Goal: Task Accomplishment & Management: Manage account settings

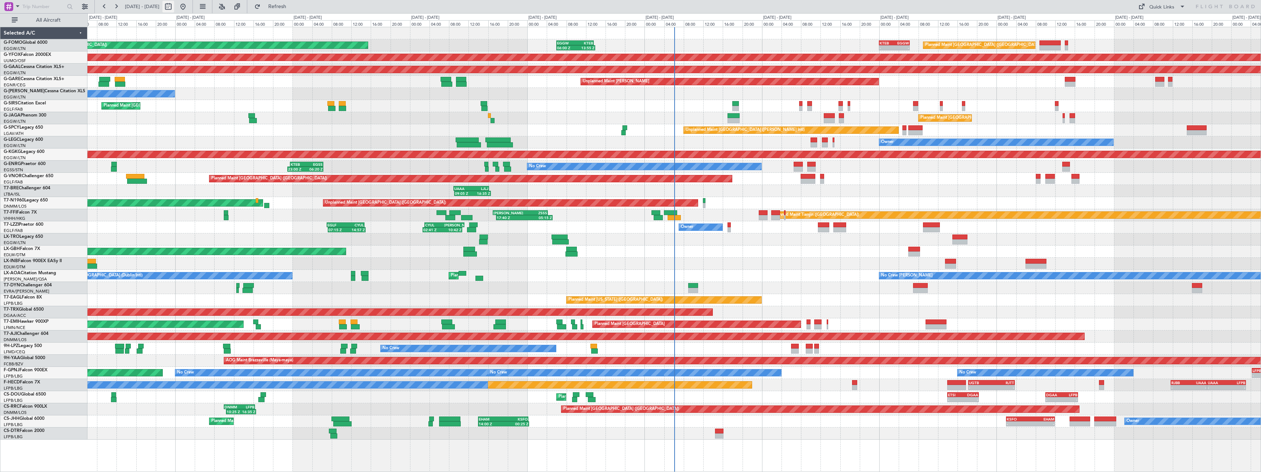
click at [174, 8] on button at bounding box center [168, 7] width 12 height 12
select select "9"
select select "2025"
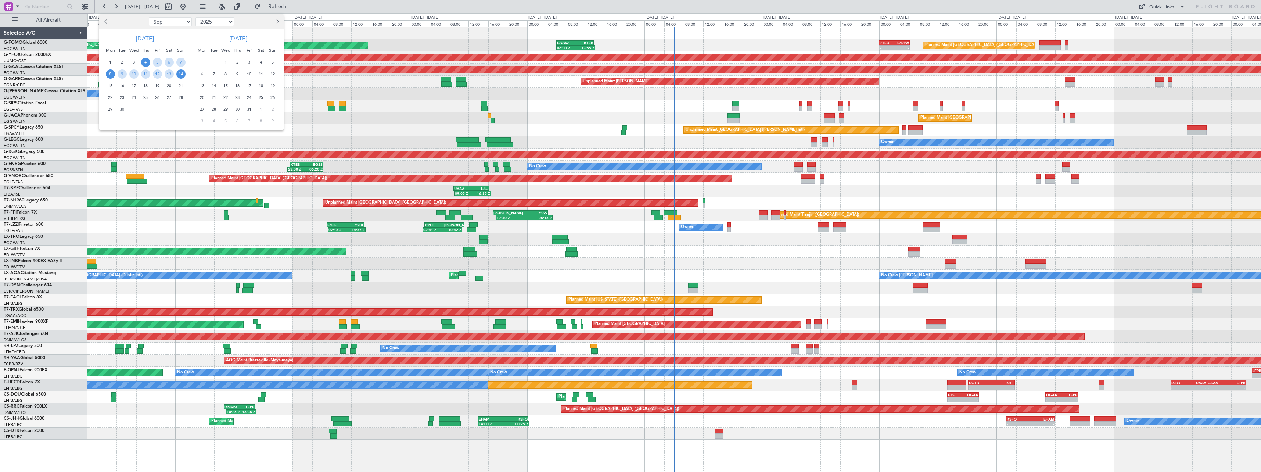
click at [112, 72] on span "8" at bounding box center [110, 73] width 9 height 9
click at [112, 98] on span "22" at bounding box center [110, 97] width 9 height 9
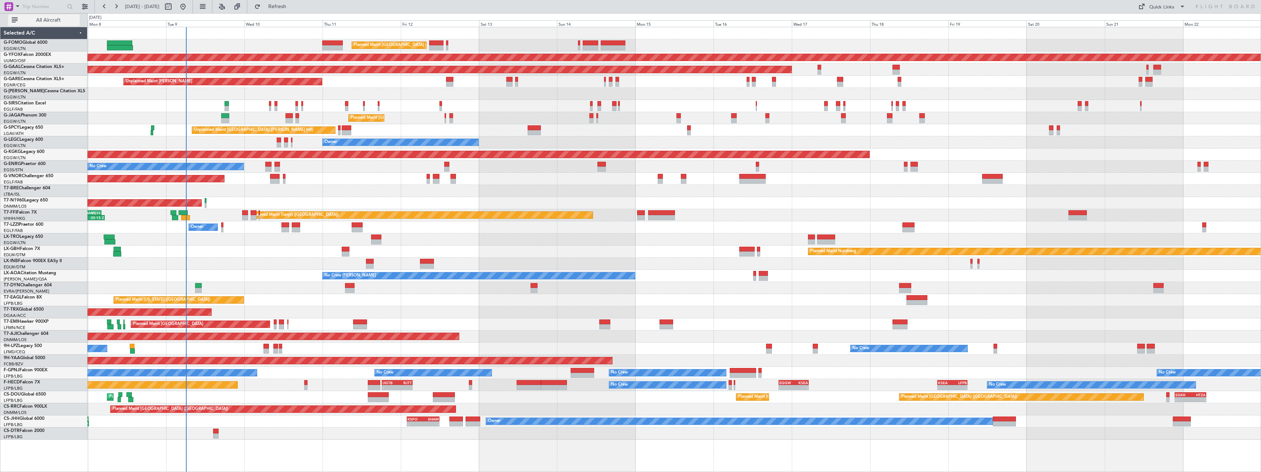
click at [58, 22] on span "All Aircraft" at bounding box center [48, 20] width 58 height 5
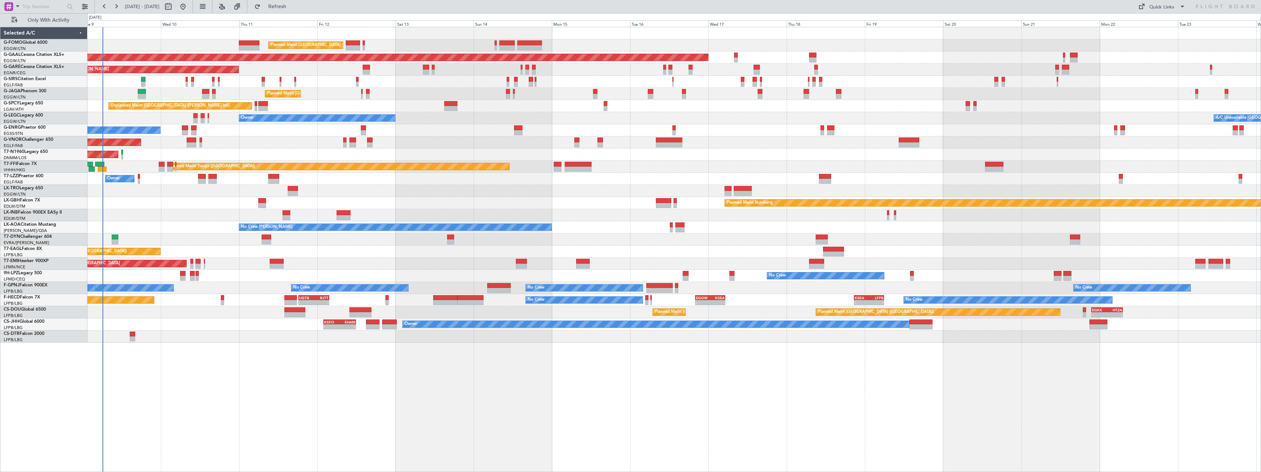
click at [204, 206] on div "Planned Maint Nurnberg Planned Maint Dubai (Dubai Intl)" at bounding box center [673, 203] width 1173 height 12
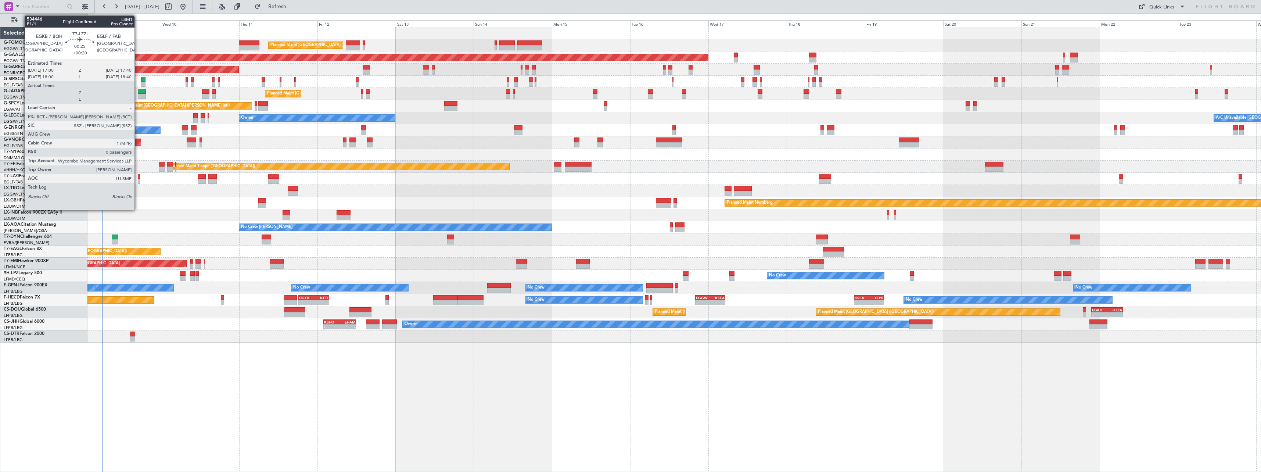
click at [138, 177] on div at bounding box center [139, 176] width 2 height 5
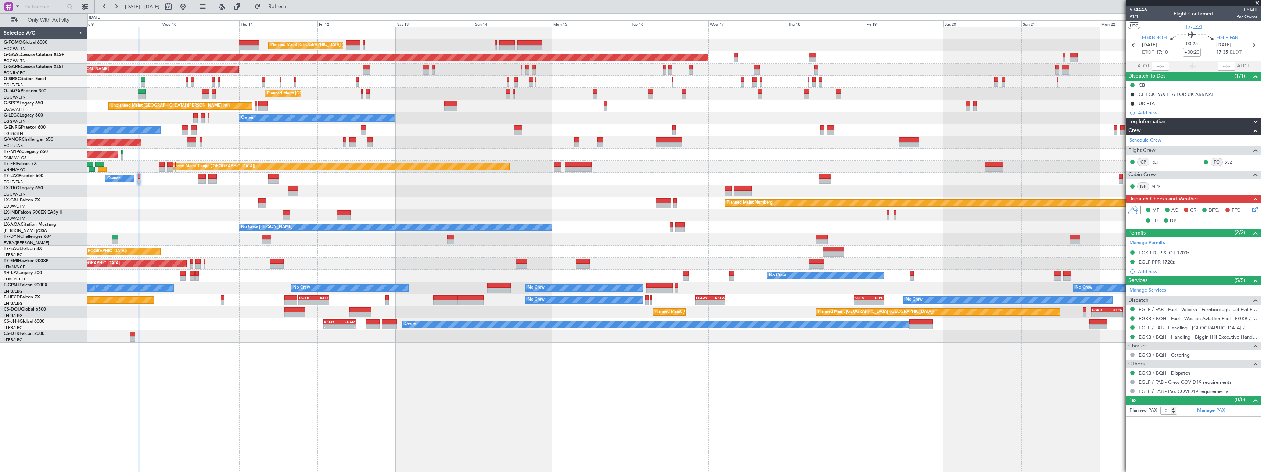
click at [1254, 210] on icon at bounding box center [1254, 208] width 6 height 6
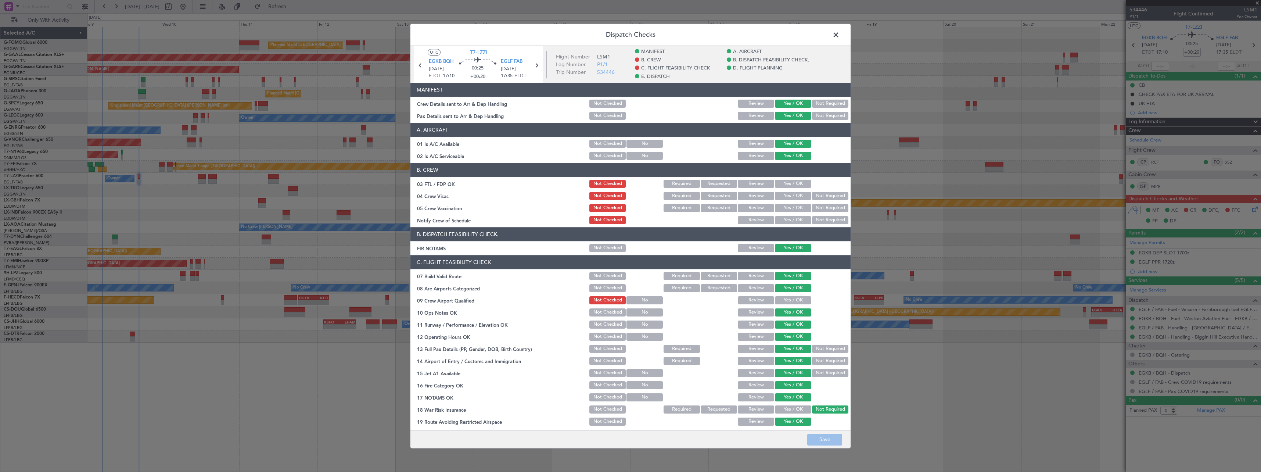
click at [840, 33] on span at bounding box center [840, 36] width 0 height 15
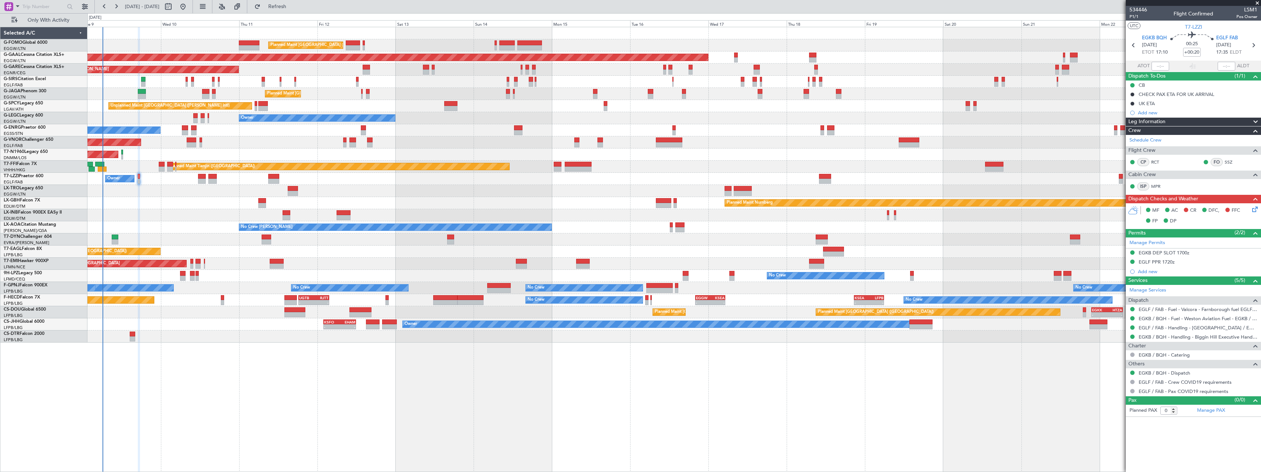
click at [503, 402] on div "Planned Maint London (Luton) Planned Maint London (Luton) Planned Maint Dusseld…" at bounding box center [673, 249] width 1173 height 445
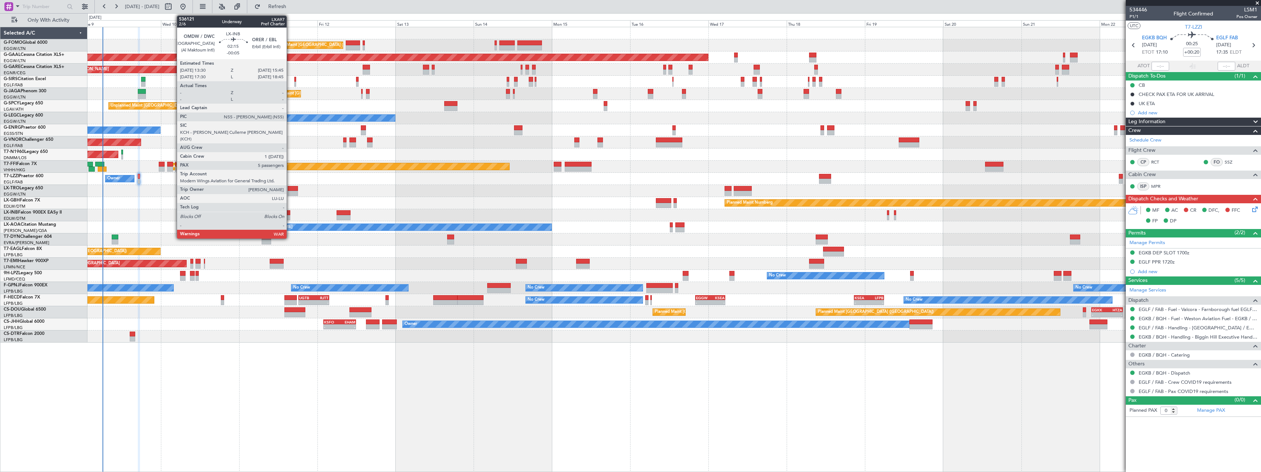
click at [290, 214] on div at bounding box center [286, 212] width 7 height 5
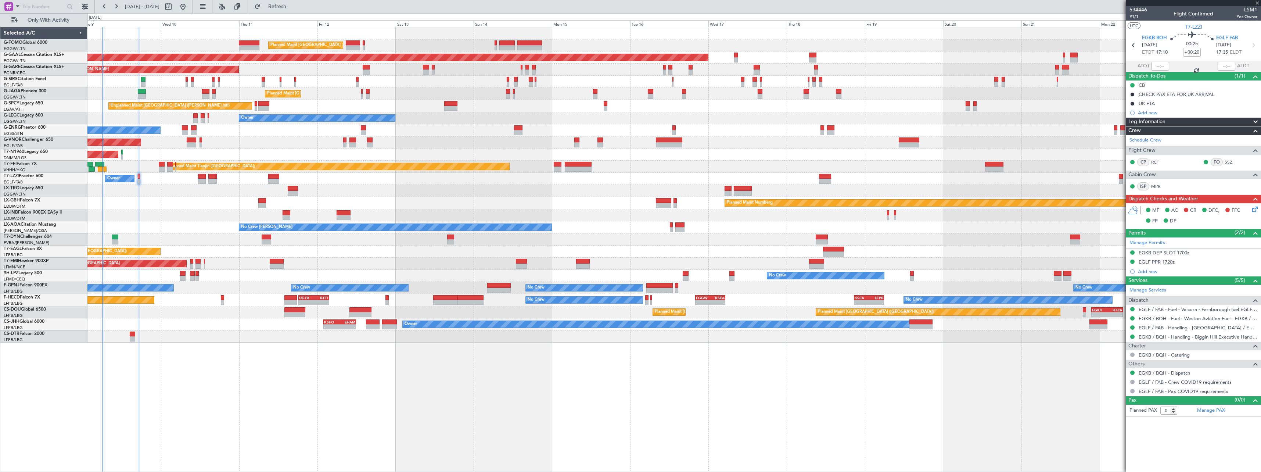
type input "-00:05"
type input "5"
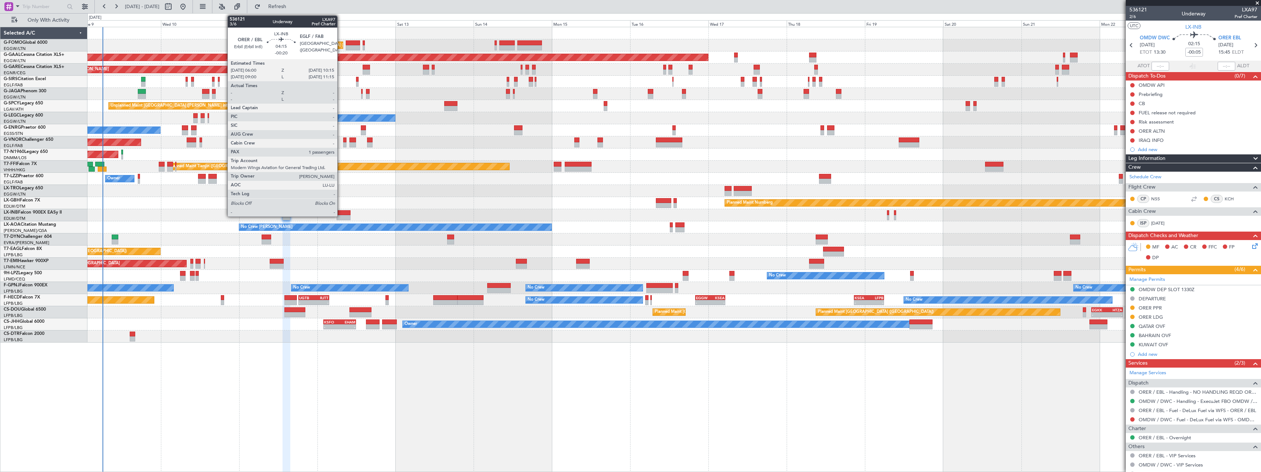
click at [341, 216] on div at bounding box center [344, 217] width 14 height 5
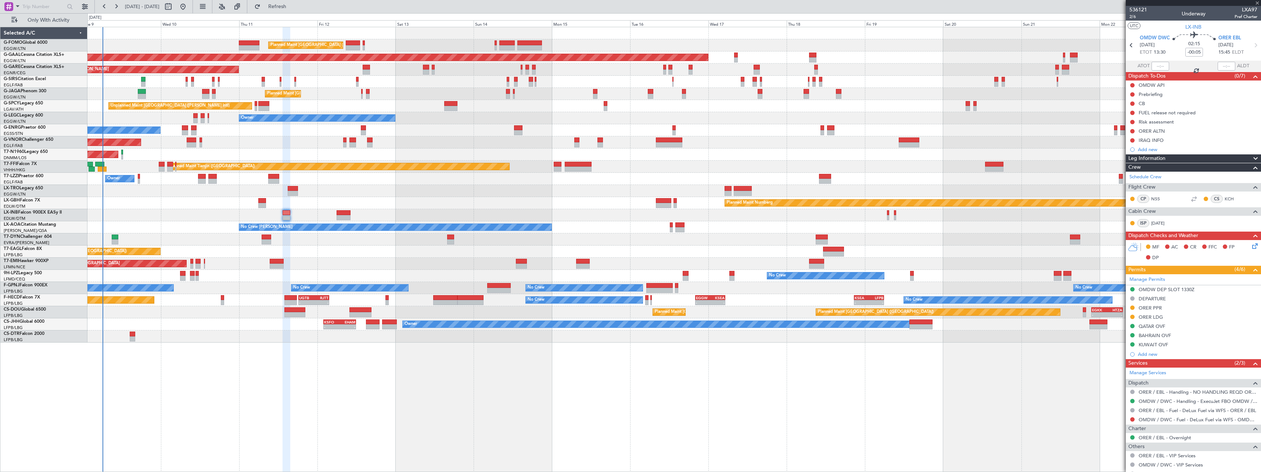
type input "-00:20"
type input "1"
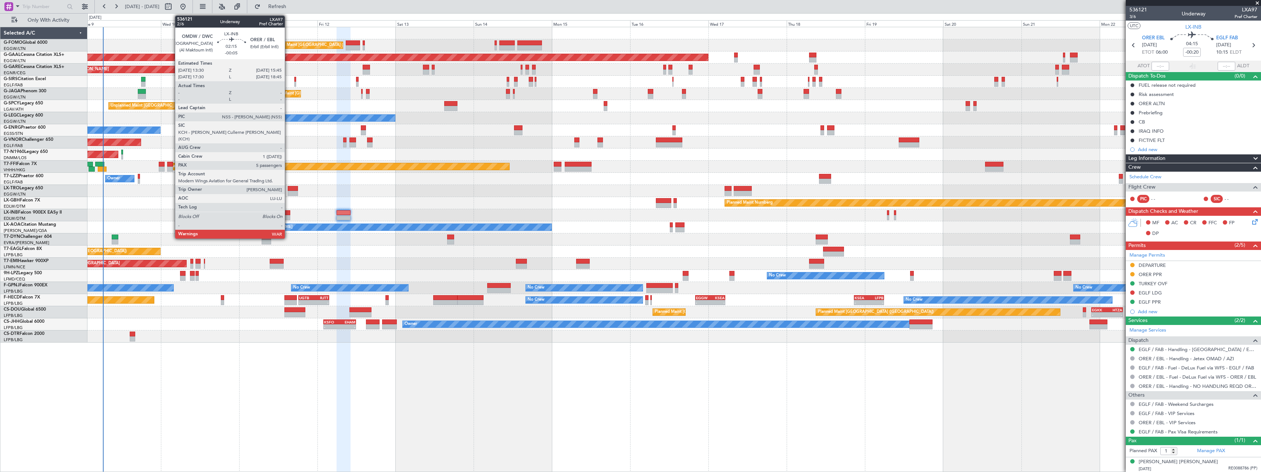
click at [288, 213] on div at bounding box center [286, 212] width 7 height 5
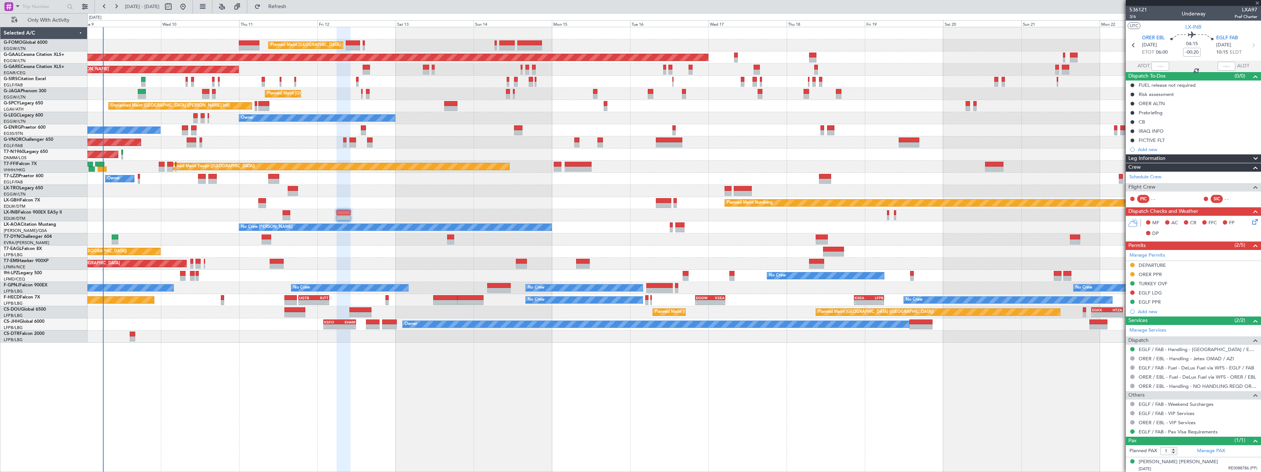
type input "-00:05"
type input "5"
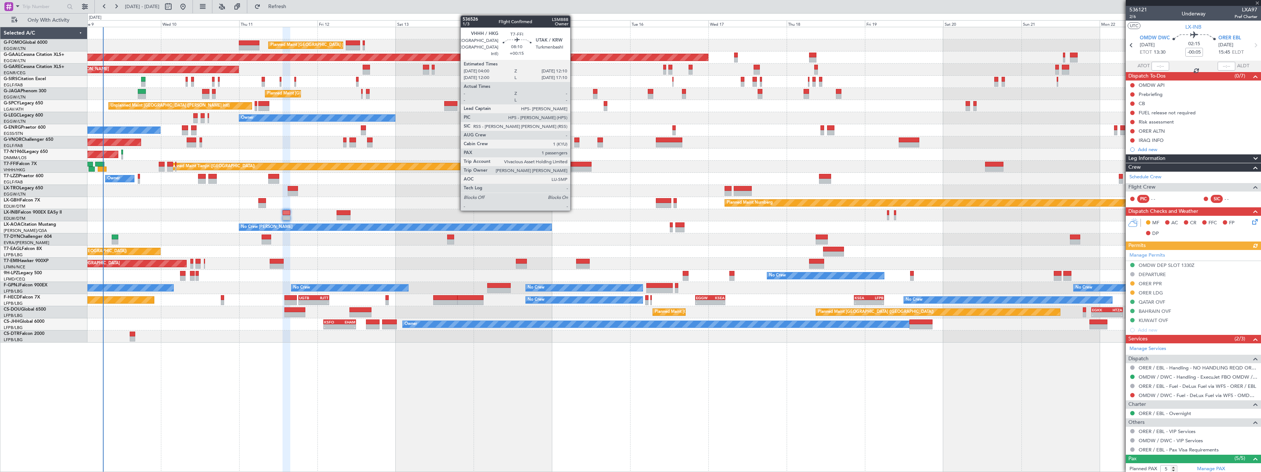
click at [574, 166] on div at bounding box center [578, 164] width 27 height 5
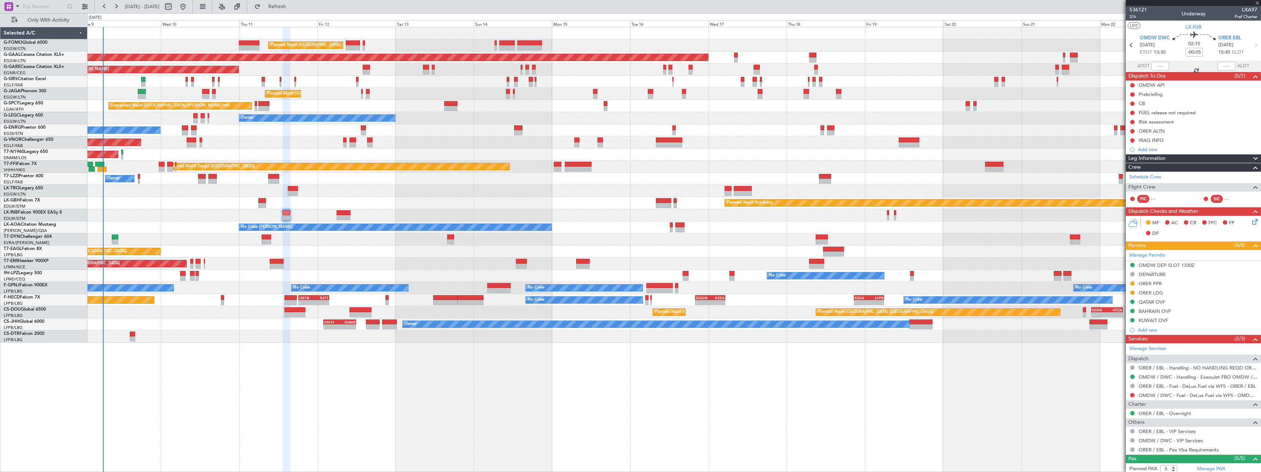
type input "+00:15"
type input "1"
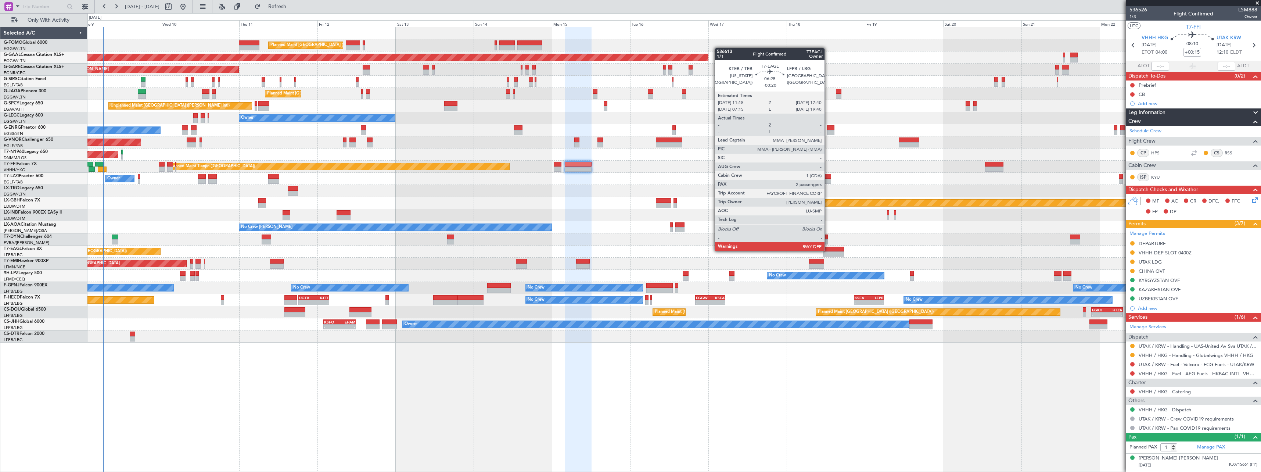
click at [828, 250] on div at bounding box center [833, 249] width 21 height 5
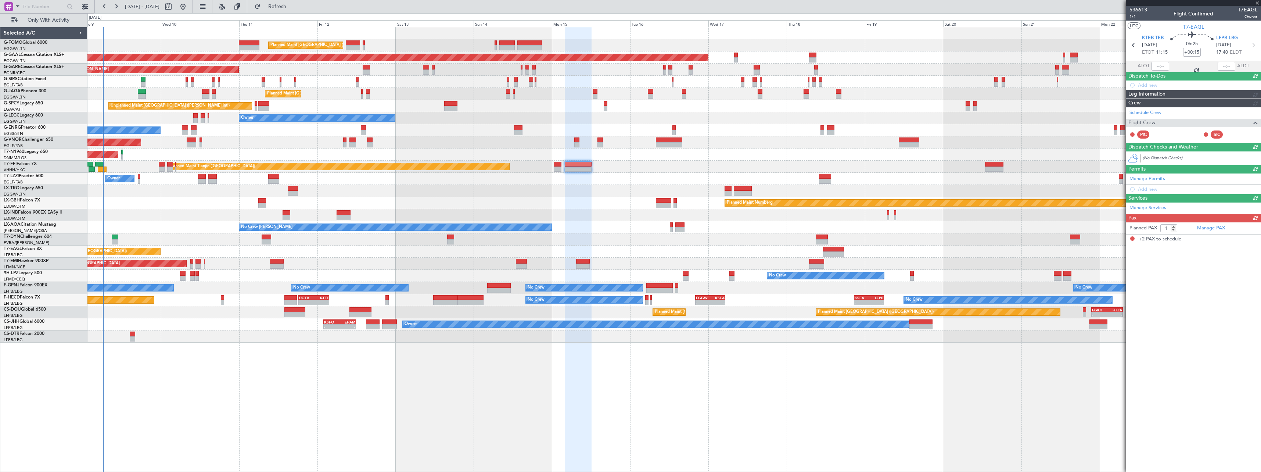
type input "-00:20"
type input "2"
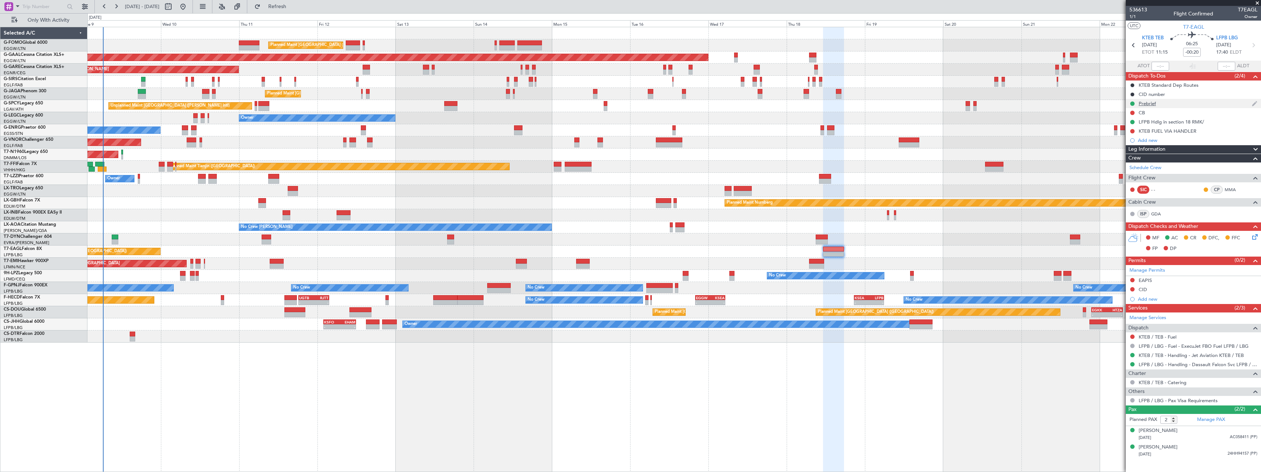
click at [1149, 106] on div "Prebrief" at bounding box center [1147, 103] width 17 height 6
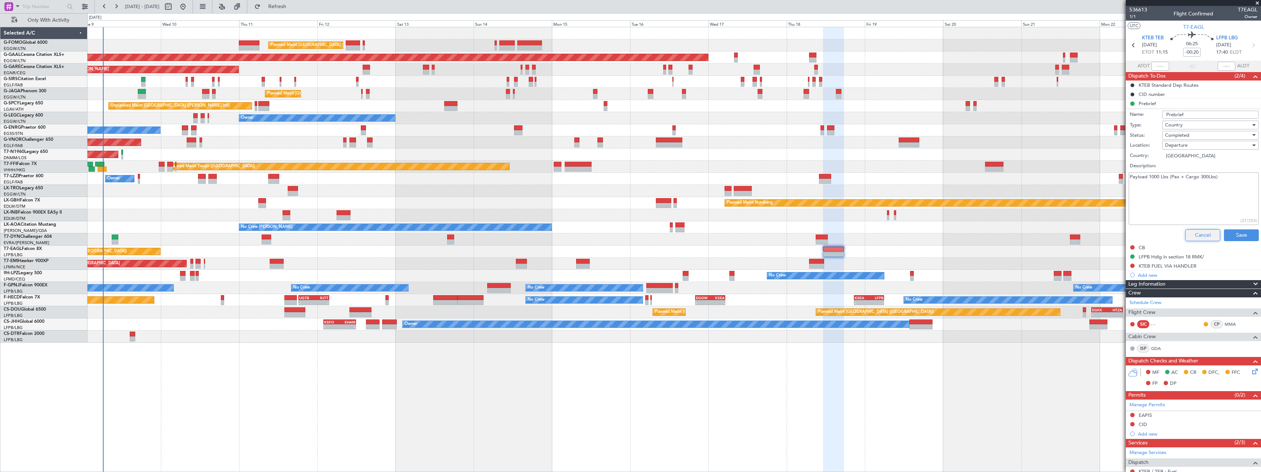
click at [1193, 231] on button "Cancel" at bounding box center [1202, 235] width 35 height 12
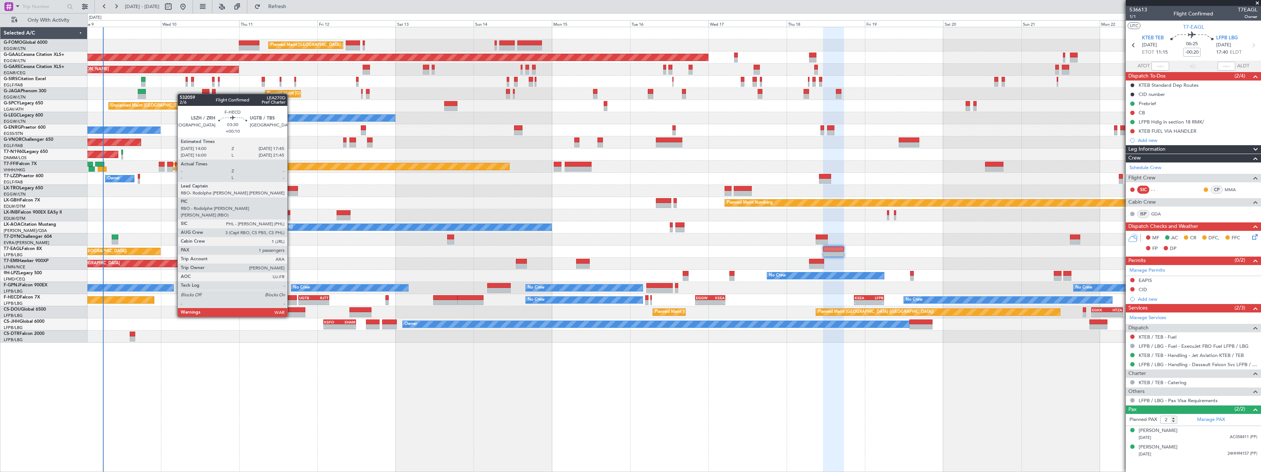
click at [291, 296] on div at bounding box center [290, 297] width 12 height 5
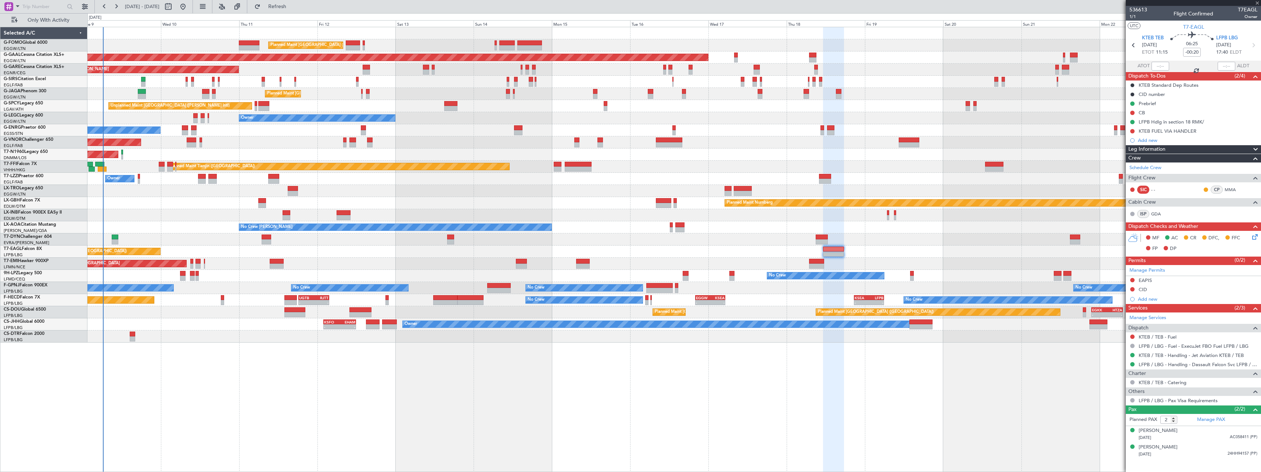
type input "+00:10"
type input "1"
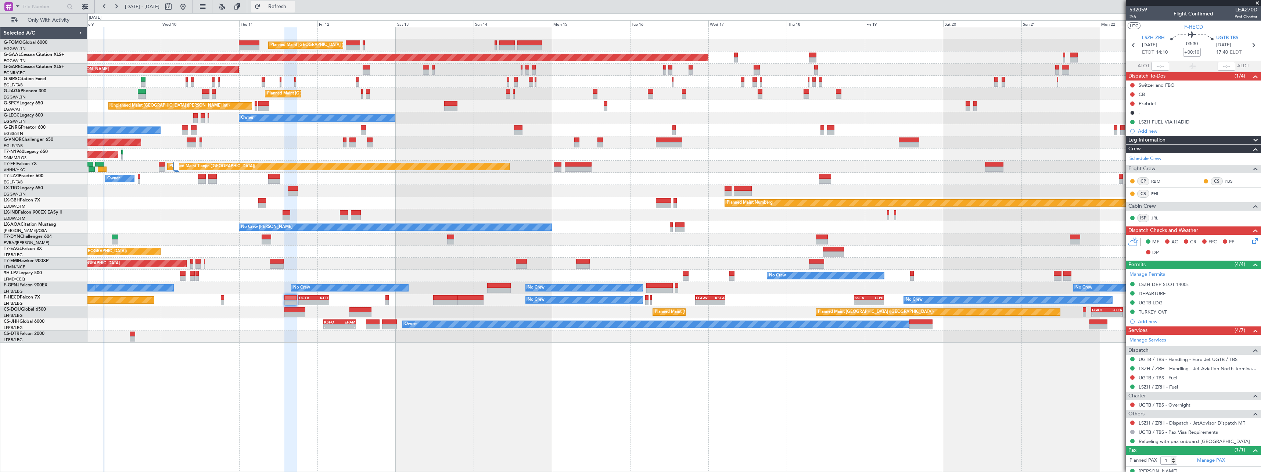
click at [291, 8] on span "Refresh" at bounding box center [277, 6] width 31 height 5
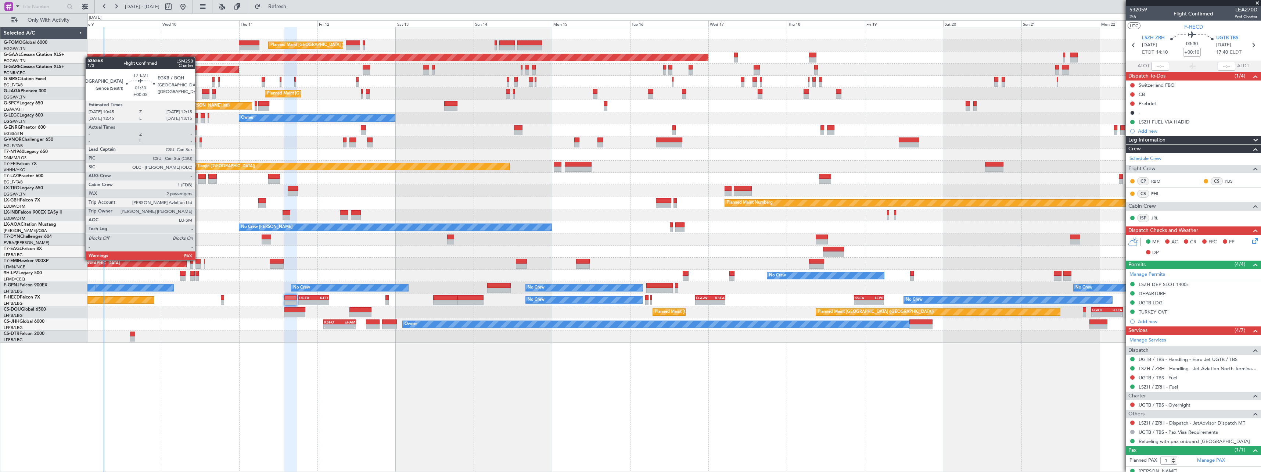
click at [198, 259] on div at bounding box center [197, 261] width 5 height 5
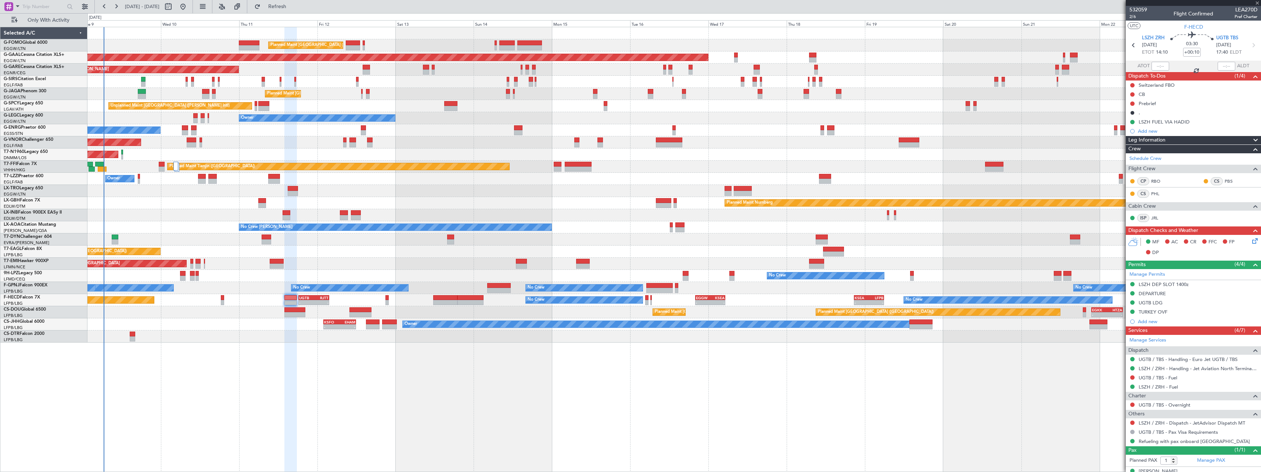
type input "+00:05"
type input "2"
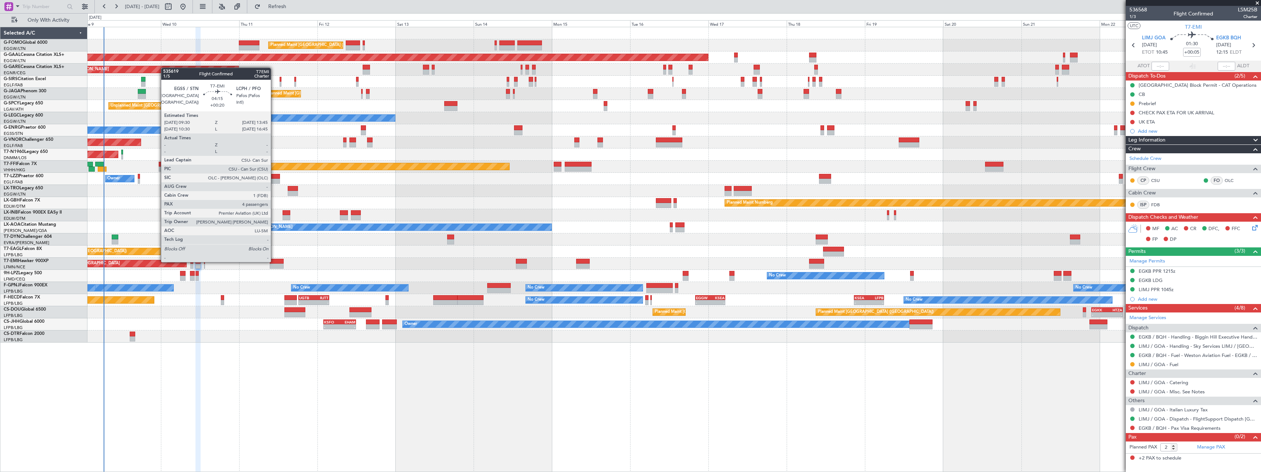
click at [274, 261] on div at bounding box center [277, 261] width 14 height 5
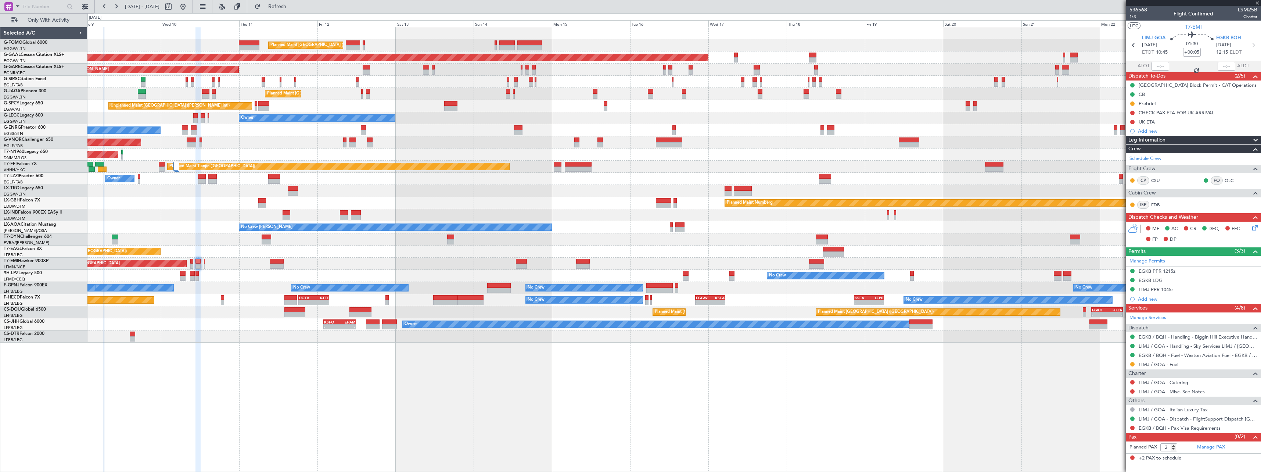
type input "+00:20"
type input "4"
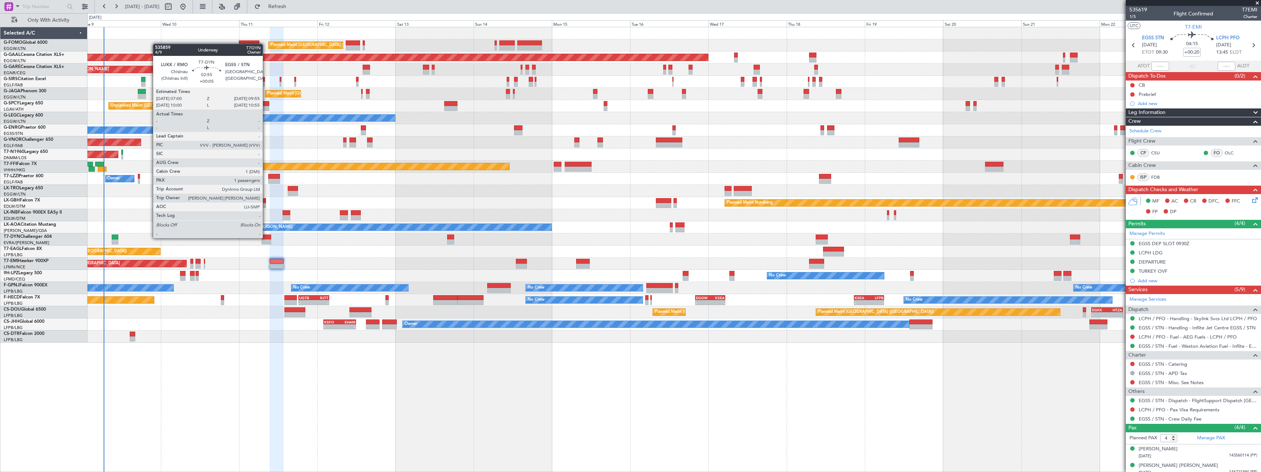
click at [266, 237] on div at bounding box center [267, 236] width 10 height 5
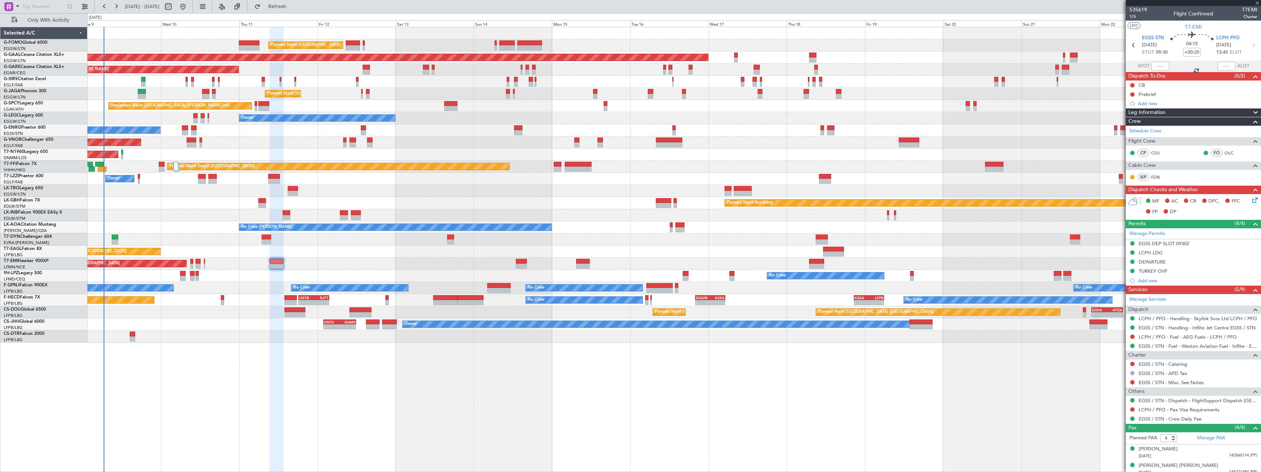
type input "+00:05"
type input "1"
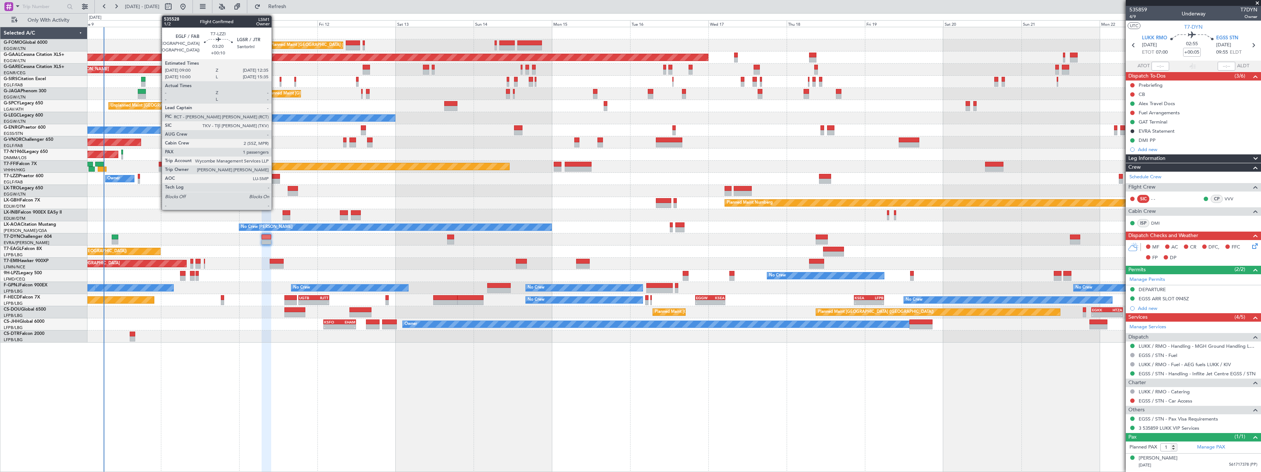
click at [275, 175] on div at bounding box center [274, 176] width 12 height 5
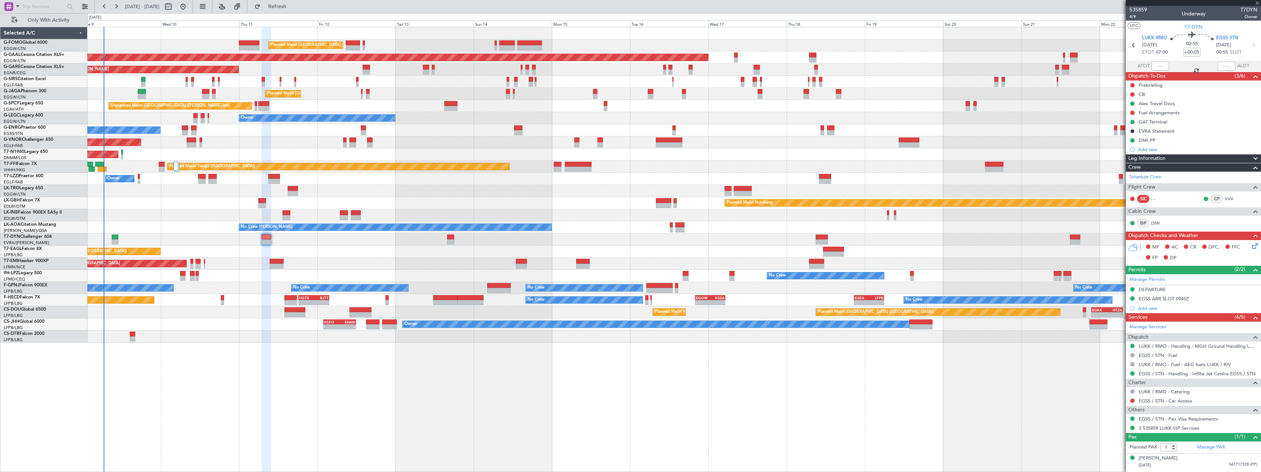
type input "+00:10"
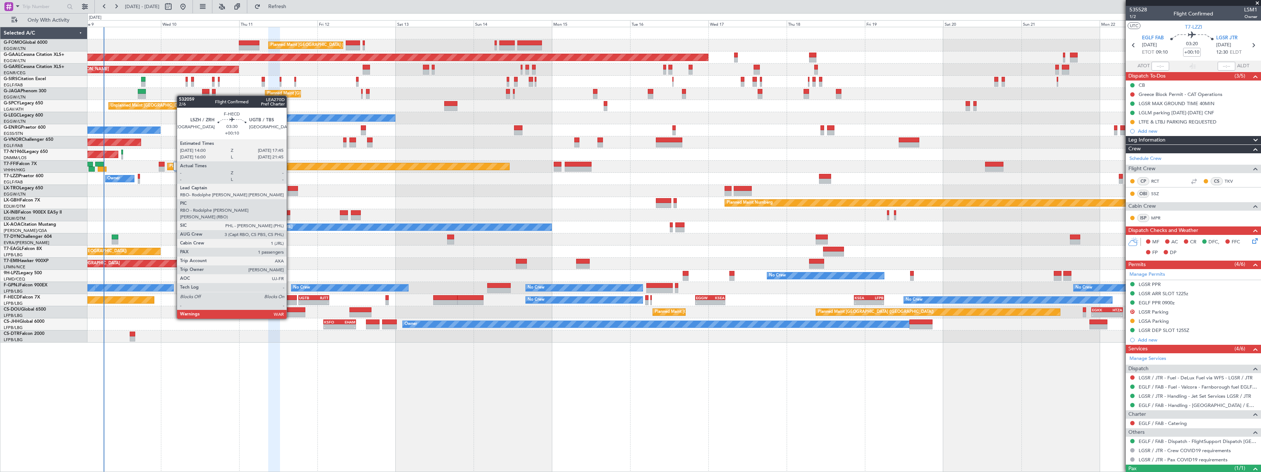
click at [290, 298] on div at bounding box center [290, 297] width 12 height 5
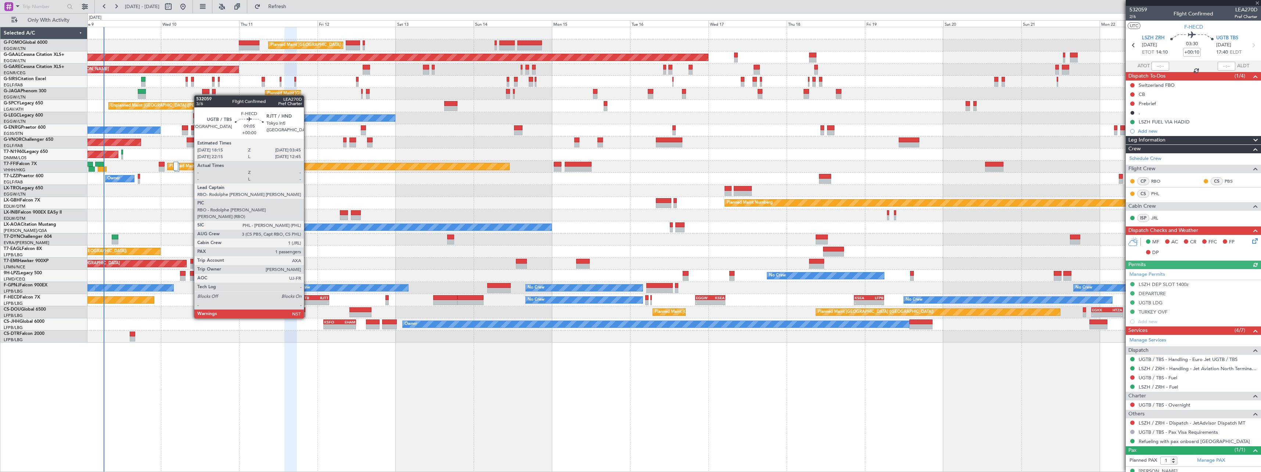
click at [307, 298] on div "UGTB" at bounding box center [306, 297] width 15 height 4
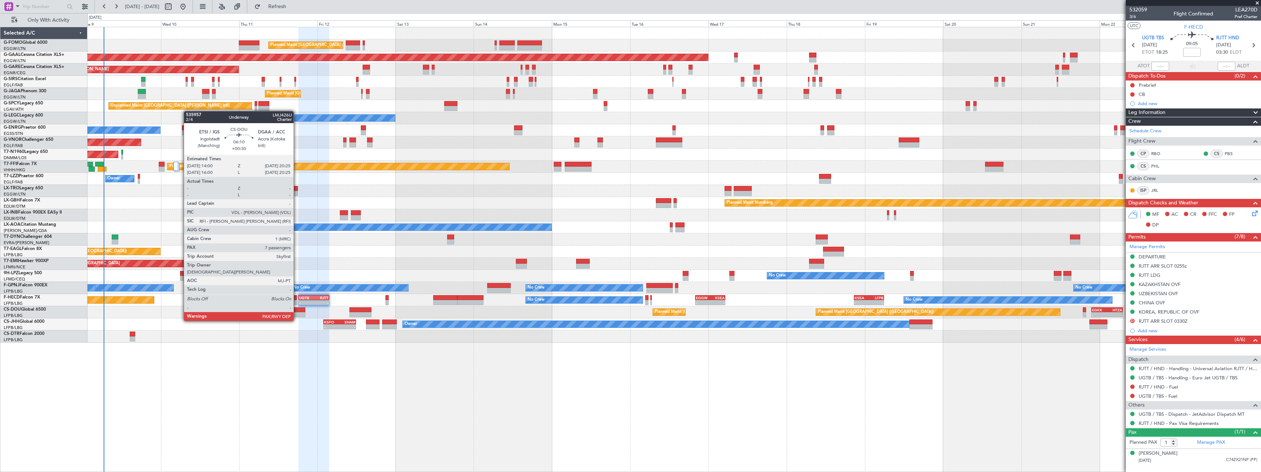
click at [297, 313] on div at bounding box center [294, 314] width 21 height 5
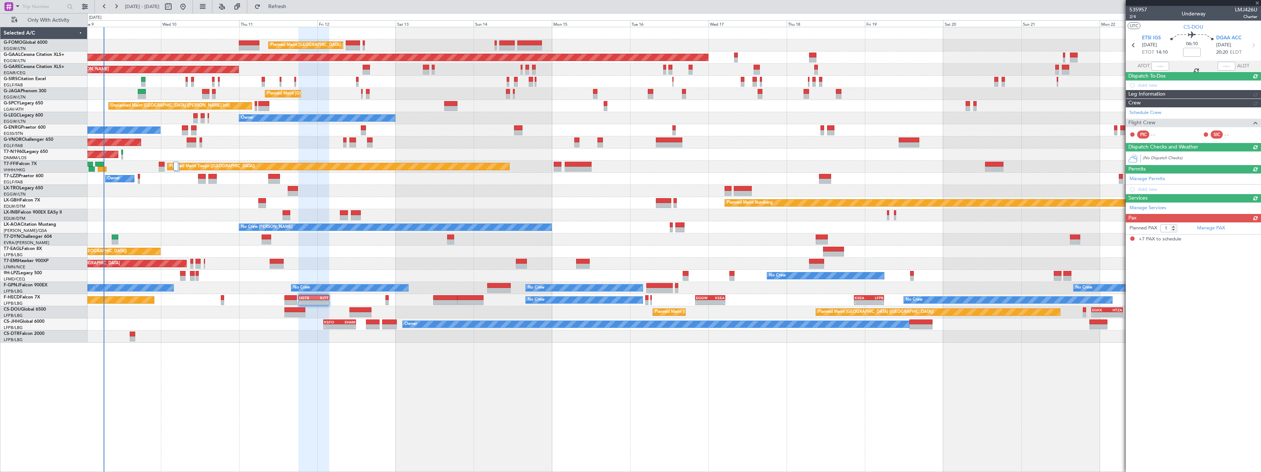
type input "+00:30"
type input "7"
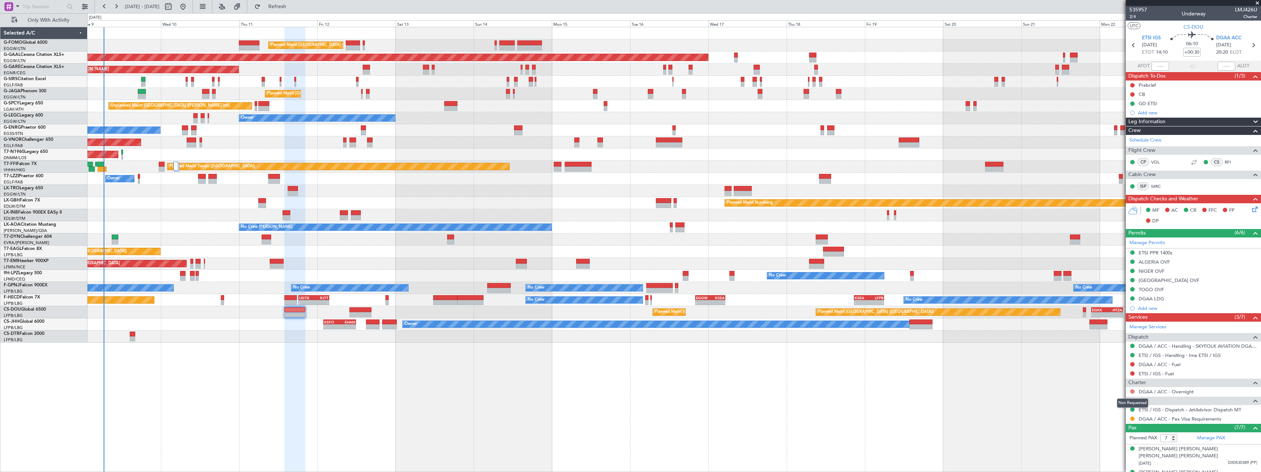
click at [1132, 392] on button at bounding box center [1132, 391] width 4 height 4
click at [1110, 301] on span "Not Required" at bounding box center [1114, 302] width 29 height 7
click at [293, 4] on span "Refresh" at bounding box center [277, 6] width 31 height 5
click at [293, 6] on span "Refresh" at bounding box center [277, 6] width 31 height 5
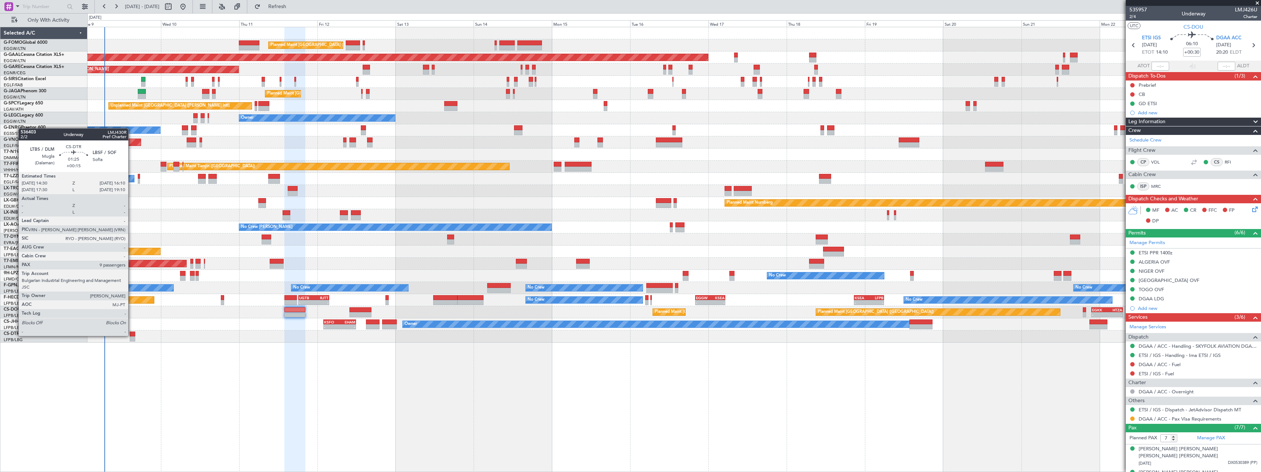
click at [132, 335] on div at bounding box center [133, 333] width 6 height 5
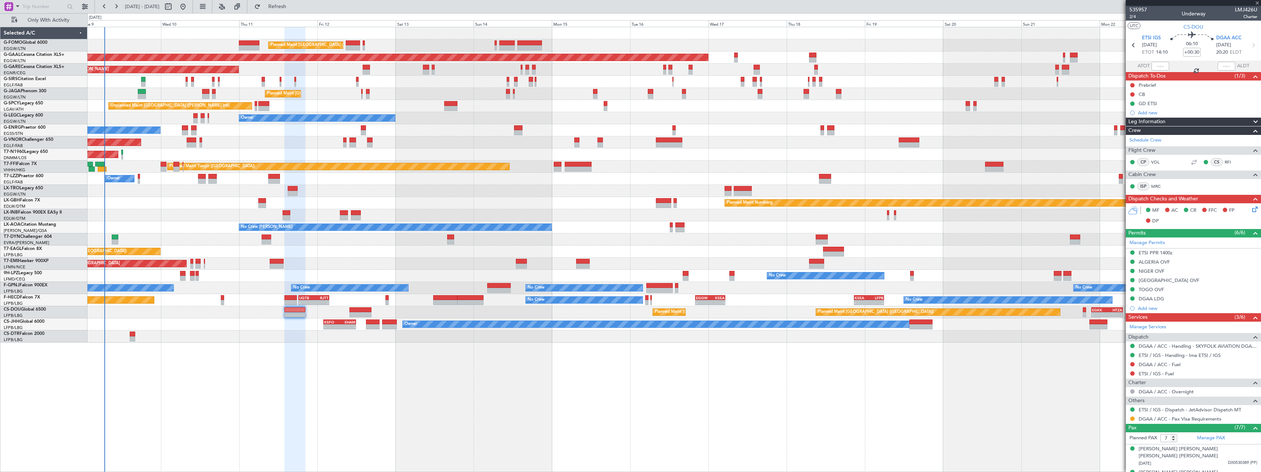
type input "+00:15"
type input "9"
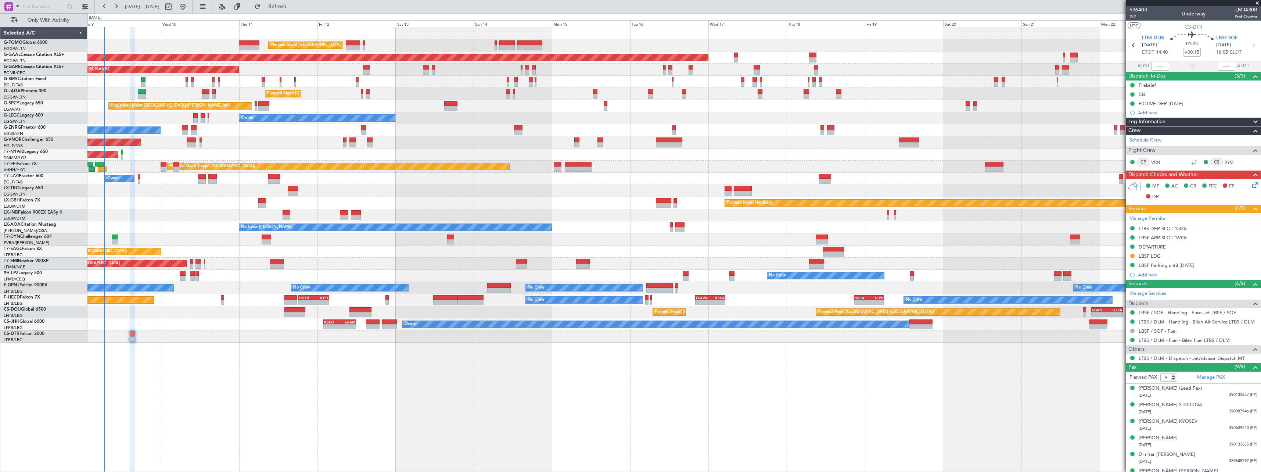
click at [1251, 184] on icon at bounding box center [1254, 184] width 6 height 6
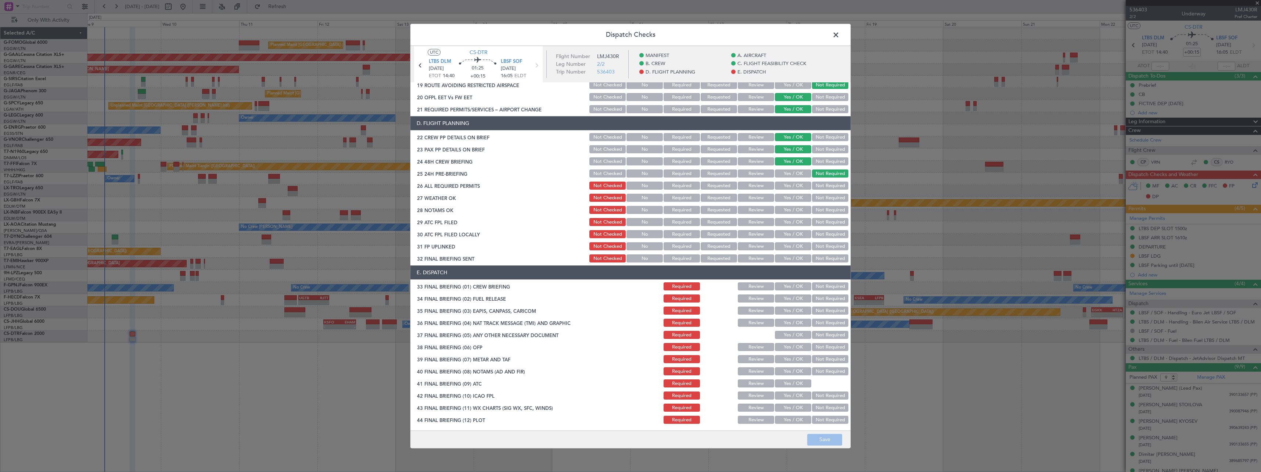
scroll to position [321, 0]
click at [840, 34] on span at bounding box center [840, 36] width 0 height 15
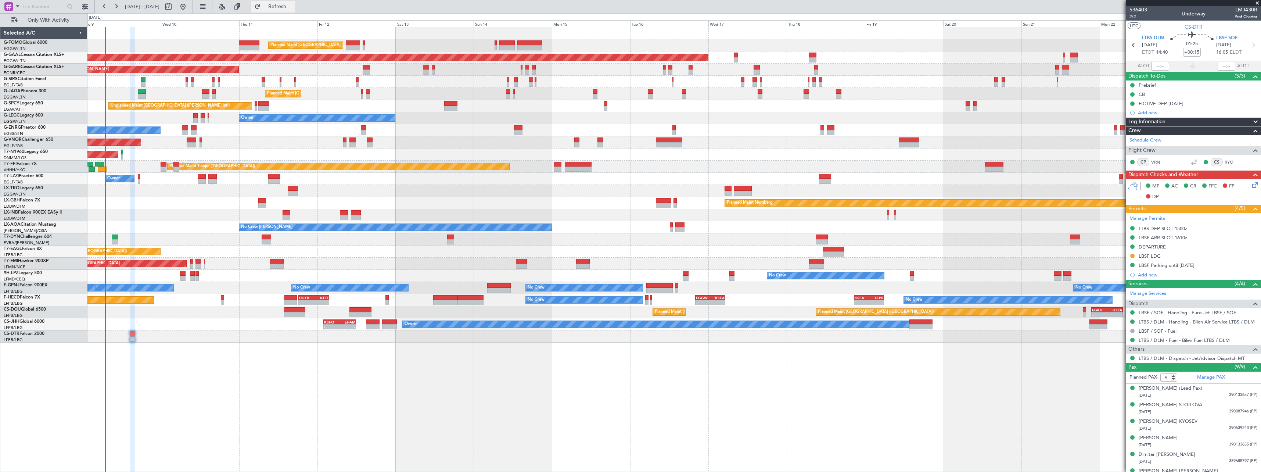
click at [293, 8] on span "Refresh" at bounding box center [277, 6] width 31 height 5
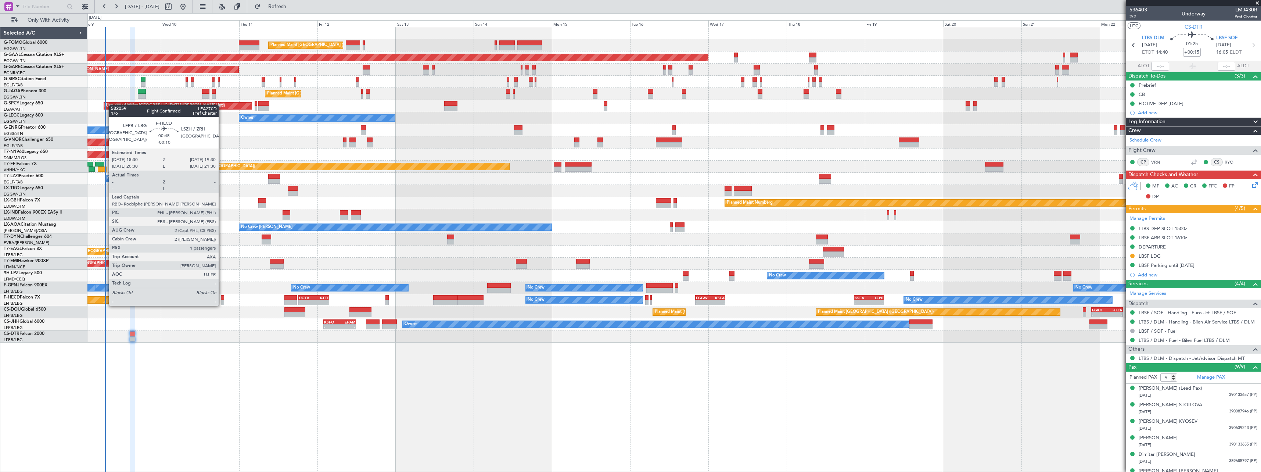
click at [222, 298] on div at bounding box center [222, 297] width 3 height 5
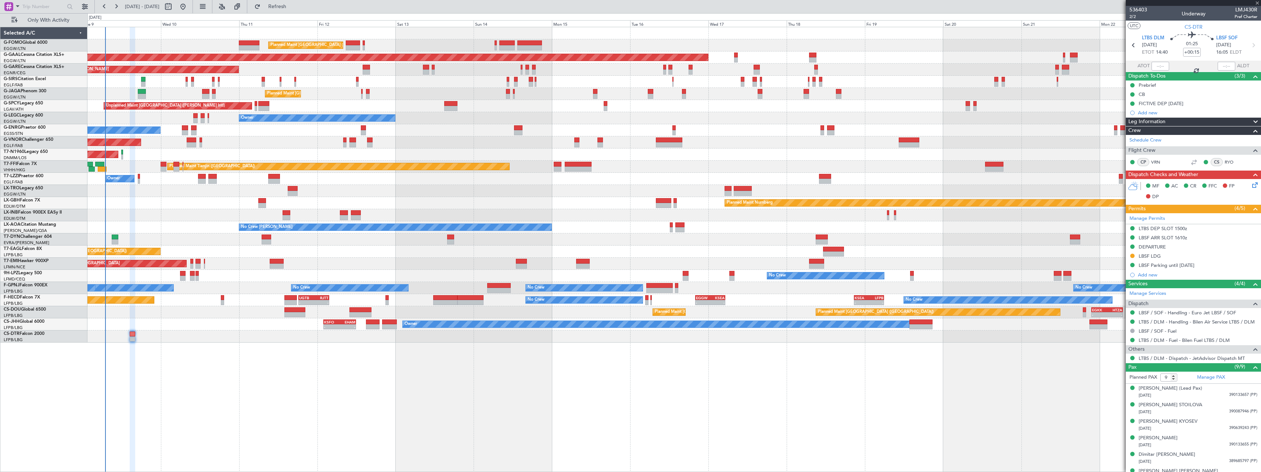
type input "-00:10"
type input "1"
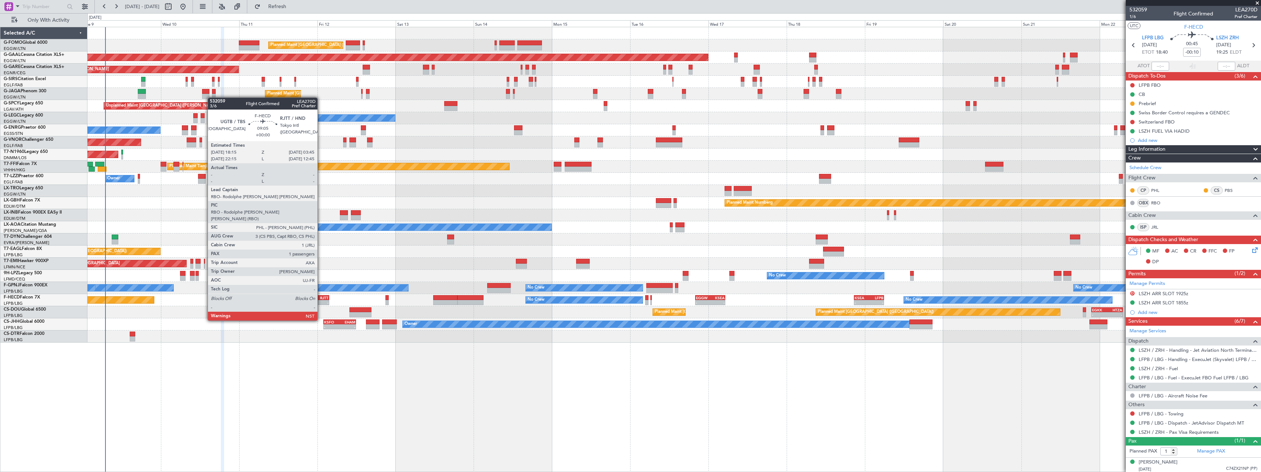
click at [321, 300] on div "- -" at bounding box center [313, 302] width 31 height 5
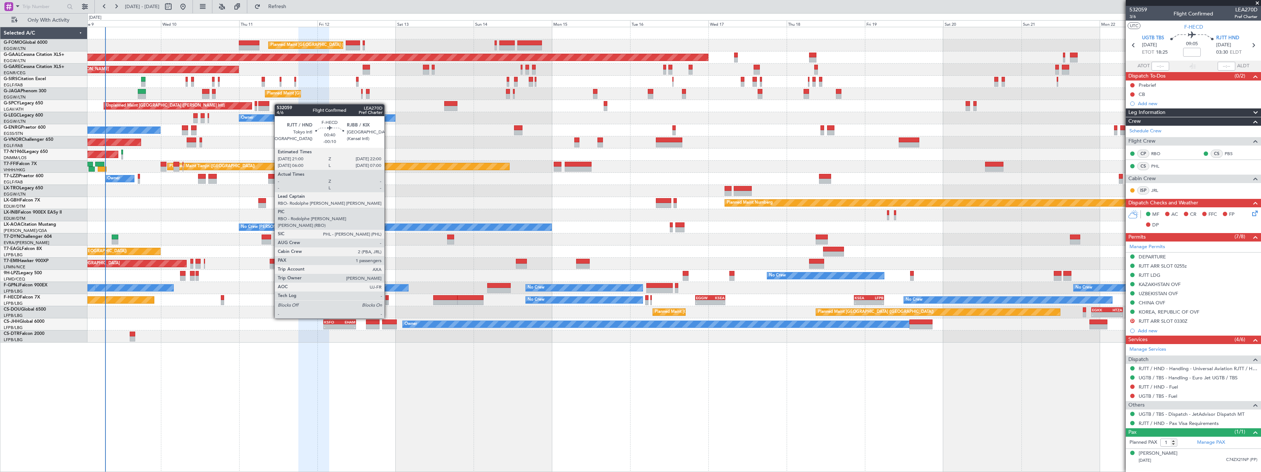
click at [388, 298] on div at bounding box center [386, 297] width 3 height 5
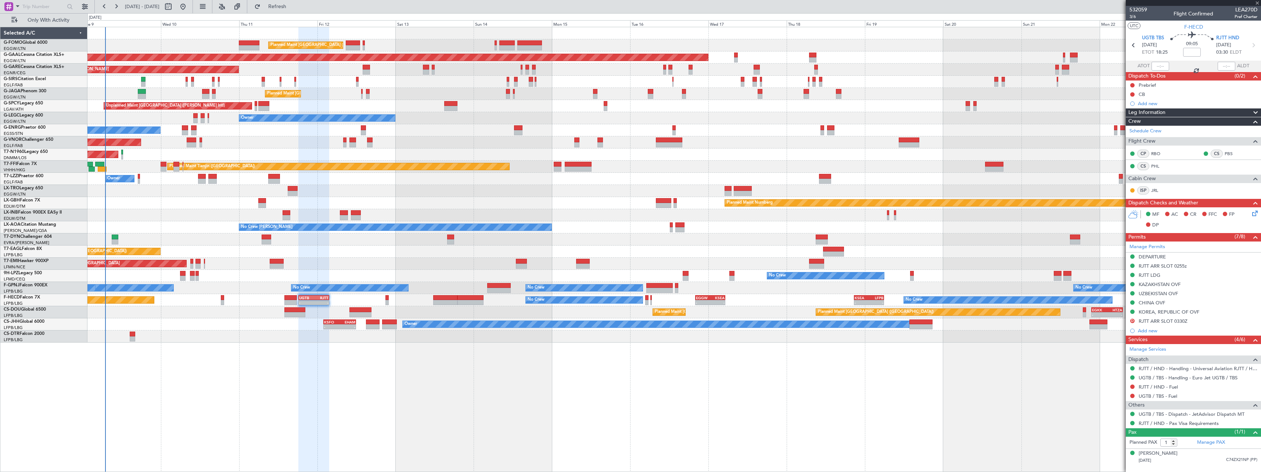
type input "-00:10"
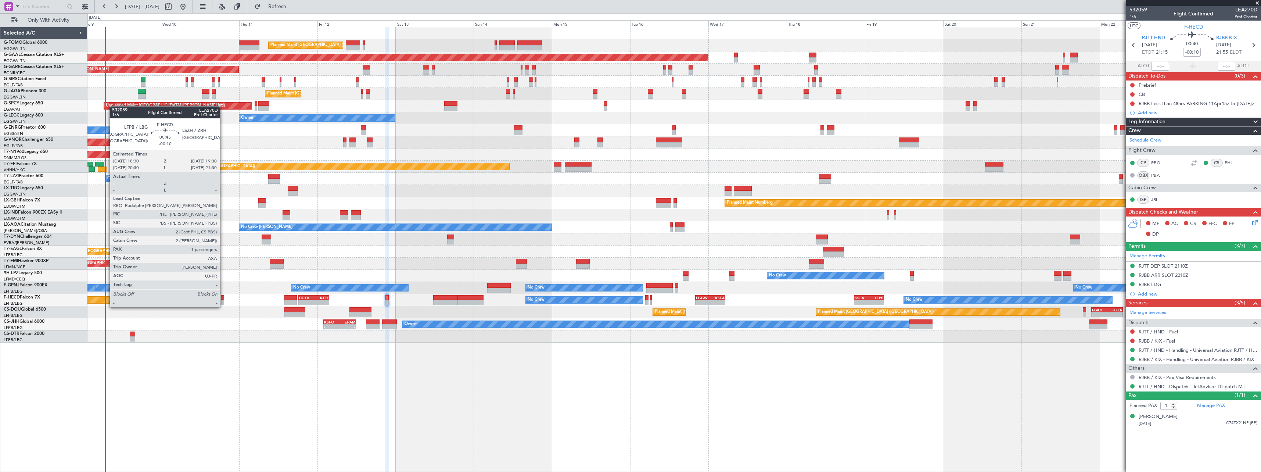
click at [223, 300] on div at bounding box center [222, 302] width 3 height 5
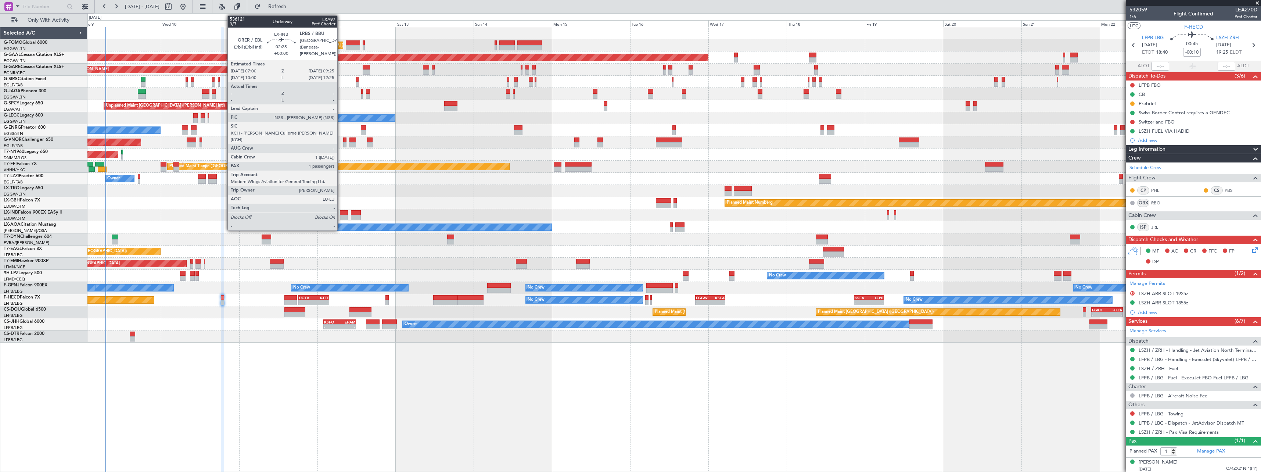
click at [341, 213] on div at bounding box center [344, 212] width 8 height 5
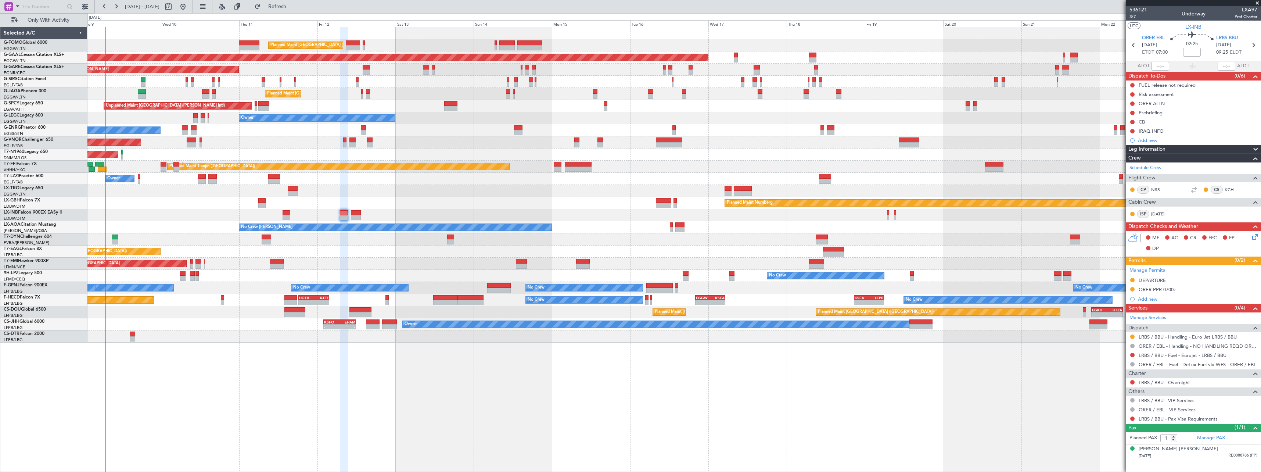
click at [1171, 150] on div "Leg Information" at bounding box center [1193, 149] width 135 height 8
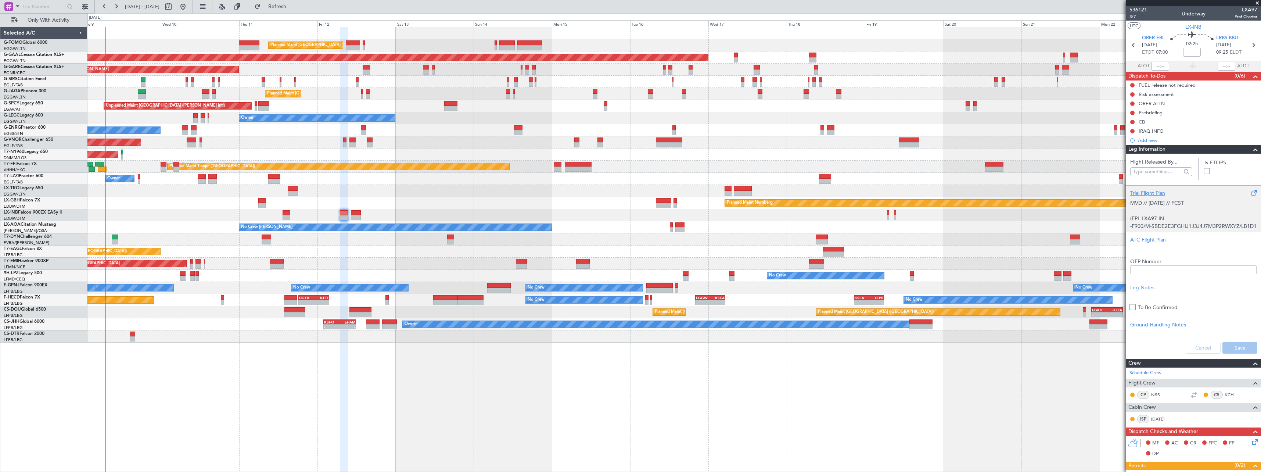
click at [1171, 219] on p "(FPL-LXA97-IN" at bounding box center [1193, 219] width 126 height 8
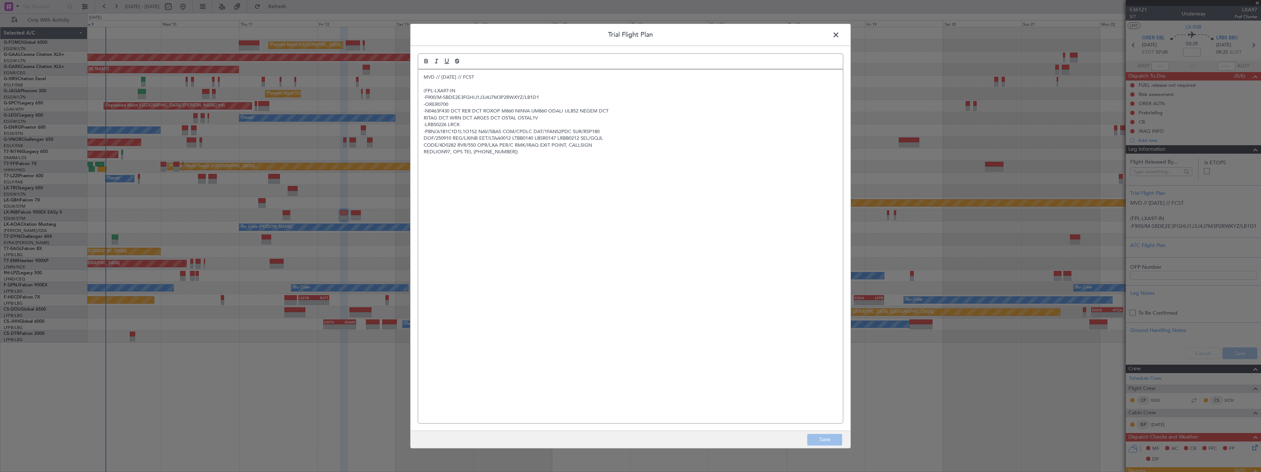
click at [840, 35] on span at bounding box center [840, 36] width 0 height 15
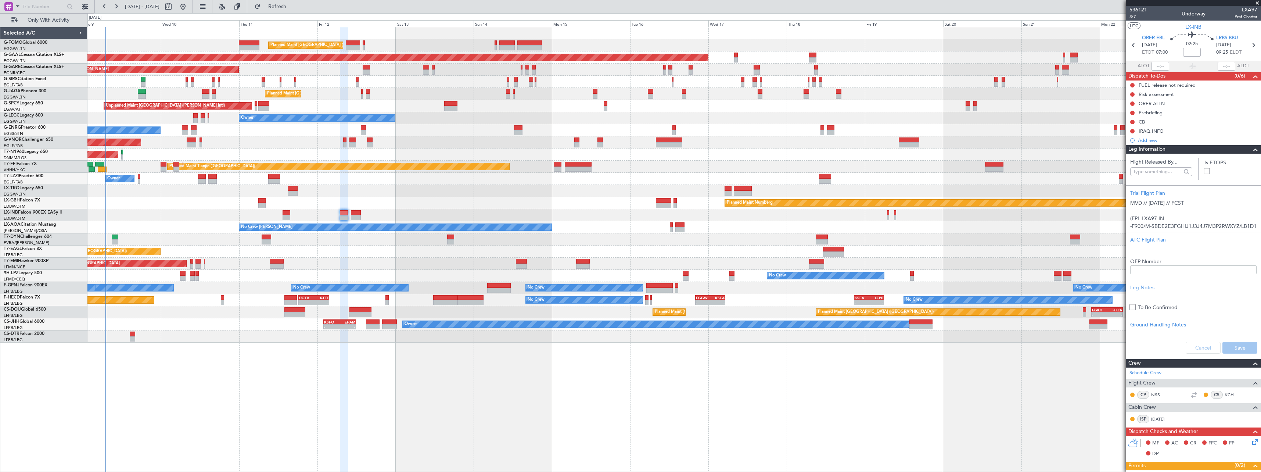
click at [1161, 152] on span "Leg Information" at bounding box center [1146, 149] width 37 height 8
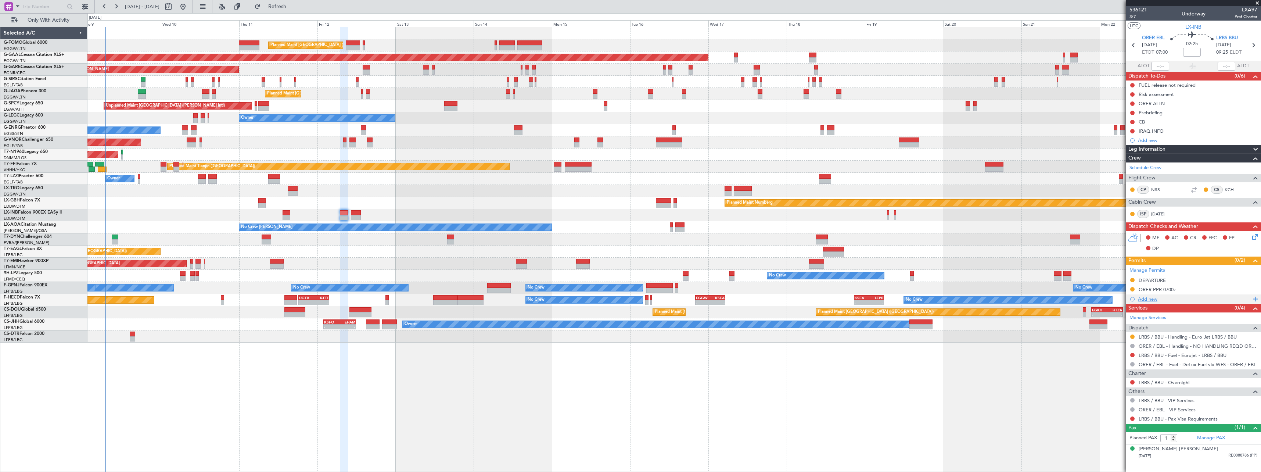
click at [1144, 298] on div "Add new" at bounding box center [1194, 299] width 113 height 6
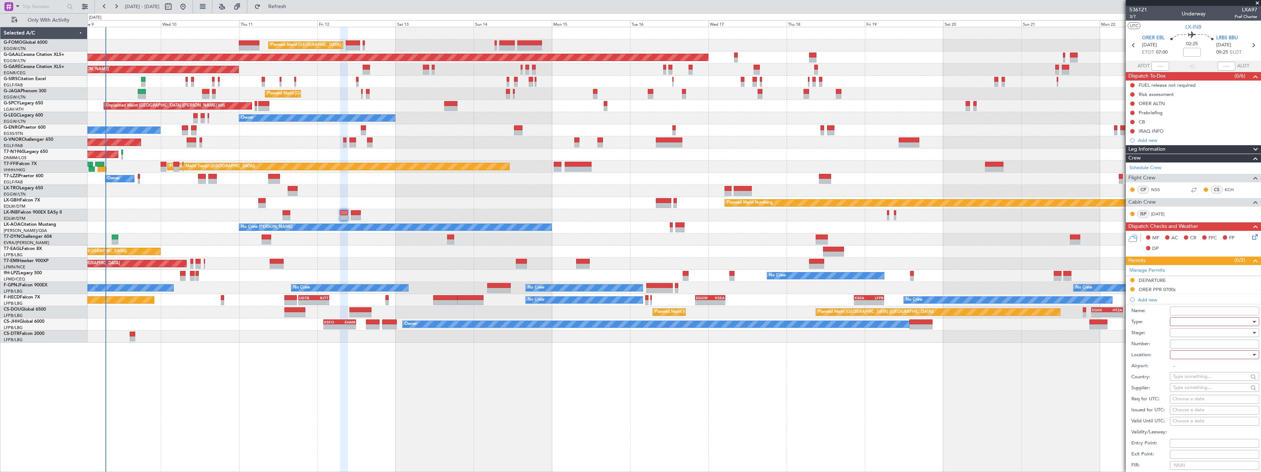
click at [1178, 323] on div at bounding box center [1212, 321] width 78 height 11
click at [1186, 398] on span "Overflight" at bounding box center [1211, 397] width 77 height 11
click at [1182, 334] on div at bounding box center [1212, 332] width 78 height 11
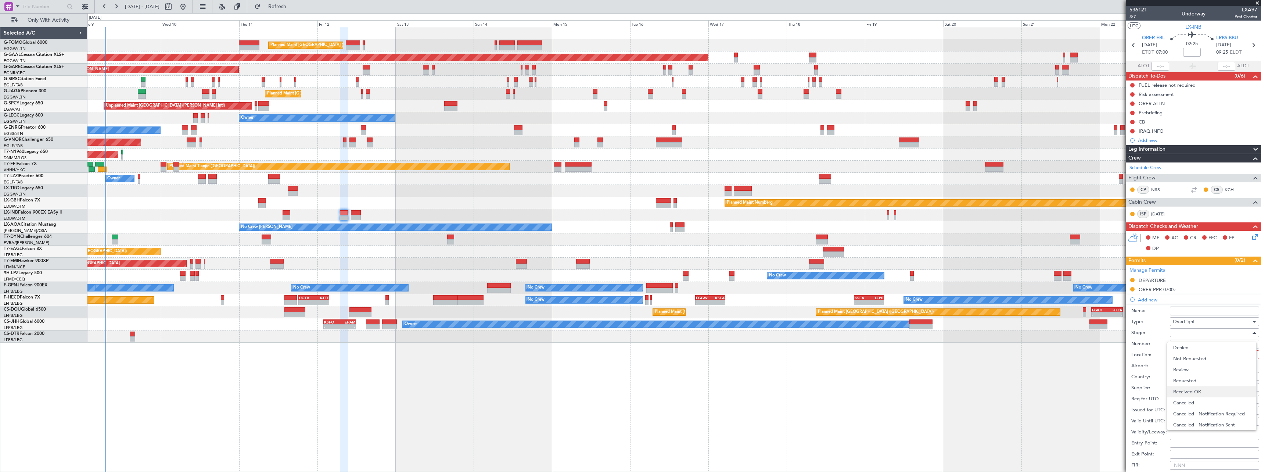
click at [1193, 389] on span "Received OK" at bounding box center [1211, 391] width 77 height 11
click at [1185, 343] on input "Number:" at bounding box center [1214, 343] width 89 height 9
type input "ECAC BUSSINES FLIGHT"
click at [1185, 356] on div at bounding box center [1212, 354] width 78 height 11
click at [1184, 413] on span "Enroute" at bounding box center [1211, 413] width 77 height 11
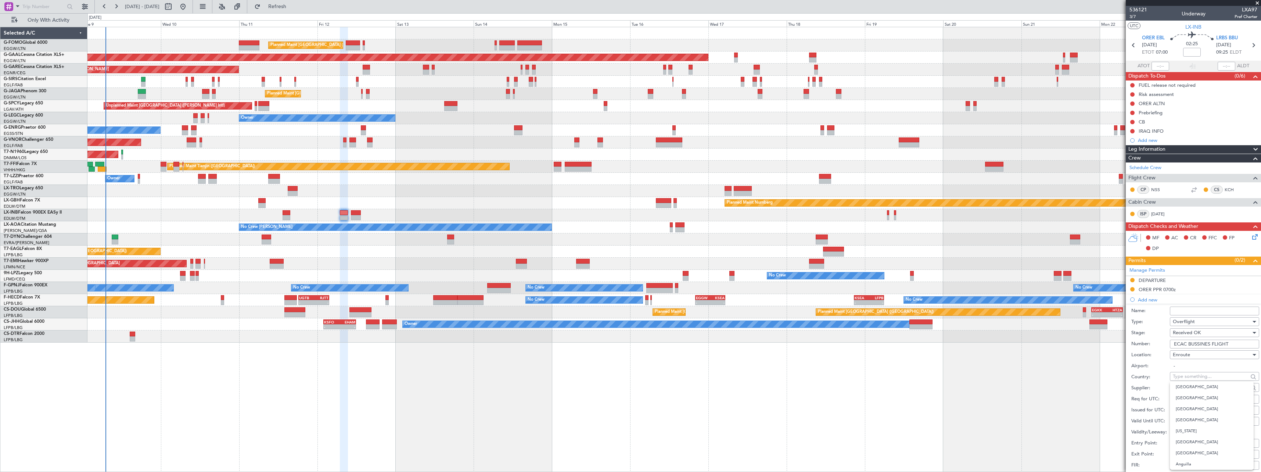
click at [1184, 376] on input "text" at bounding box center [1210, 376] width 75 height 11
click at [1187, 388] on span "Turkey" at bounding box center [1212, 386] width 72 height 11
type input "Turkey"
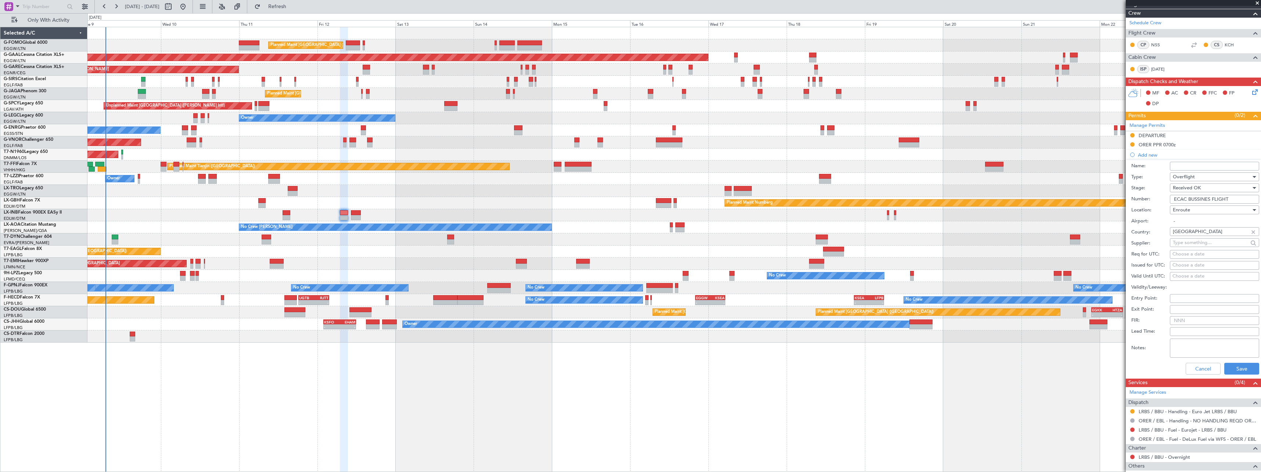
scroll to position [147, 0]
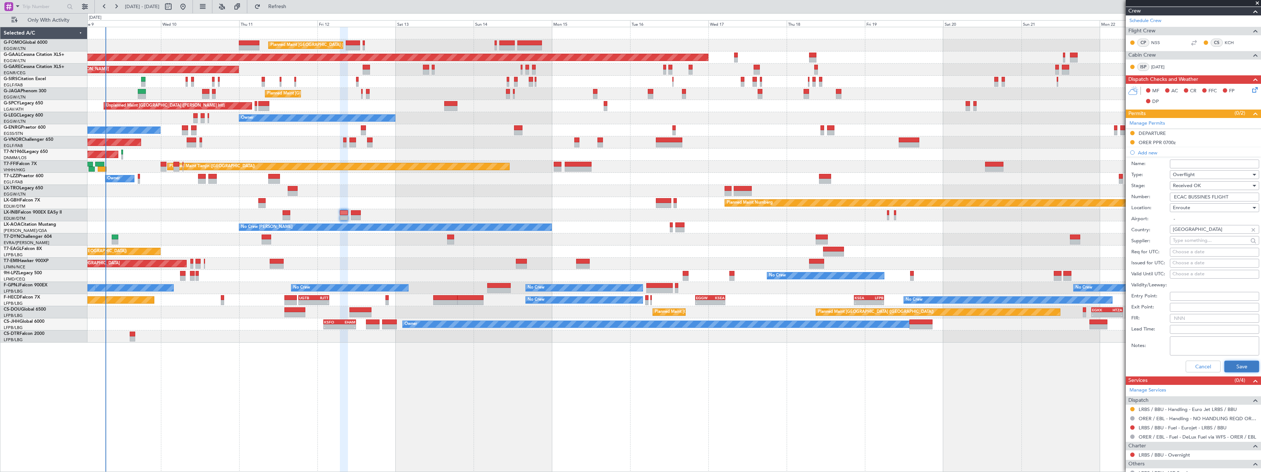
click at [1234, 363] on button "Save" at bounding box center [1241, 366] width 35 height 12
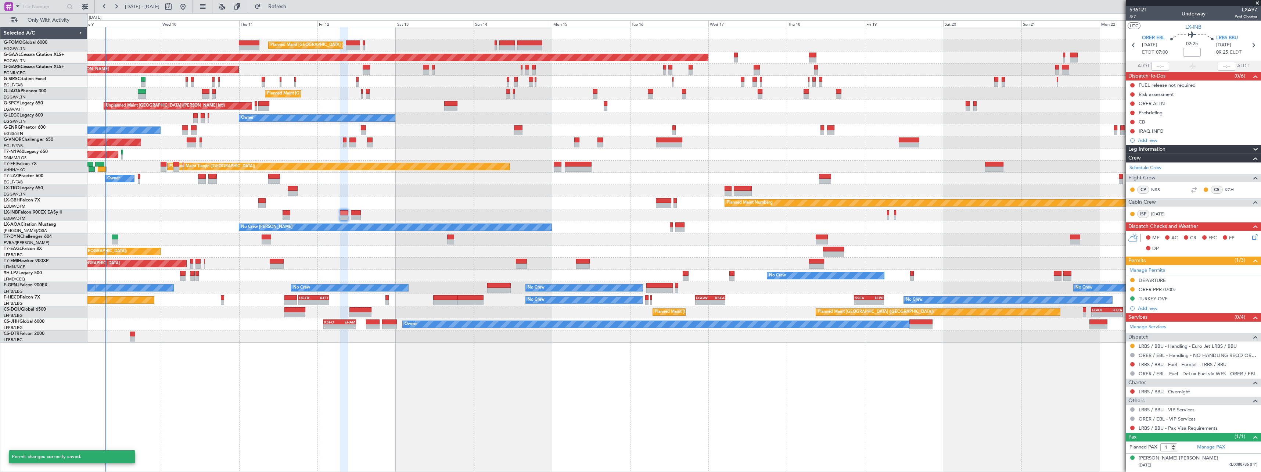
scroll to position [0, 0]
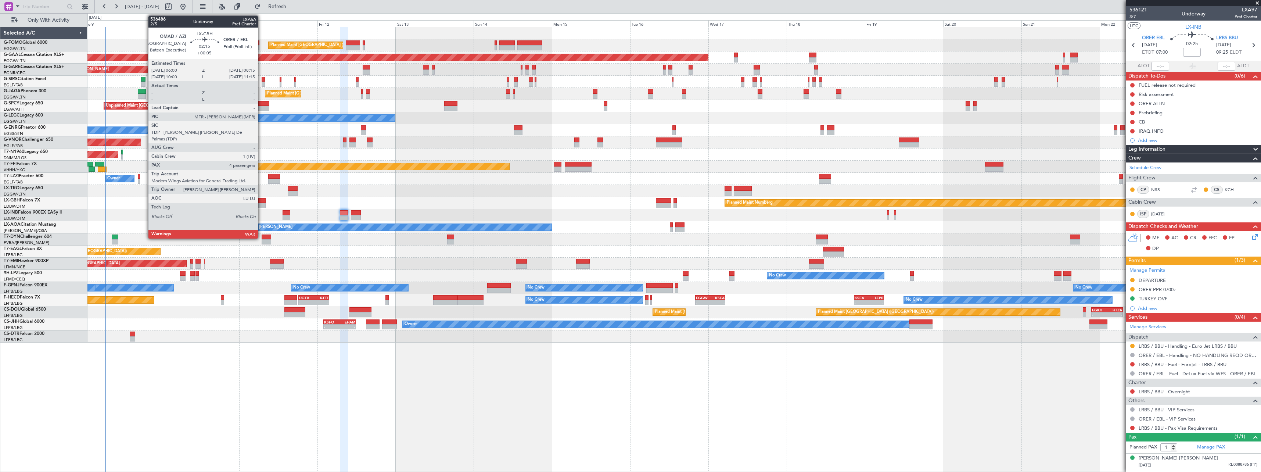
click at [261, 201] on div at bounding box center [261, 200] width 7 height 5
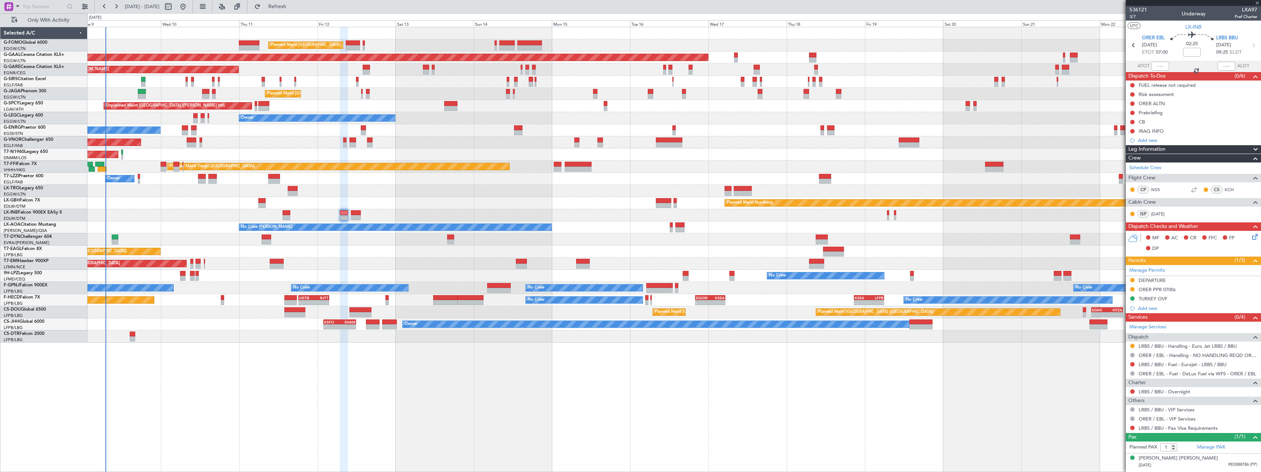
type input "+00:05"
type input "4"
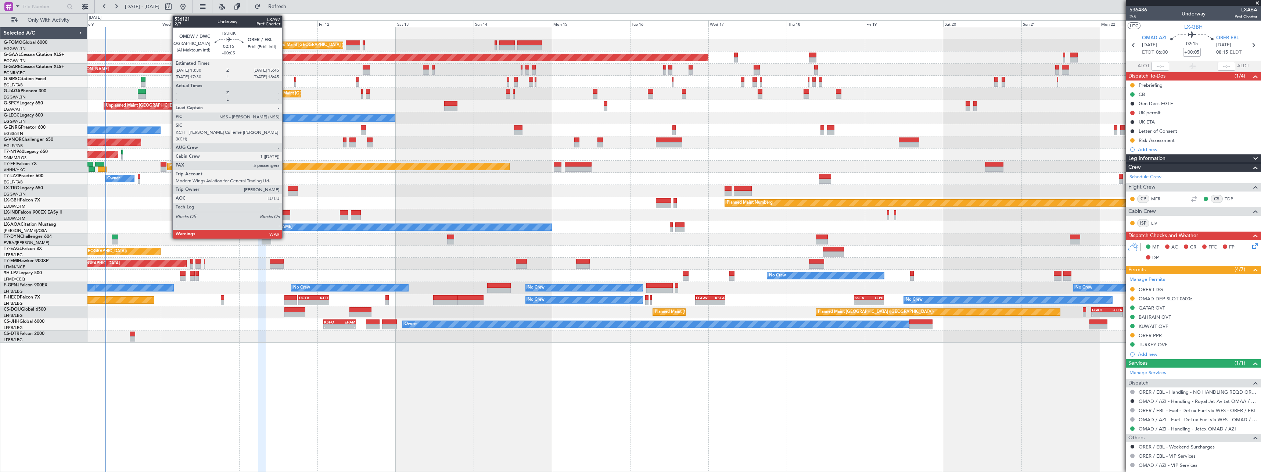
click at [285, 214] on div at bounding box center [286, 212] width 7 height 5
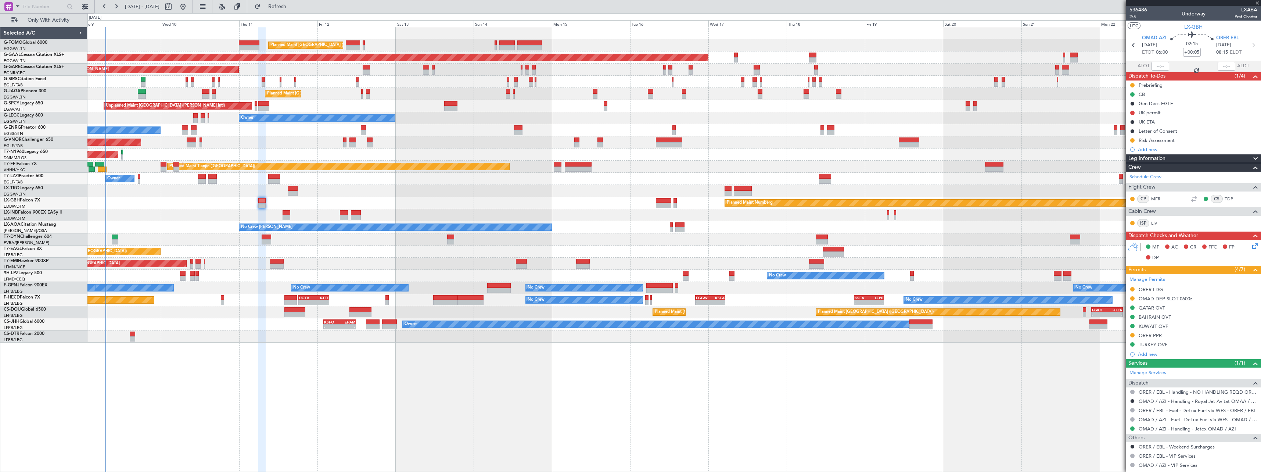
type input "-00:05"
type input "5"
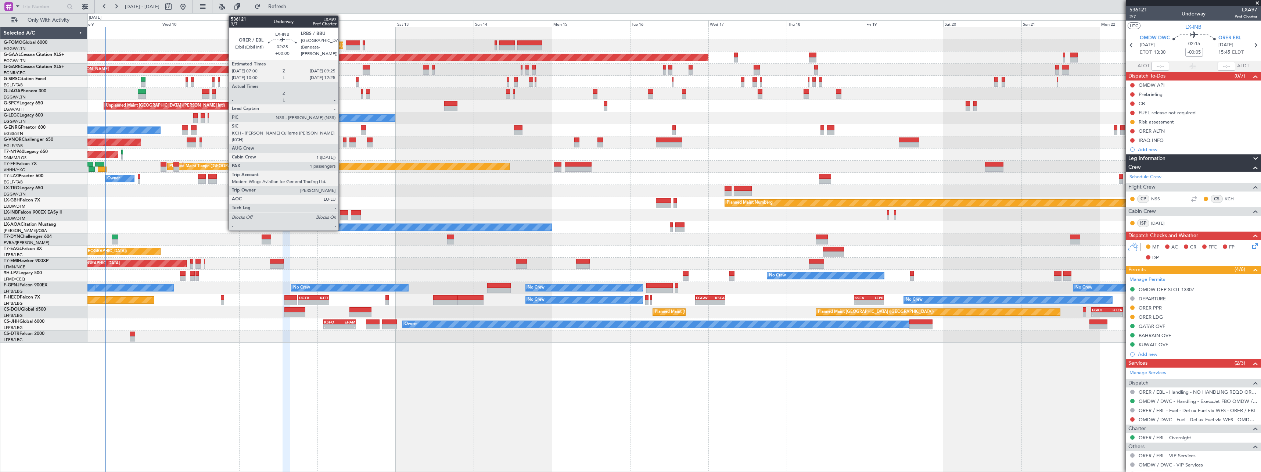
click at [342, 214] on div at bounding box center [344, 212] width 8 height 5
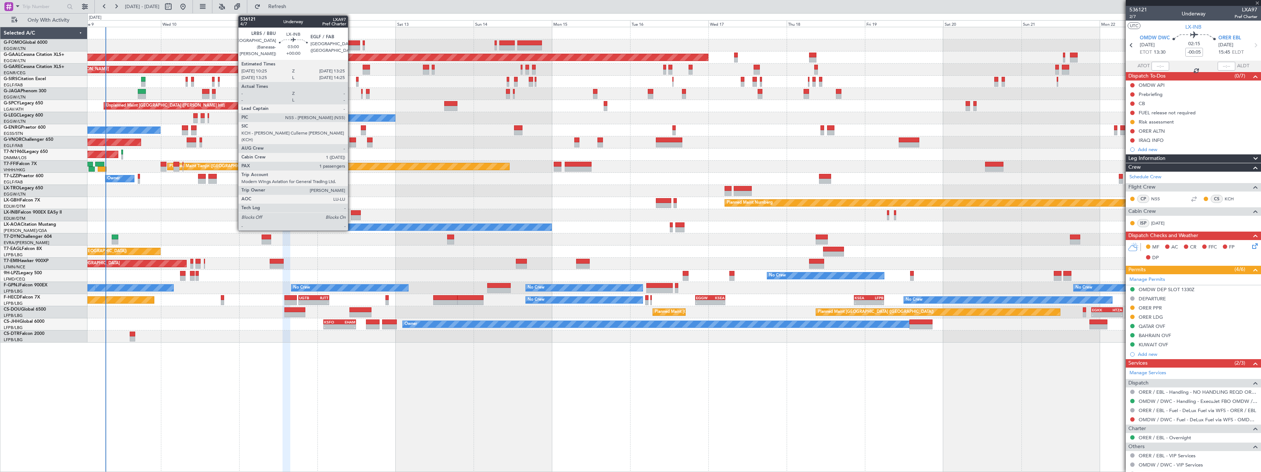
type input "1"
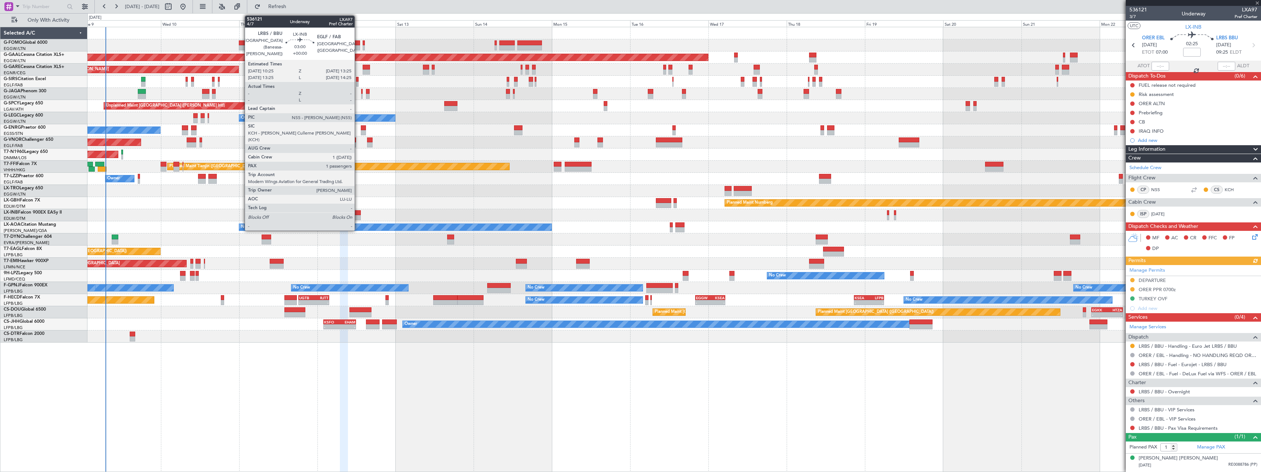
click at [358, 212] on div at bounding box center [356, 212] width 10 height 5
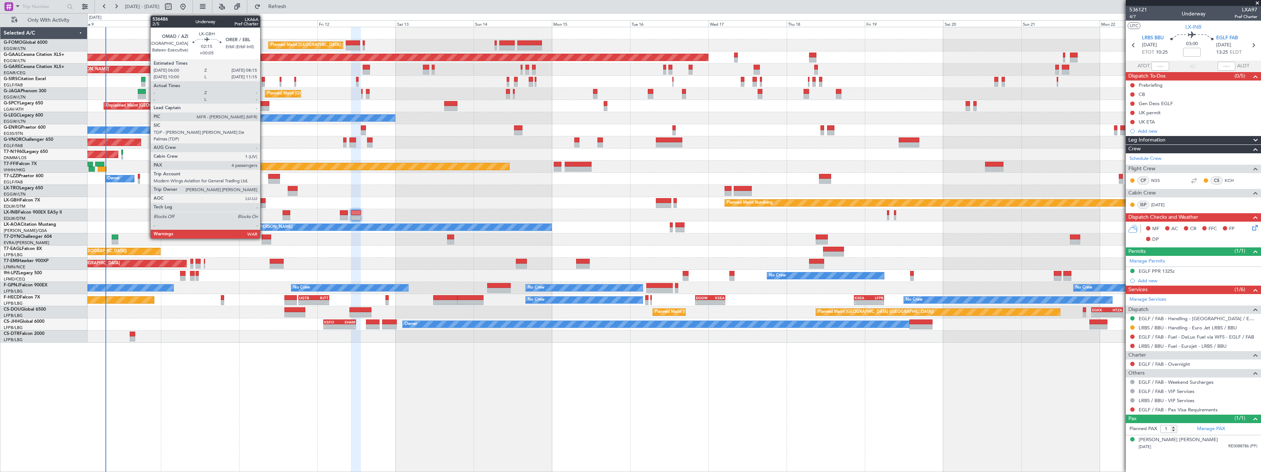
click at [263, 200] on div at bounding box center [261, 200] width 7 height 5
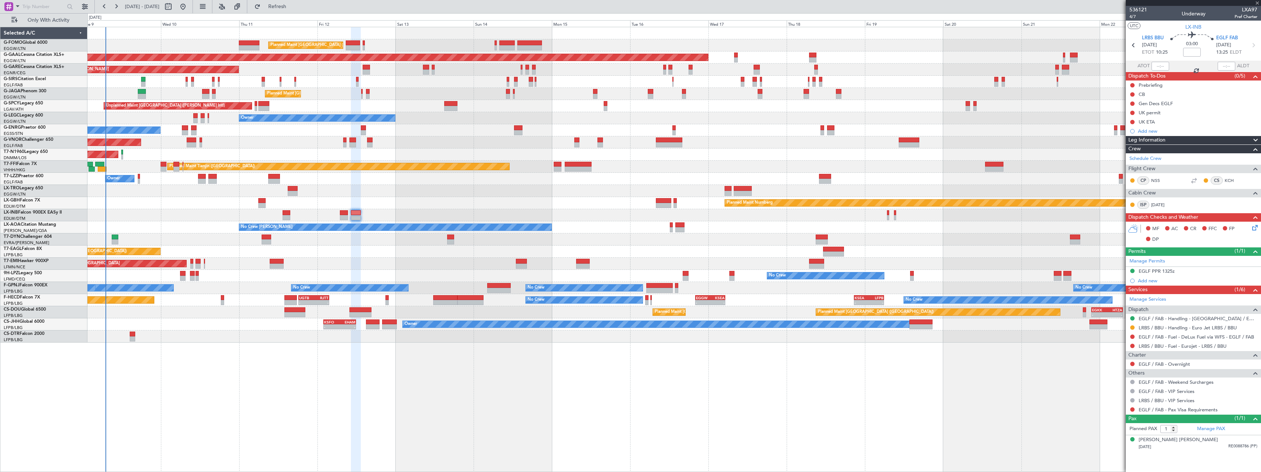
type input "+00:05"
type input "4"
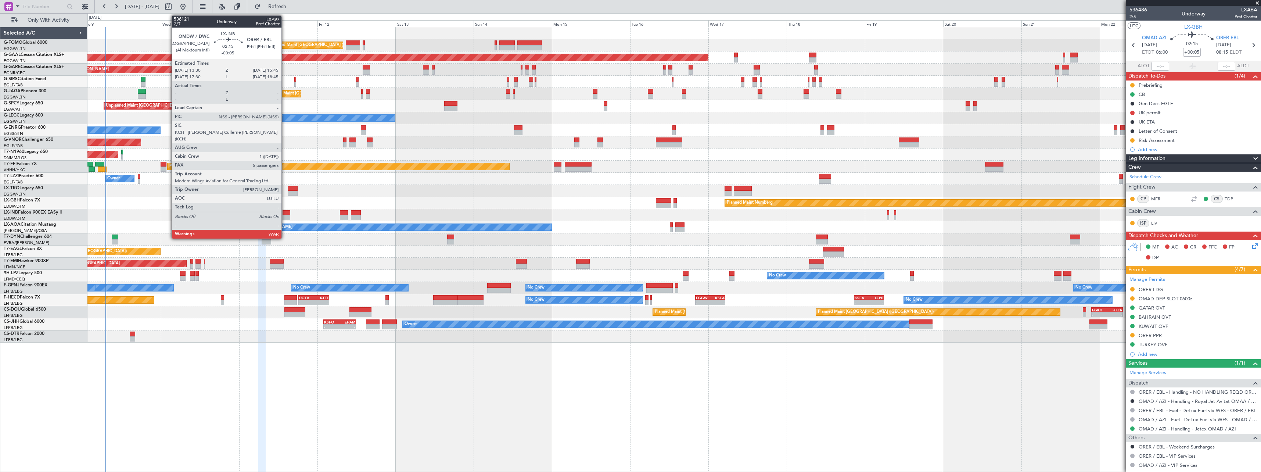
click at [285, 212] on div at bounding box center [286, 212] width 7 height 5
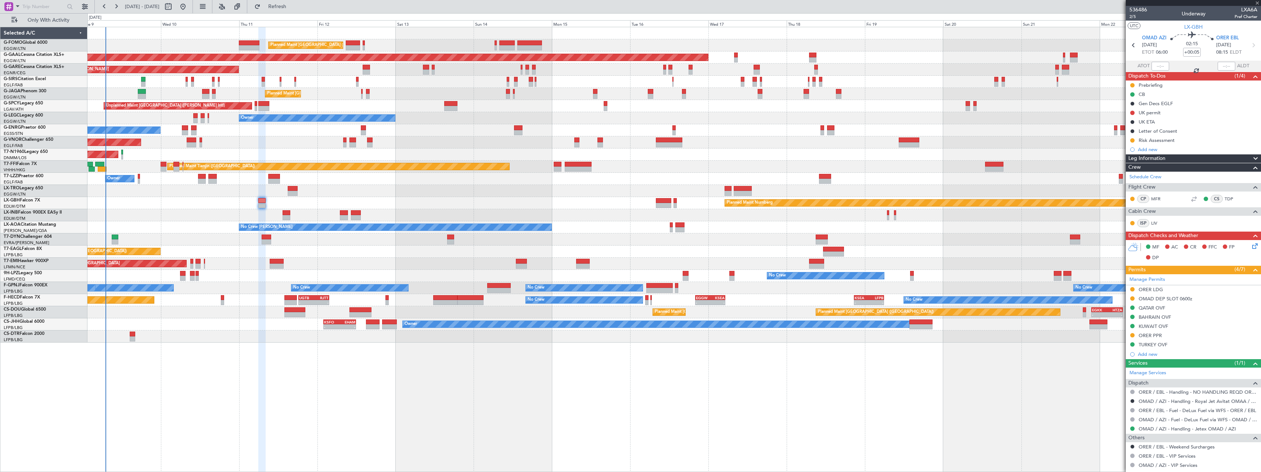
type input "-00:05"
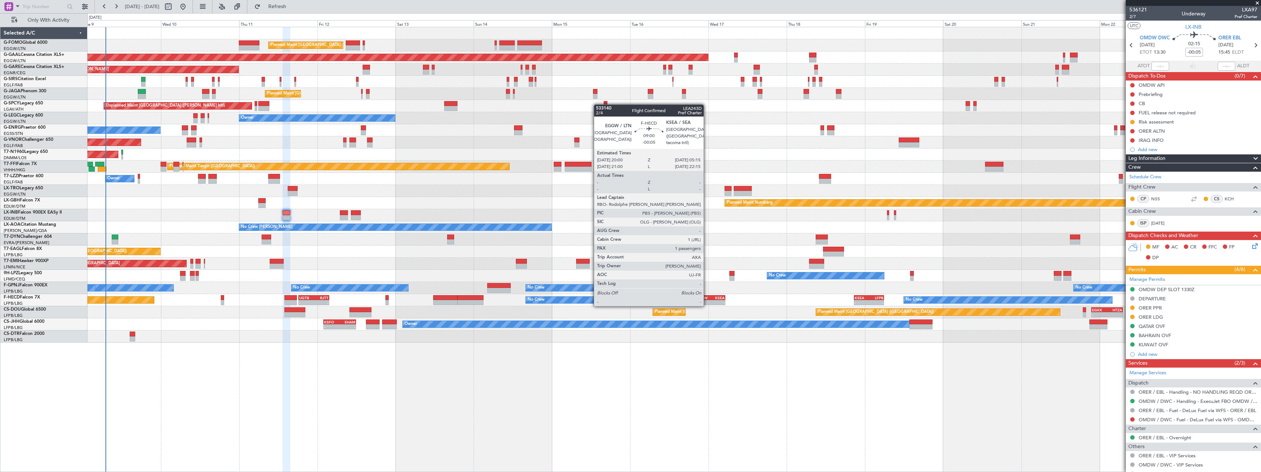
click at [707, 298] on div "EGGW" at bounding box center [703, 297] width 14 height 4
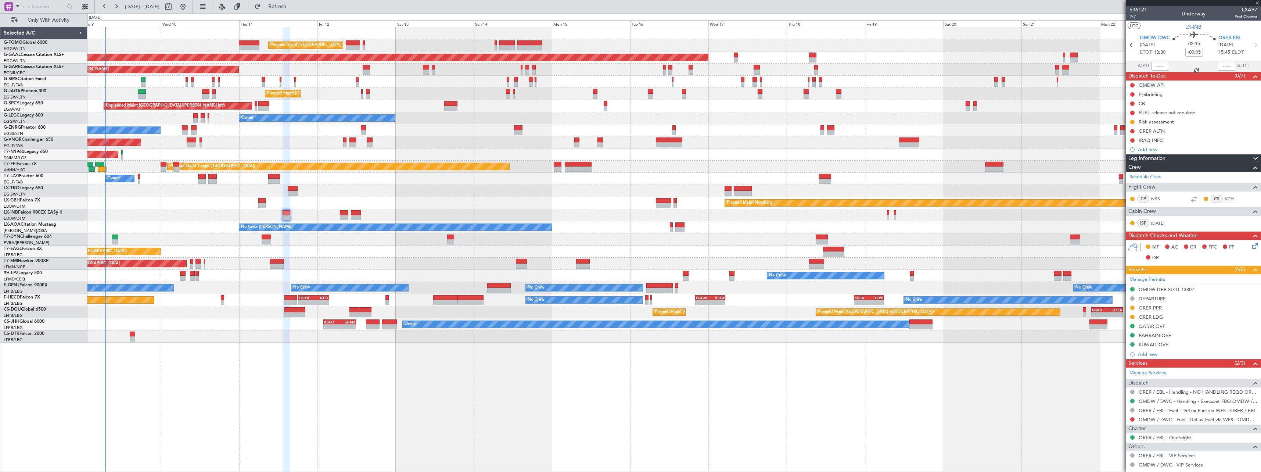
type input "1"
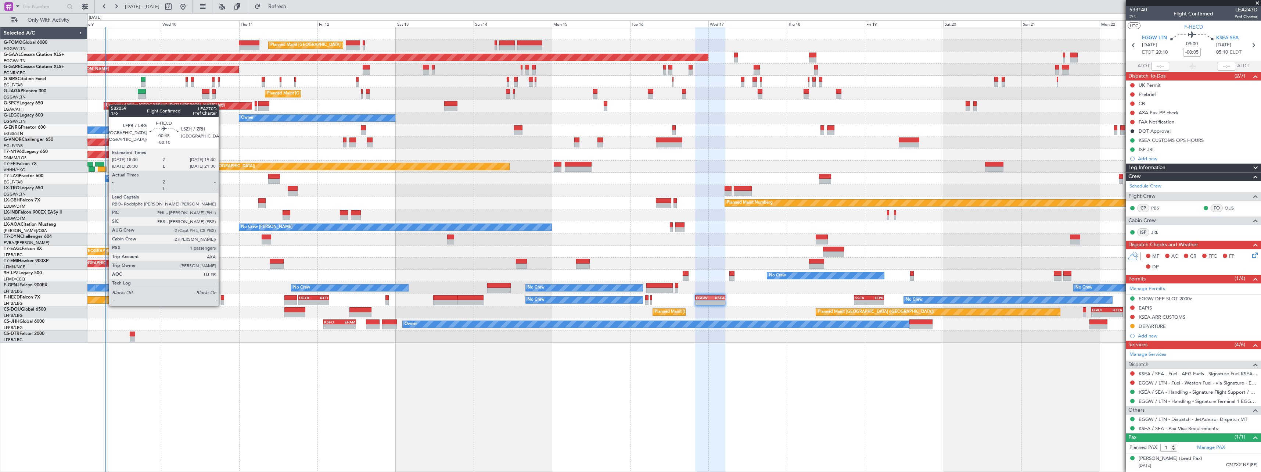
click at [222, 298] on div at bounding box center [222, 297] width 3 height 5
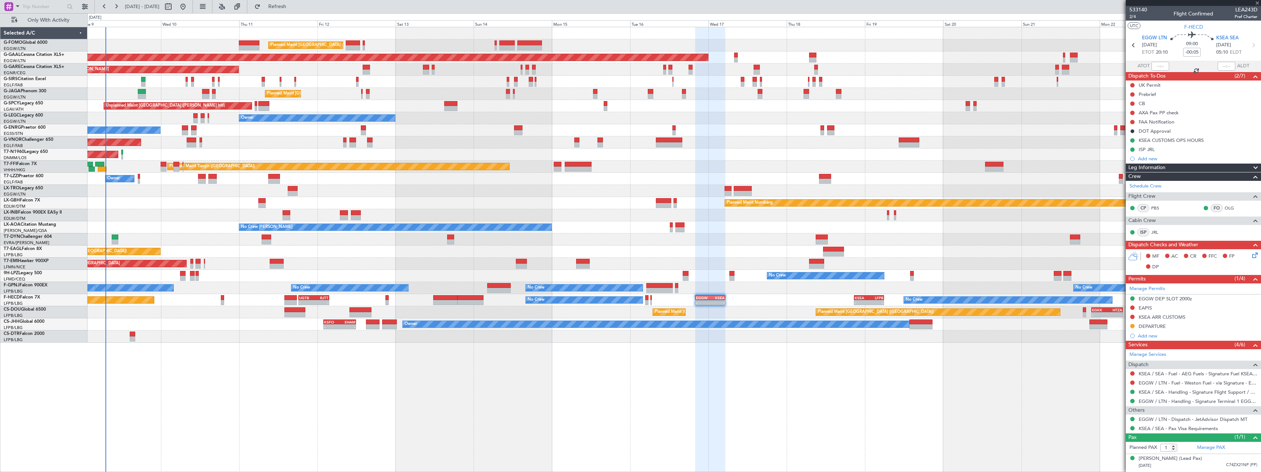
type input "-00:10"
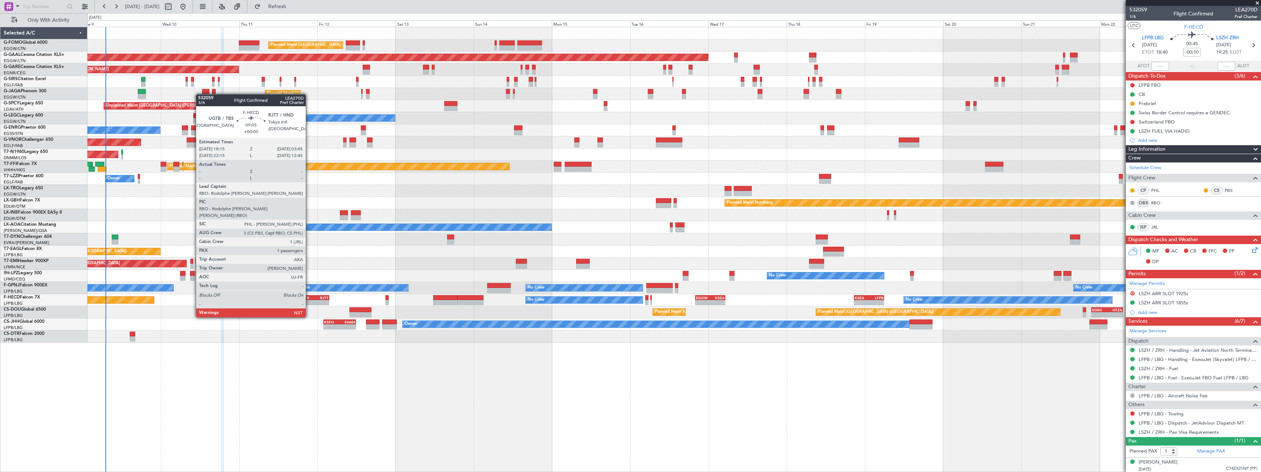
click at [309, 296] on div "UGTB" at bounding box center [306, 297] width 15 height 4
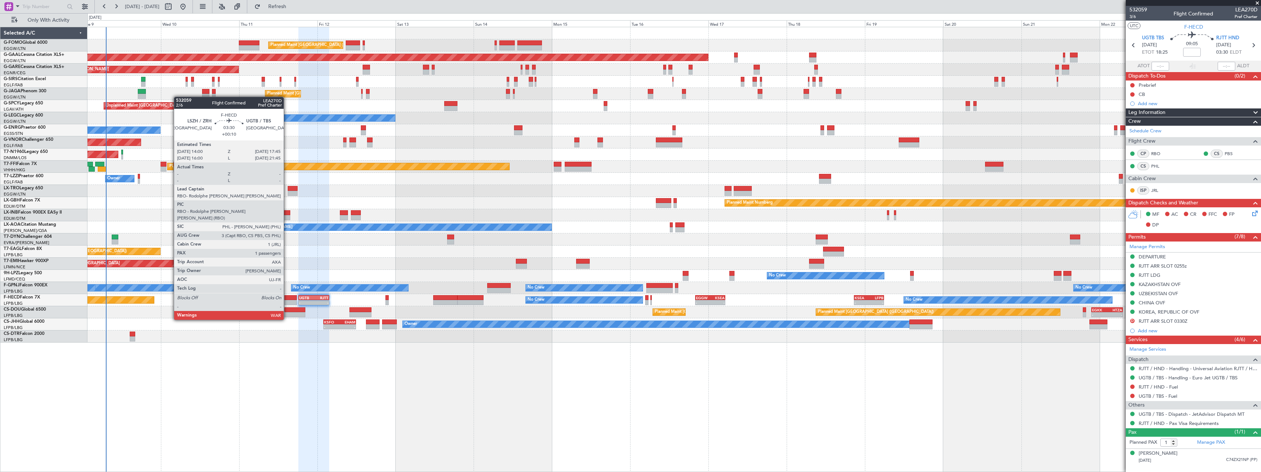
click at [287, 299] on div at bounding box center [290, 297] width 12 height 5
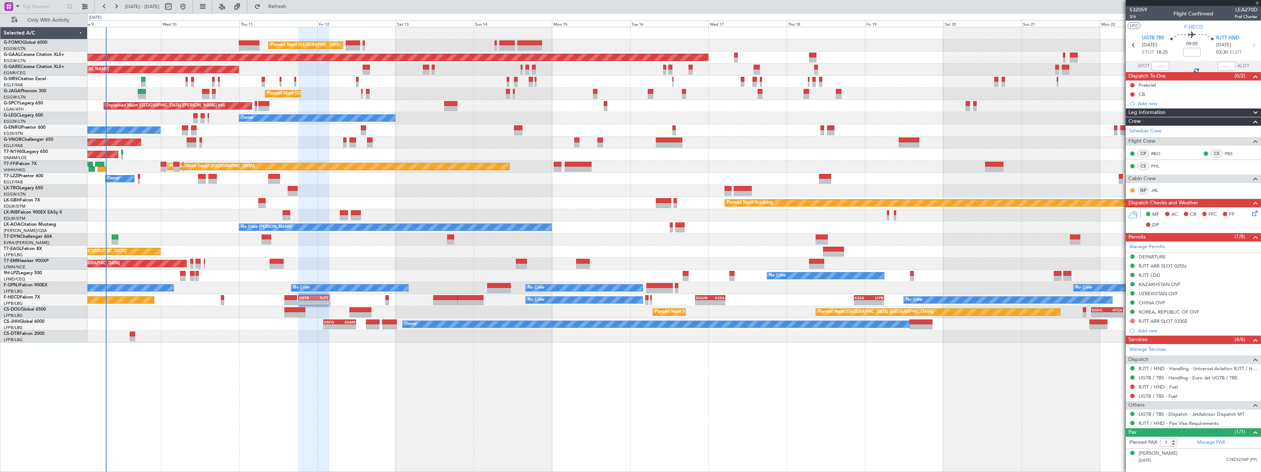
type input "+00:10"
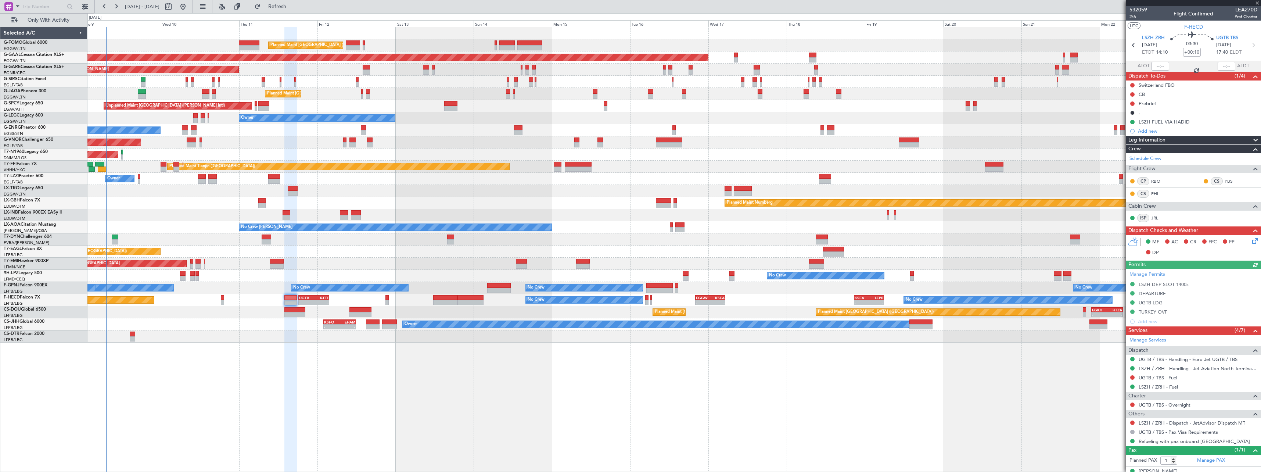
click at [1167, 139] on div "Leg Information" at bounding box center [1193, 140] width 135 height 8
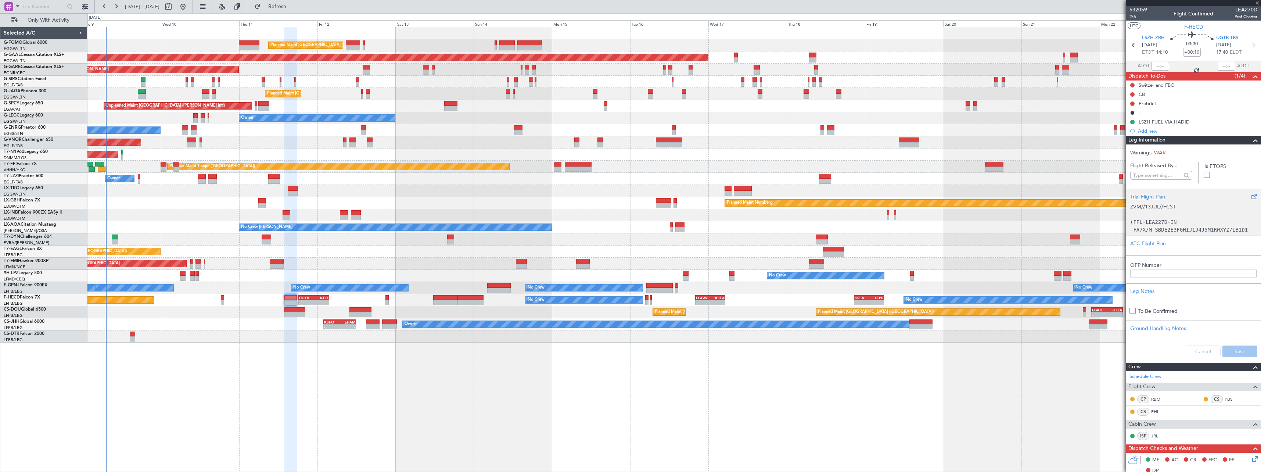
click at [1161, 205] on p "ZVM//13JUL//FCST" at bounding box center [1193, 207] width 126 height 8
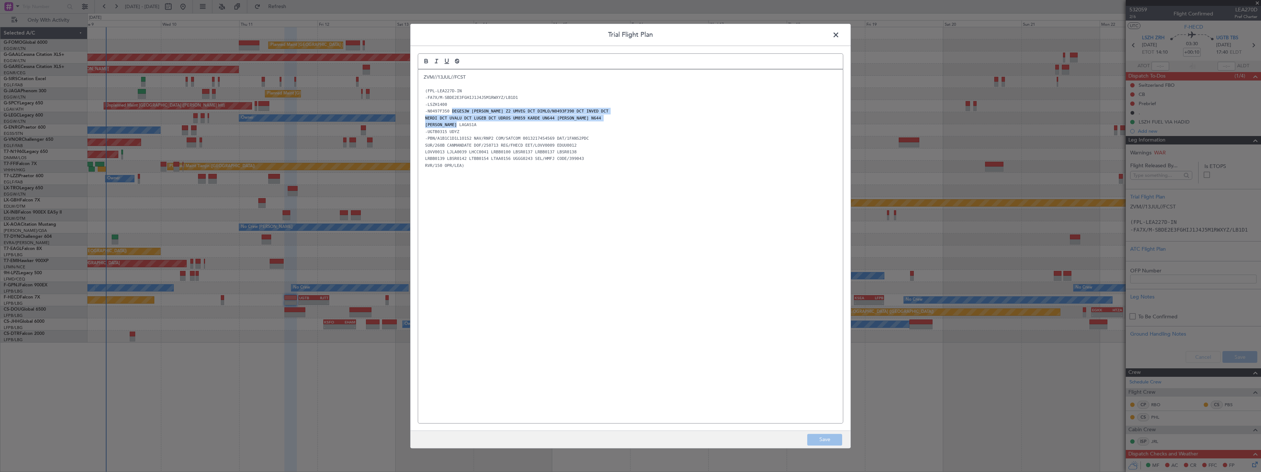
drag, startPoint x: 449, startPoint y: 111, endPoint x: 460, endPoint y: 123, distance: 16.2
click at [460, 123] on div "ZVM//13JUL//FCST (FPL-LEA227D-IN -FA7X/M-SBDE2E3FGHIJ1J4J5M1RWXYZ/LB1D1 -LSZH14…" at bounding box center [630, 245] width 425 height 353
copy div "DEGES3W DEGES Z2 UMVEG DCT DIMLO/N0493F390 DCT INVED DCT NERDI DCT UVALU DCT LU…"
click at [840, 33] on span at bounding box center [840, 36] width 0 height 15
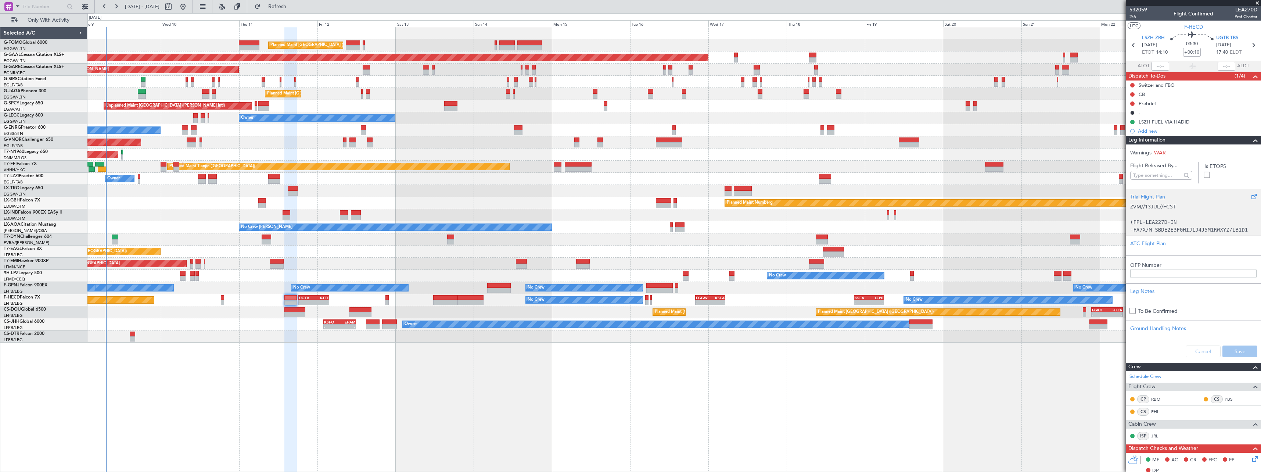
click at [1163, 215] on p at bounding box center [1193, 215] width 126 height 8
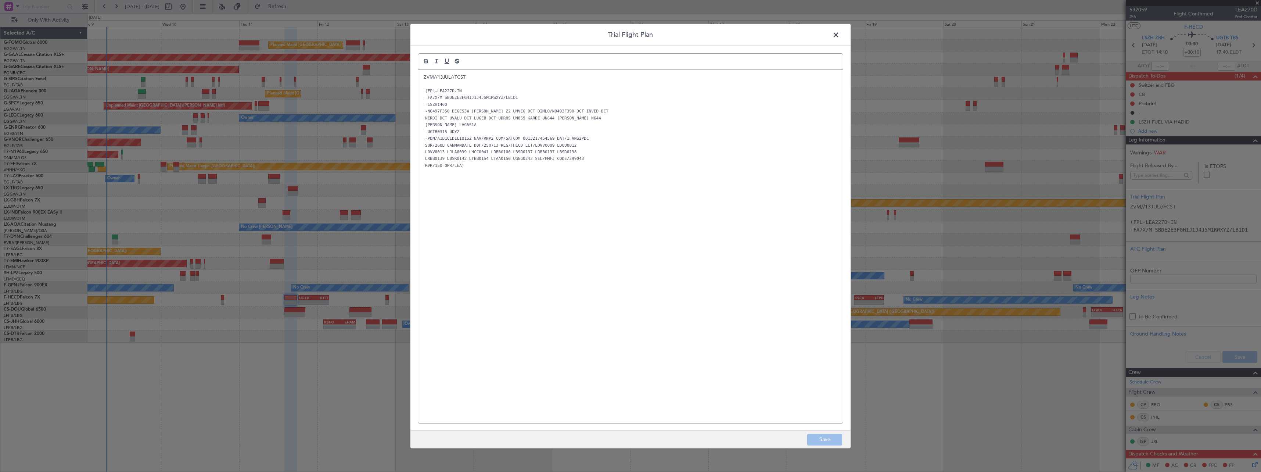
click at [840, 34] on span at bounding box center [840, 36] width 0 height 15
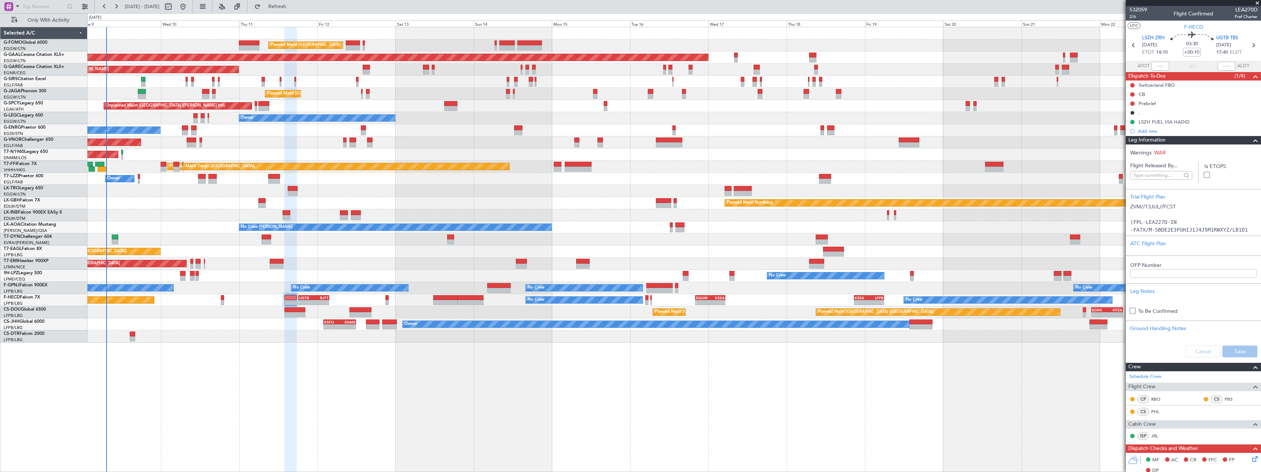
click at [1186, 139] on div "Leg Information" at bounding box center [1193, 140] width 135 height 8
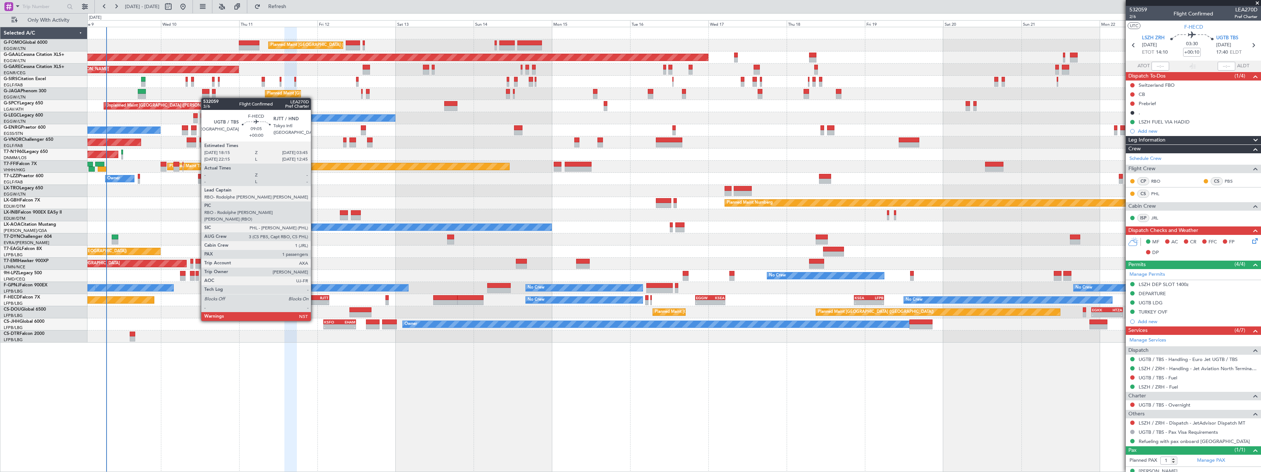
click at [314, 300] on div "-" at bounding box center [321, 302] width 15 height 4
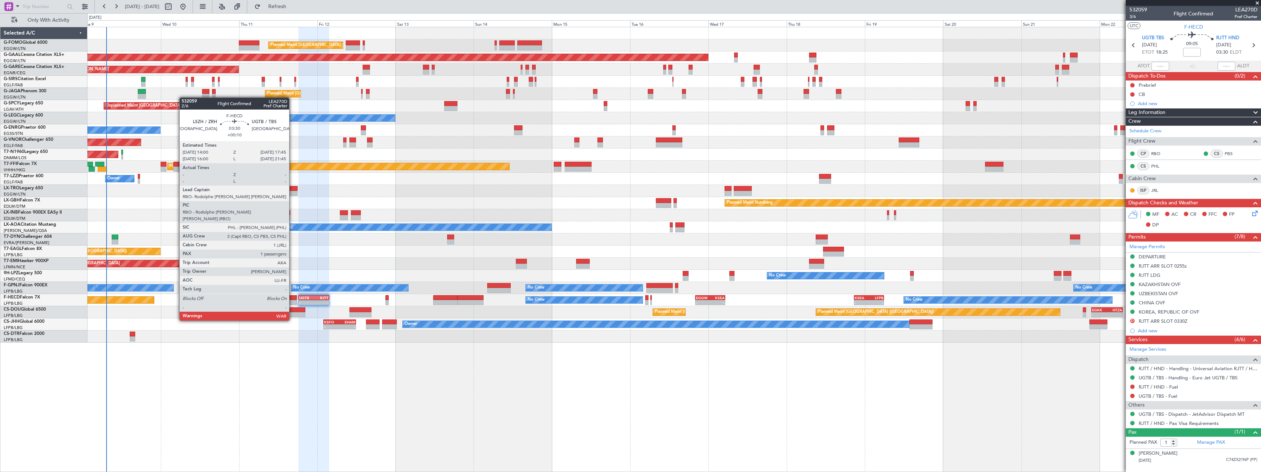
click at [292, 300] on div at bounding box center [290, 302] width 12 height 5
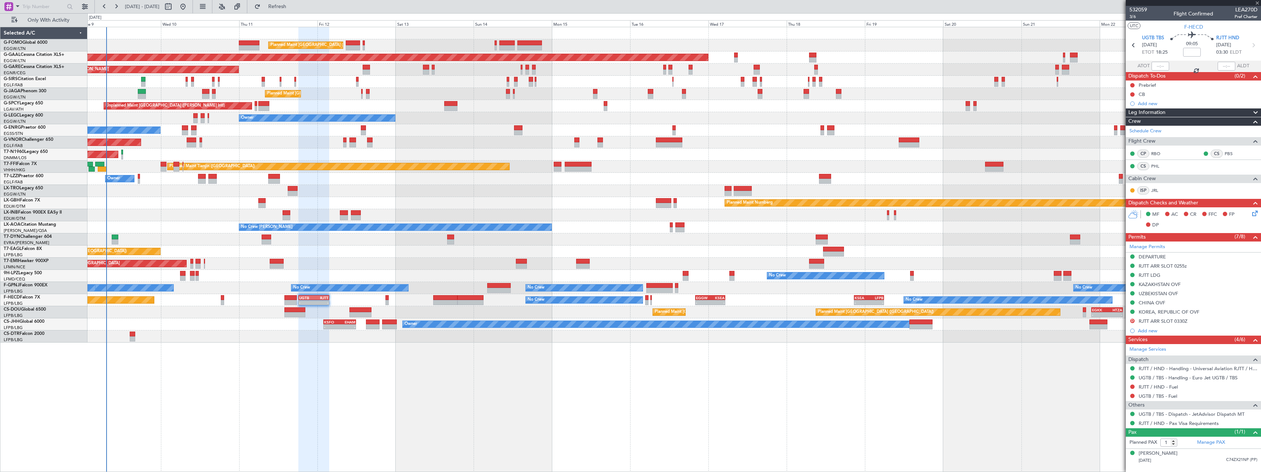
type input "+00:10"
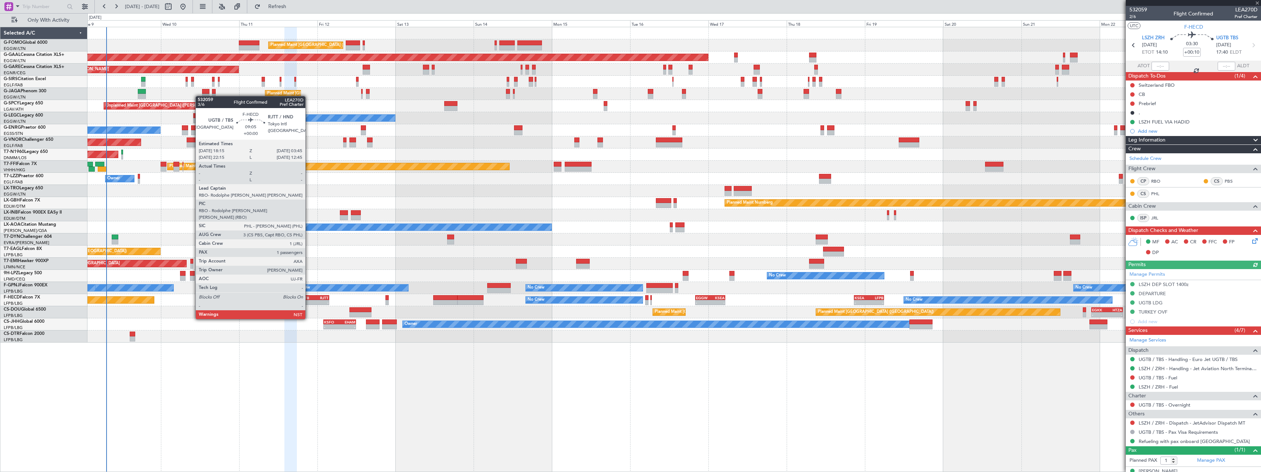
click at [309, 298] on div "UGTB" at bounding box center [306, 297] width 15 height 4
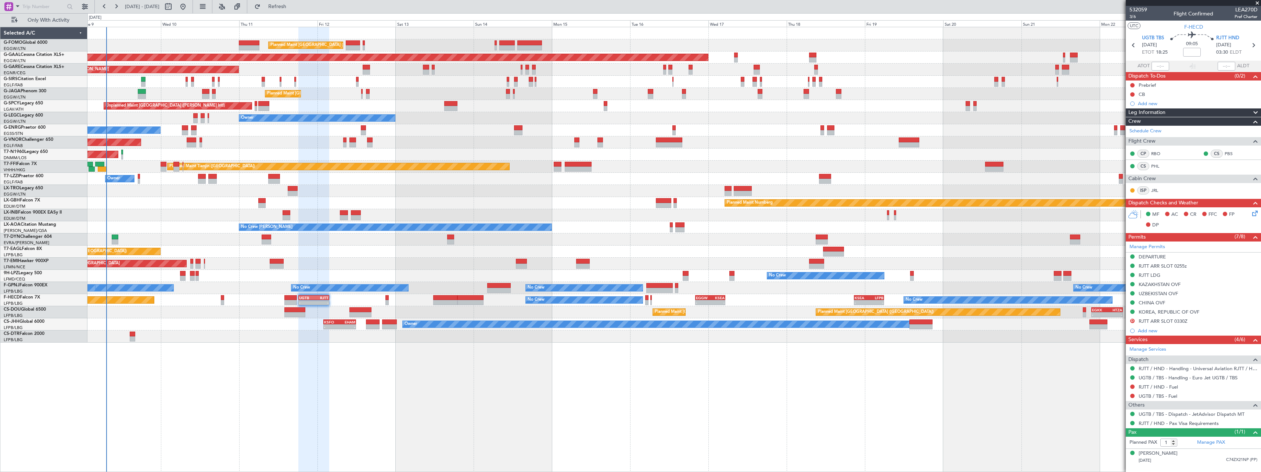
click at [1190, 111] on div "Leg Information" at bounding box center [1193, 112] width 135 height 8
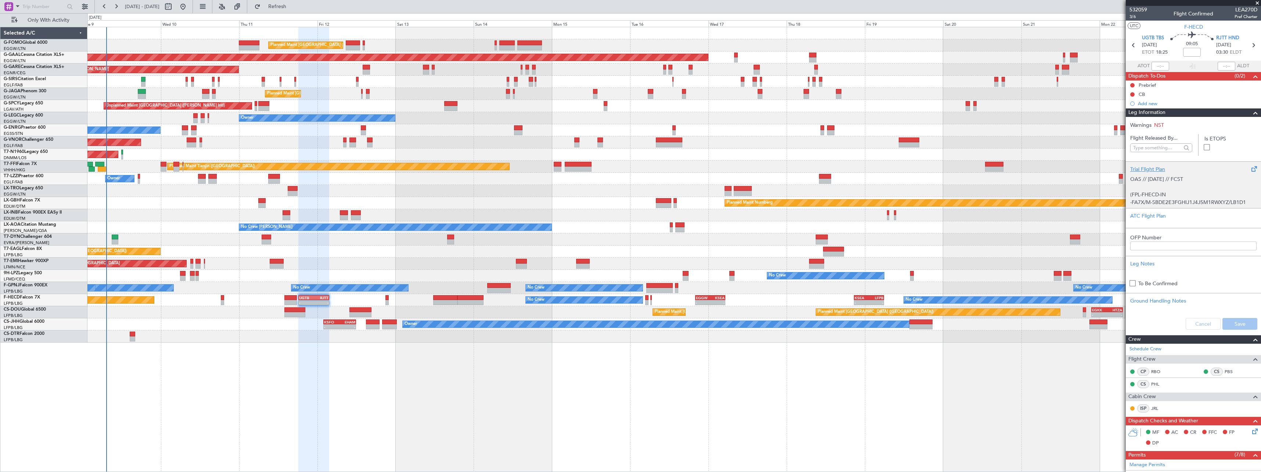
click at [1169, 198] on p "OAS // 02SEP // FCST (FPL-FHECD-IN -FA7X/M-SBDE2E3FGHIJ1J4J5M1RWXYZ/LB1D1 -UGTB…" at bounding box center [1193, 317] width 126 height 285
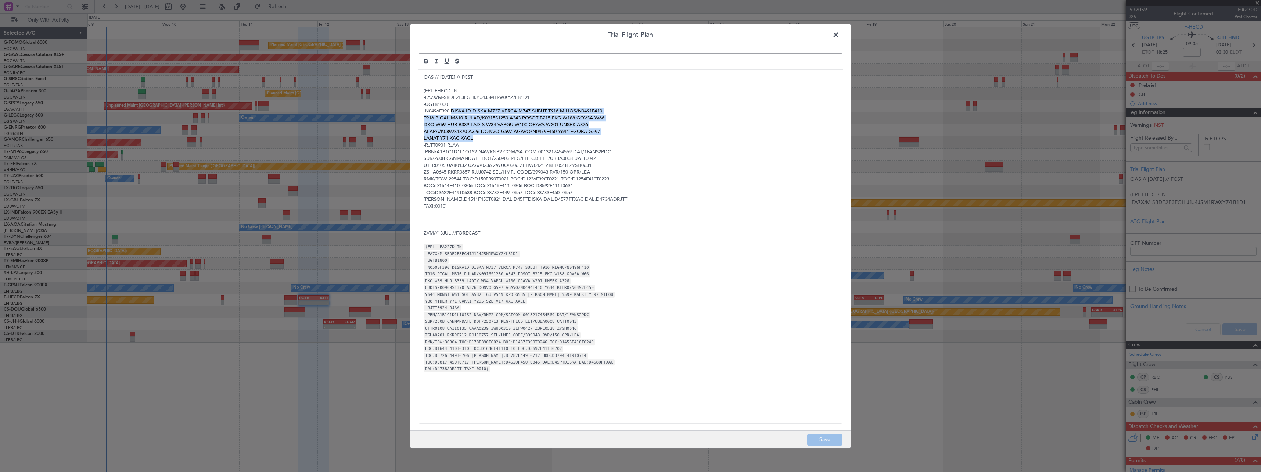
drag, startPoint x: 451, startPoint y: 111, endPoint x: 474, endPoint y: 137, distance: 34.4
click at [474, 137] on div "OAS // 02SEP // FCST (FPL-FHECD-IN -FA7X/M-SBDE2E3FGHIJ1J4J5M1RWXYZ/LB1D1 -UGTB…" at bounding box center [630, 245] width 425 height 353
copy div "DISKA1D DISKA M737 VERCA M747 SUBUT T916 MIHOS/N0491F410 T916 PIGAL M610 RULAD/…"
drag, startPoint x: 830, startPoint y: 32, endPoint x: 840, endPoint y: 33, distance: 9.7
click at [840, 32] on span at bounding box center [840, 36] width 0 height 15
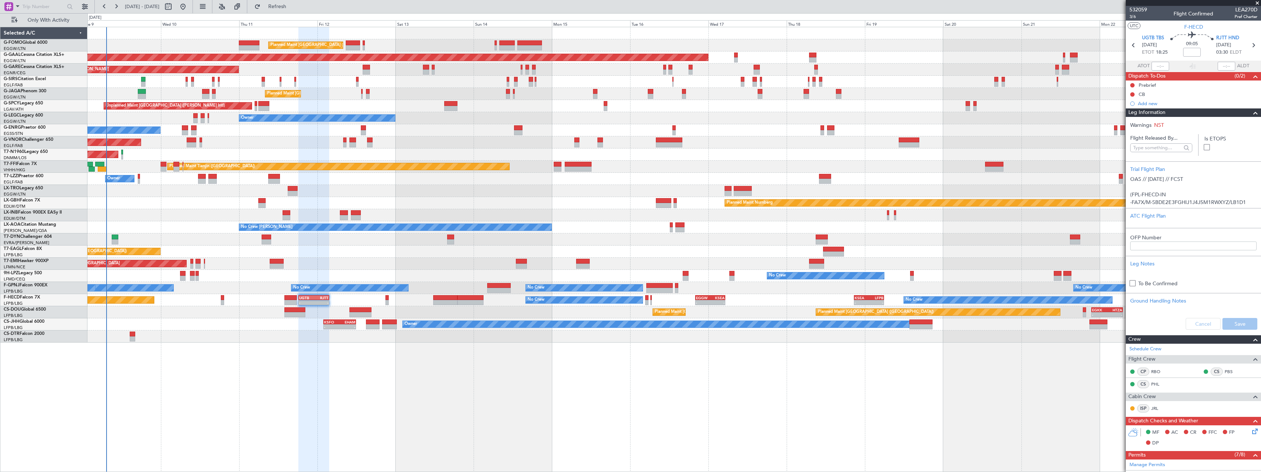
click at [1151, 113] on span "Leg Information" at bounding box center [1146, 112] width 37 height 8
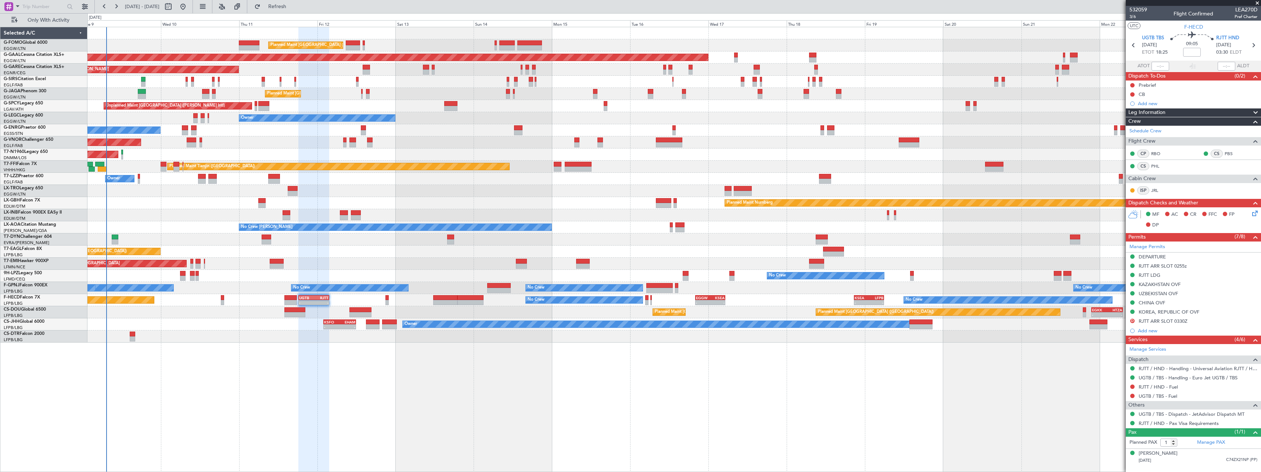
click at [1183, 114] on div "Leg Information" at bounding box center [1193, 112] width 135 height 8
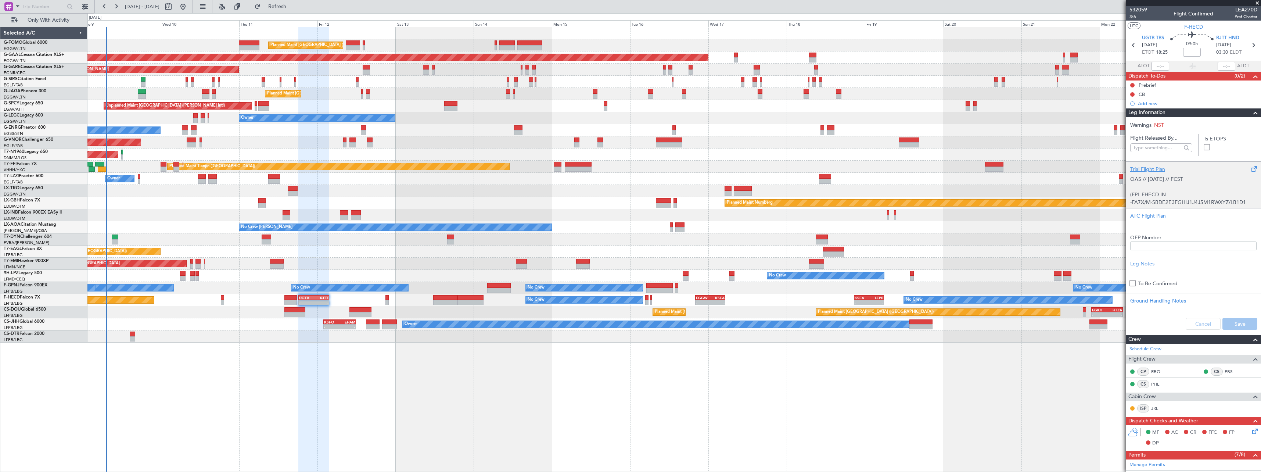
click at [1154, 187] on p "OAS // 02SEP // FCST (FPL-FHECD-IN -FA7X/M-SBDE2E3FGHIJ1J4J5M1RWXYZ/LB1D1 -UGTB…" at bounding box center [1193, 317] width 126 height 285
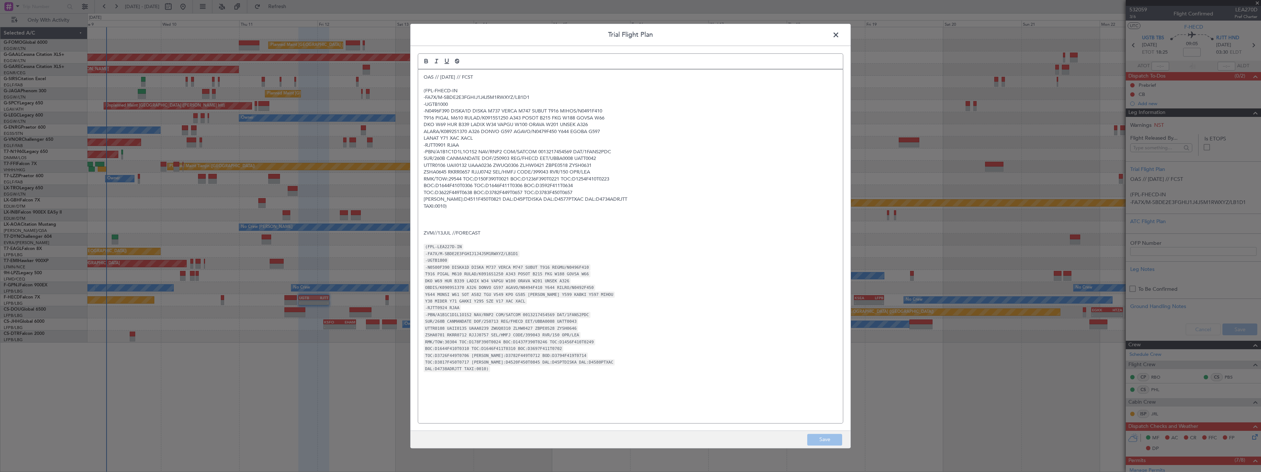
click at [840, 35] on span at bounding box center [840, 36] width 0 height 15
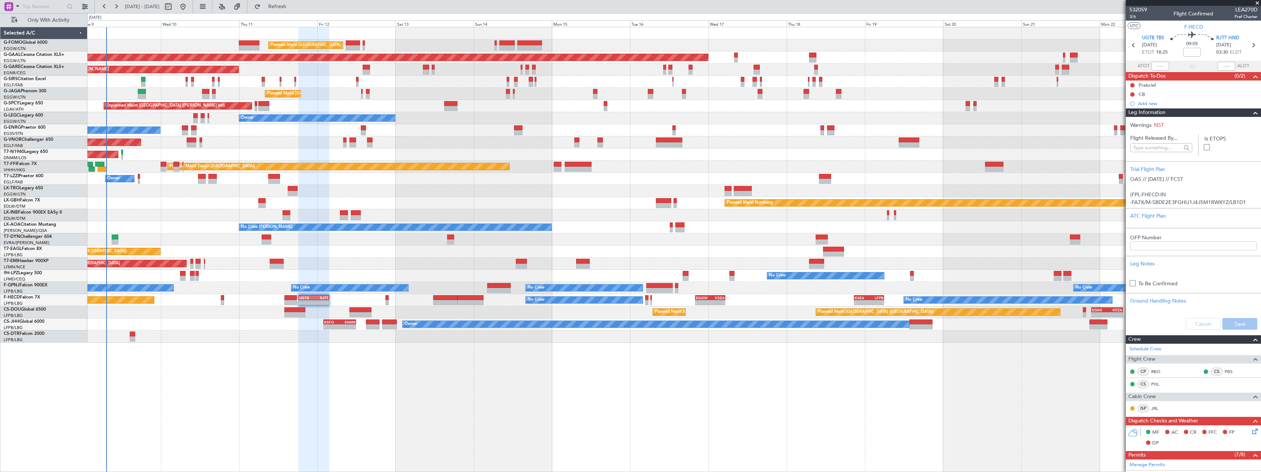
click at [1158, 110] on span "Leg Information" at bounding box center [1146, 112] width 37 height 8
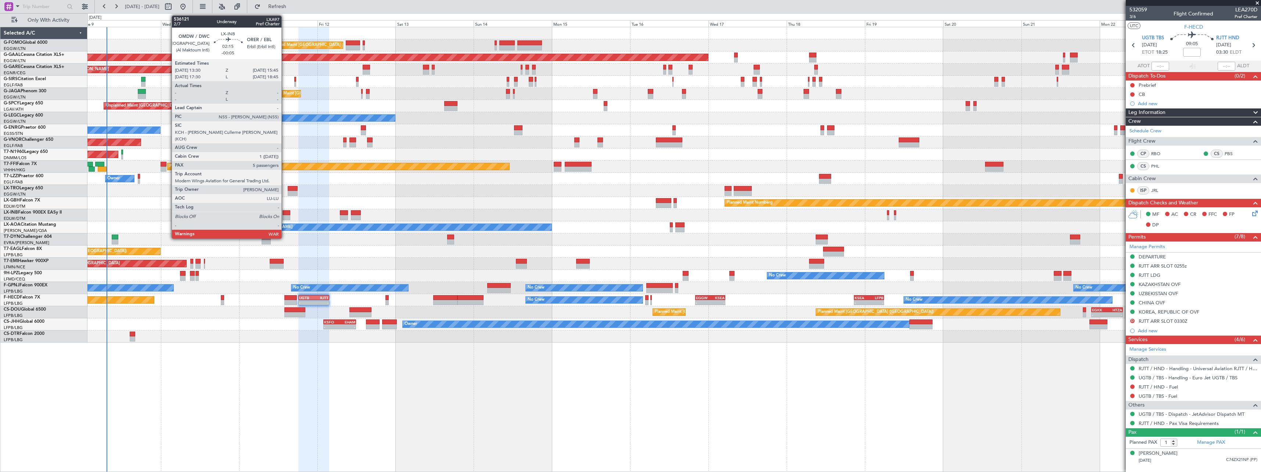
click at [285, 212] on div at bounding box center [286, 212] width 7 height 5
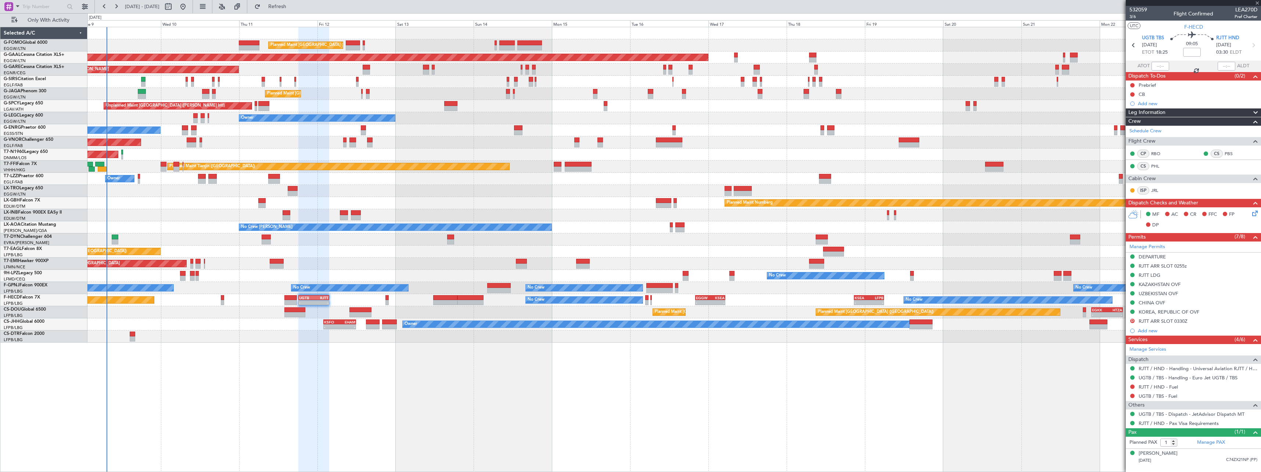
type input "-00:05"
type input "5"
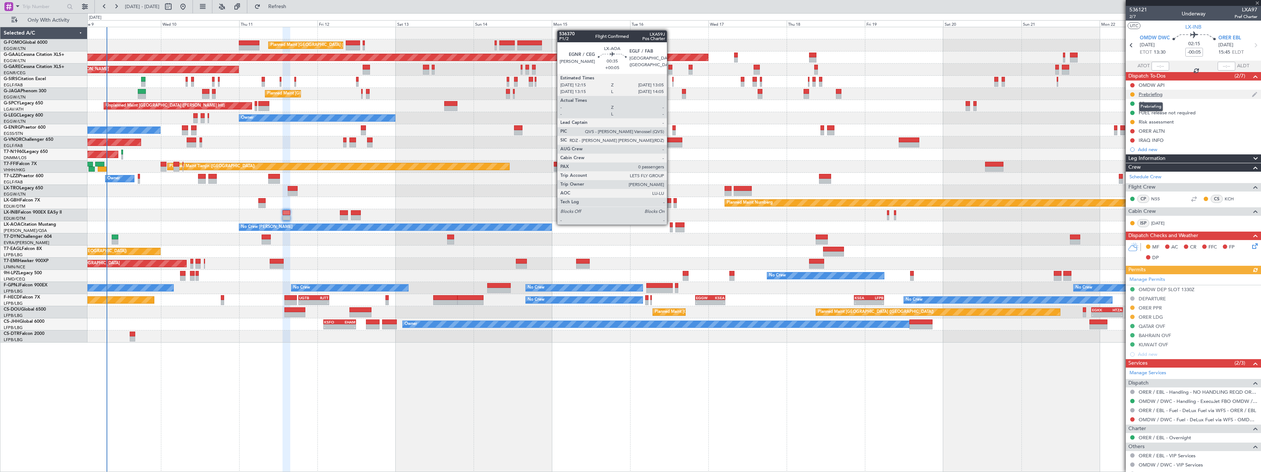
click at [1146, 94] on div "Prebriefing" at bounding box center [1151, 94] width 24 height 6
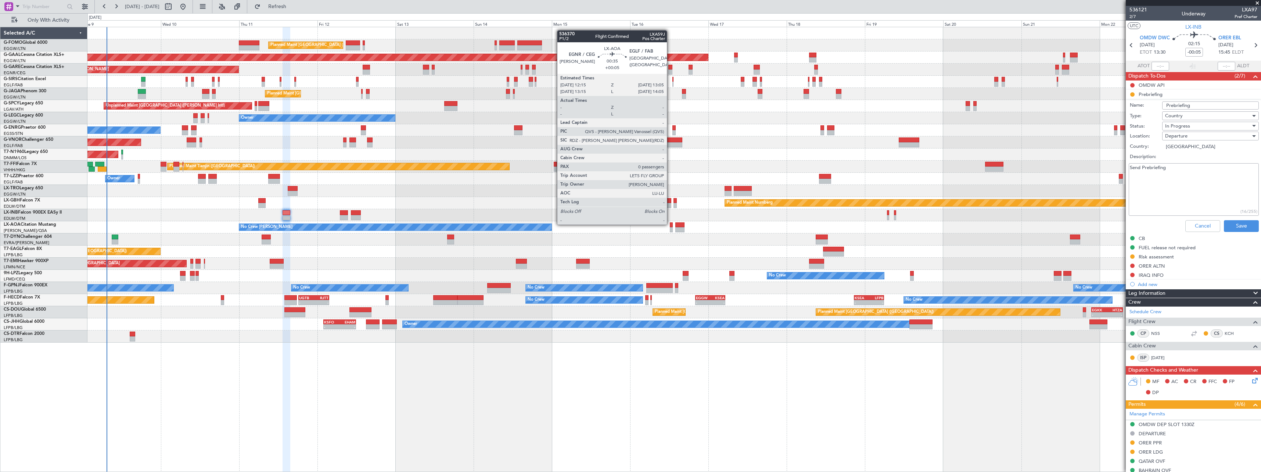
drag, startPoint x: 1178, startPoint y: 167, endPoint x: 1063, endPoint y: 162, distance: 114.7
click at [1063, 162] on fb-app "09 Sep 2025 - 24 Sep 2025 Refresh Quick Links Only With Activity Planned Maint …" at bounding box center [630, 239] width 1261 height 466
paste textarea "peed 0.82 FL400 Fuel 10.000lbs Pax 5 Cargo 300lbs Alternate ORSU"
type textarea "Speed 0.82 FL400 Fuel 10.000lbs Pax 5 Cargo 300lbs Alternate ORSU"
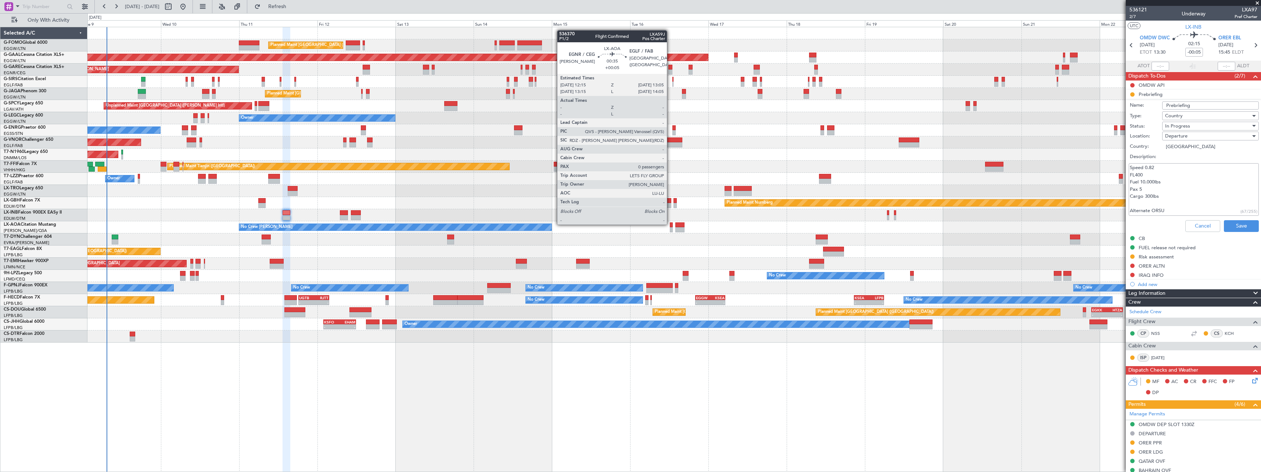
click at [1185, 126] on span "In Progress" at bounding box center [1177, 126] width 25 height 7
click at [1178, 161] on span "Completed" at bounding box center [1207, 162] width 86 height 11
click at [1198, 222] on button "Cancel" at bounding box center [1202, 226] width 35 height 12
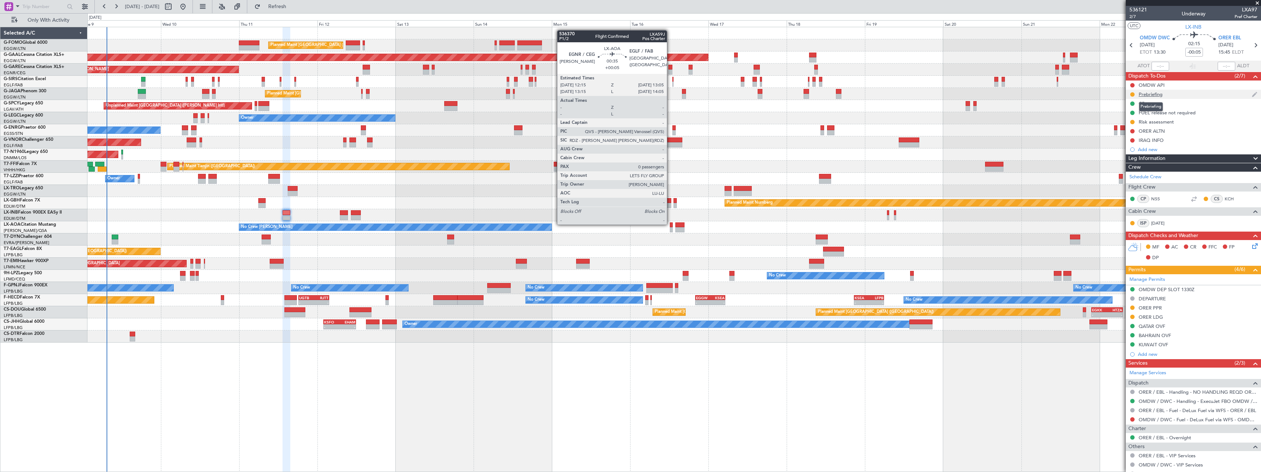
click at [1148, 94] on div "Prebriefing" at bounding box center [1151, 94] width 24 height 6
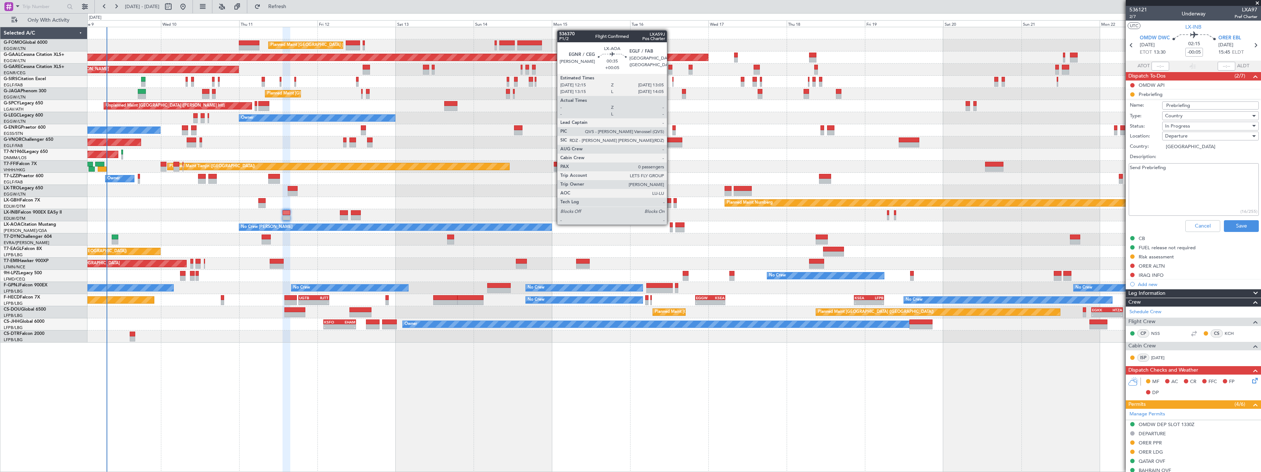
drag, startPoint x: 1172, startPoint y: 170, endPoint x: 1108, endPoint y: 166, distance: 63.7
click at [1108, 166] on fb-app "09 Sep 2025 - 24 Sep 2025 Refresh Quick Links Only With Activity Planned Maint …" at bounding box center [630, 239] width 1261 height 466
paste textarea "peed 0.82 FL400 Fuel 10.000lbs Pax 5 Cargo 300lbs Alternate ORSU"
type textarea "Speed 0.82 FL400 Fuel 10.000lbs Pax 5 Cargo 300lbs Alternate ORSU"
click at [1184, 126] on span "In Progress" at bounding box center [1177, 126] width 25 height 7
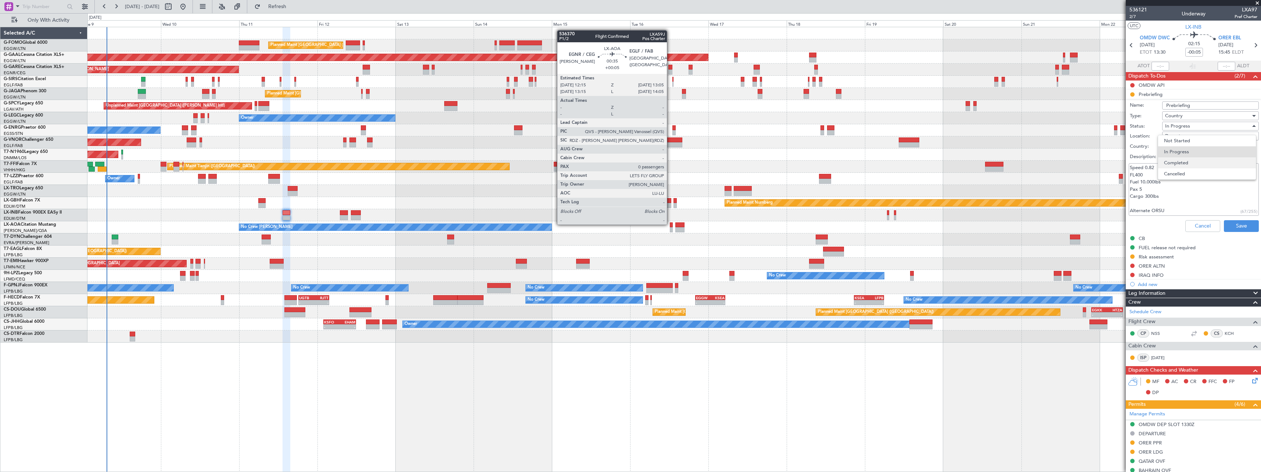
click at [1186, 161] on span "Completed" at bounding box center [1207, 162] width 86 height 11
click at [1231, 226] on button "Save" at bounding box center [1241, 226] width 35 height 12
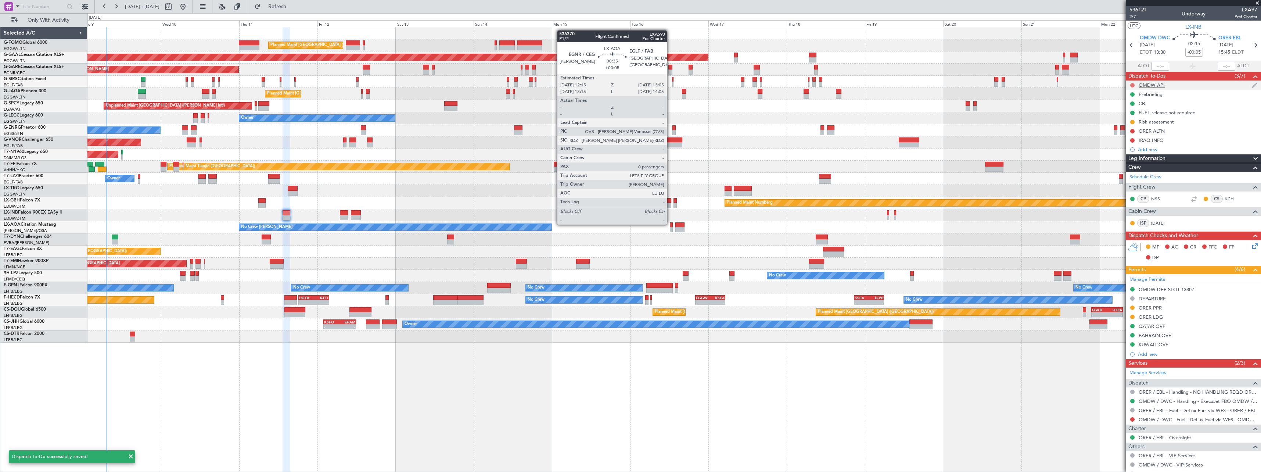
click at [1131, 85] on button at bounding box center [1132, 85] width 4 height 4
click at [1128, 129] on span "Cancelled" at bounding box center [1134, 128] width 21 height 7
click at [1132, 139] on button at bounding box center [1132, 140] width 4 height 4
click at [1128, 170] on span "Completed" at bounding box center [1136, 172] width 24 height 7
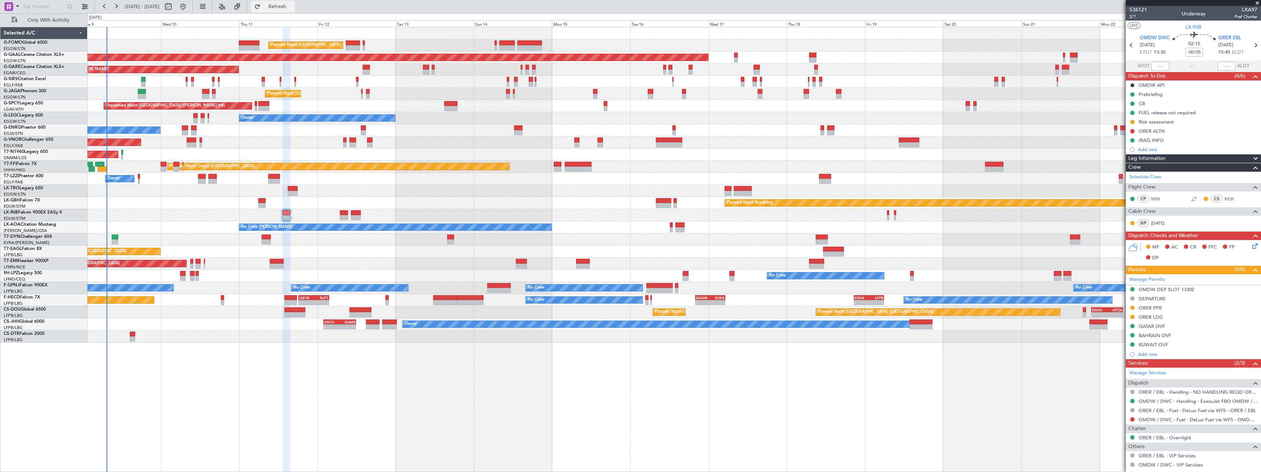
click at [295, 11] on button "Refresh" at bounding box center [273, 7] width 44 height 12
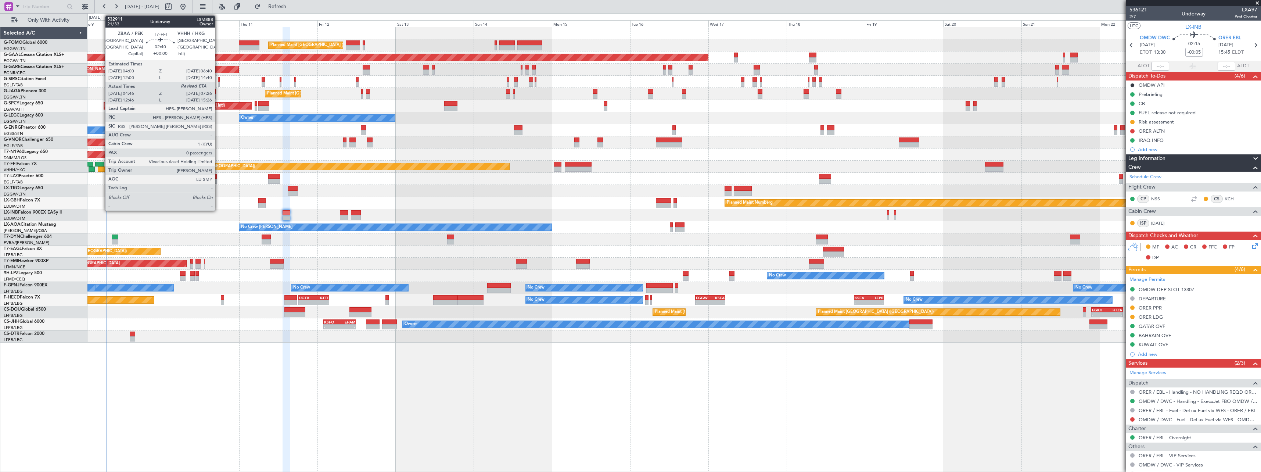
click at [101, 168] on div at bounding box center [102, 168] width 9 height 5
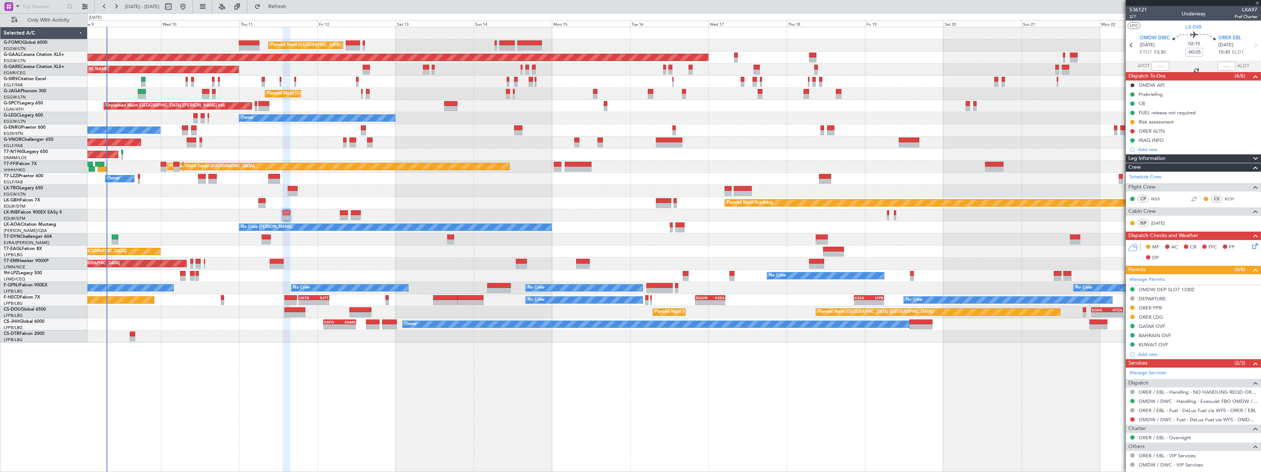
type input "04:46"
type input "0"
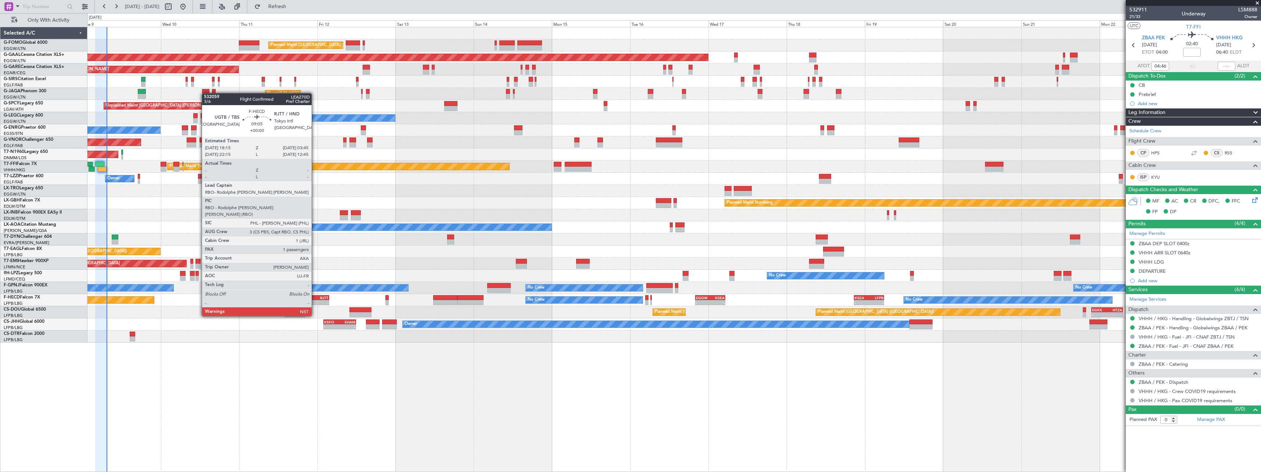
click at [315, 295] on div "RJTT" at bounding box center [321, 297] width 15 height 4
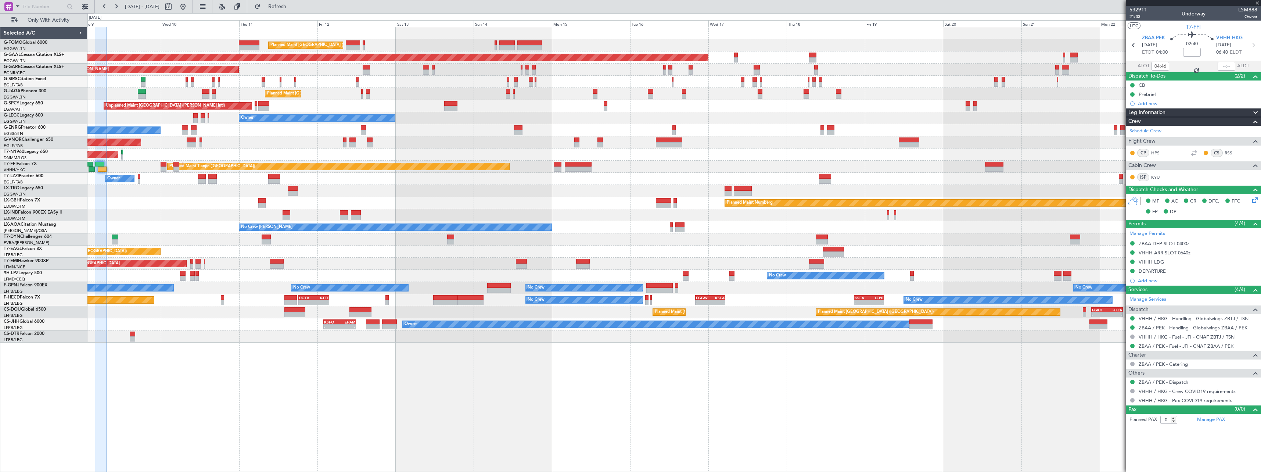
type input "1"
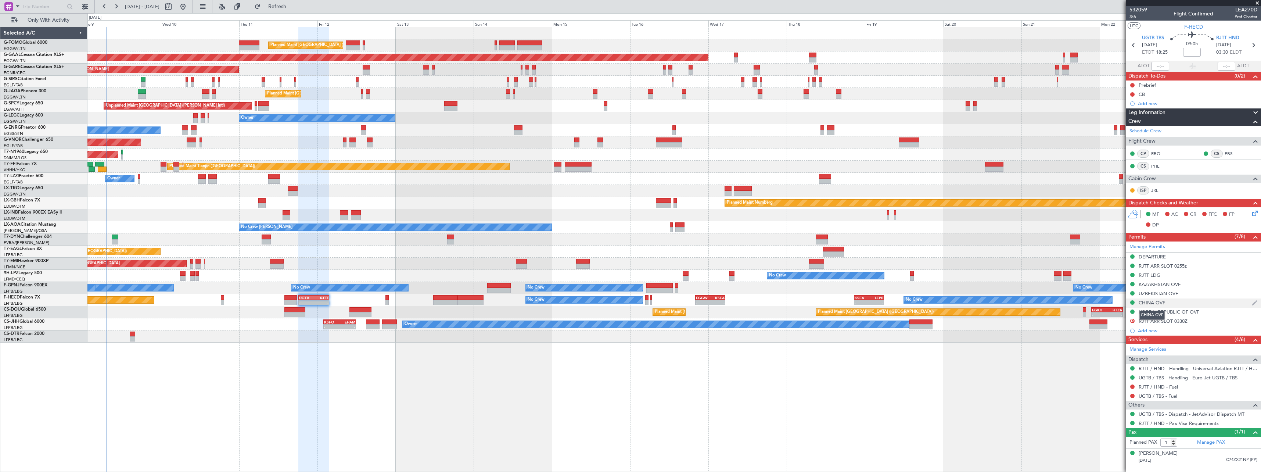
click at [1148, 302] on div "CHINA OVF" at bounding box center [1152, 302] width 26 height 6
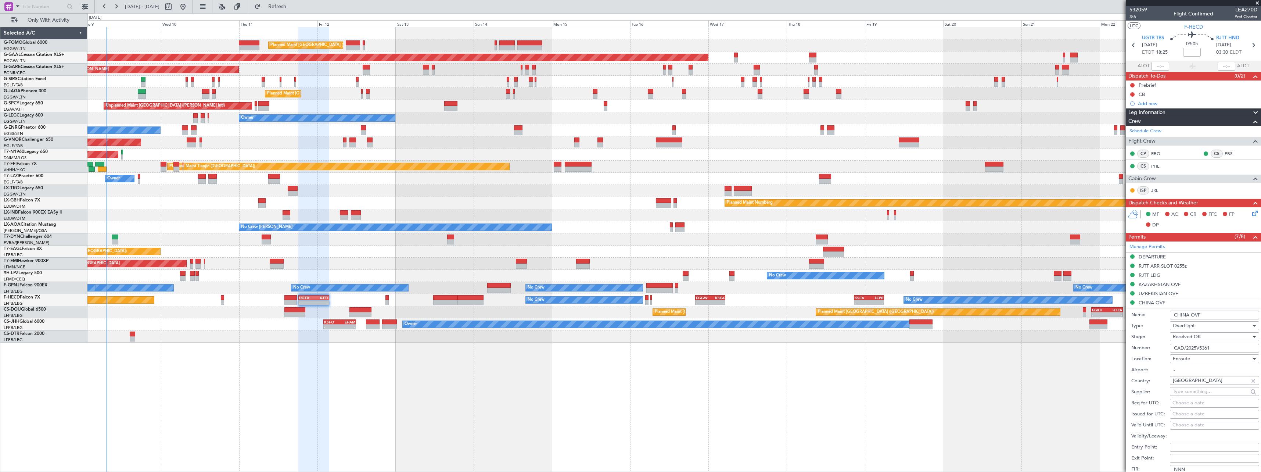
scroll to position [147, 0]
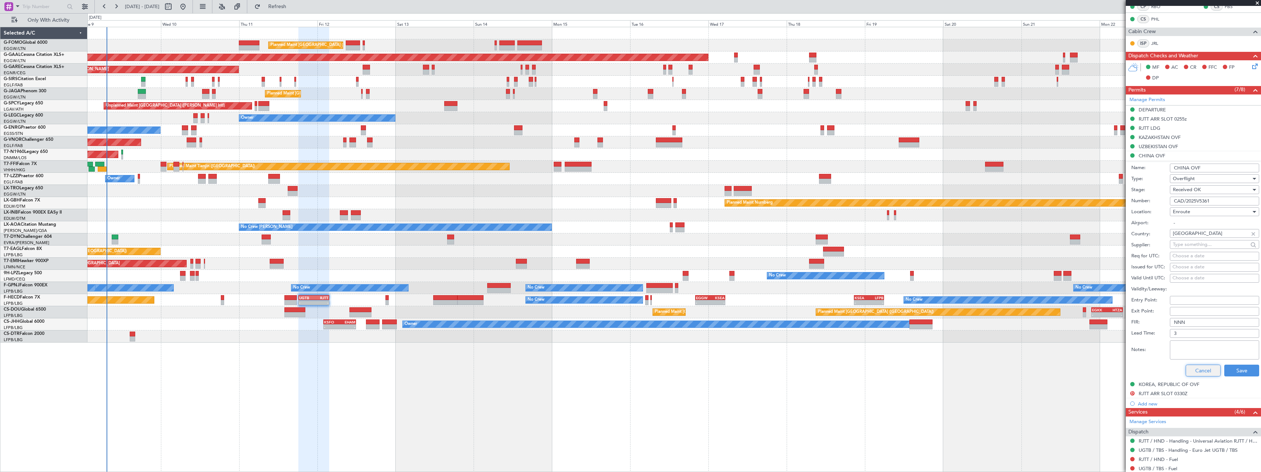
click at [1197, 367] on button "Cancel" at bounding box center [1203, 370] width 35 height 12
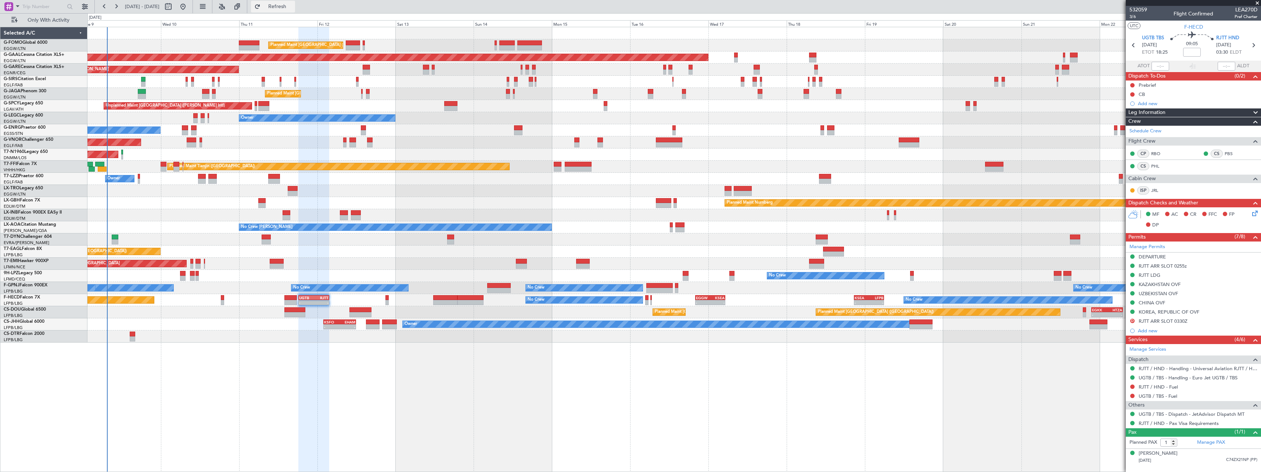
click at [293, 6] on span "Refresh" at bounding box center [277, 6] width 31 height 5
click at [293, 8] on span "Refresh" at bounding box center [277, 6] width 31 height 5
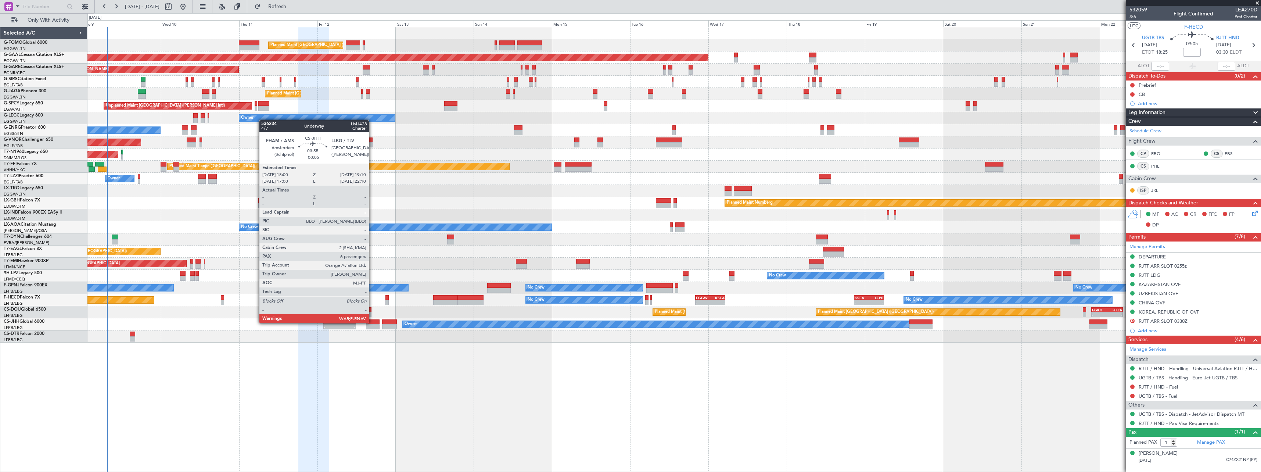
click at [372, 322] on div at bounding box center [373, 321] width 14 height 5
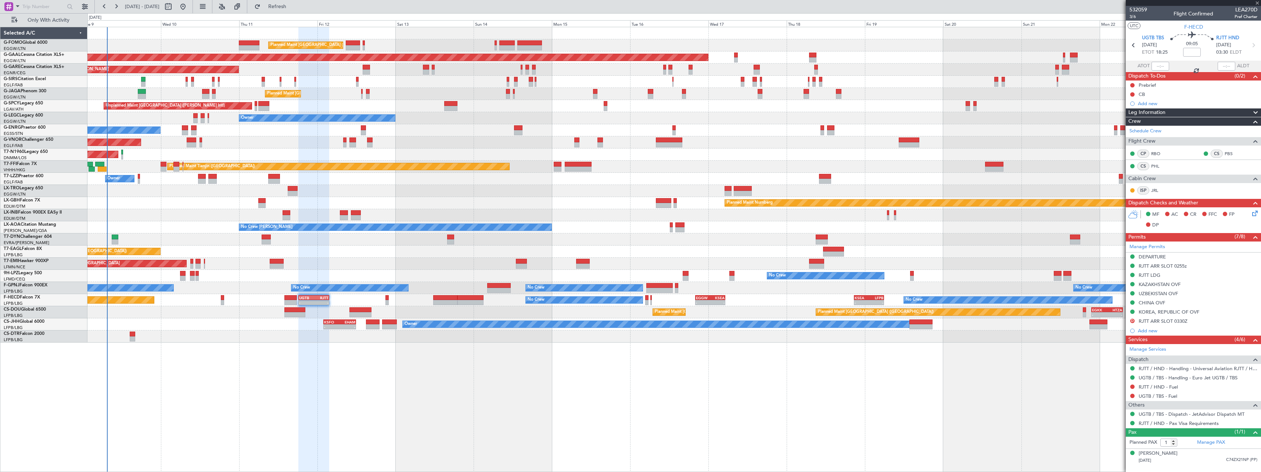
type input "-00:05"
type input "6"
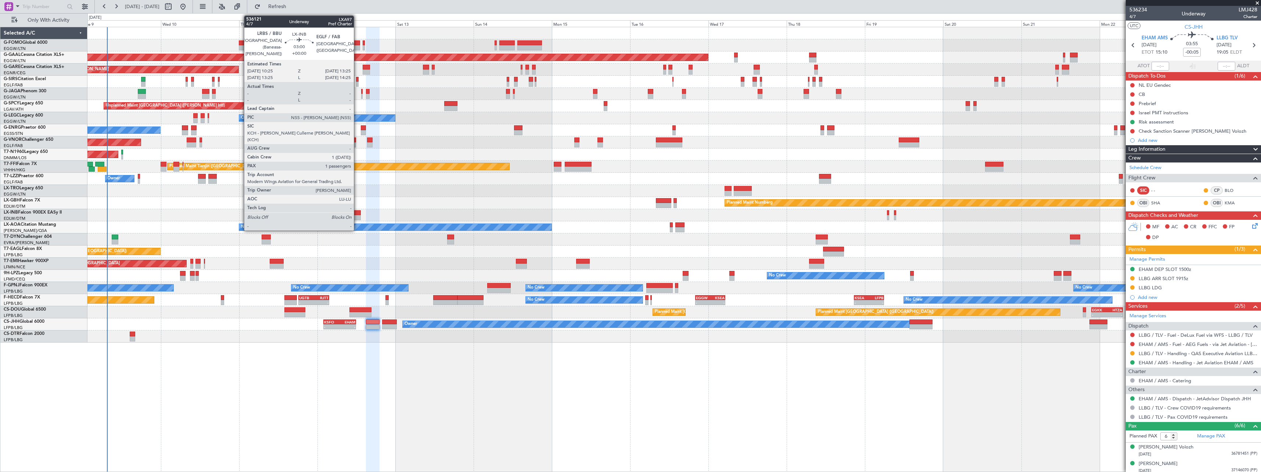
click at [357, 213] on div at bounding box center [356, 212] width 10 height 5
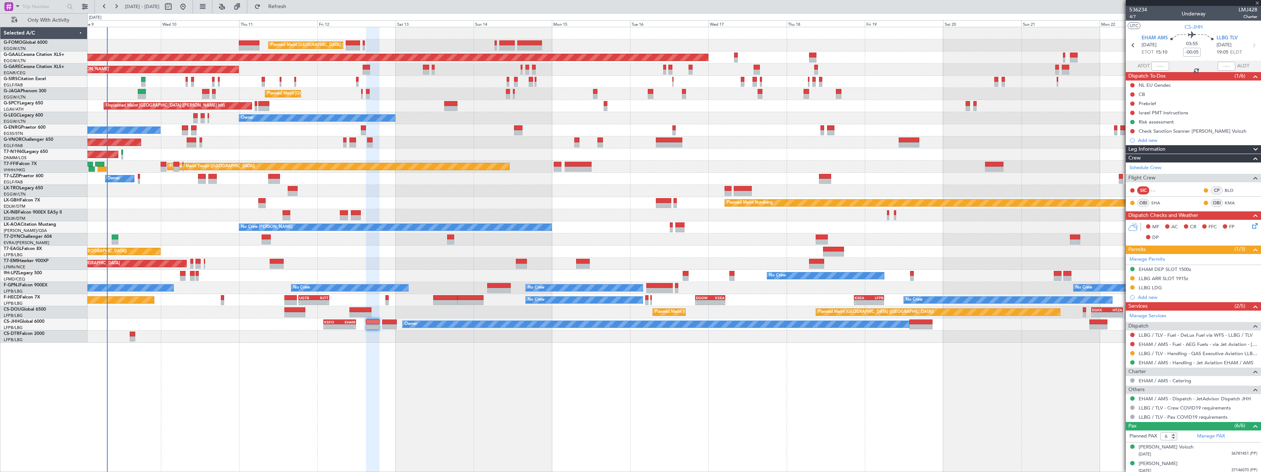
type input "1"
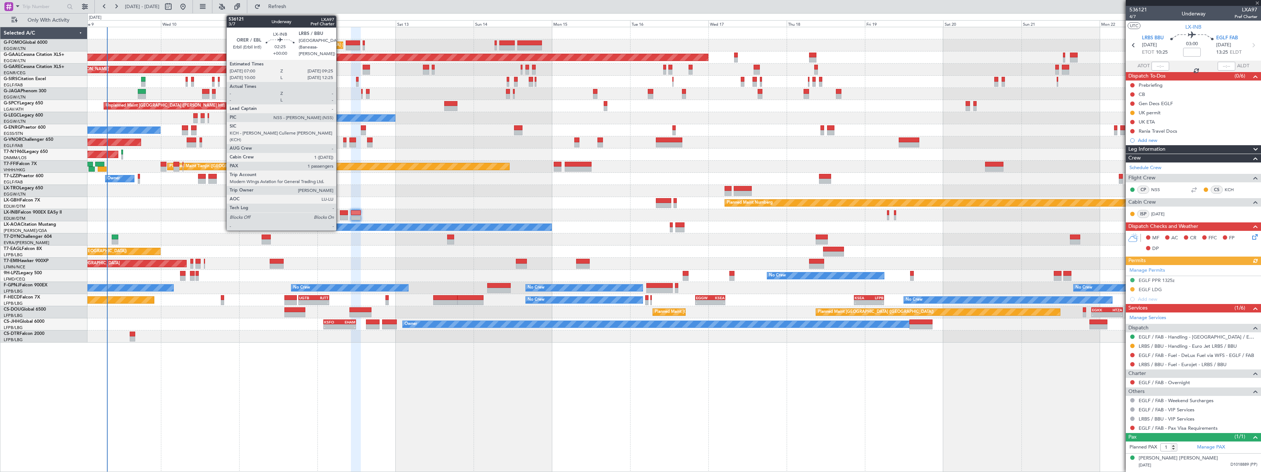
click at [340, 213] on div at bounding box center [344, 212] width 8 height 5
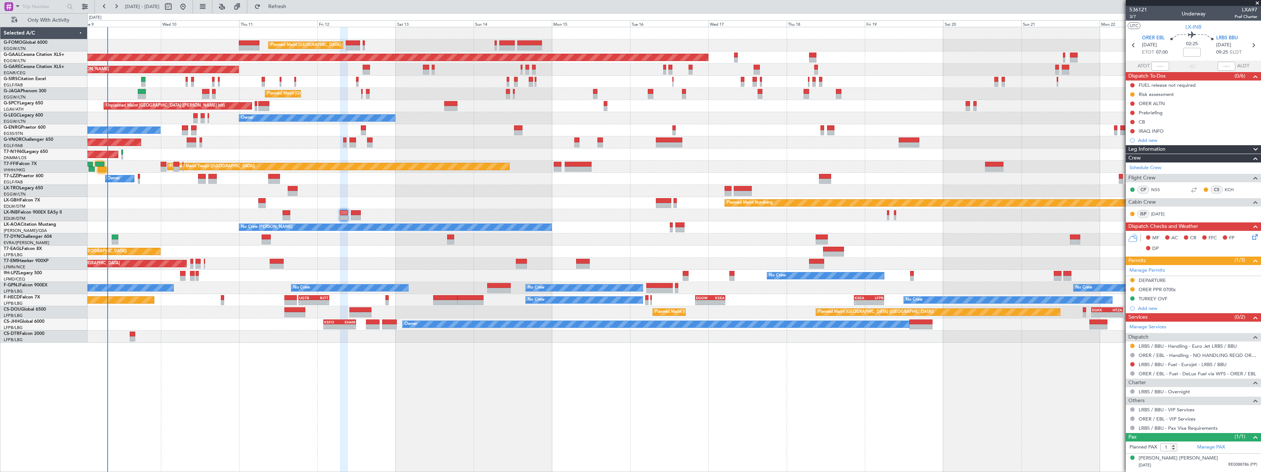
drag, startPoint x: 294, startPoint y: 3, endPoint x: 369, endPoint y: 0, distance: 75.4
click at [293, 4] on span "Refresh" at bounding box center [277, 6] width 31 height 5
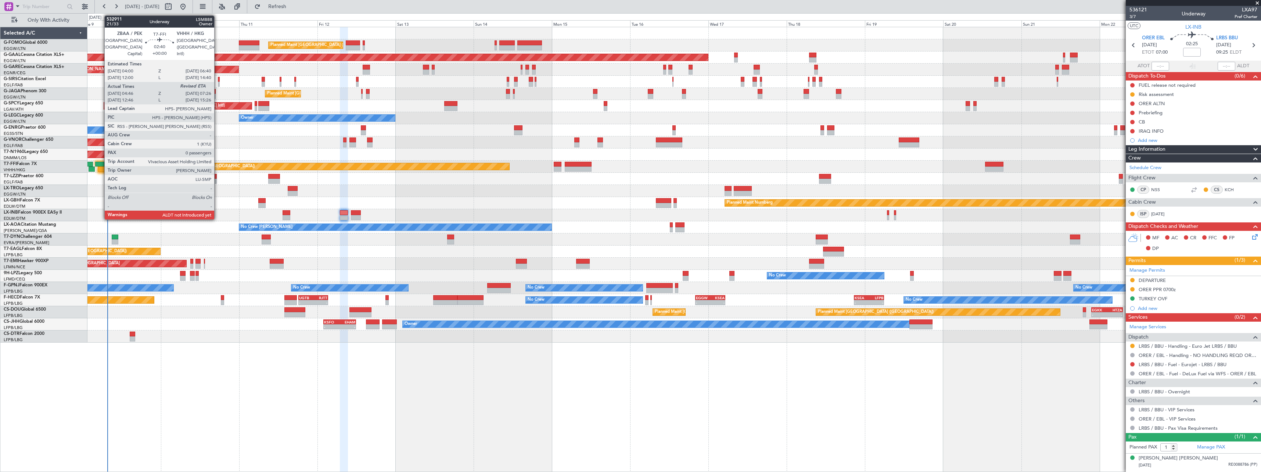
click at [101, 163] on div at bounding box center [99, 164] width 9 height 5
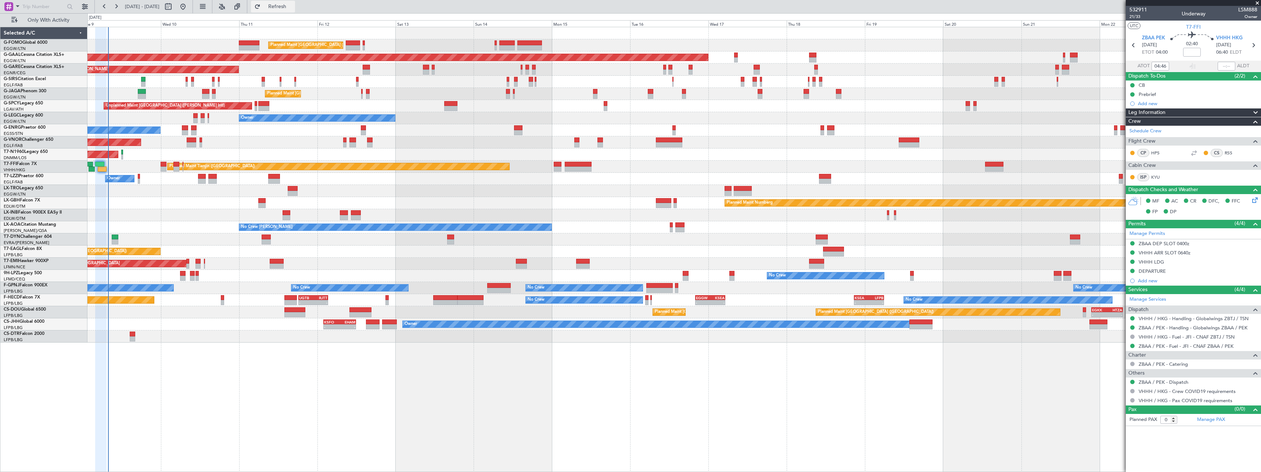
click at [293, 6] on span "Refresh" at bounding box center [277, 6] width 31 height 5
click at [293, 8] on span "Refresh" at bounding box center [277, 6] width 31 height 5
type input "07:49"
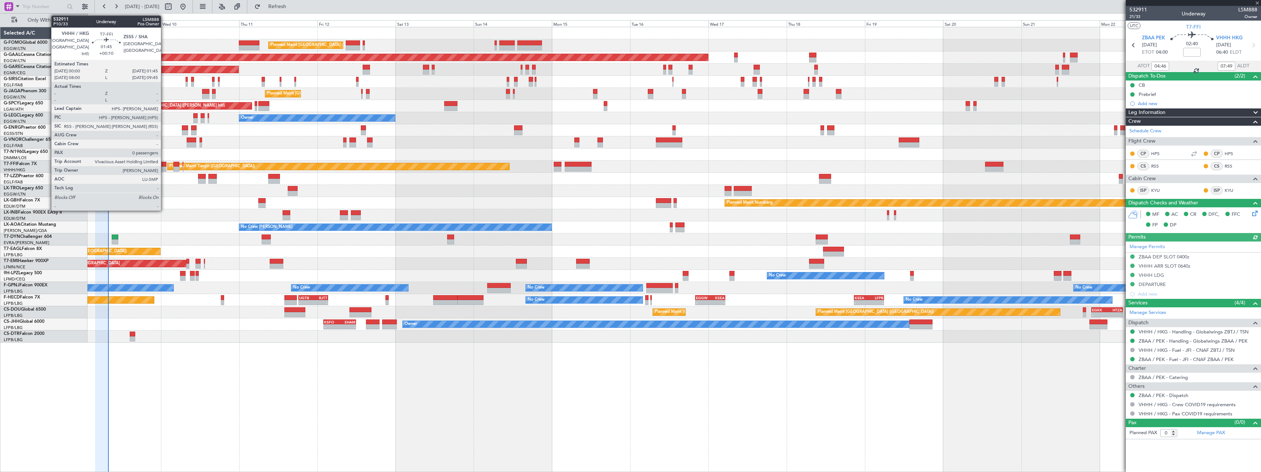
click at [164, 165] on div at bounding box center [164, 164] width 6 height 5
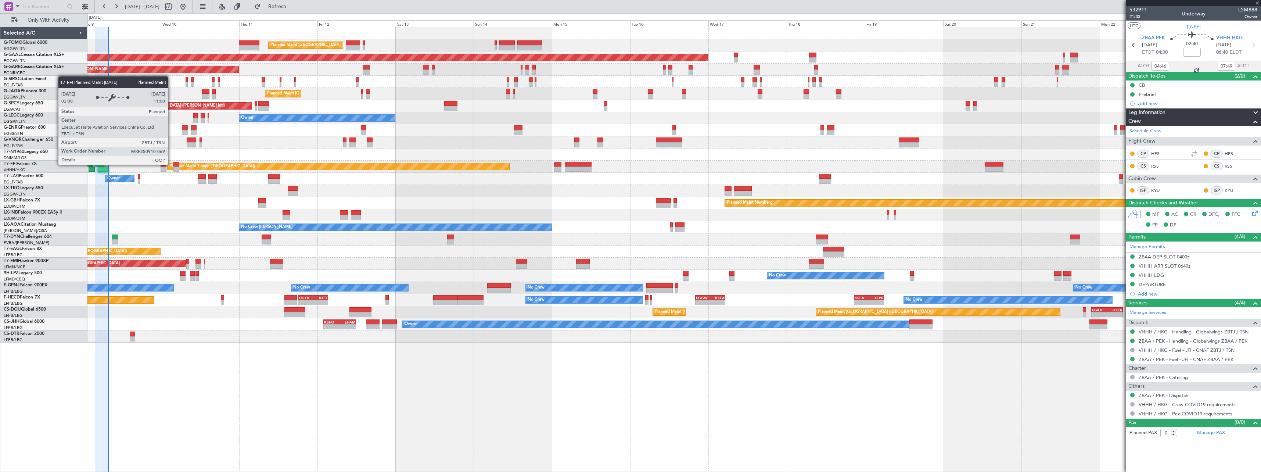
type input "+00:10"
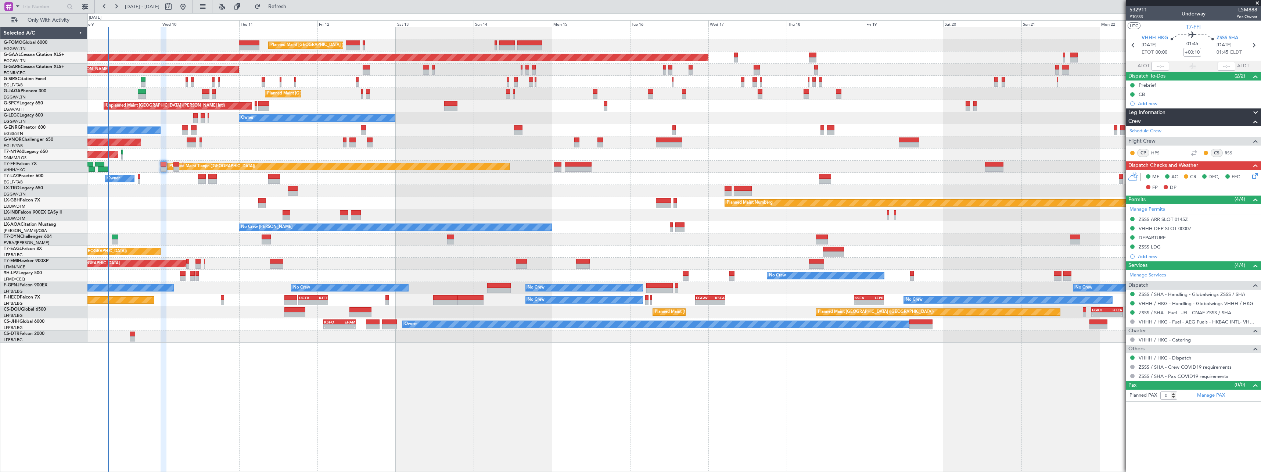
click at [1255, 175] on icon at bounding box center [1254, 175] width 6 height 6
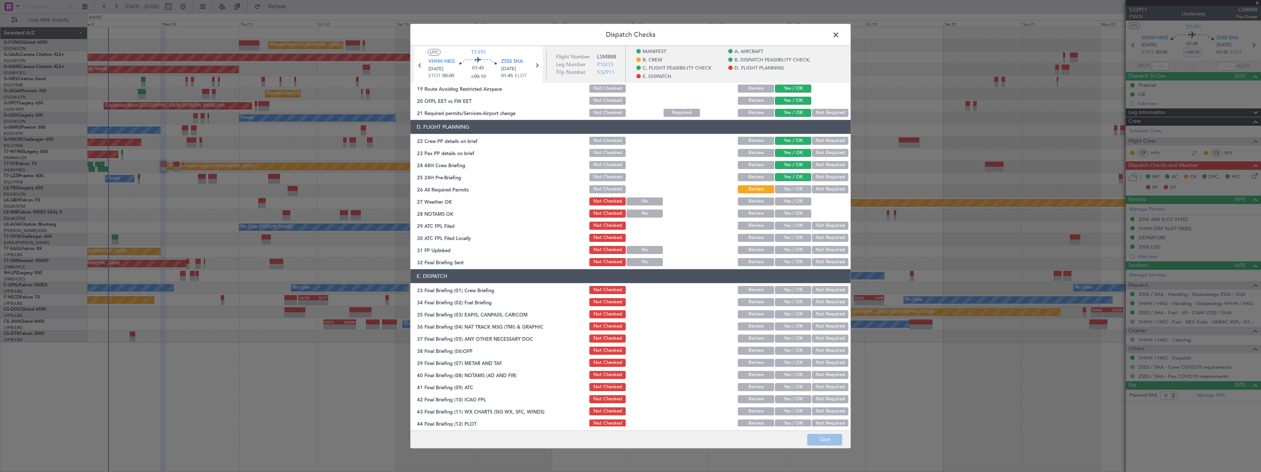
scroll to position [337, 0]
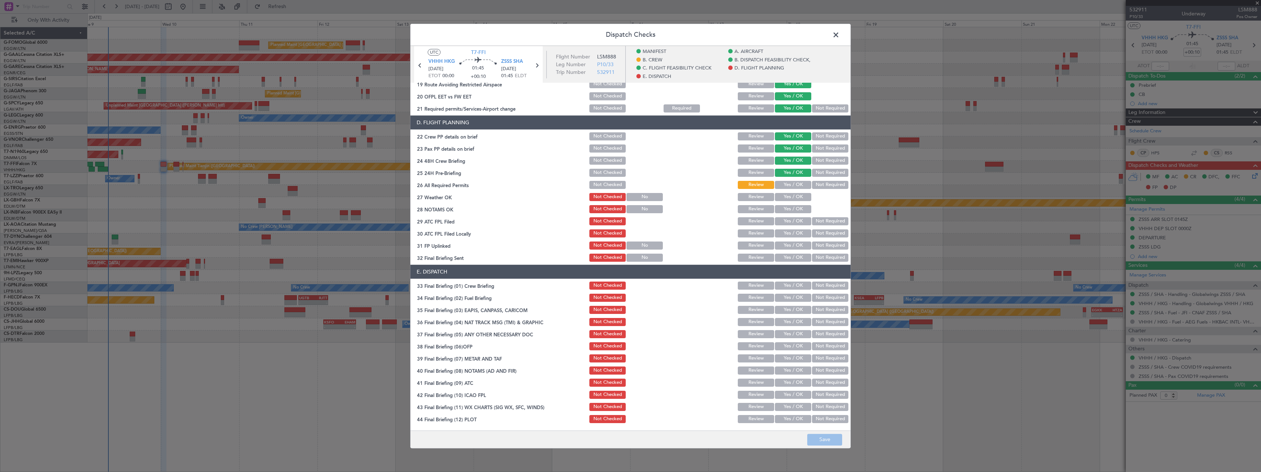
click at [840, 35] on span at bounding box center [840, 36] width 0 height 15
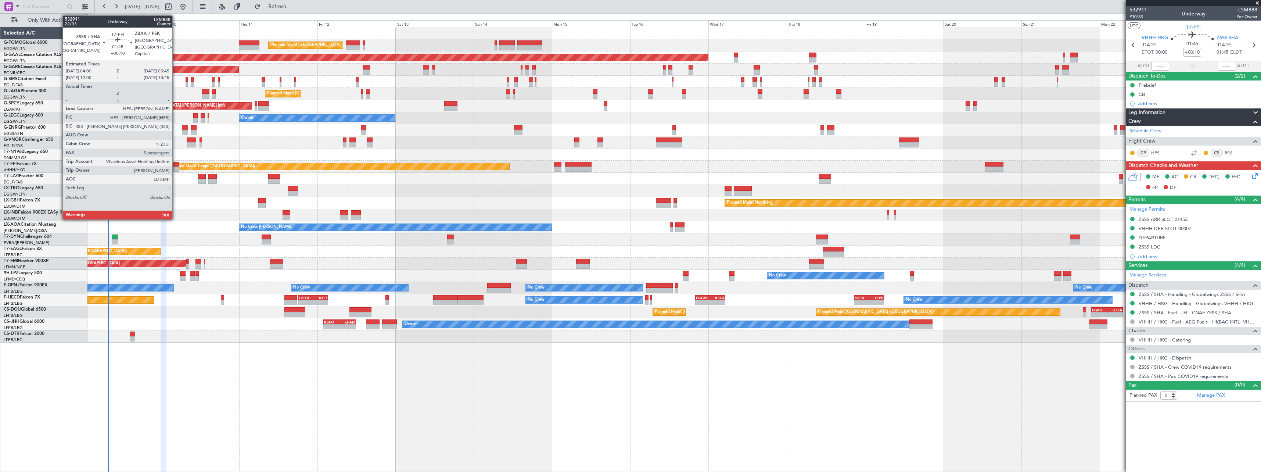
click at [176, 165] on div at bounding box center [176, 164] width 6 height 5
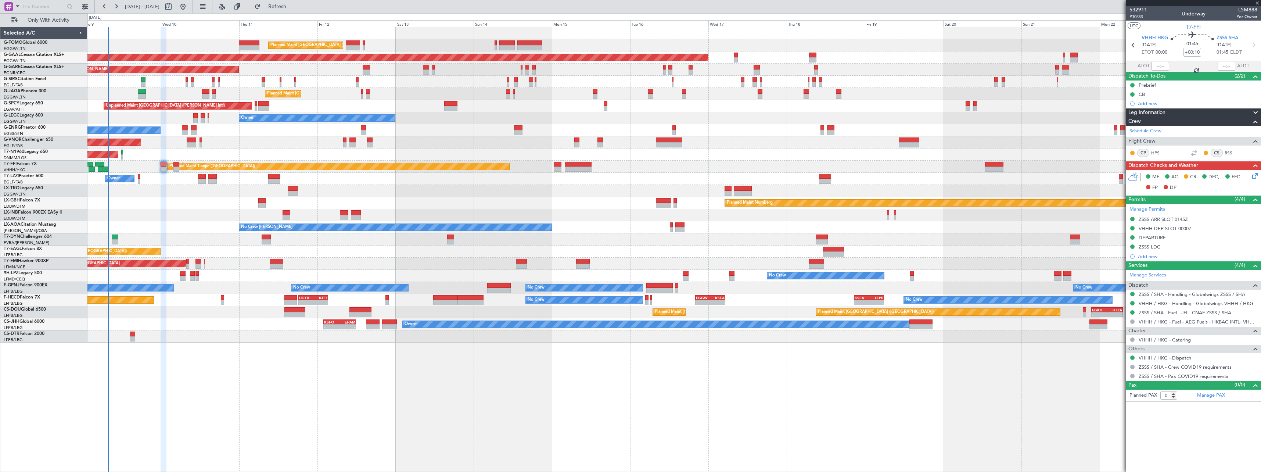
type input "5"
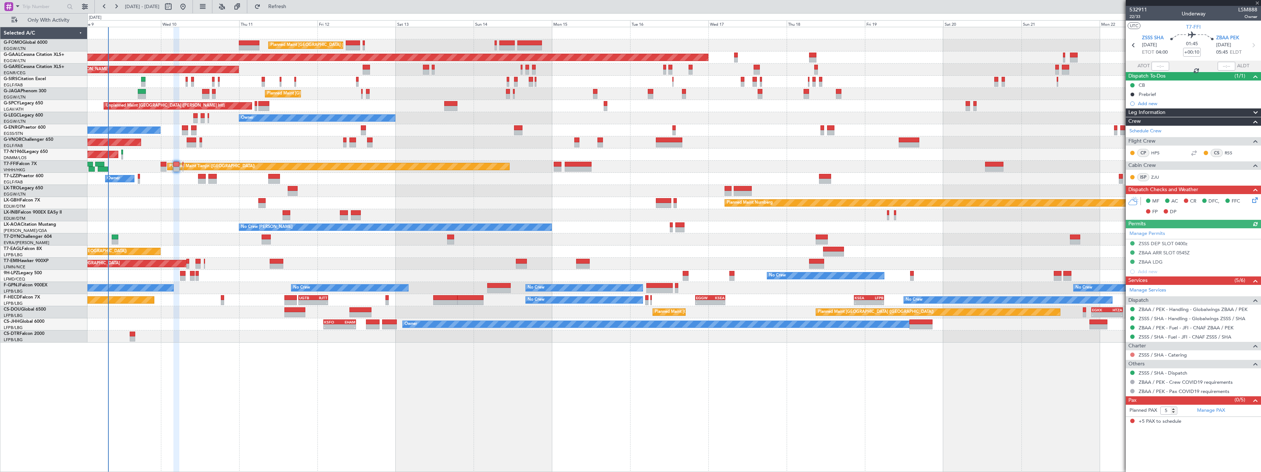
click at [1133, 353] on button at bounding box center [1132, 354] width 4 height 4
click at [1104, 363] on span "Not Required" at bounding box center [1114, 364] width 29 height 7
click at [1254, 199] on icon at bounding box center [1254, 199] width 6 height 6
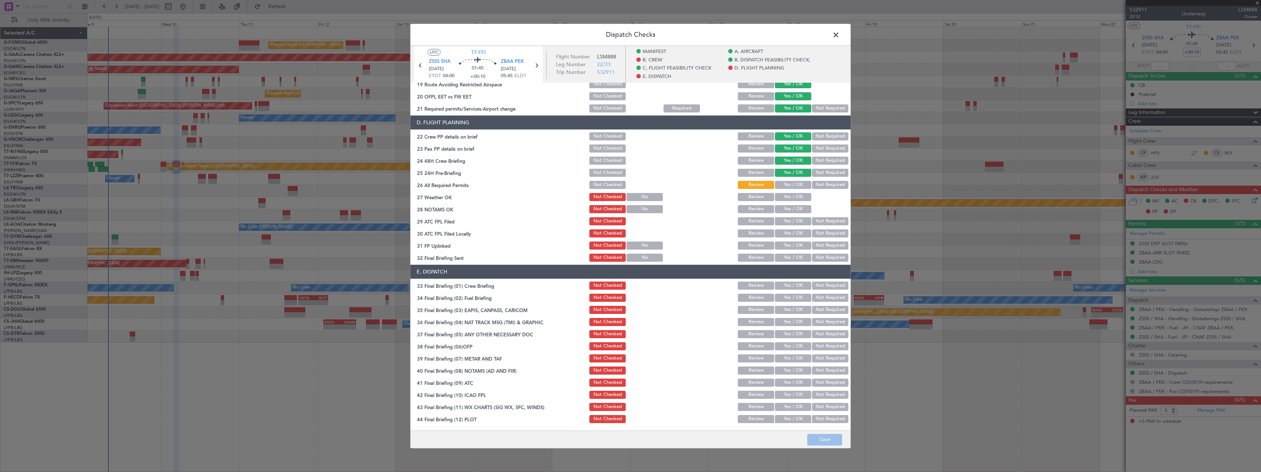
click at [840, 32] on span at bounding box center [840, 36] width 0 height 15
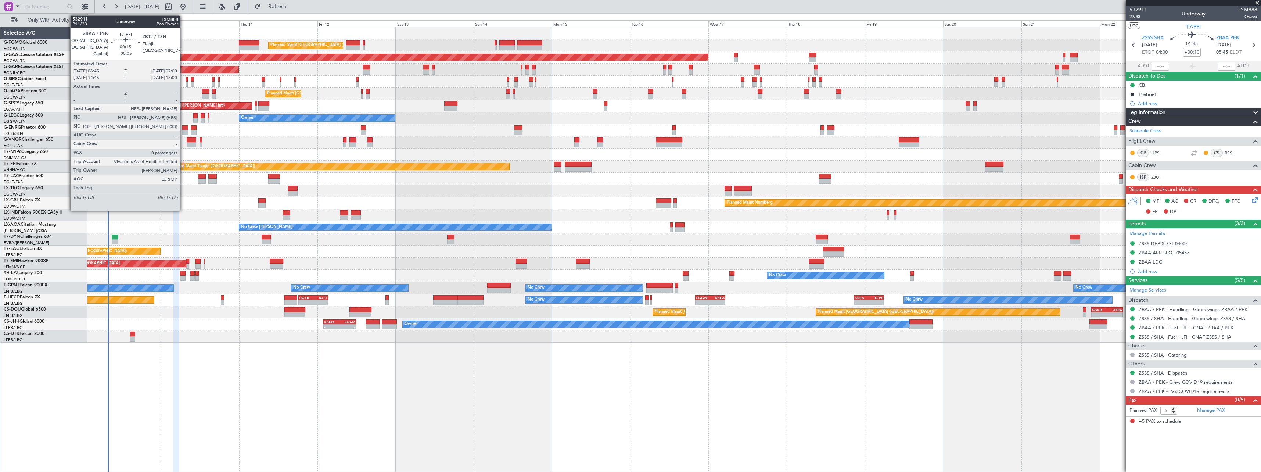
click at [183, 165] on div at bounding box center [183, 164] width 1 height 5
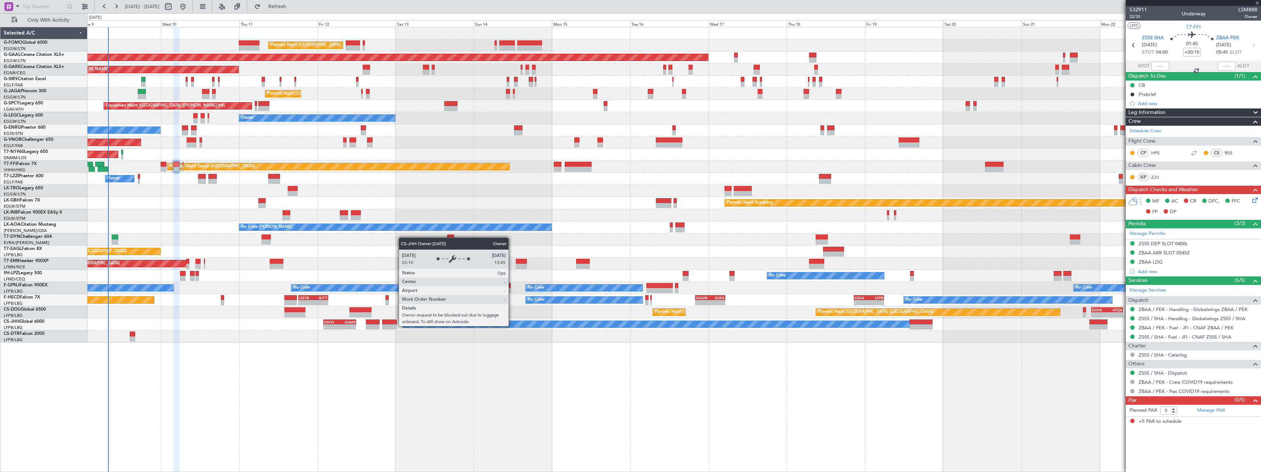
type input "-00:05"
type input "0"
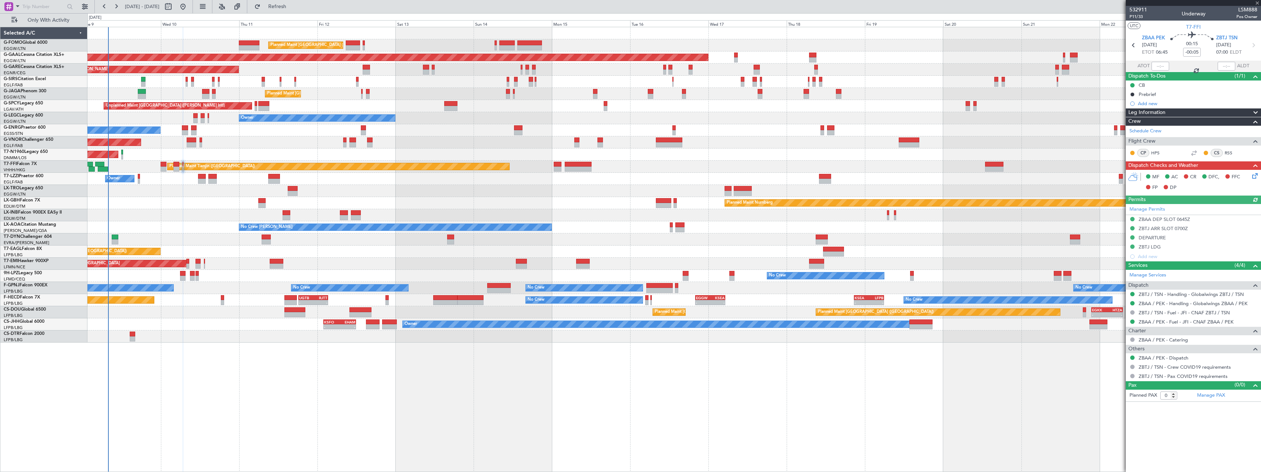
click at [1257, 176] on icon at bounding box center [1254, 175] width 6 height 6
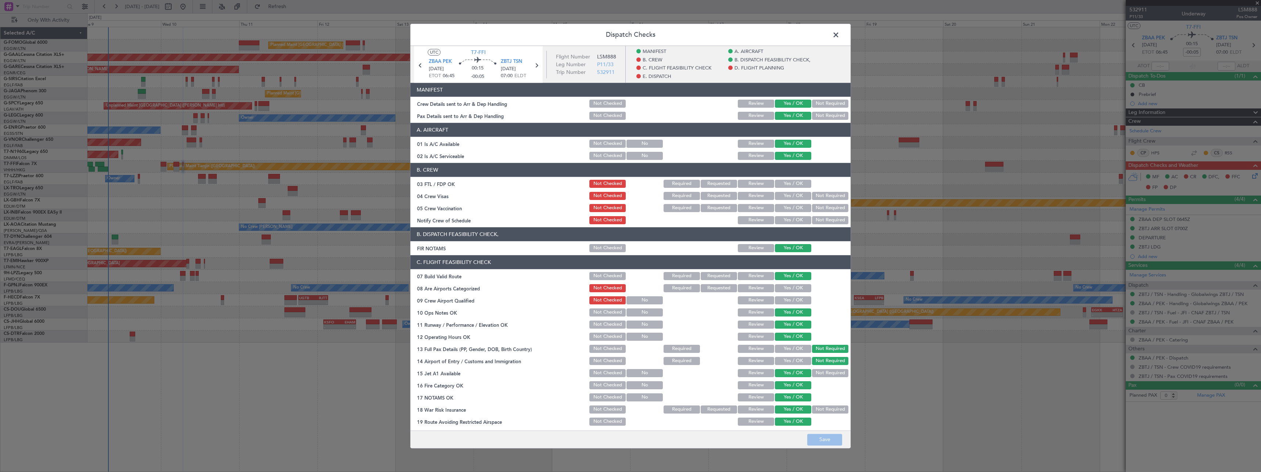
click at [781, 287] on button "Yes / OK" at bounding box center [793, 288] width 36 height 8
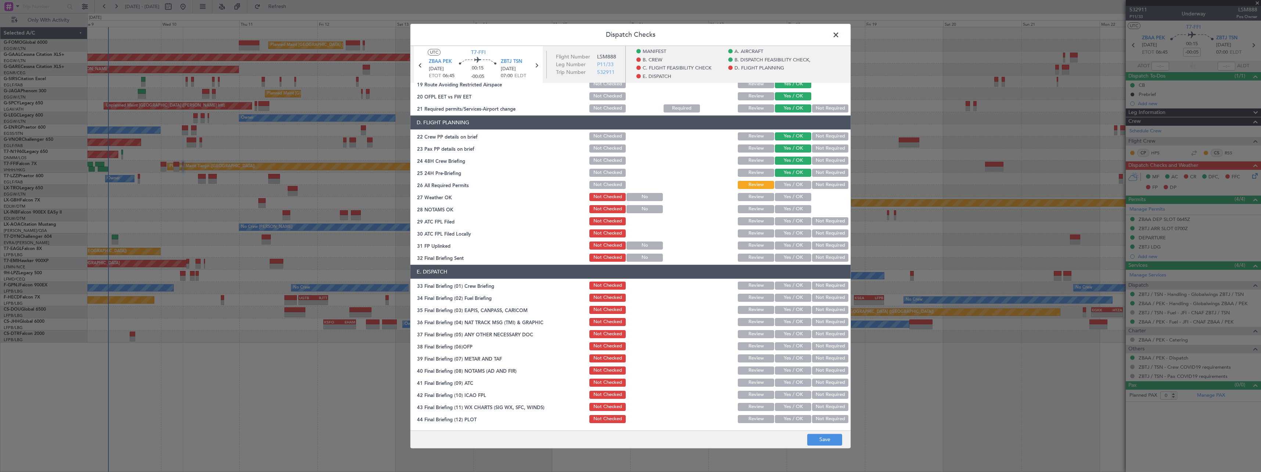
click at [789, 184] on button "Yes / OK" at bounding box center [793, 185] width 36 height 8
click at [824, 437] on button "Save" at bounding box center [824, 440] width 35 height 12
click at [840, 33] on span at bounding box center [840, 36] width 0 height 15
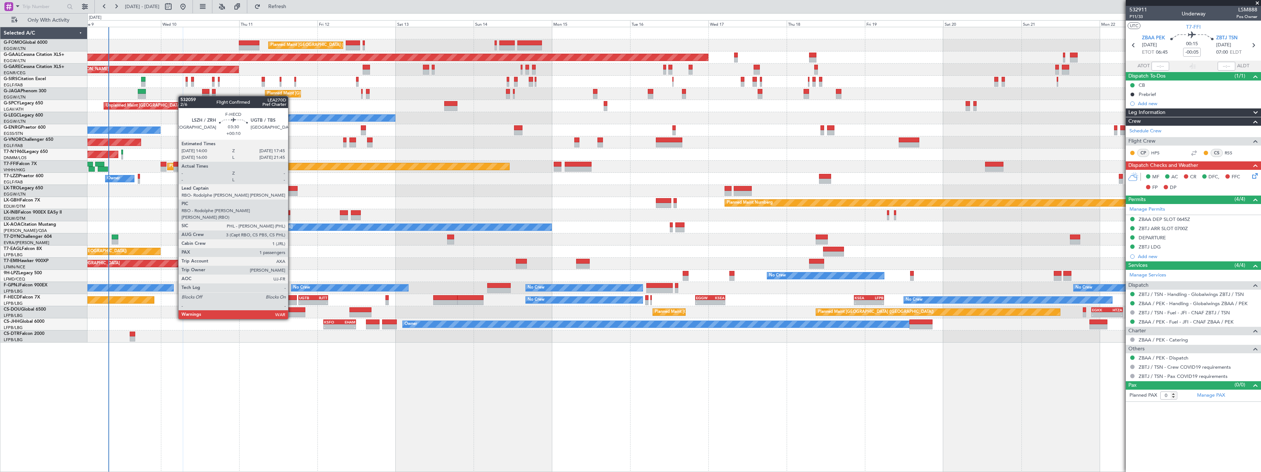
click at [291, 298] on div at bounding box center [290, 297] width 12 height 5
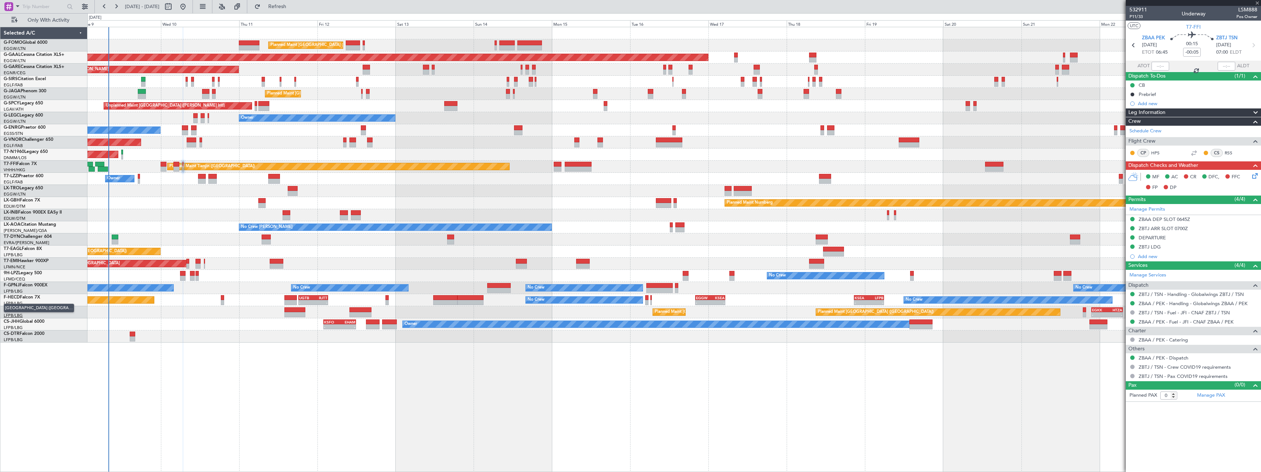
type input "+00:10"
type input "1"
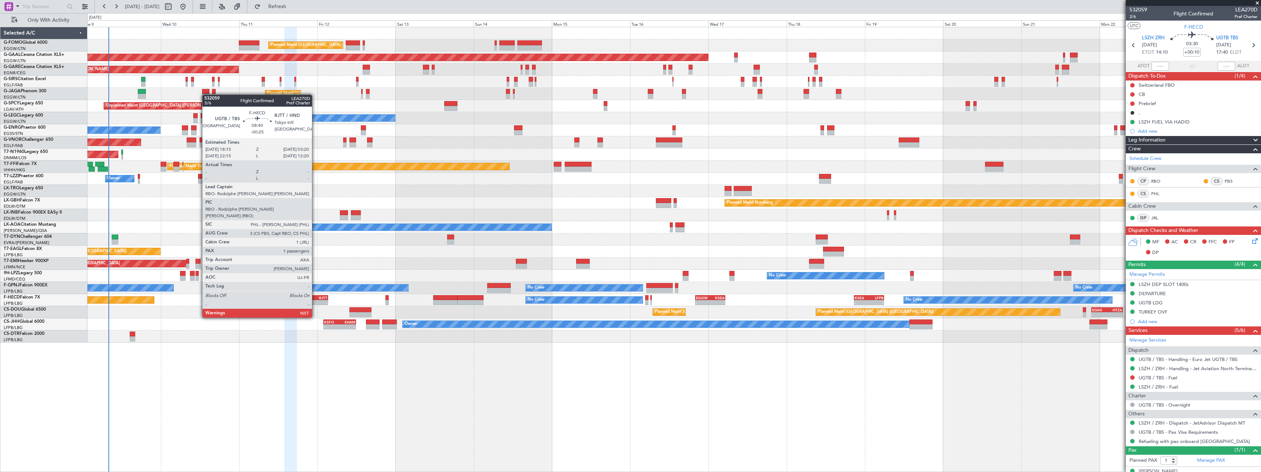
click at [315, 297] on div "RJTT" at bounding box center [320, 297] width 14 height 4
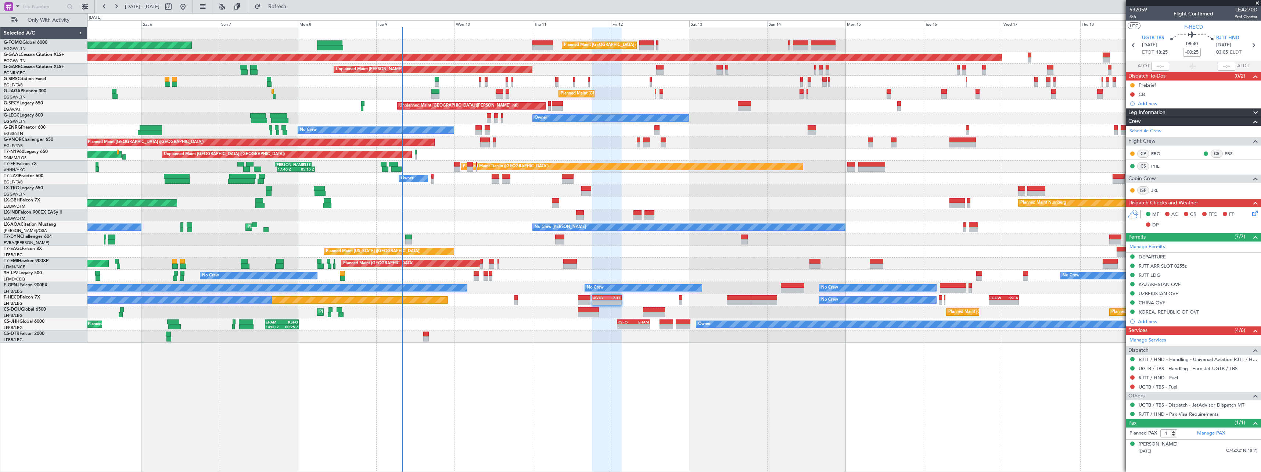
click at [506, 345] on div "Planned Maint London (Luton) Planned Maint London (Luton) Planned Maint Dusseld…" at bounding box center [673, 249] width 1173 height 445
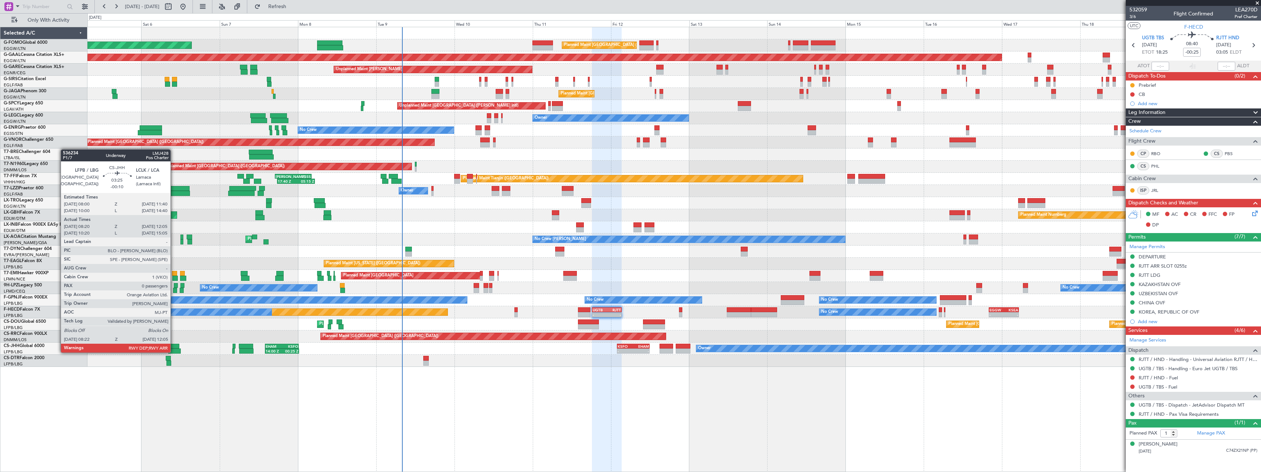
click at [174, 352] on div at bounding box center [174, 350] width 12 height 5
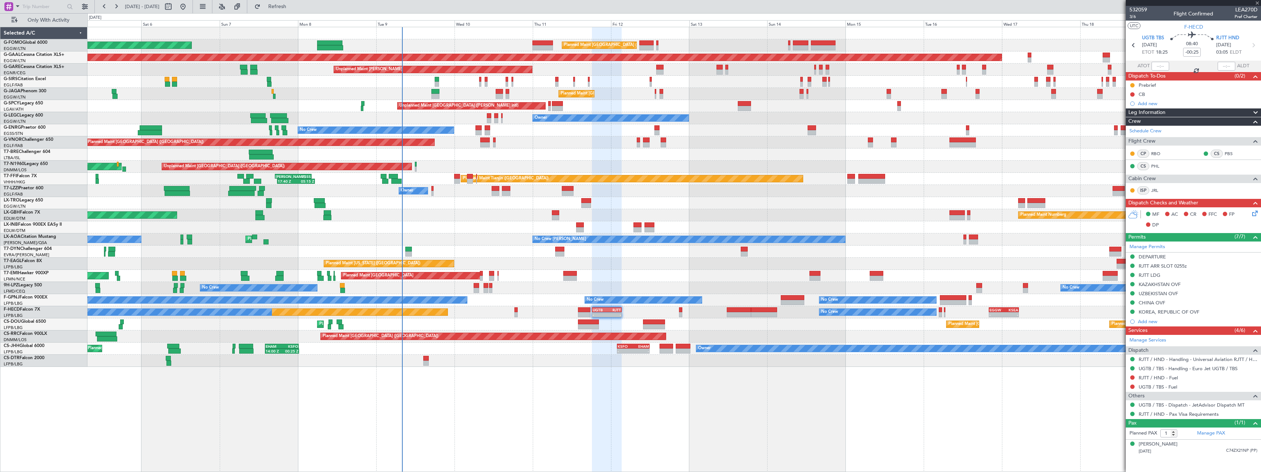
type input "-00:10"
type input "08:30"
type input "12:00"
type input "0"
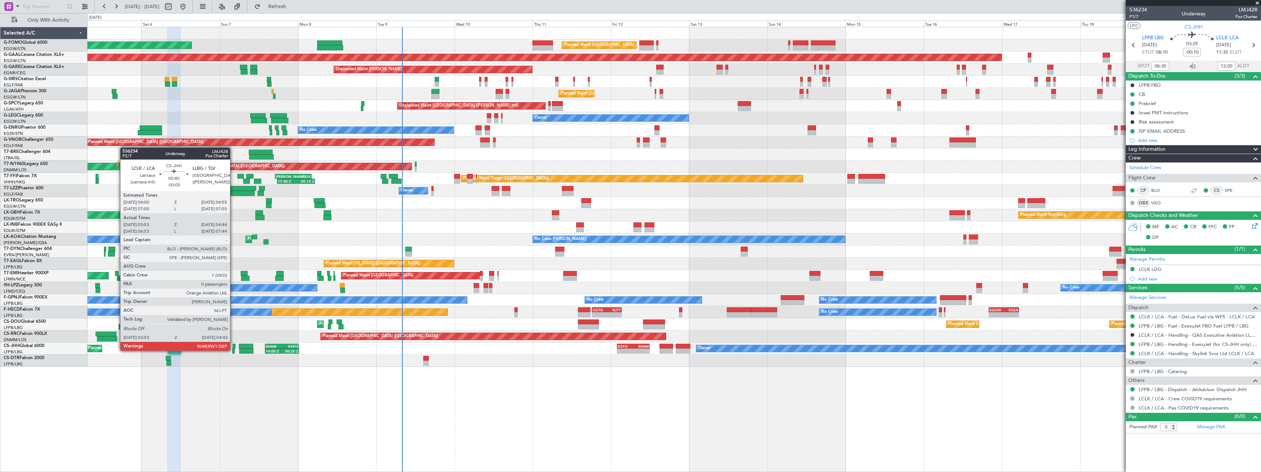
click at [233, 350] on div at bounding box center [233, 350] width 3 height 5
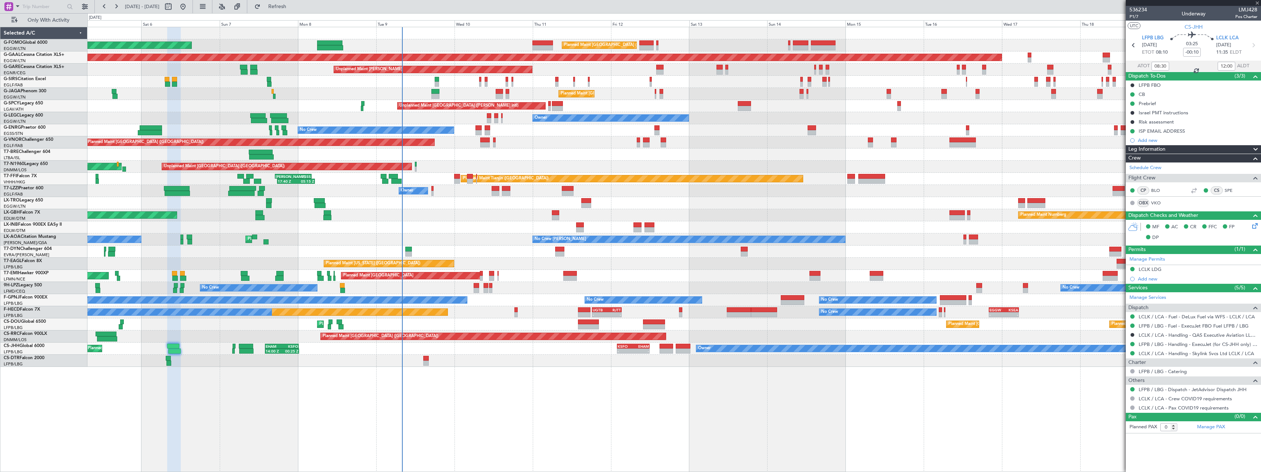
type input "-00:05"
type input "04:03"
type input "04:39"
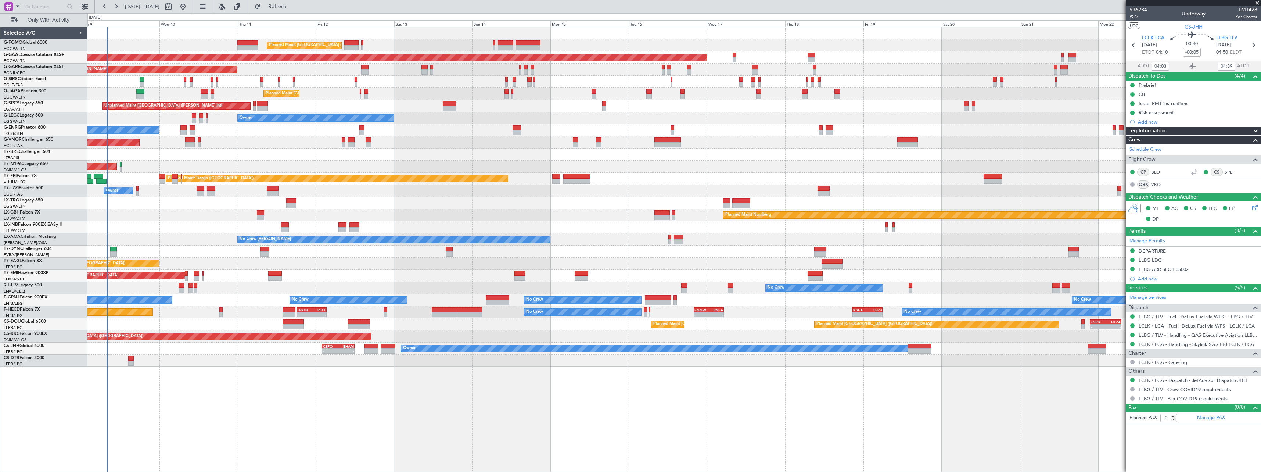
click at [158, 402] on div "Planned Maint London (Luton) Planned Maint London (Luton) Planned Maint Dusseld…" at bounding box center [673, 249] width 1173 height 445
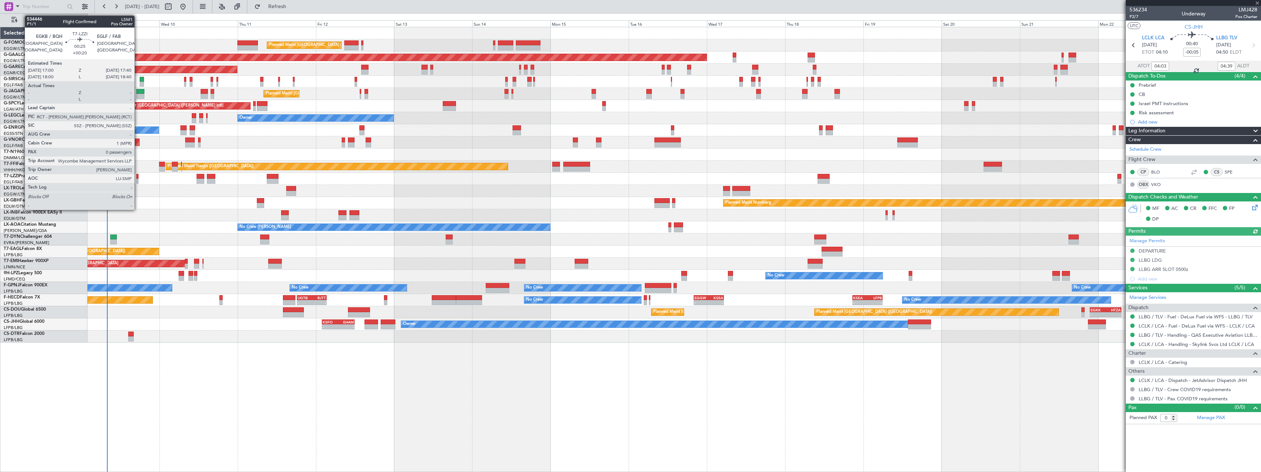
click at [138, 176] on div at bounding box center [137, 176] width 2 height 5
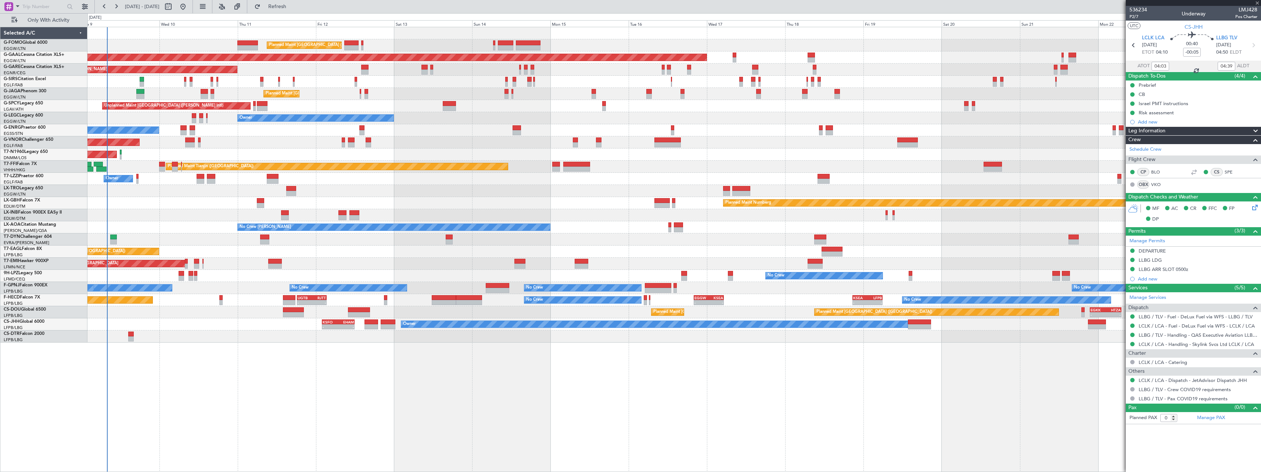
type input "+00:20"
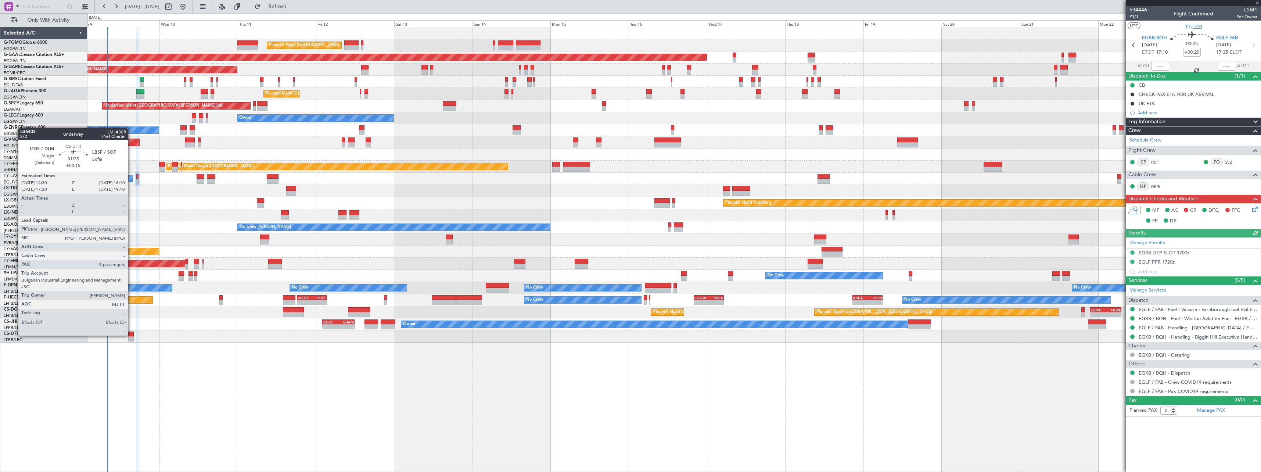
click at [131, 335] on div at bounding box center [131, 333] width 6 height 5
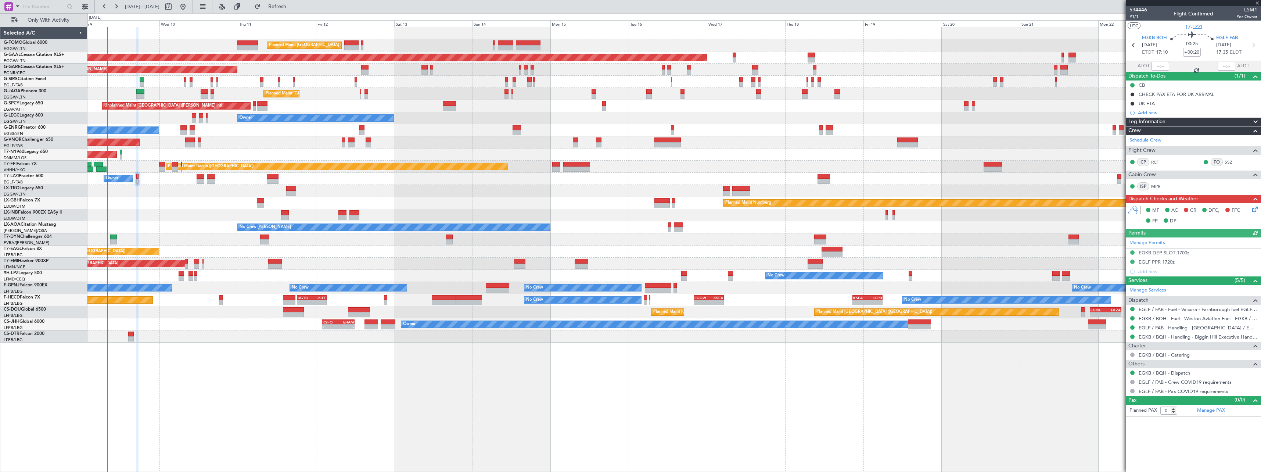
type input "+00:15"
type input "9"
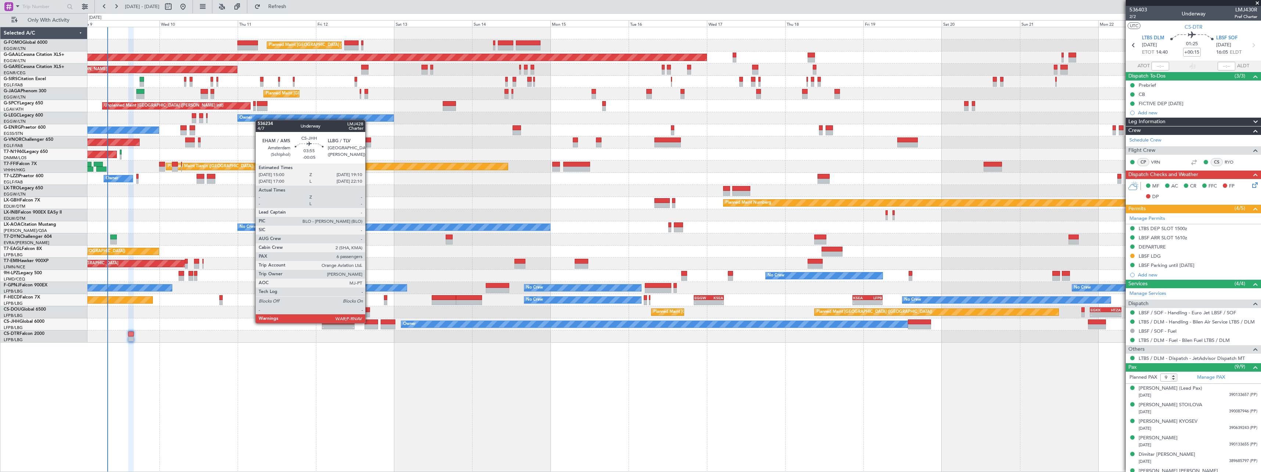
click at [369, 322] on div at bounding box center [371, 321] width 14 height 5
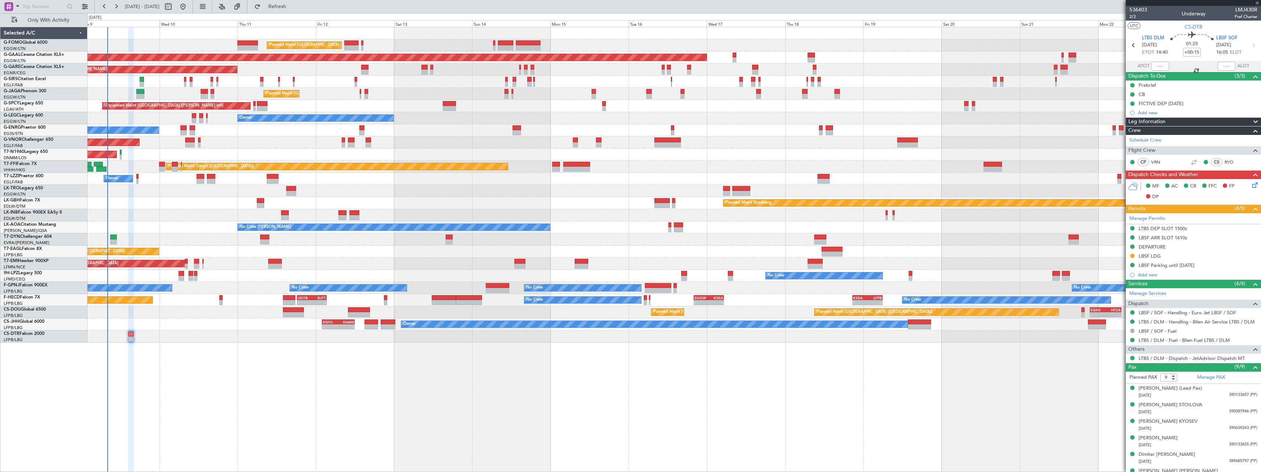
type input "-00:05"
type input "6"
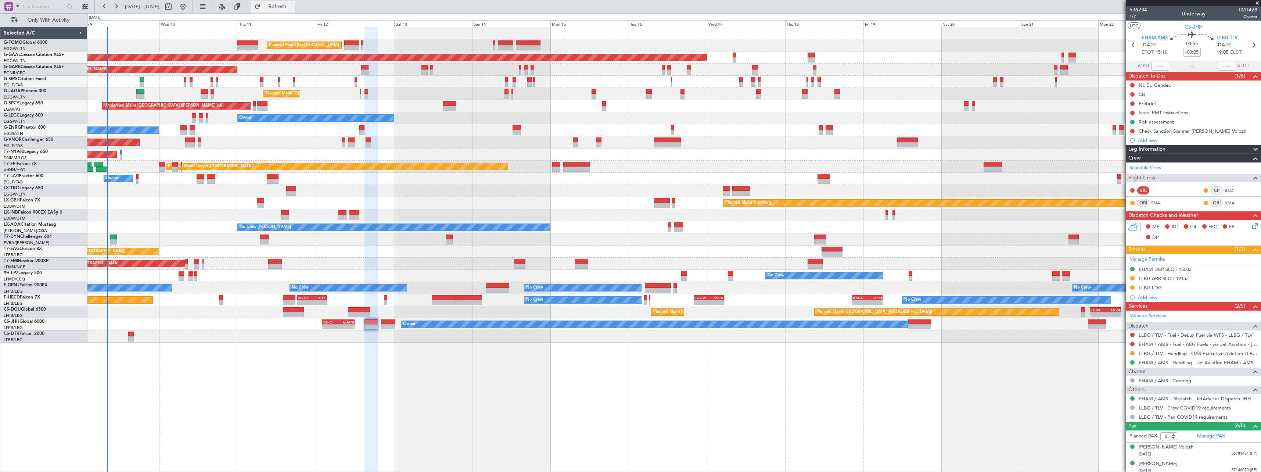
click at [293, 4] on span "Refresh" at bounding box center [277, 6] width 31 height 5
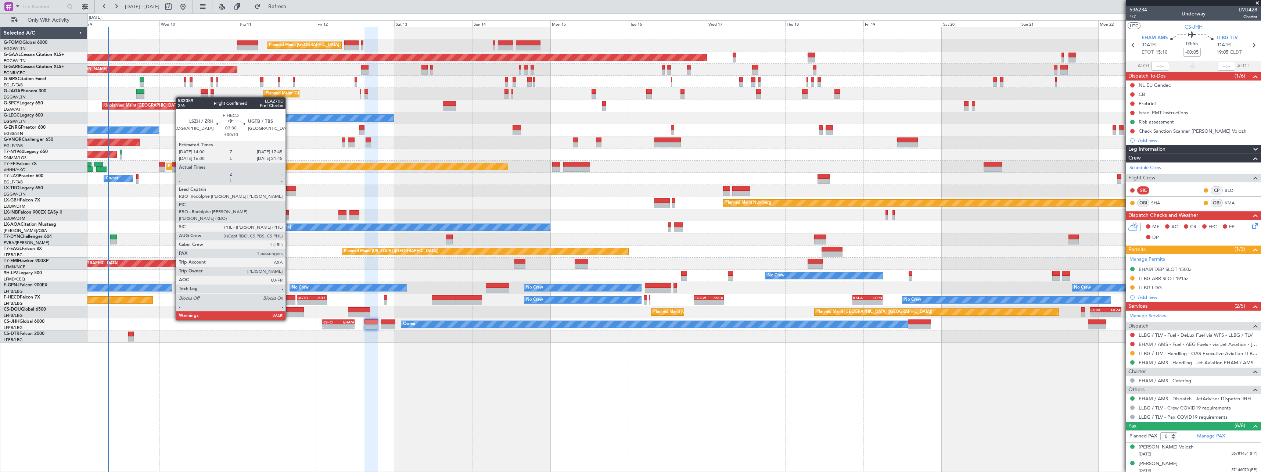
click at [289, 299] on div at bounding box center [289, 297] width 12 height 5
type input "+00:10"
type input "1"
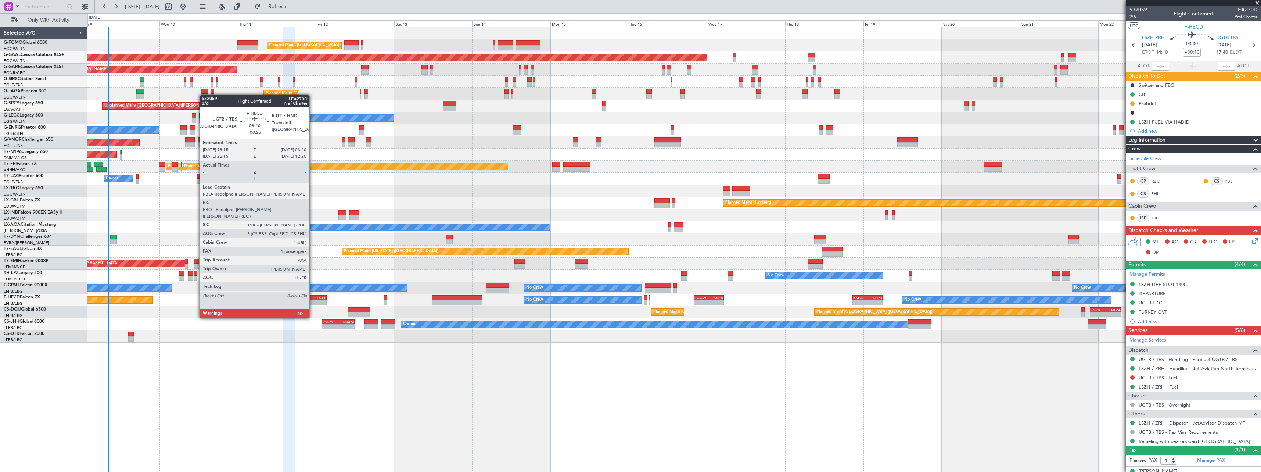
click at [313, 297] on div "RJTT" at bounding box center [319, 297] width 14 height 4
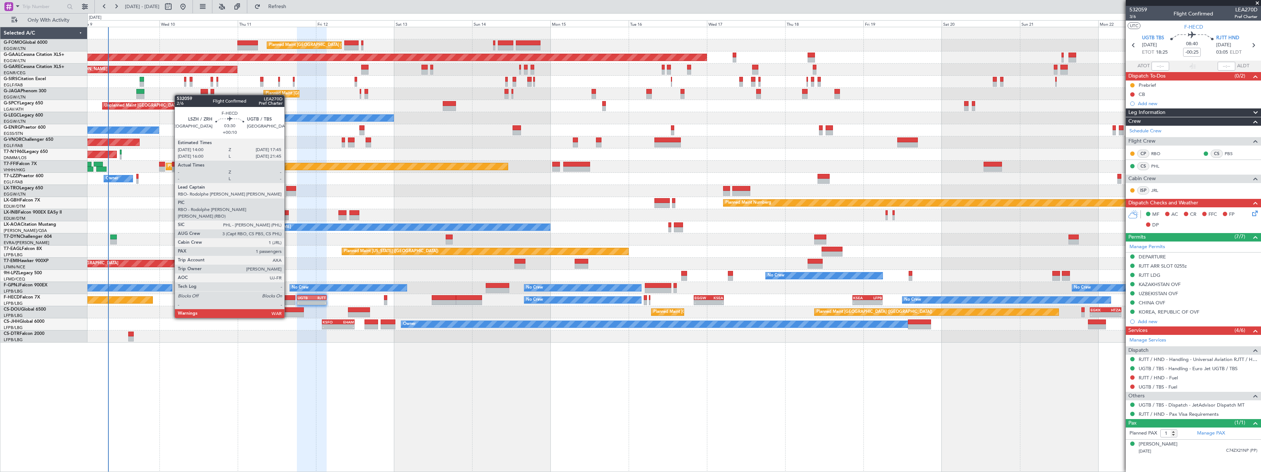
click at [288, 297] on div at bounding box center [289, 297] width 12 height 5
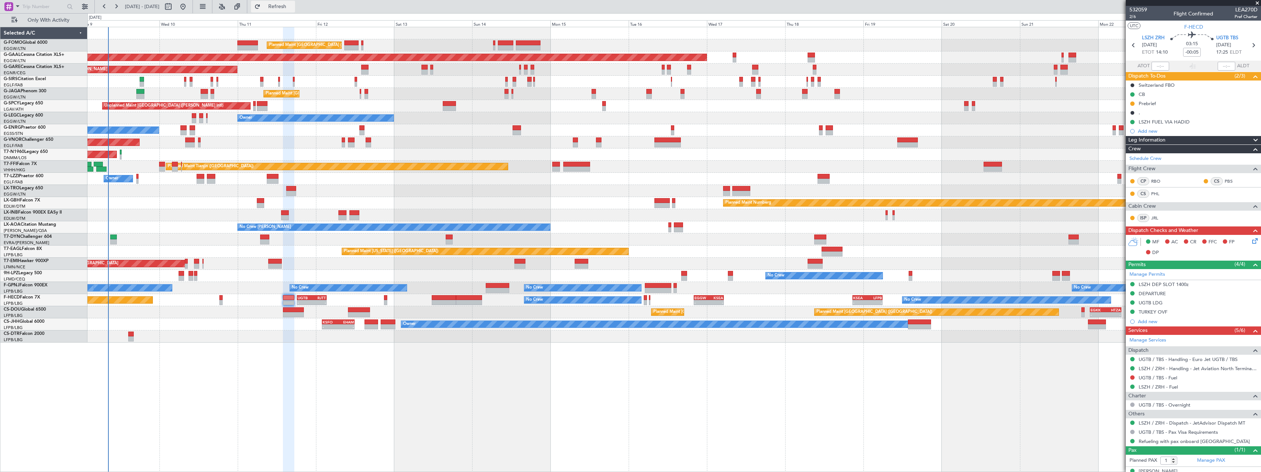
click at [293, 6] on span "Refresh" at bounding box center [277, 6] width 31 height 5
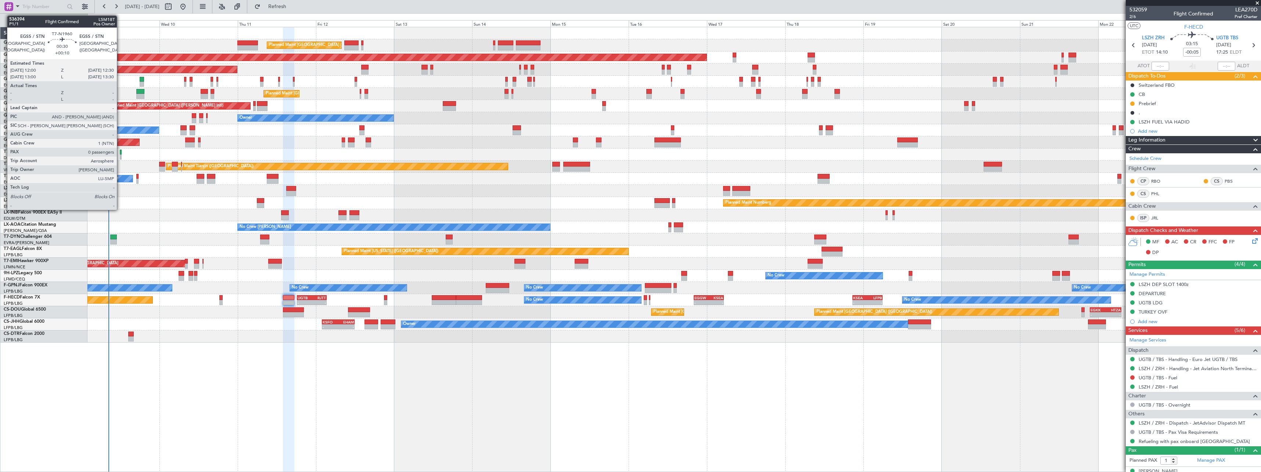
click at [120, 155] on div at bounding box center [121, 156] width 2 height 5
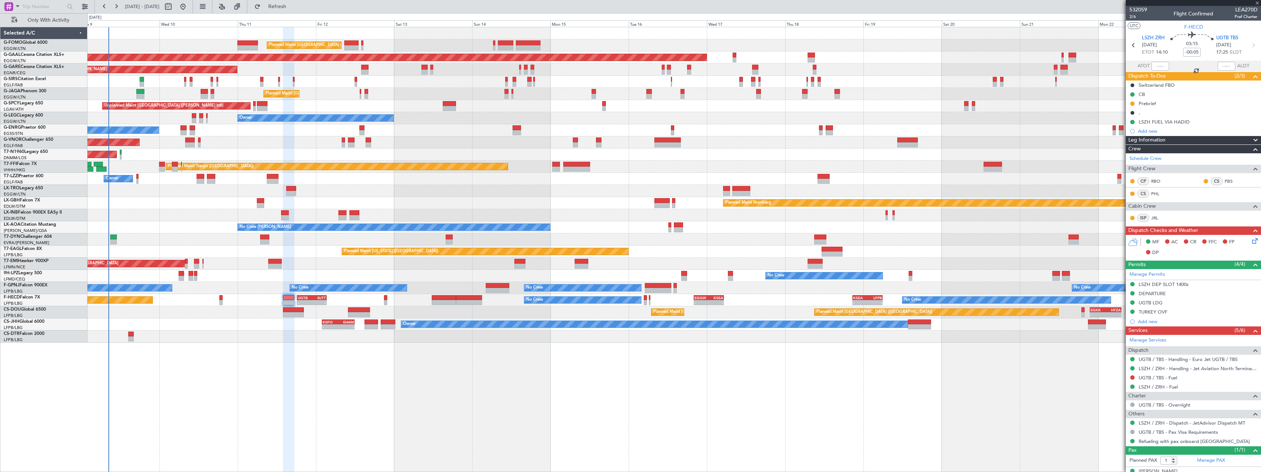
type input "+00:10"
type input "0"
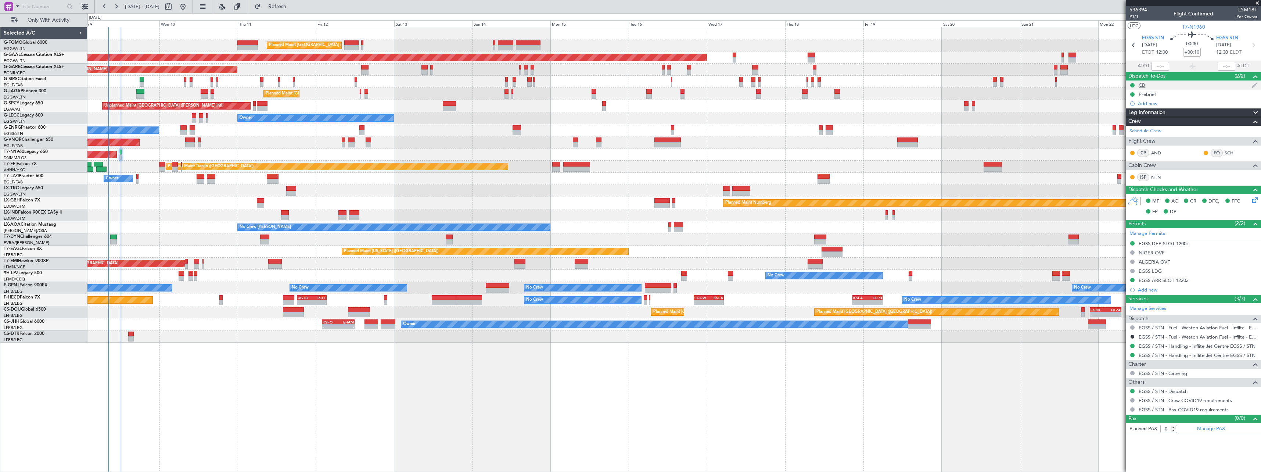
click at [1142, 85] on div "CB" at bounding box center [1142, 85] width 6 height 6
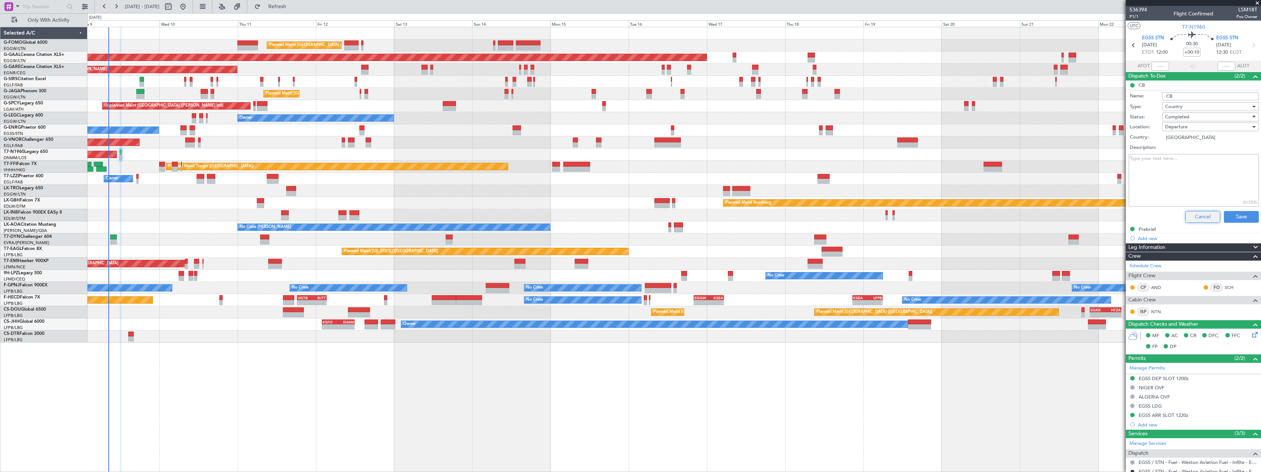
click at [1190, 216] on button "Cancel" at bounding box center [1202, 217] width 35 height 12
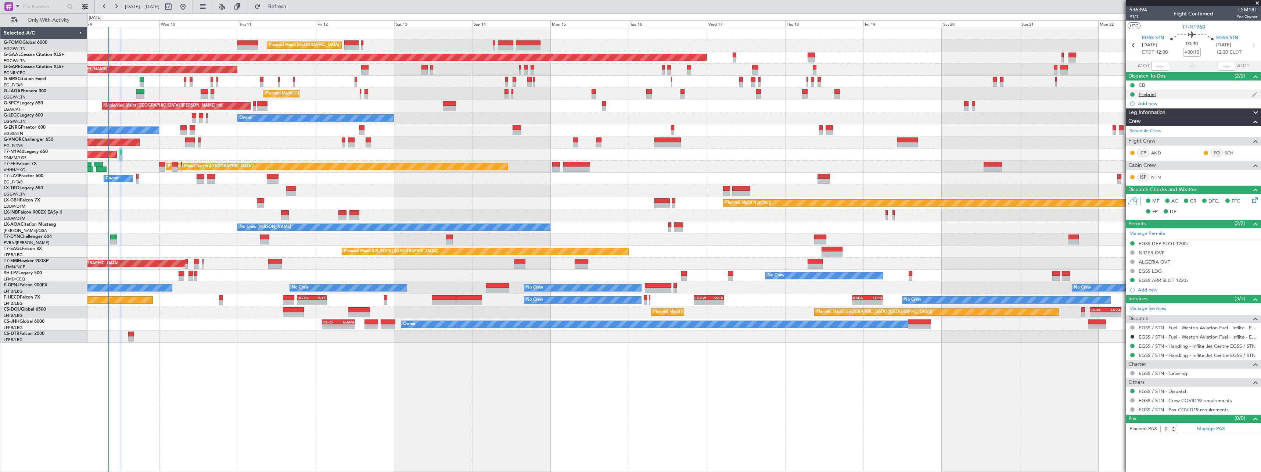
click at [1146, 96] on div "Prebrief" at bounding box center [1147, 94] width 17 height 6
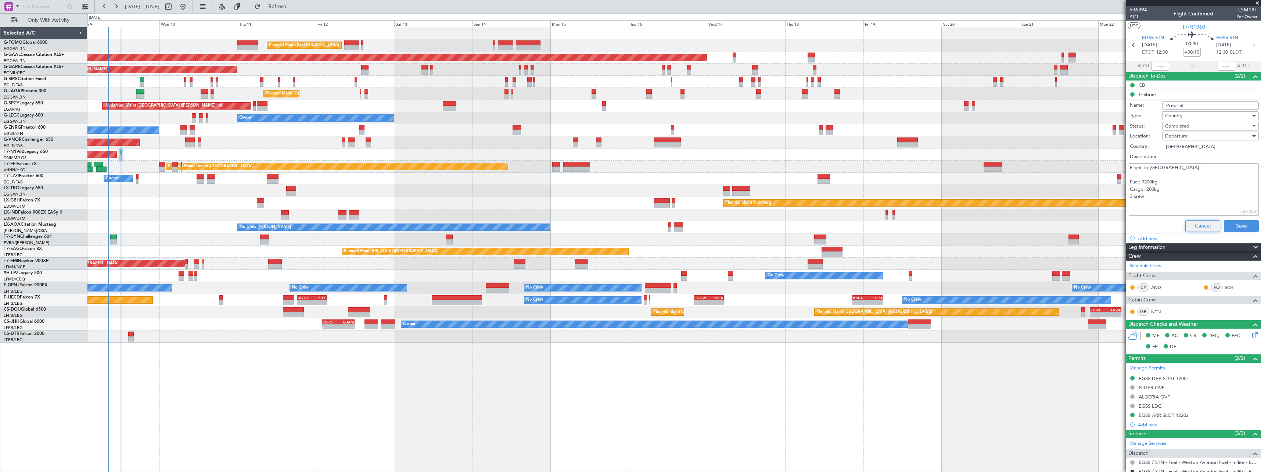
click at [1199, 227] on button "Cancel" at bounding box center [1202, 226] width 35 height 12
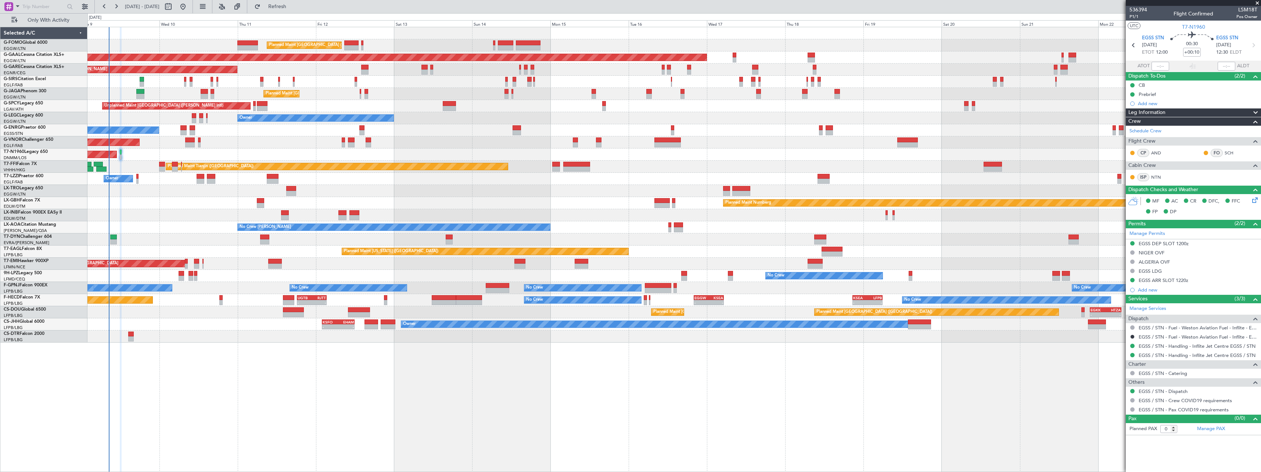
click at [638, 380] on div "Planned Maint London (Luton) Planned Maint London (Luton) Planned Maint Dusseld…" at bounding box center [673, 249] width 1173 height 445
click at [292, 4] on span "Refresh" at bounding box center [277, 6] width 31 height 5
click at [293, 6] on span "Refresh" at bounding box center [277, 6] width 31 height 5
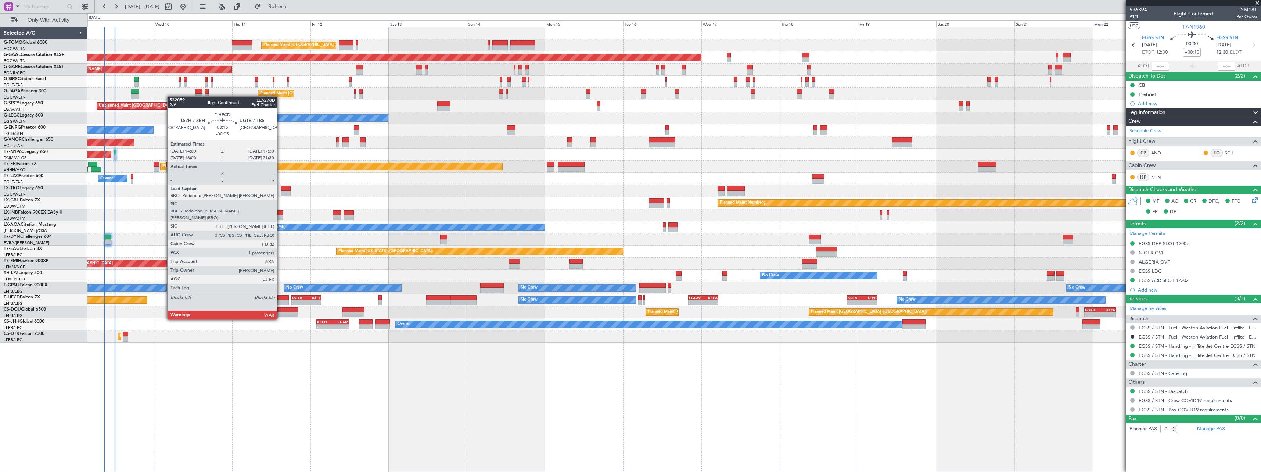
click at [280, 299] on div at bounding box center [283, 297] width 12 height 5
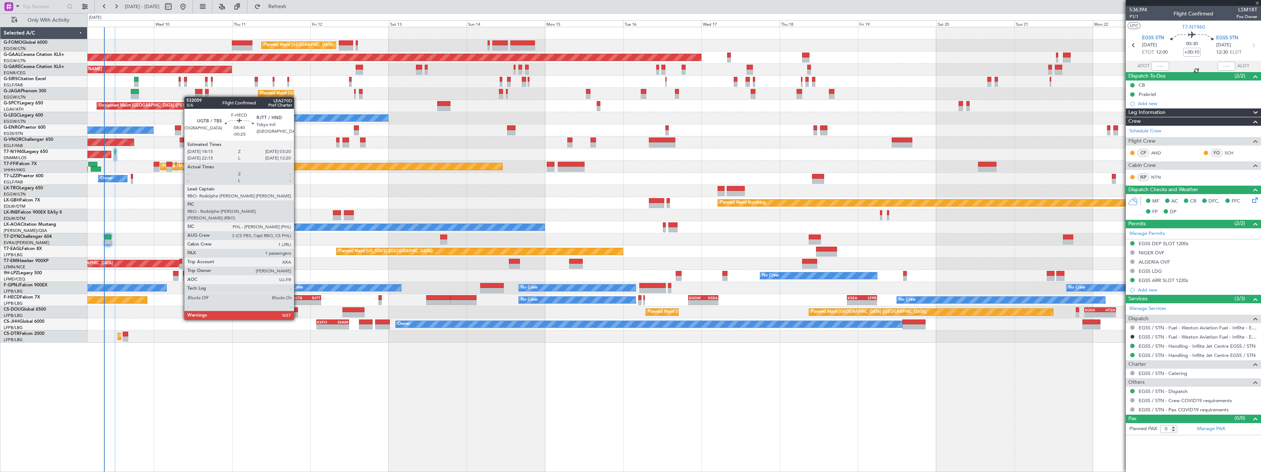
type input "-00:05"
type input "1"
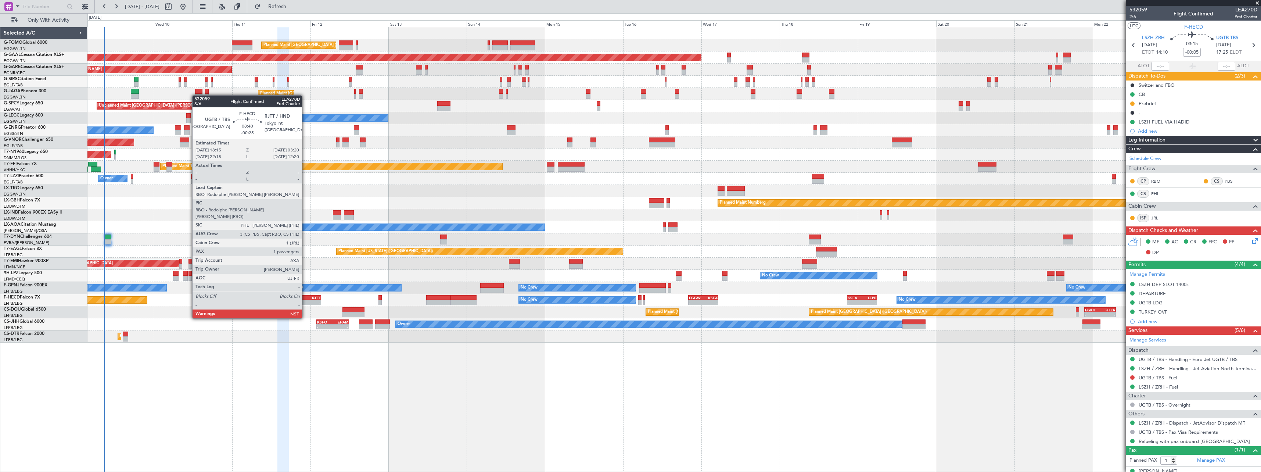
click at [305, 298] on div "UGTB" at bounding box center [299, 297] width 14 height 4
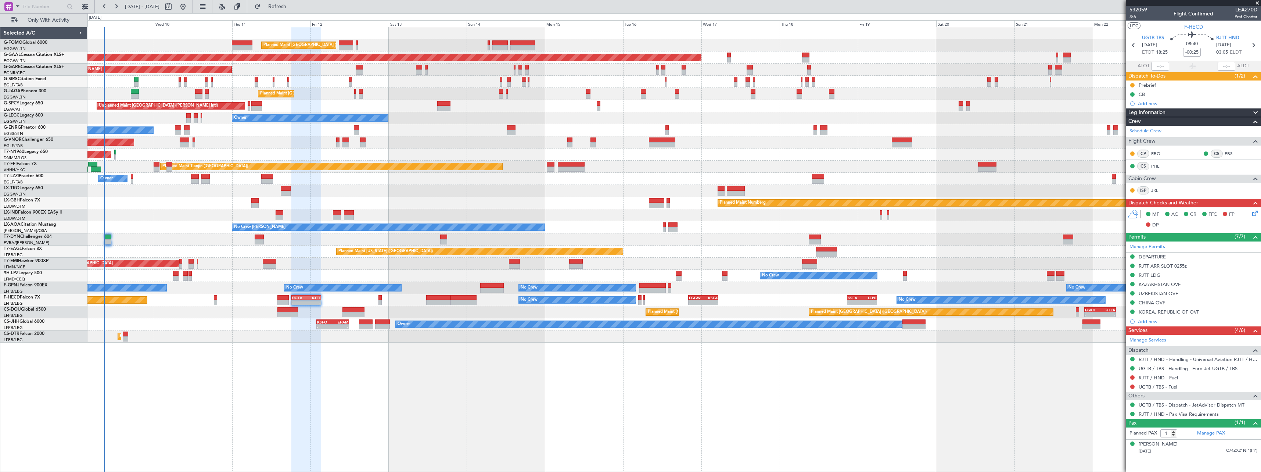
click at [1157, 112] on span "Leg Information" at bounding box center [1146, 112] width 37 height 8
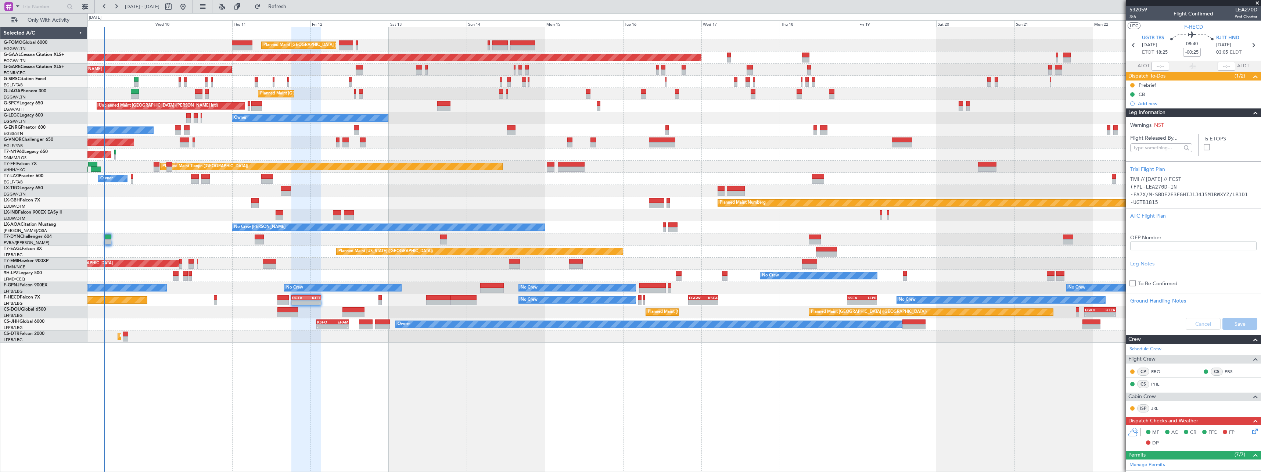
click at [1192, 113] on div "Leg Information" at bounding box center [1193, 112] width 135 height 8
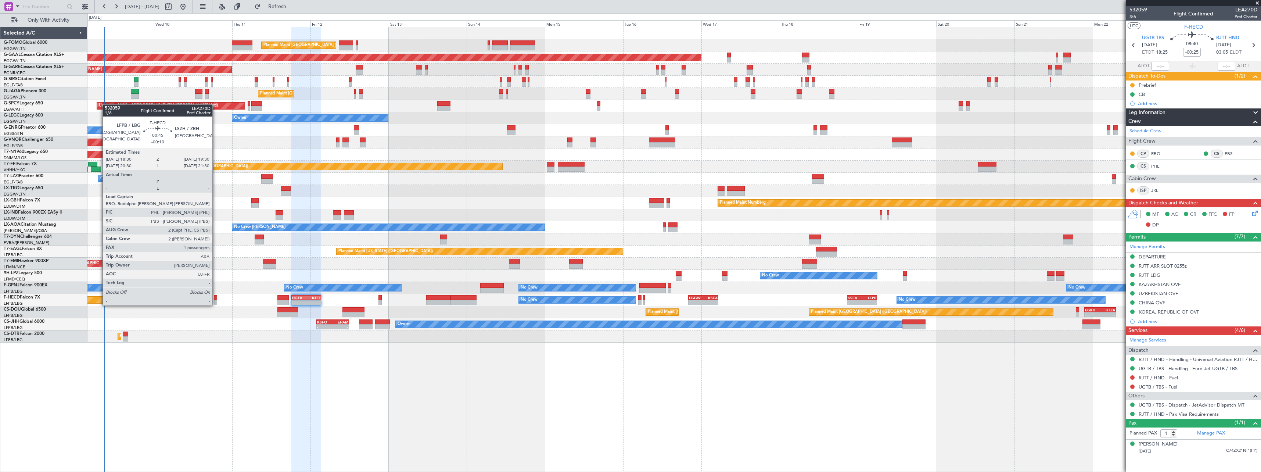
click at [216, 298] on div at bounding box center [215, 297] width 3 height 5
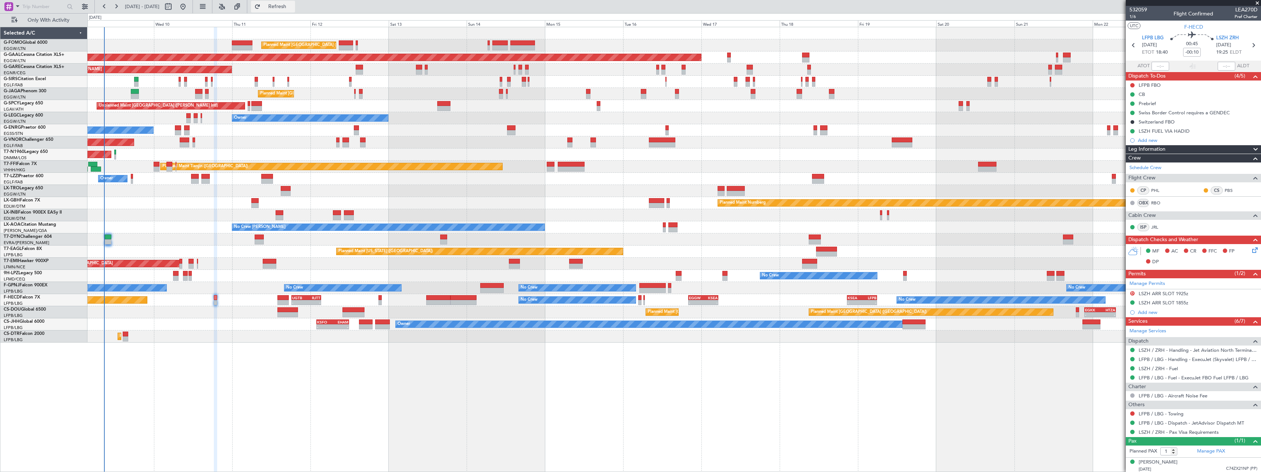
click at [293, 6] on span "Refresh" at bounding box center [277, 6] width 31 height 5
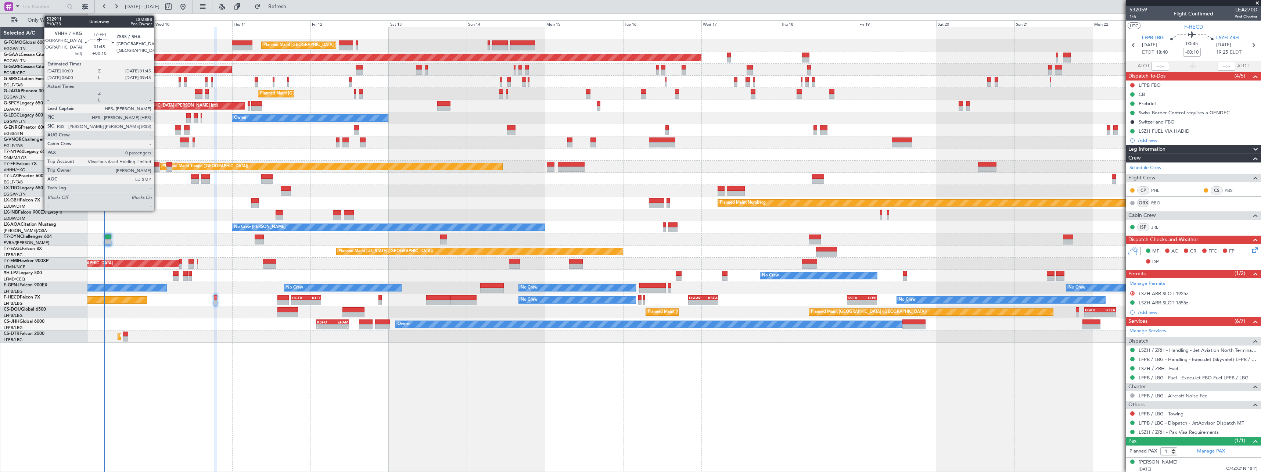
click at [157, 165] on div at bounding box center [157, 164] width 6 height 5
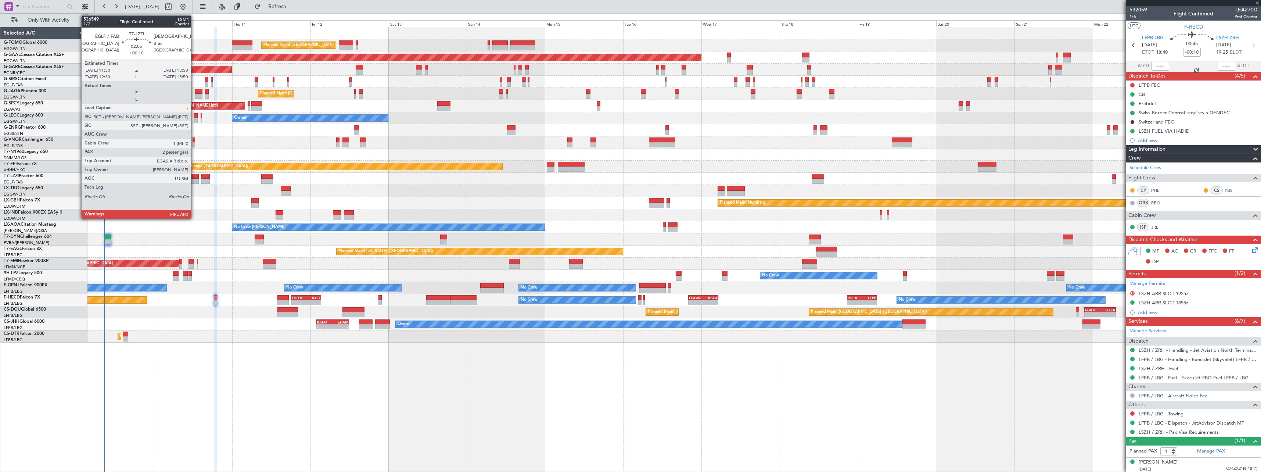
type input "+00:10"
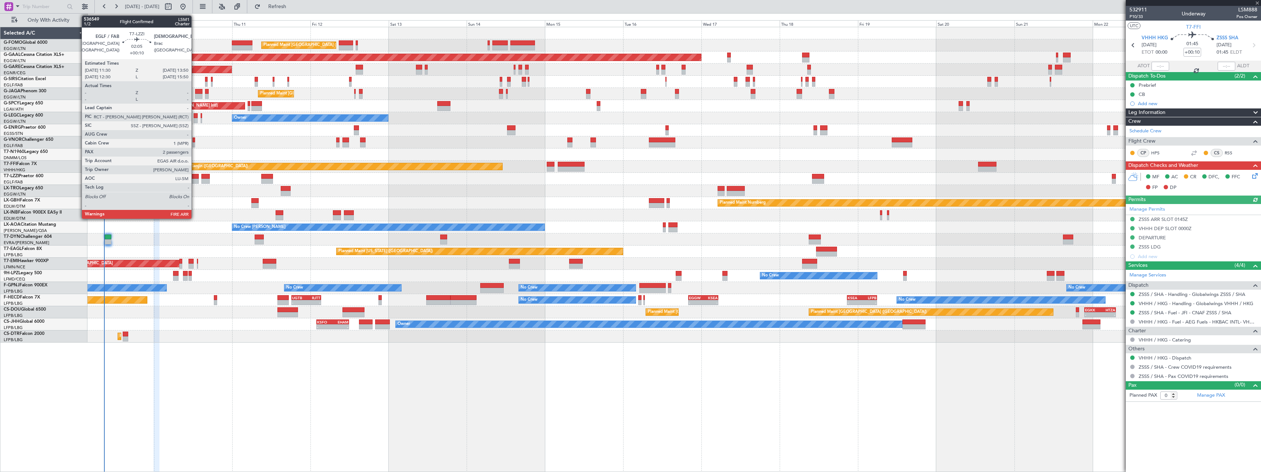
click at [195, 175] on div at bounding box center [195, 176] width 8 height 5
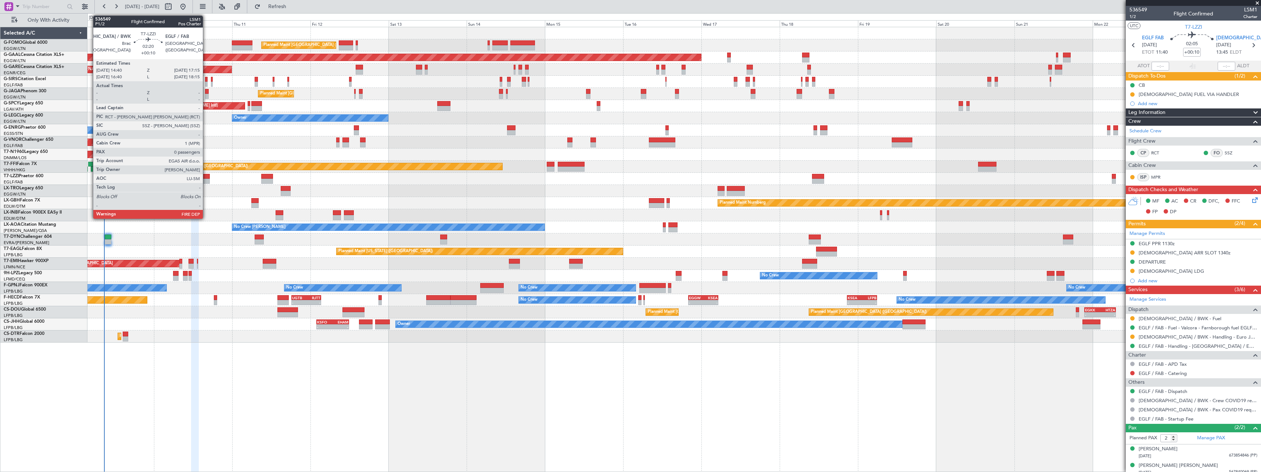
click at [206, 176] on div at bounding box center [205, 176] width 8 height 5
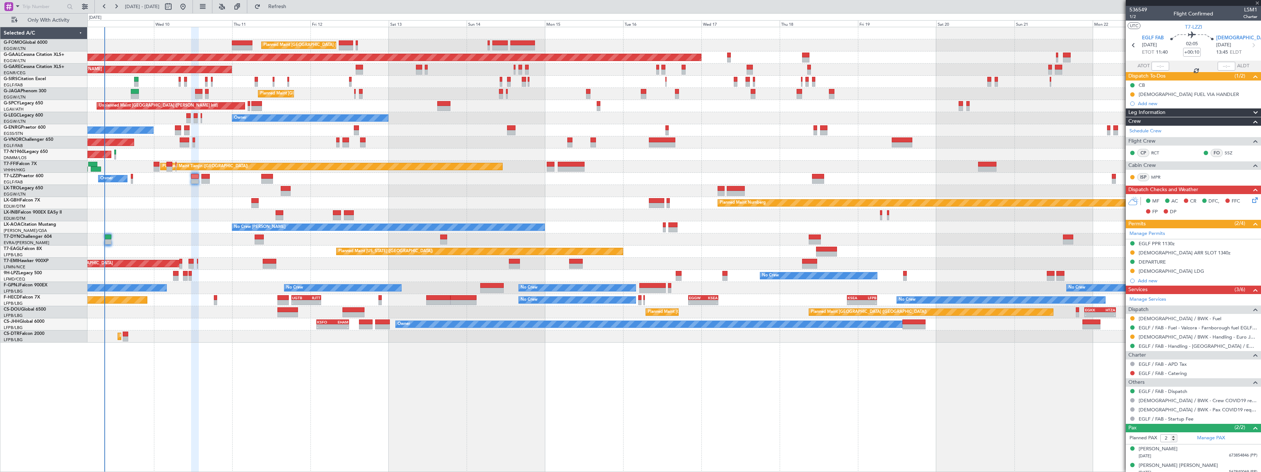
type input "0"
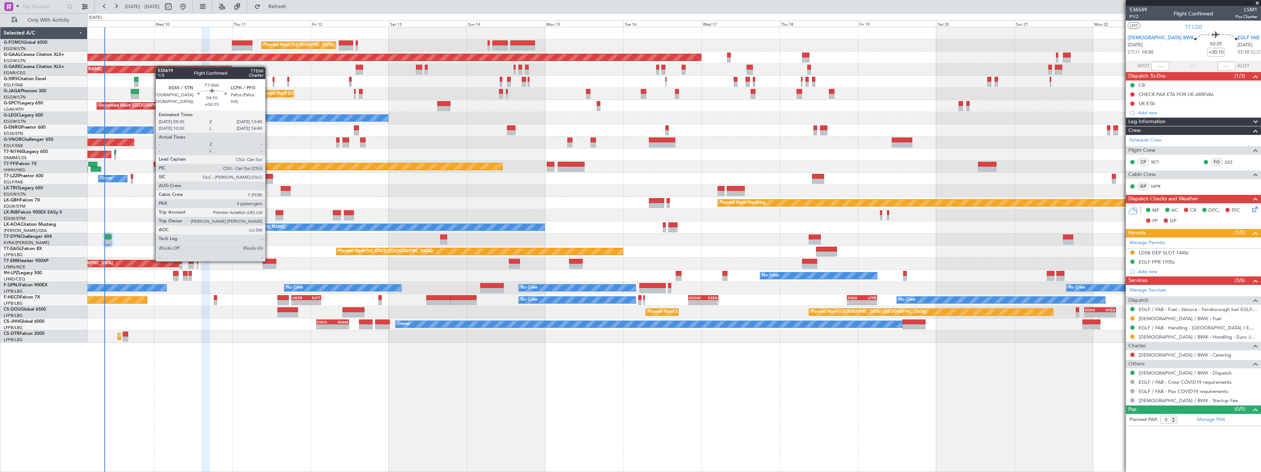
click at [269, 260] on div at bounding box center [270, 261] width 14 height 5
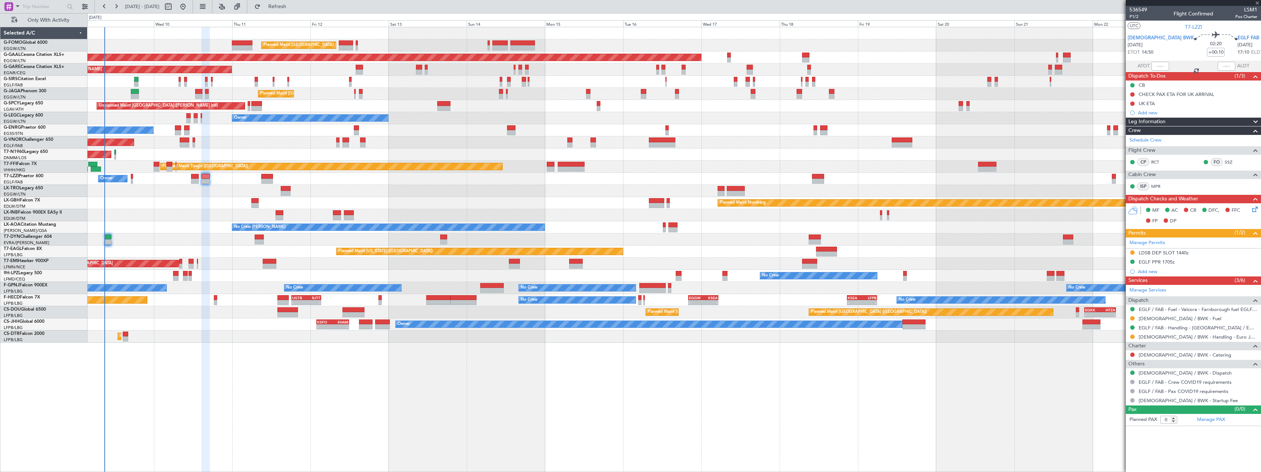
type input "+00:15"
type input "4"
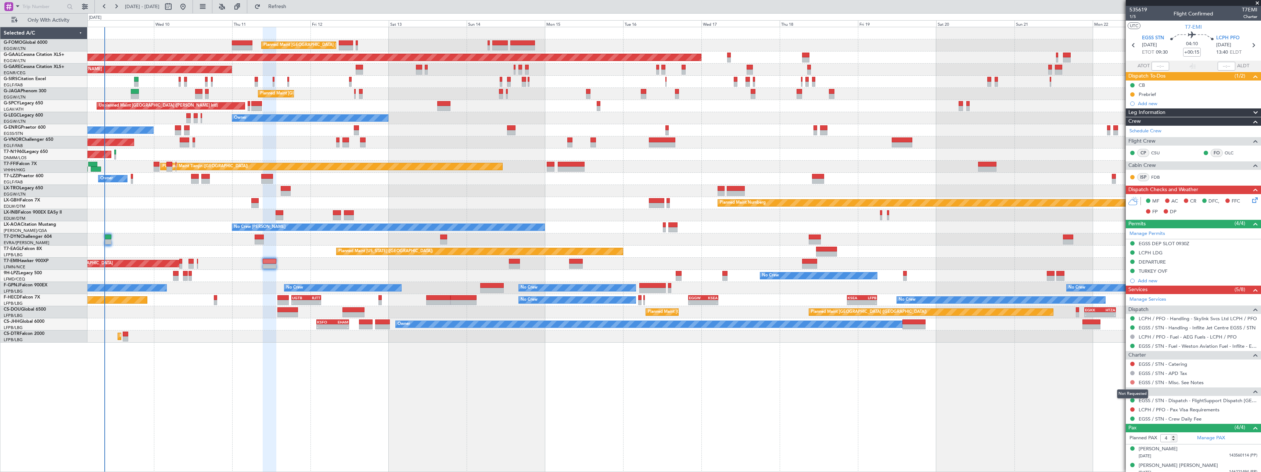
click at [1130, 382] on button at bounding box center [1132, 382] width 4 height 4
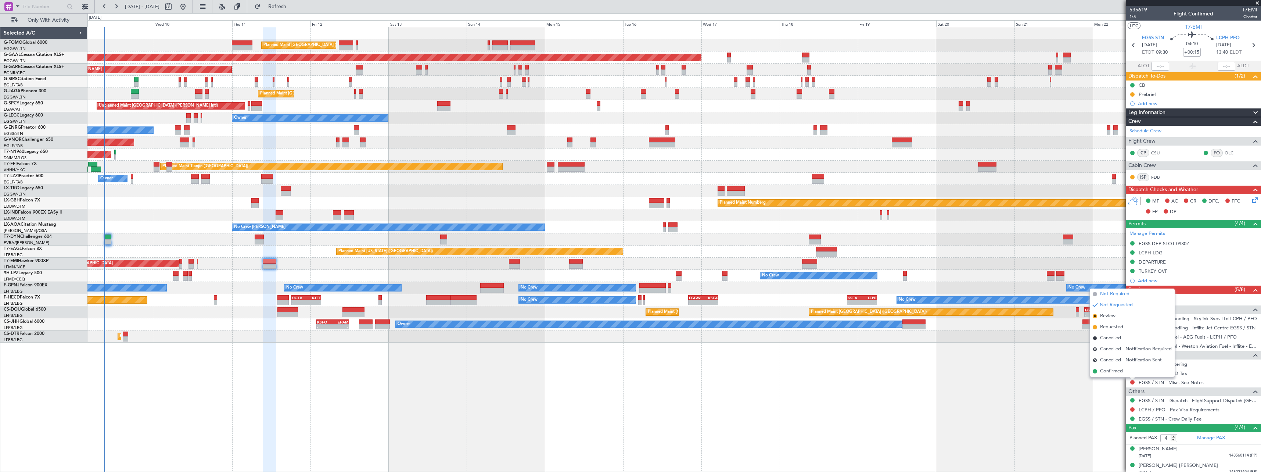
click at [1114, 291] on span "Not Required" at bounding box center [1114, 293] width 29 height 7
click at [762, 417] on div "Planned Maint London (Luton) Planned Maint London (Luton) Planned Maint Dusseld…" at bounding box center [673, 249] width 1173 height 445
click at [293, 4] on span "Refresh" at bounding box center [277, 6] width 31 height 5
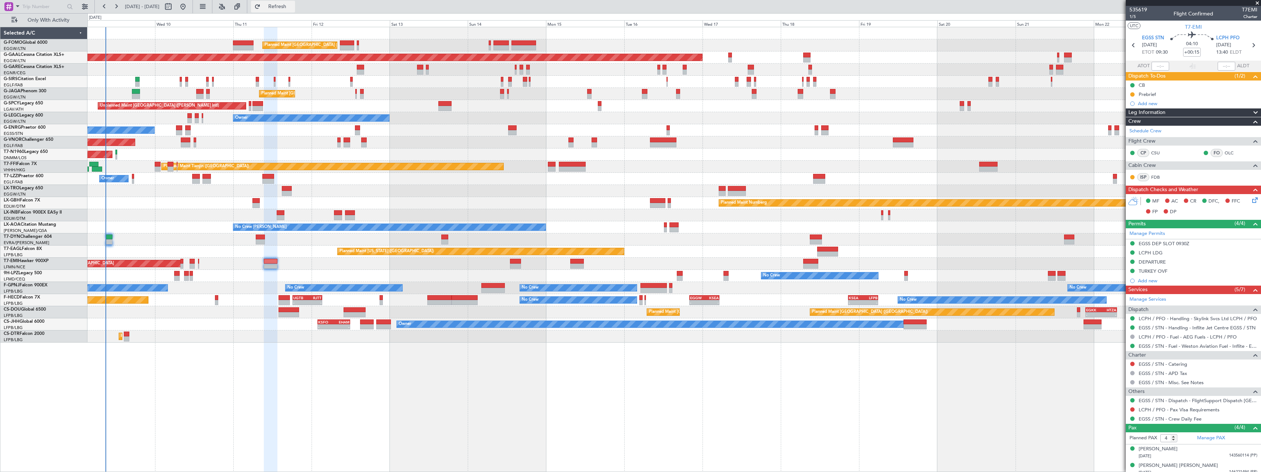
click at [290, 3] on button "Refresh" at bounding box center [273, 7] width 44 height 12
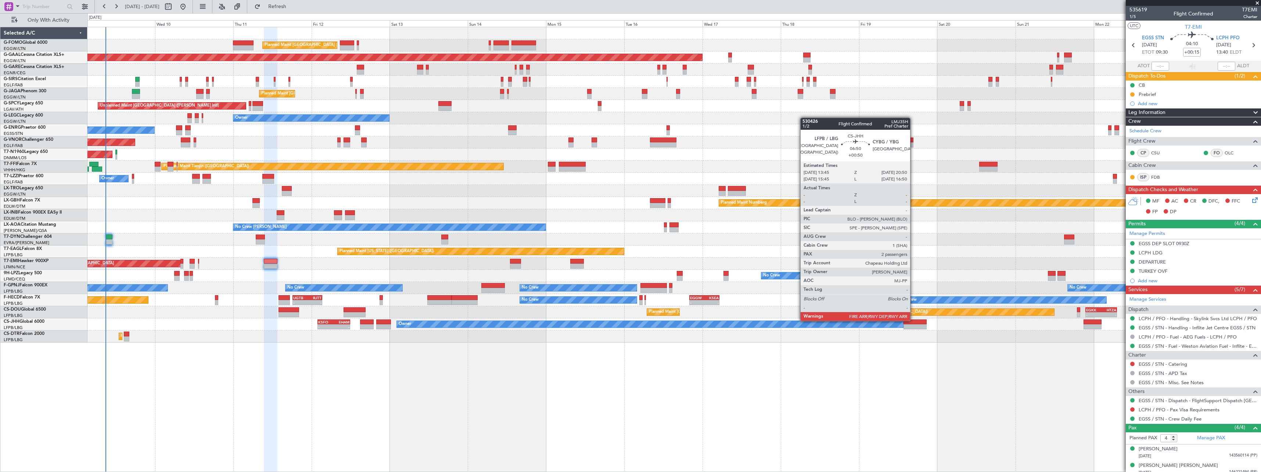
click at [913, 320] on div at bounding box center [914, 321] width 23 height 5
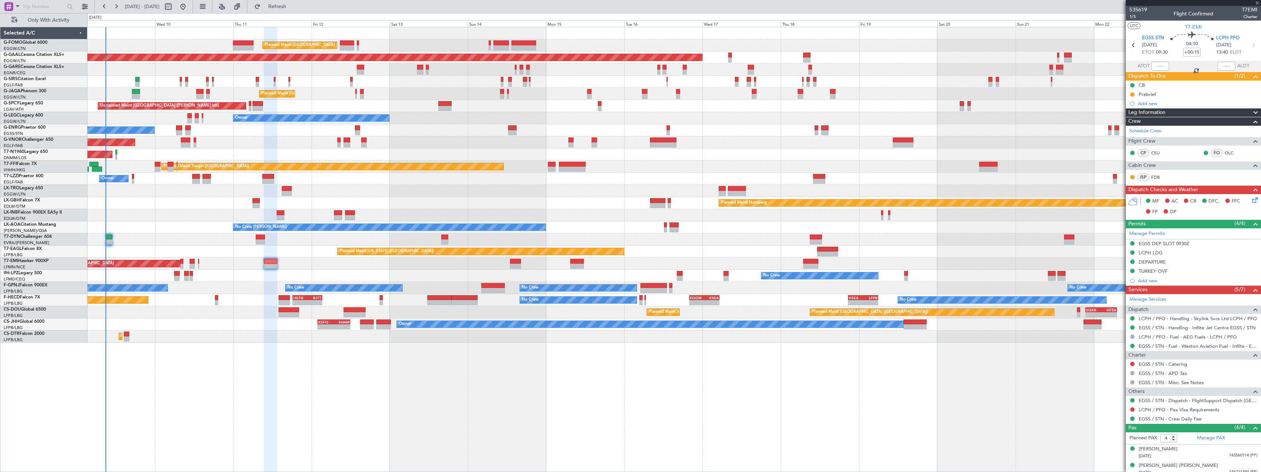
type input "+00:50"
type input "2"
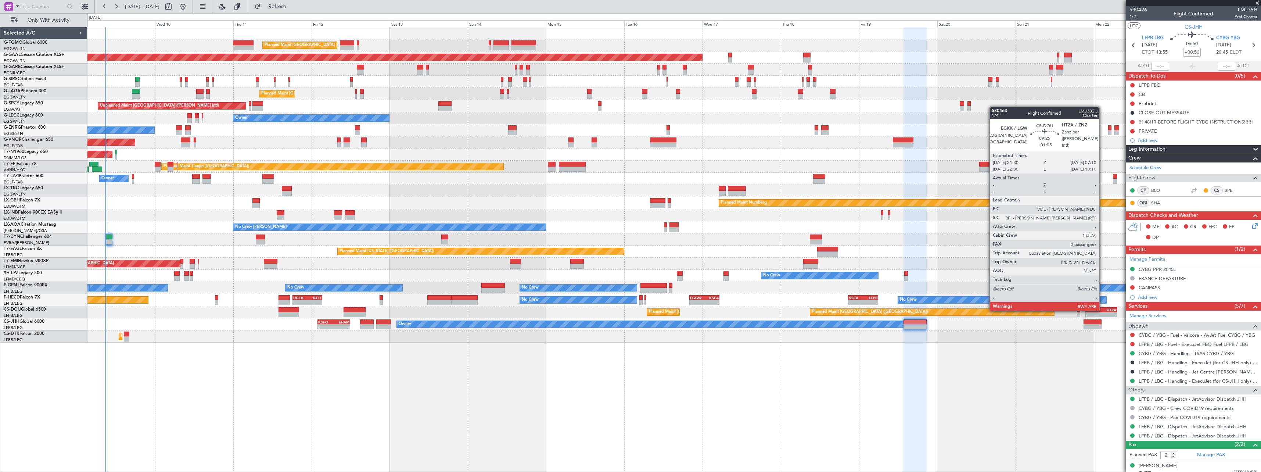
click at [1103, 310] on div "HTZA" at bounding box center [1108, 310] width 15 height 4
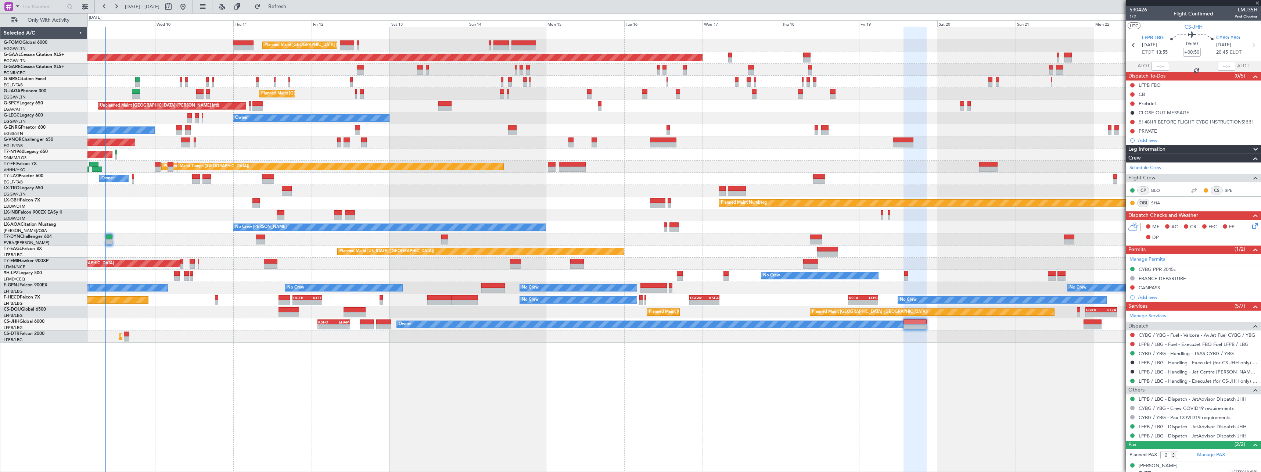
type input "+01:05"
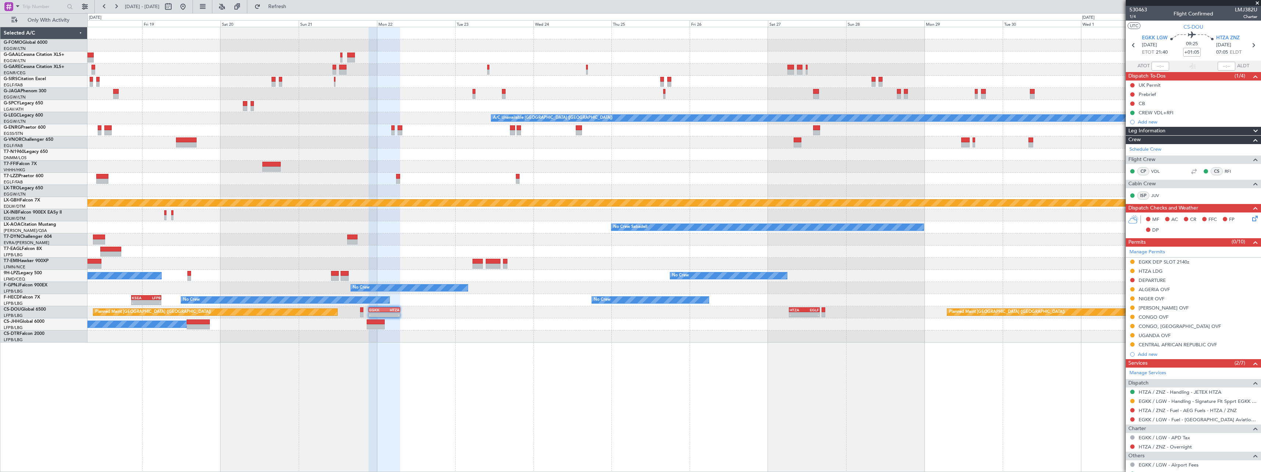
click at [291, 398] on div "Planned Maint Dusseldorf A/C Unavailable London (Luton) Planned Maint Nurnberg …" at bounding box center [673, 249] width 1173 height 445
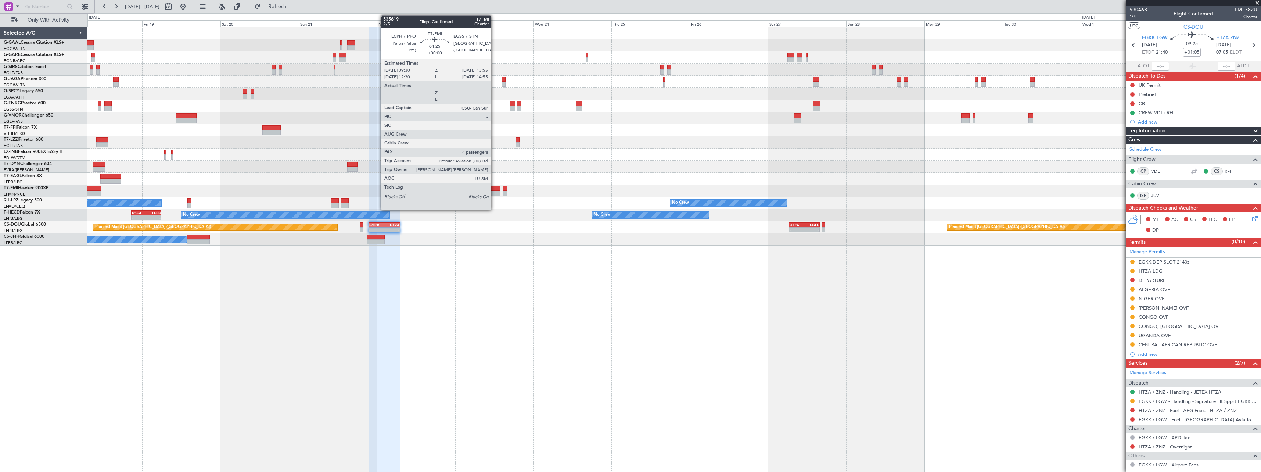
click at [494, 188] on div at bounding box center [493, 188] width 15 height 5
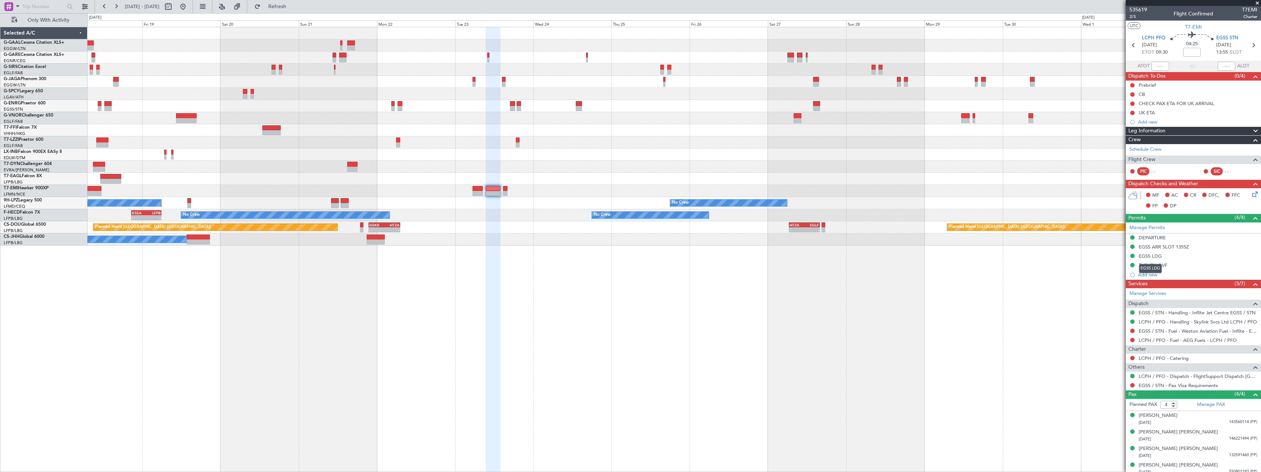
click at [1153, 255] on div "EGSS LDG" at bounding box center [1150, 256] width 23 height 6
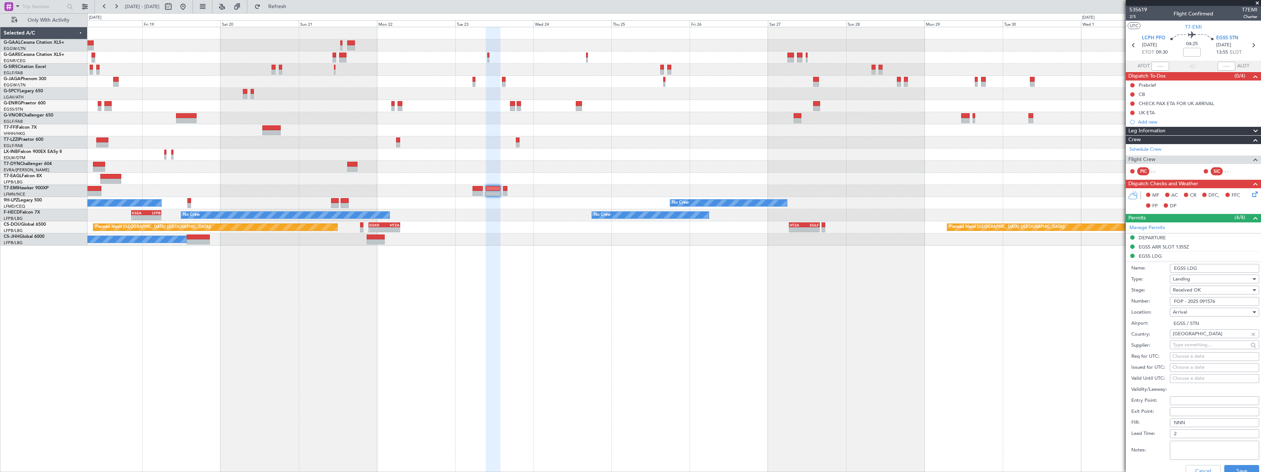
scroll to position [147, 0]
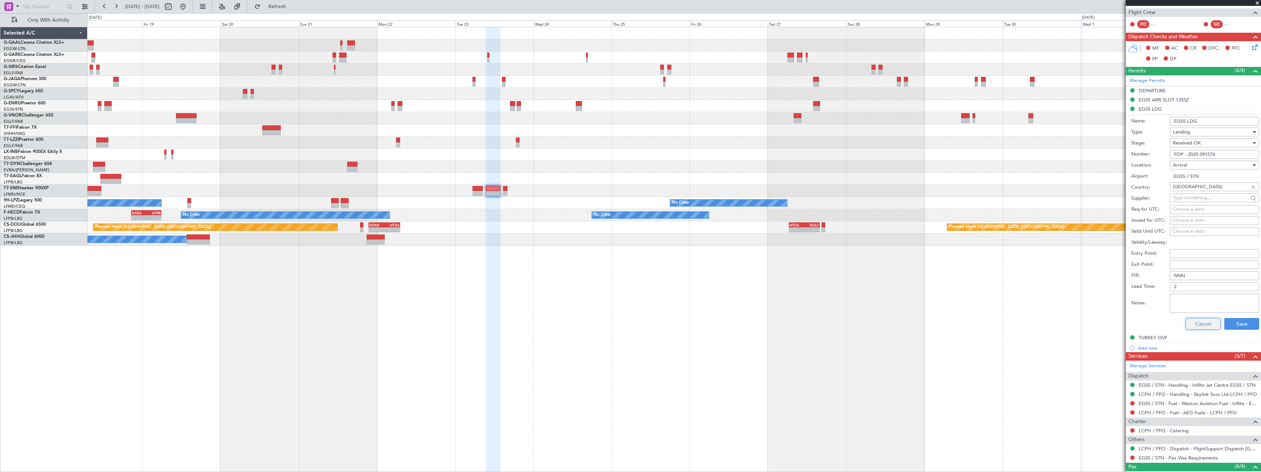
click at [1194, 327] on button "Cancel" at bounding box center [1203, 324] width 35 height 12
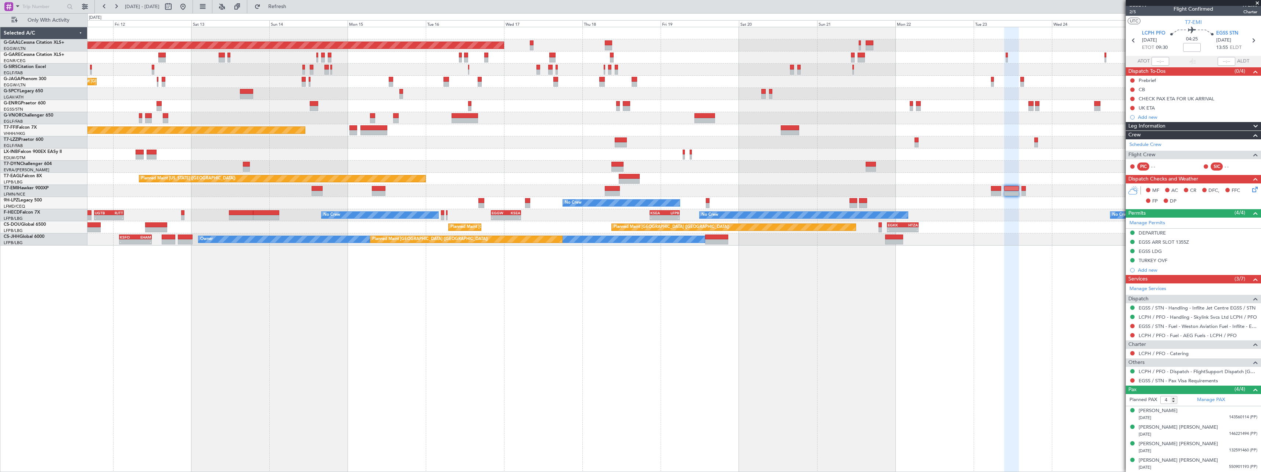
click at [842, 308] on div "Planned Maint Dusseldorf Unplanned Maint Chester Planned Maint London (Luton) U…" at bounding box center [673, 249] width 1173 height 445
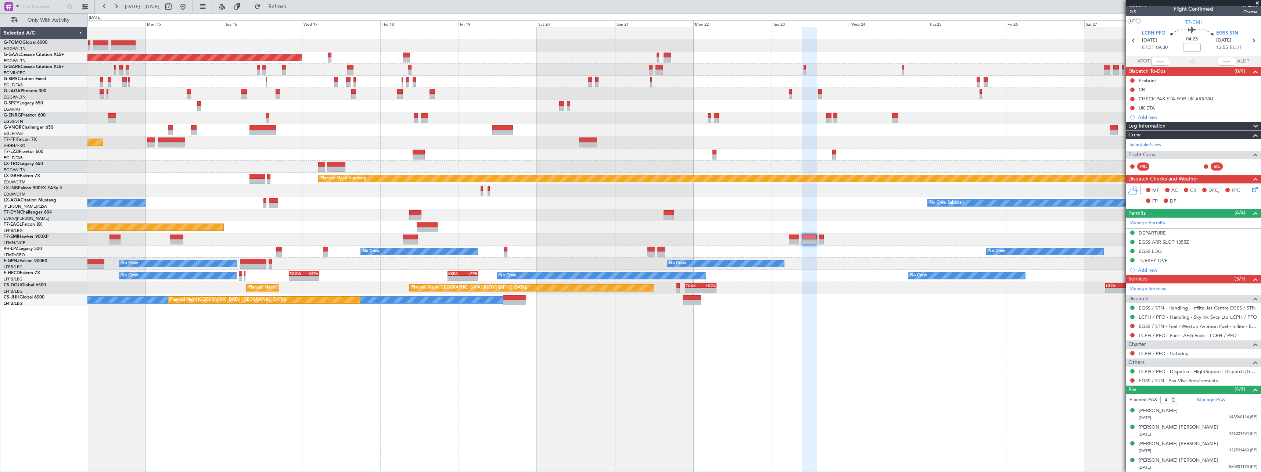
click at [128, 366] on div "Planned Maint London (Luton) Planned Maint Dusseldorf Planned Maint London (Lut…" at bounding box center [673, 249] width 1173 height 445
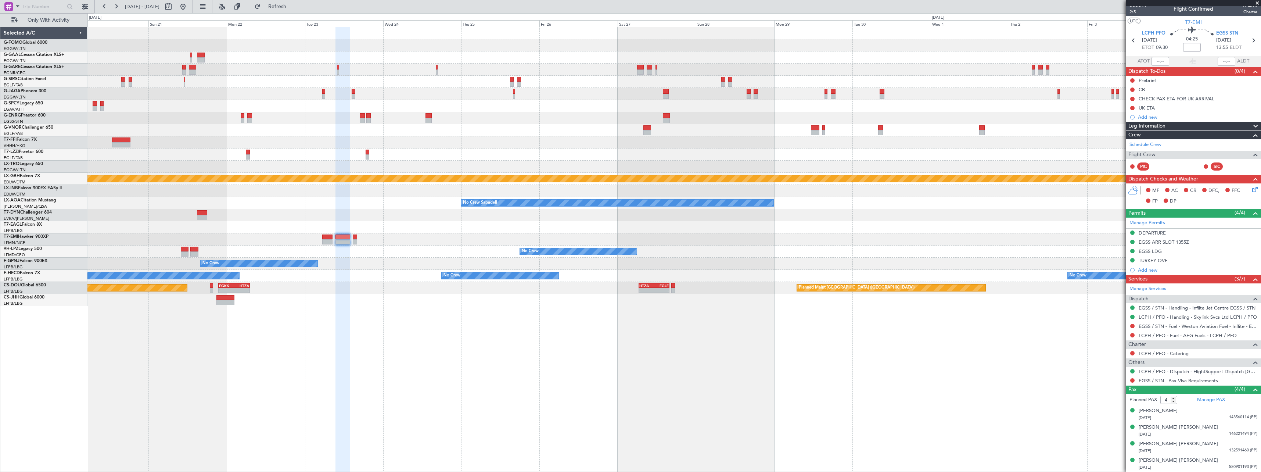
click at [342, 381] on div at bounding box center [342, 249] width 15 height 445
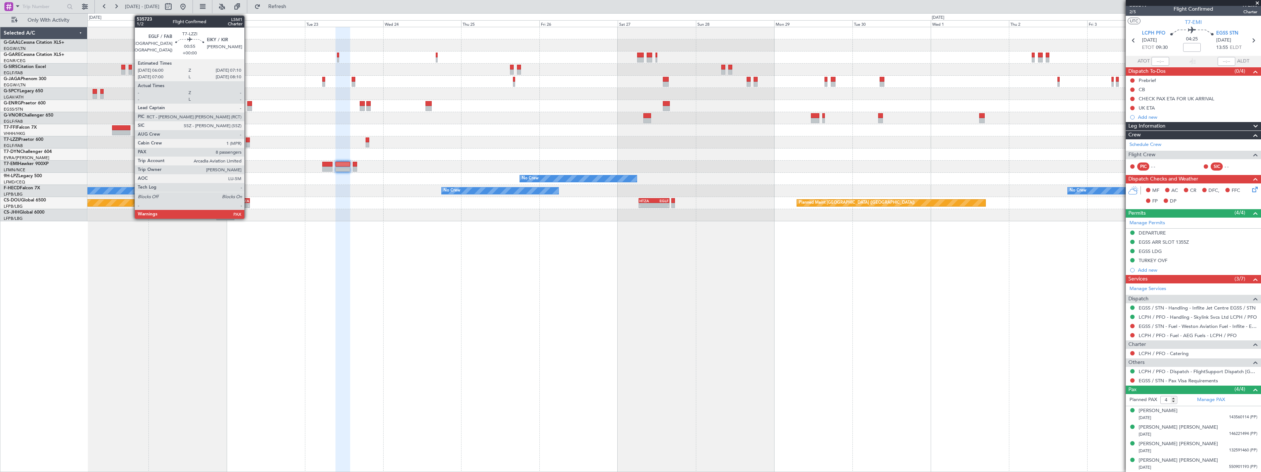
click at [248, 142] on div at bounding box center [248, 139] width 4 height 5
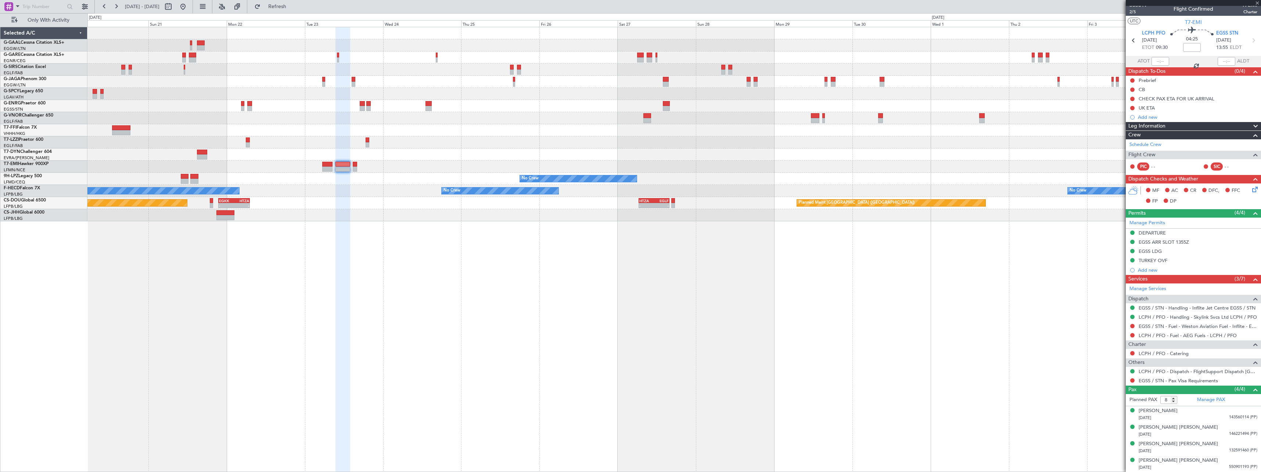
scroll to position [0, 0]
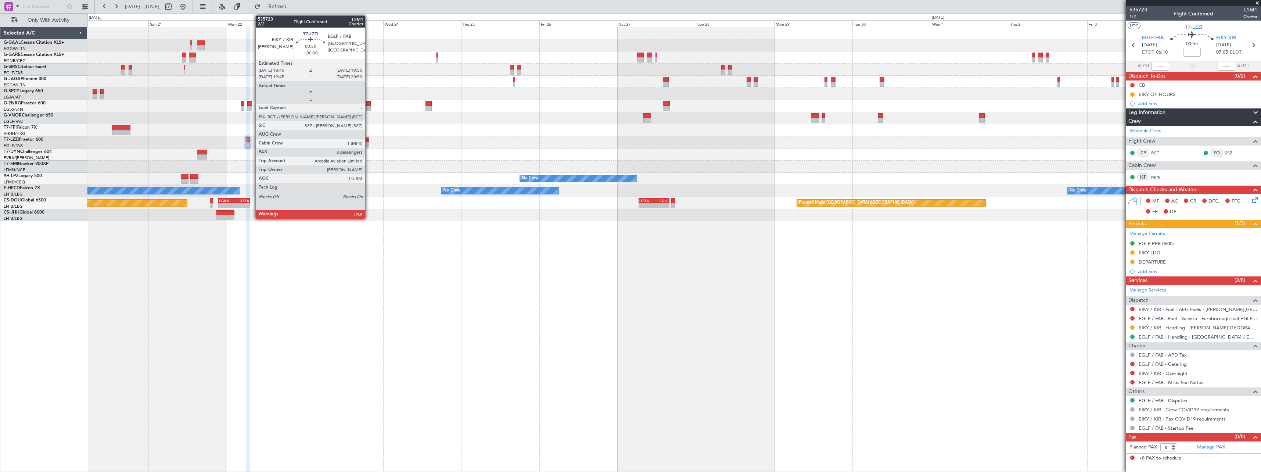
click at [369, 141] on div at bounding box center [368, 139] width 4 height 5
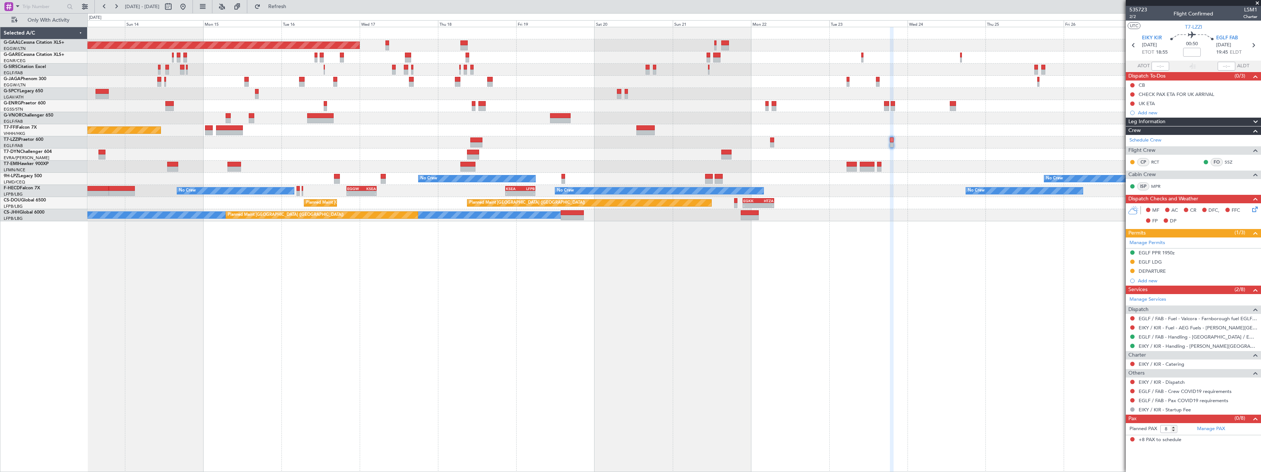
click at [799, 341] on div "Planned Maint Dusseldorf Planned Maint London (Luton) Unplanned Maint Athens (E…" at bounding box center [673, 249] width 1173 height 445
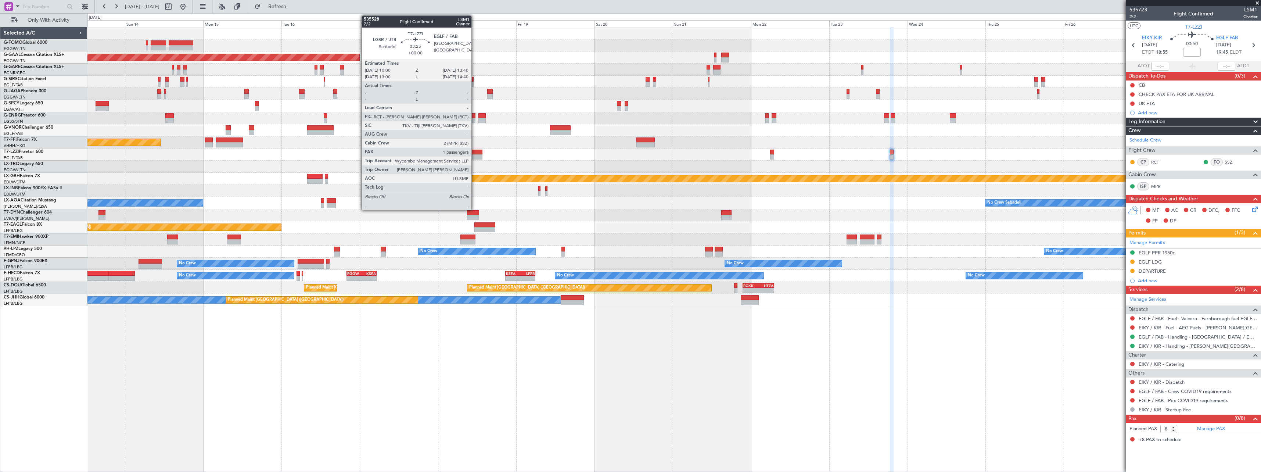
click at [475, 153] on div at bounding box center [476, 152] width 12 height 5
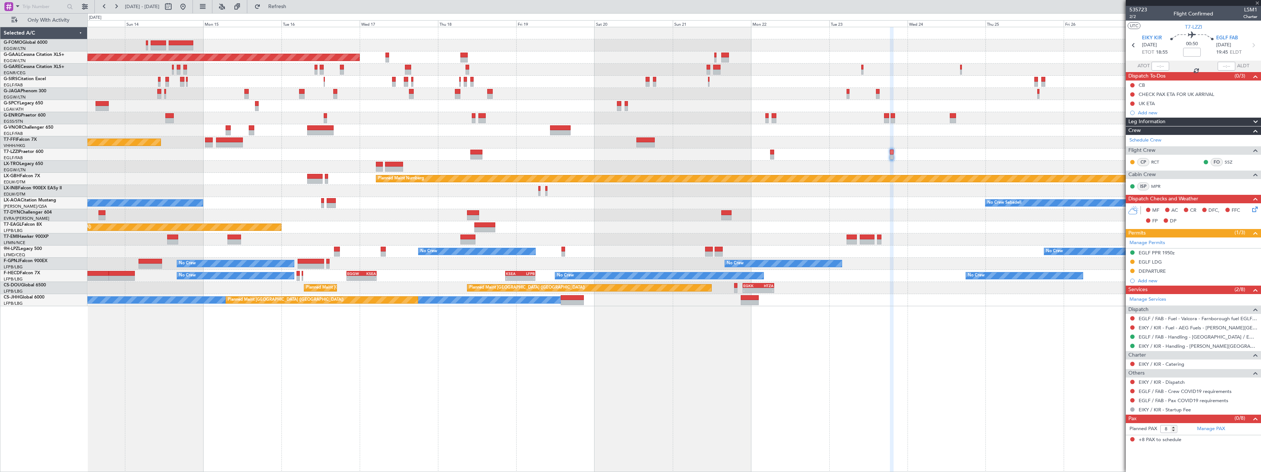
type input "1"
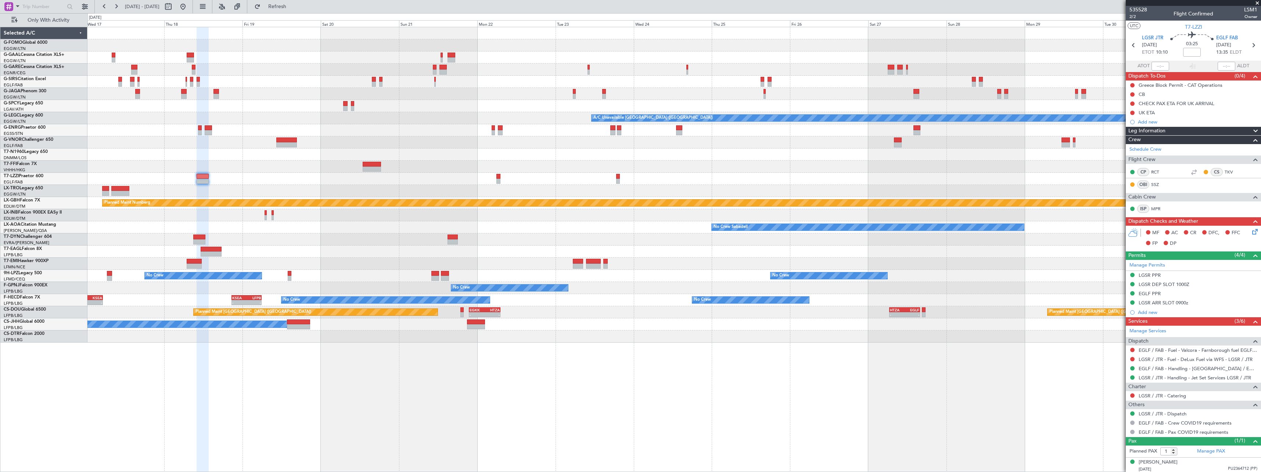
click at [70, 402] on div "Planned Maint Dusseldorf A/C Unavailable London (Luton) Planned Maint Tianjin (…" at bounding box center [630, 242] width 1261 height 459
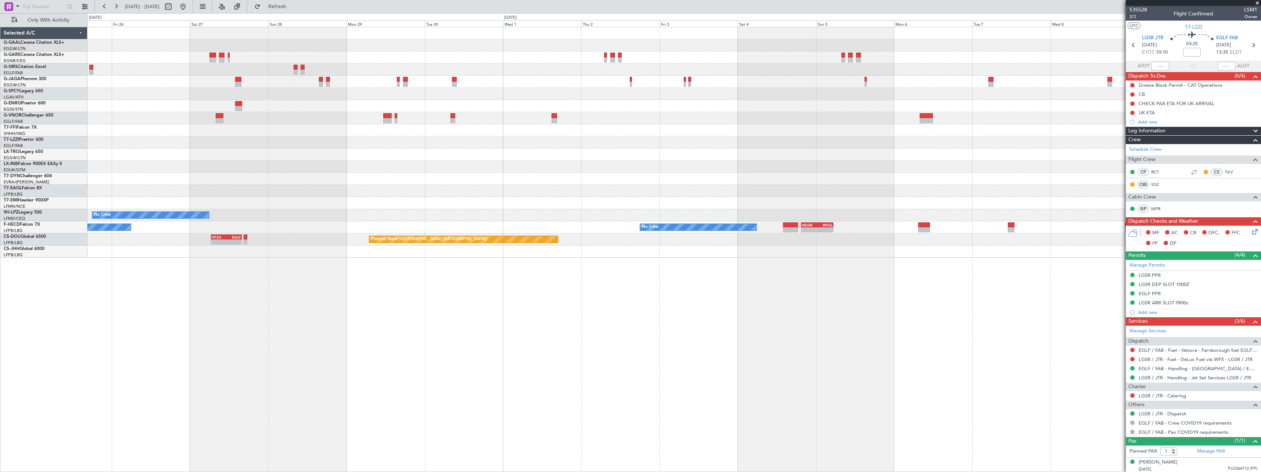
click at [275, 359] on div "Planned Maint Geneva (Cointrin) No Crew No Crew No Crew - - HEGN 19:30 Z WSSL 0…" at bounding box center [673, 249] width 1173 height 445
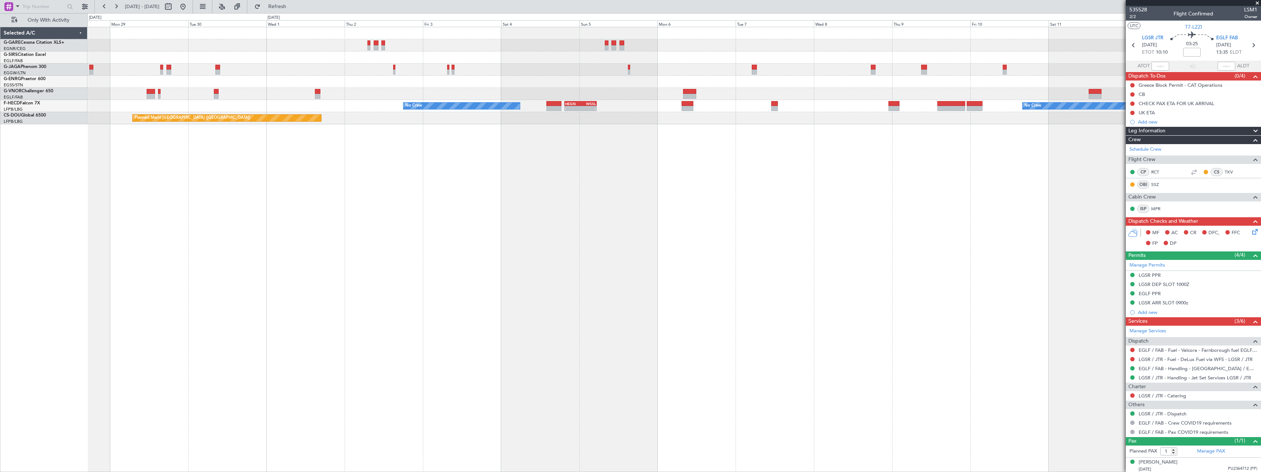
click at [669, 307] on div "No Crew No Crew Planned Maint Paris (Le Bourget) - - HEGN 19:30 Z WSSL 05:25 Z …" at bounding box center [673, 249] width 1173 height 445
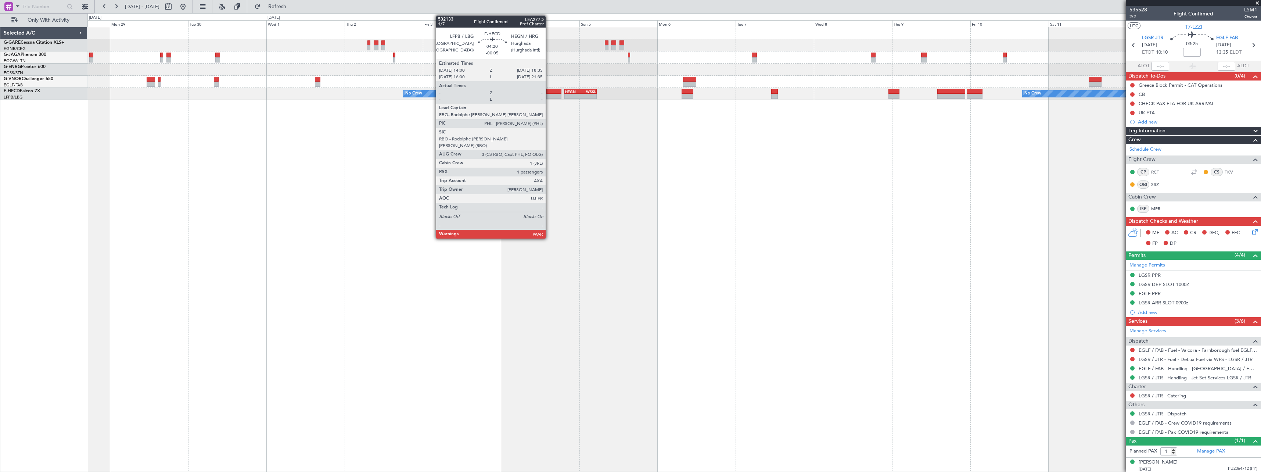
click at [549, 91] on div at bounding box center [553, 91] width 15 height 5
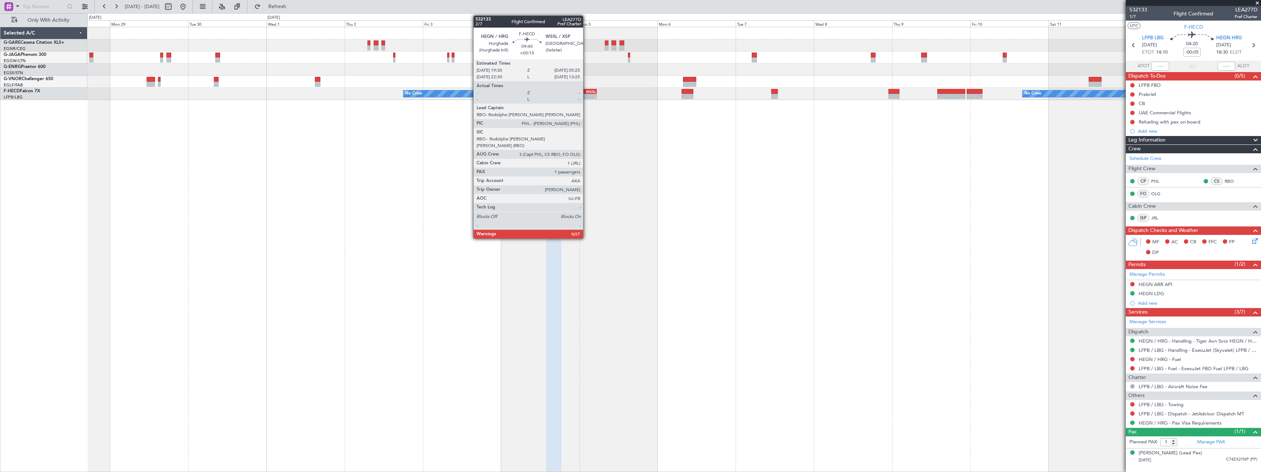
click at [586, 91] on div "WSSL" at bounding box center [587, 91] width 15 height 4
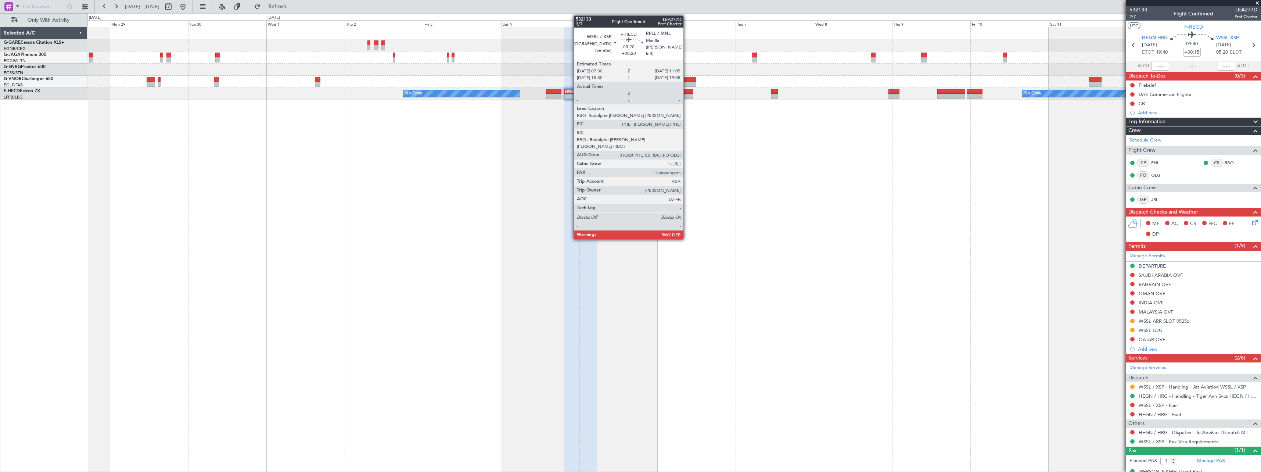
click at [687, 91] on div at bounding box center [688, 91] width 12 height 5
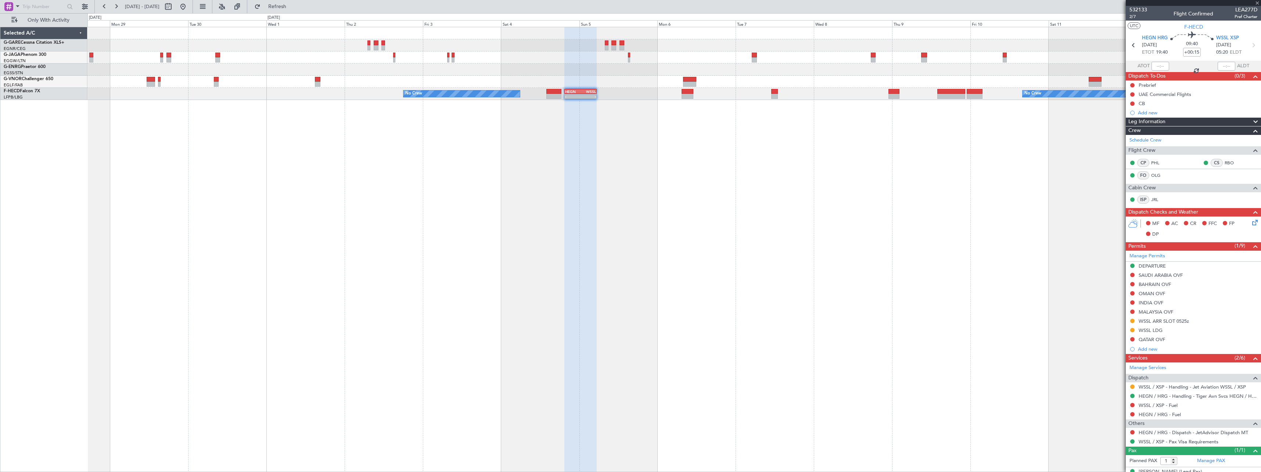
type input "+00:20"
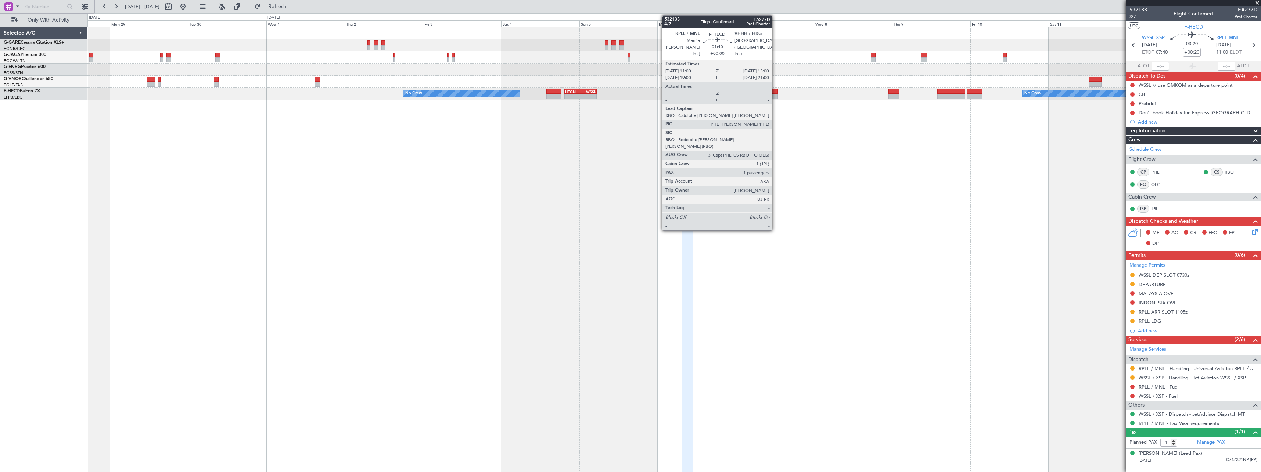
click at [775, 92] on div at bounding box center [774, 91] width 7 height 5
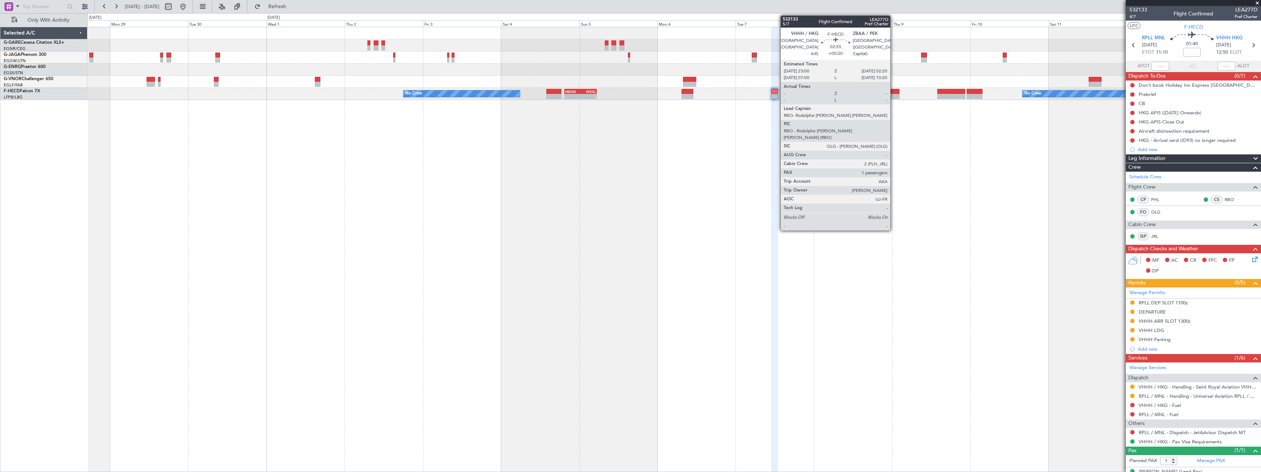
click at [894, 91] on div at bounding box center [893, 91] width 11 height 5
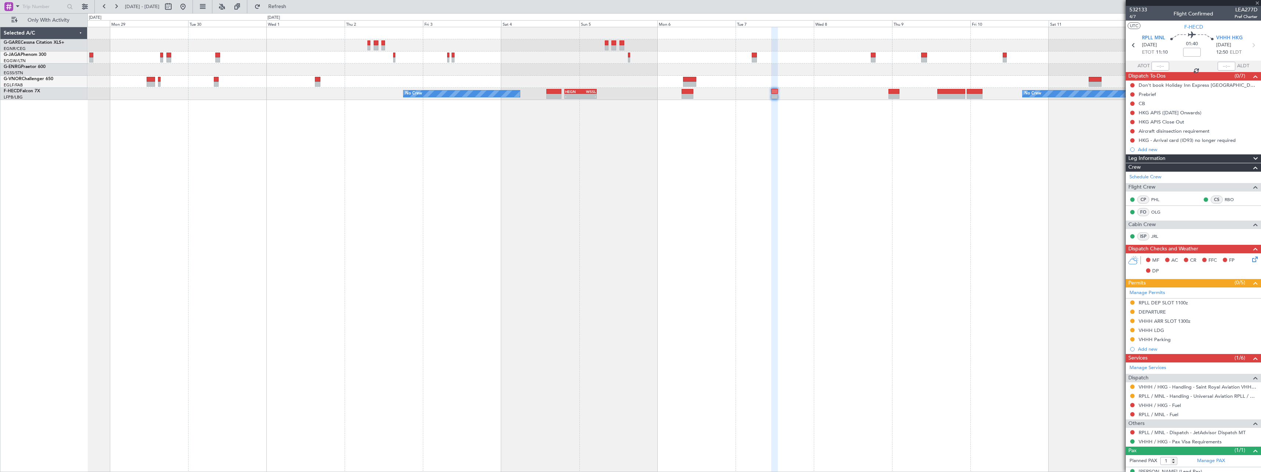
type input "+00:20"
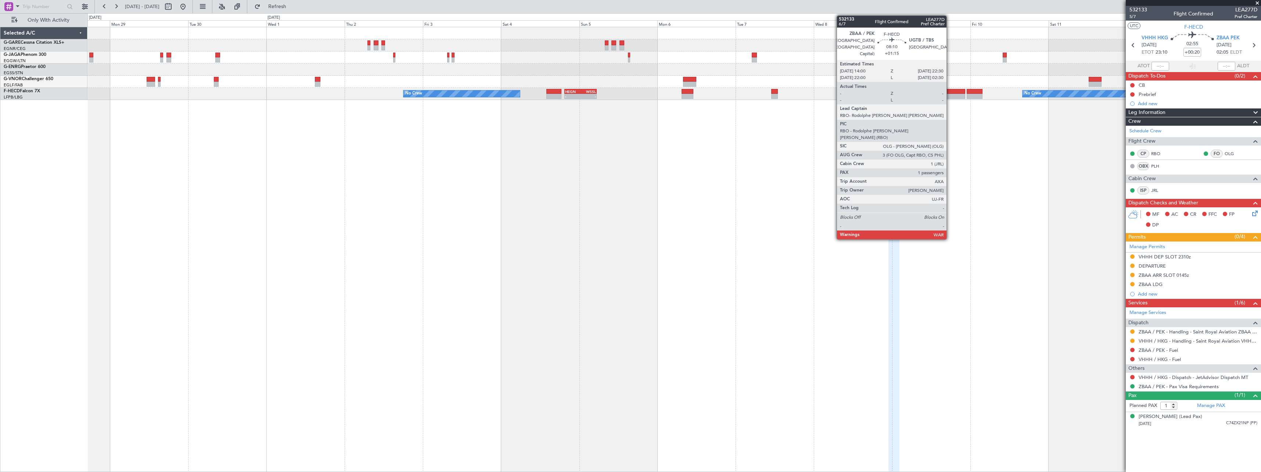
click at [950, 91] on div at bounding box center [951, 91] width 28 height 5
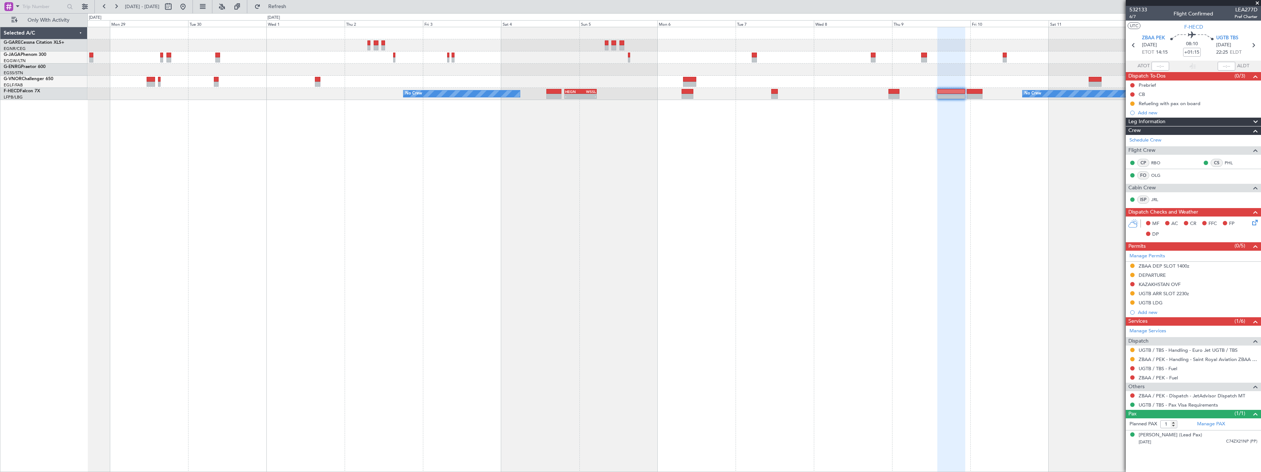
click at [1166, 120] on div "Leg Information" at bounding box center [1193, 122] width 135 height 8
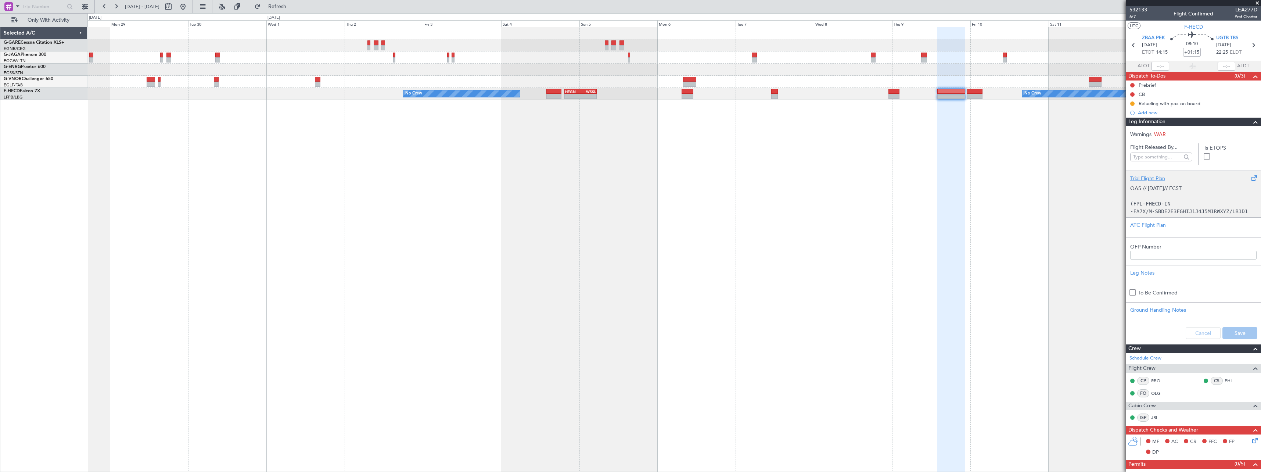
click at [1162, 192] on div "OAS // 02SEP// FCST (FPL-FHECD-IN -FA7X/M-SBDE2E3FGHIJ1J4J5M1RWXYZ/LB1D1 -ZBAA1…" at bounding box center [1193, 197] width 126 height 31
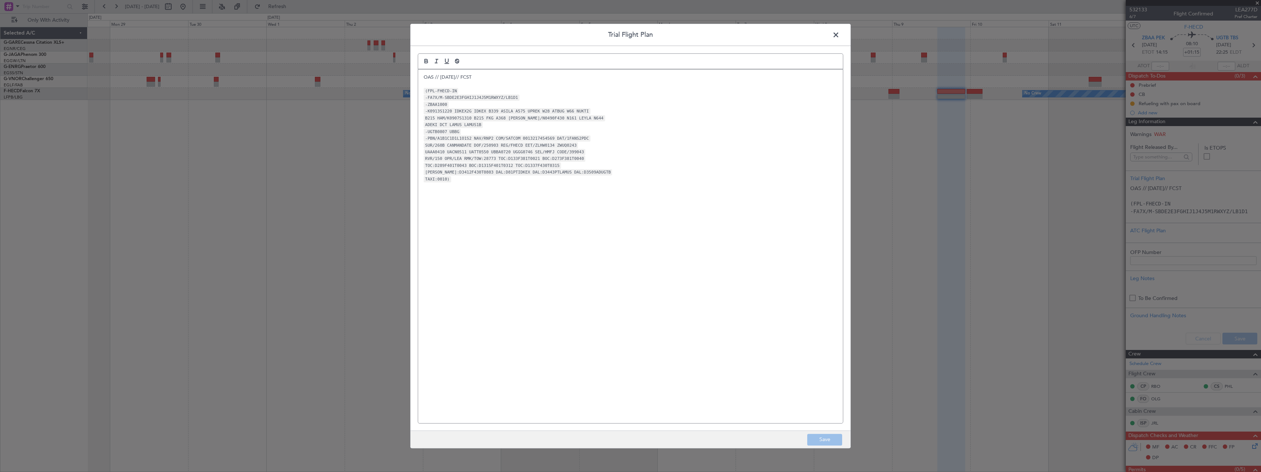
click at [840, 35] on span at bounding box center [840, 36] width 0 height 15
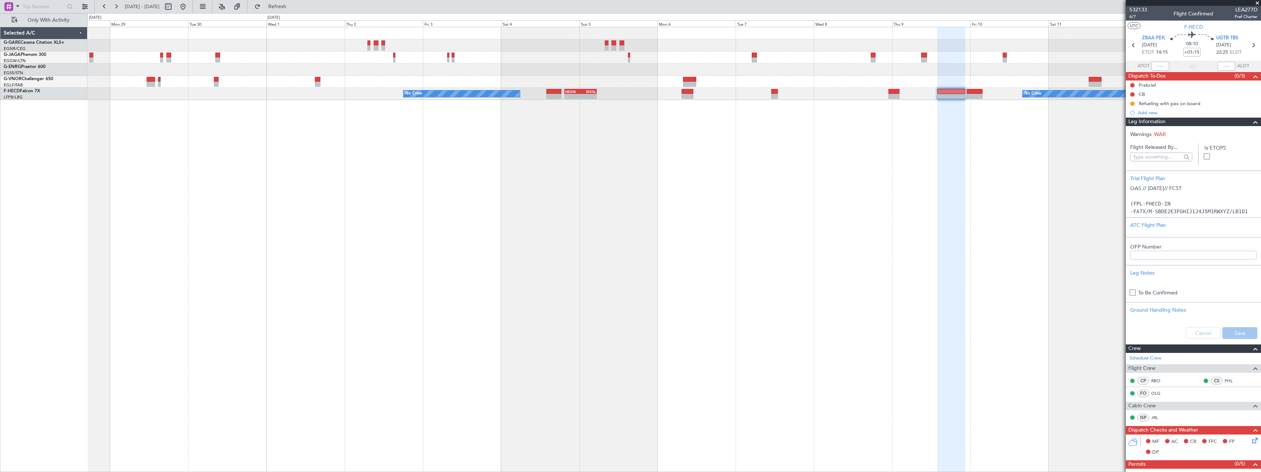
click at [1176, 123] on div "Leg Information" at bounding box center [1193, 122] width 135 height 8
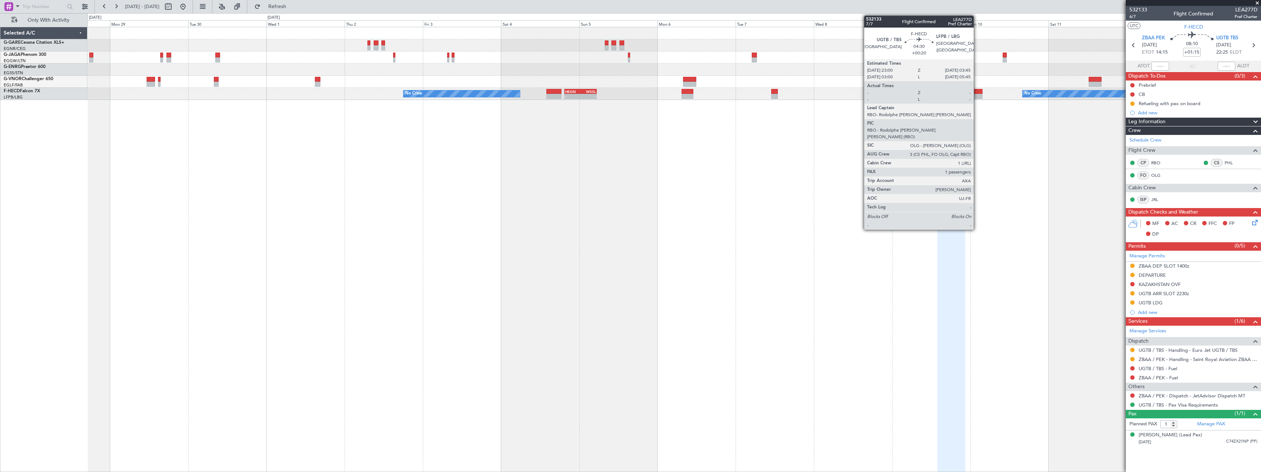
click at [977, 94] on div at bounding box center [975, 96] width 16 height 5
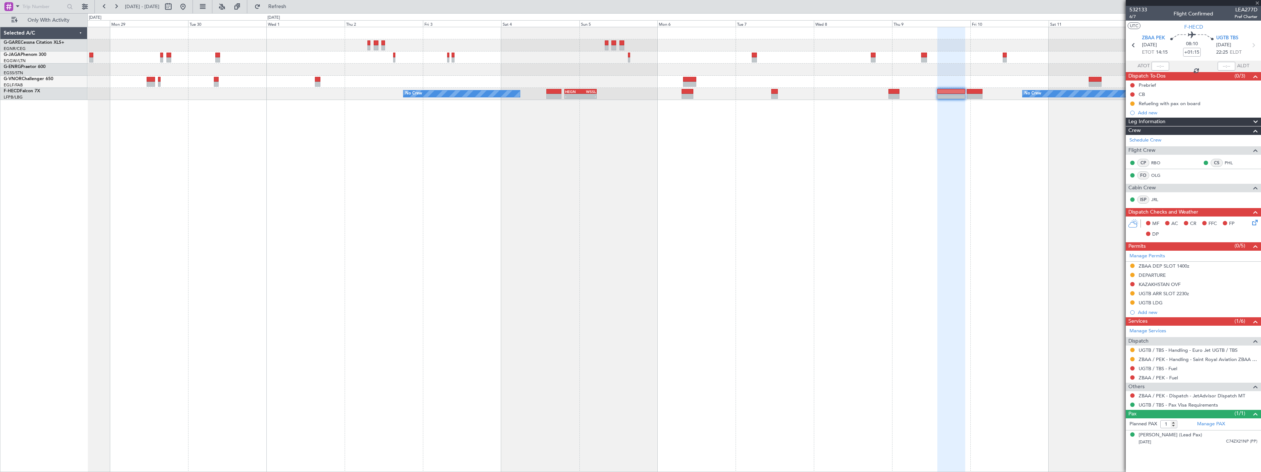
type input "+00:20"
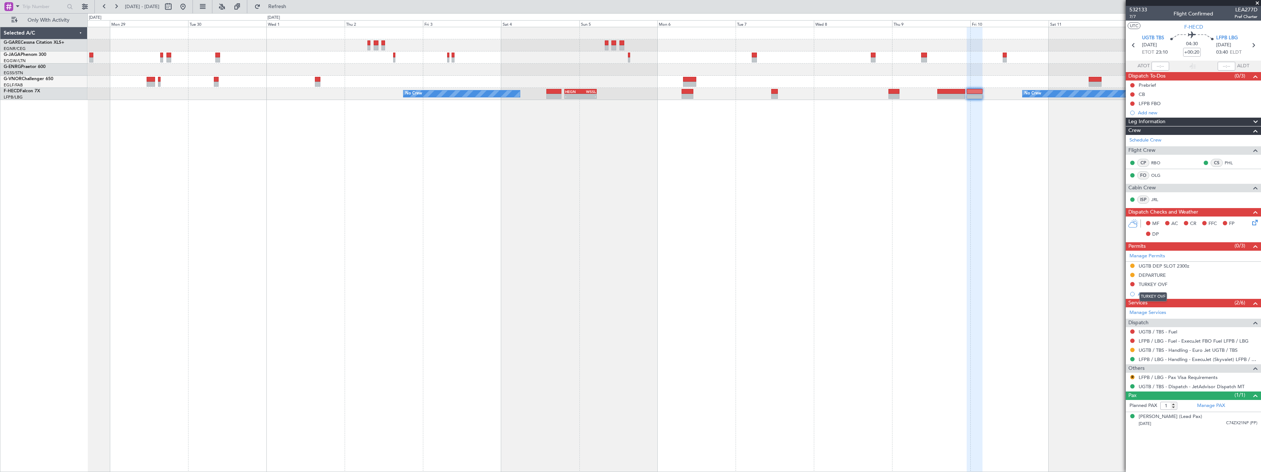
click at [1158, 285] on div "TURKEY OVF" at bounding box center [1153, 284] width 29 height 6
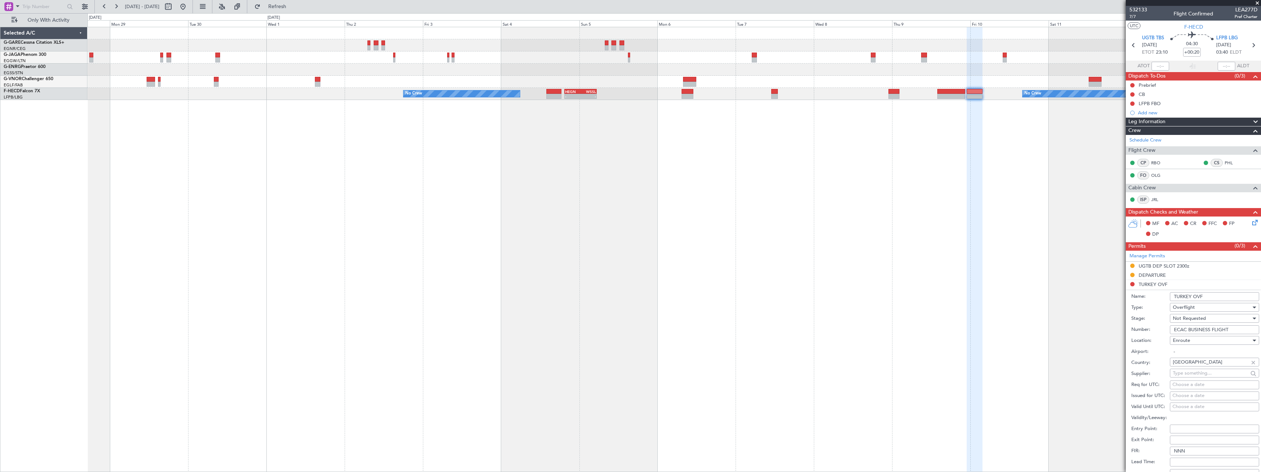
click at [1191, 319] on span "Not Requested" at bounding box center [1189, 318] width 33 height 7
click at [1186, 379] on span "Received OK" at bounding box center [1211, 377] width 77 height 11
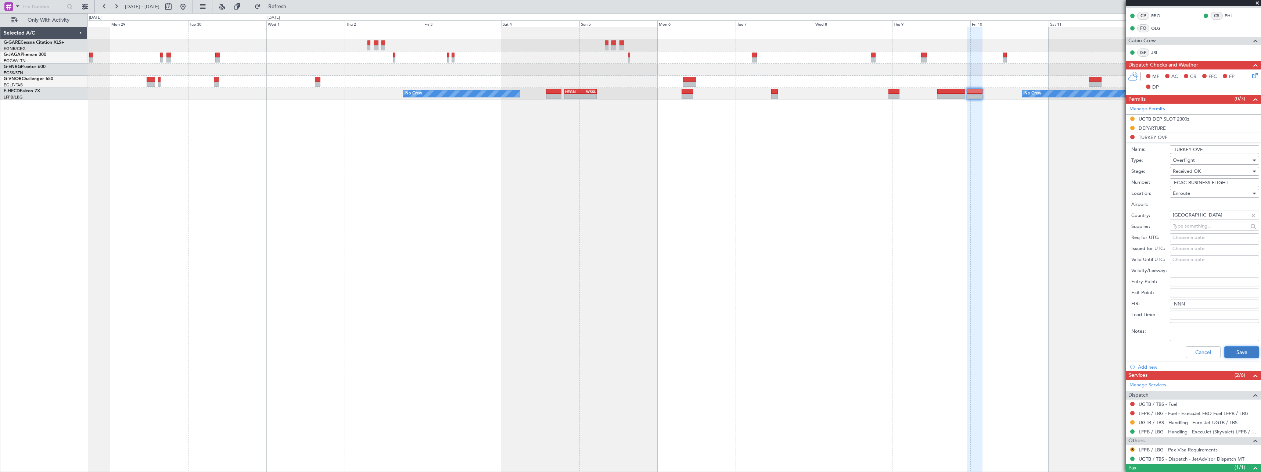
click at [1230, 351] on button "Save" at bounding box center [1241, 352] width 35 height 12
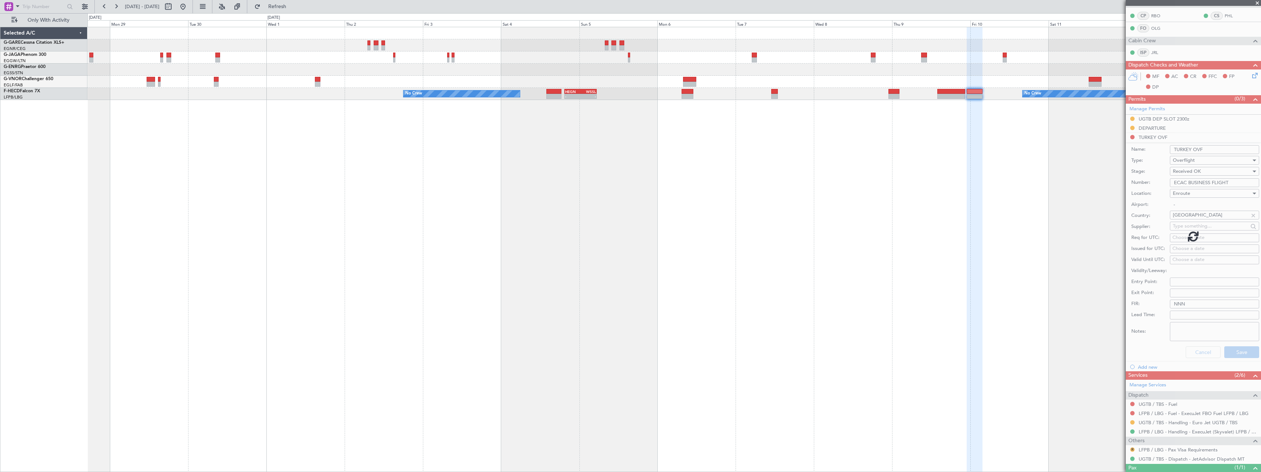
scroll to position [0, 0]
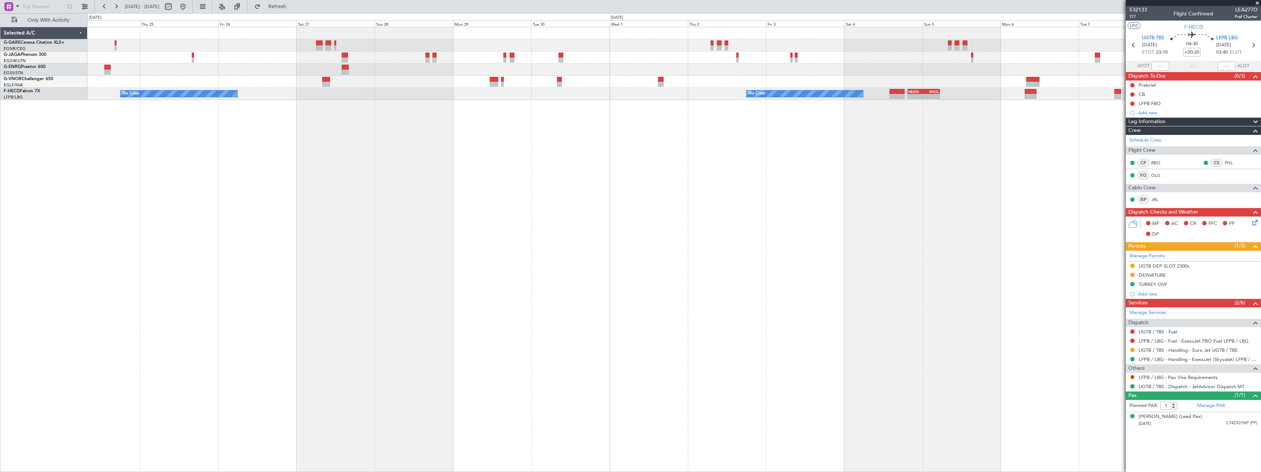
click at [1013, 265] on div "No Crew - - HEGN 19:30 Z WSSL 05:25 Z No Crew No Crew No Crew" at bounding box center [673, 249] width 1173 height 445
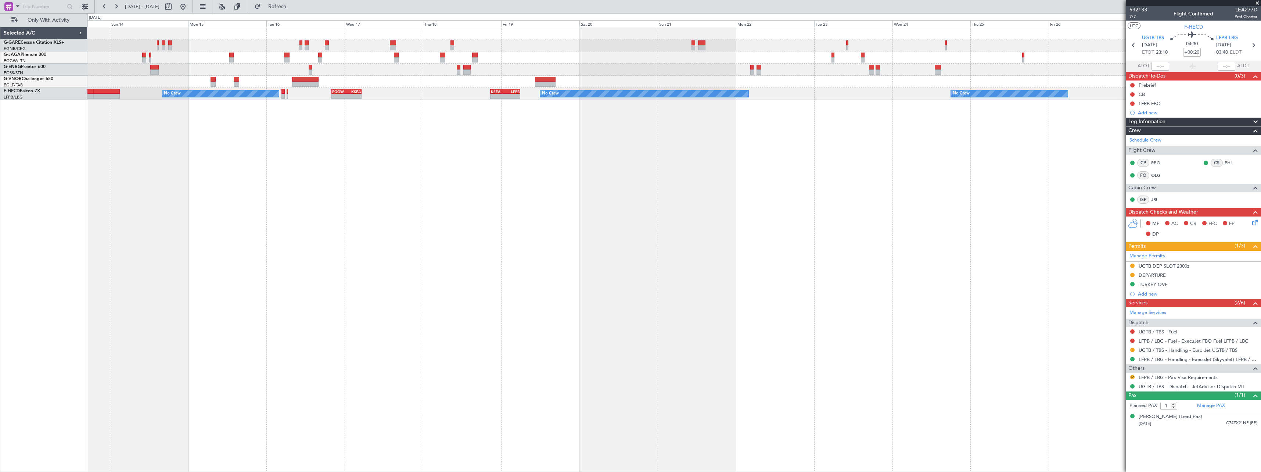
click at [934, 273] on div "Planned Maint London (Luton) No Crew No Crew No Crew - - KSEA 20:45 Z LFPB 05:5…" at bounding box center [673, 249] width 1173 height 445
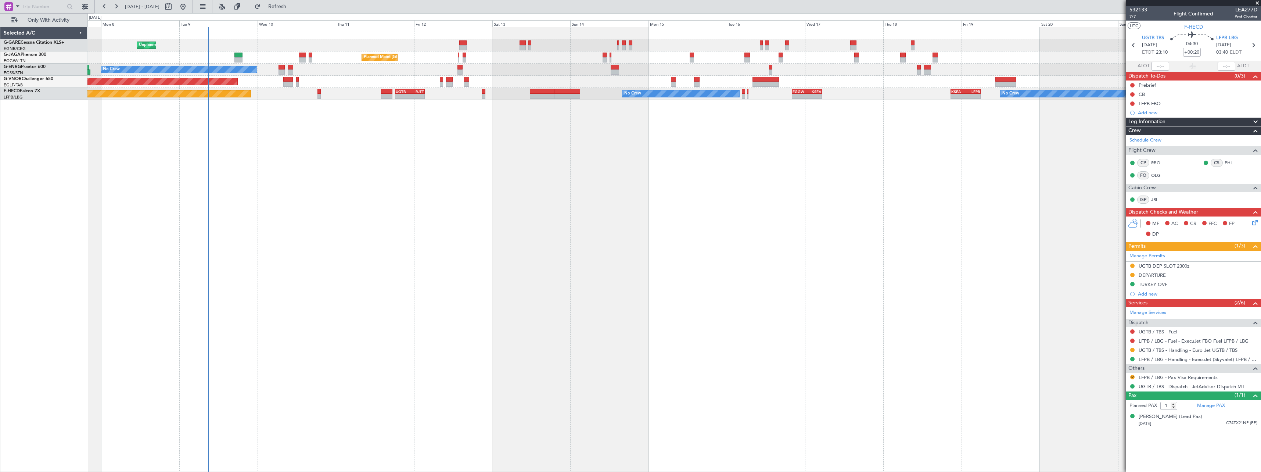
click at [847, 265] on div "Unplanned Maint Chester Planned Maint London (Luton) No Crew Planned Maint Lond…" at bounding box center [673, 249] width 1173 height 445
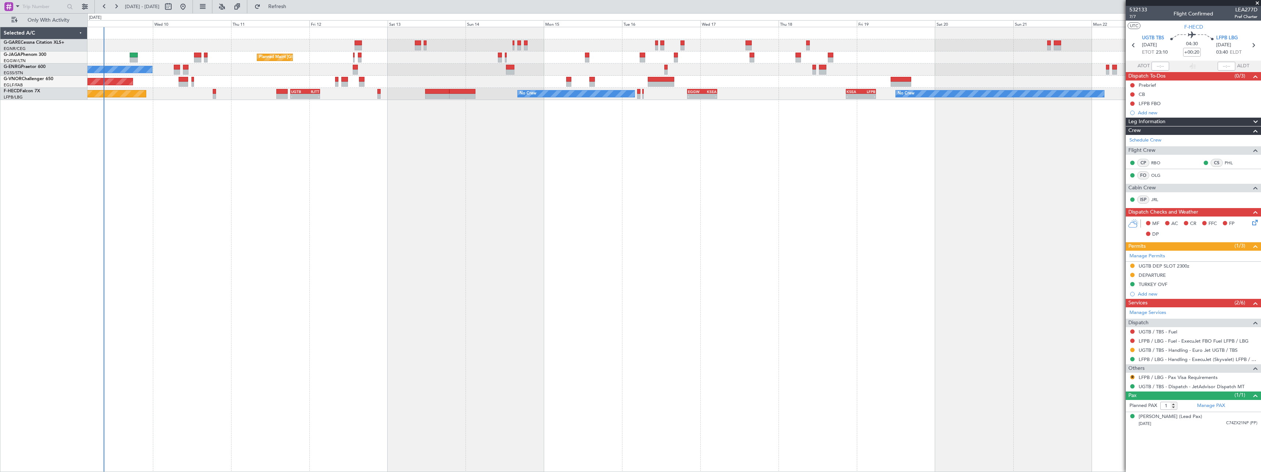
click at [405, 281] on div "Unplanned Maint Chester Planned Maint London (Luton) No Crew Planned Maint Lond…" at bounding box center [673, 249] width 1173 height 445
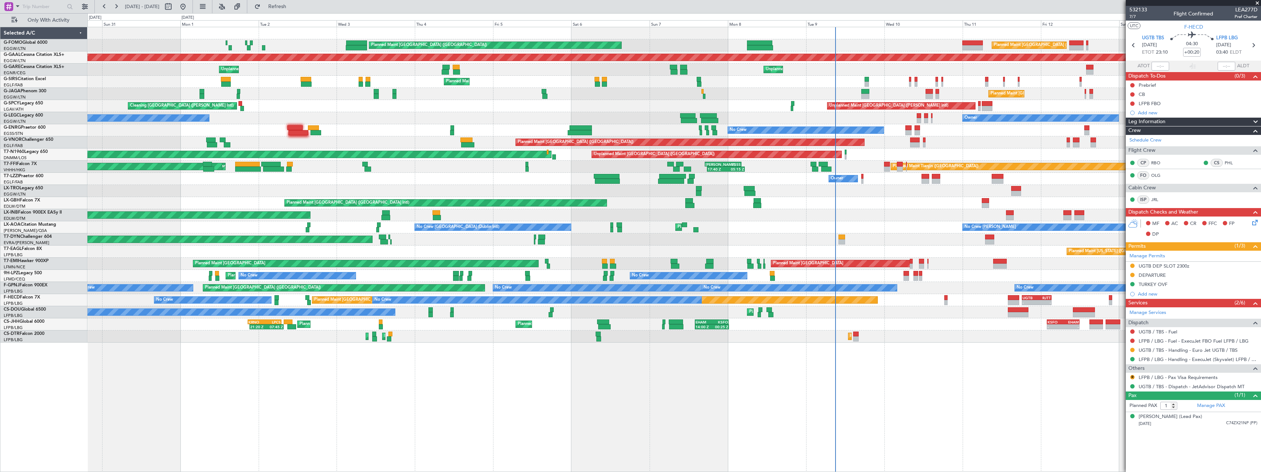
click at [1036, 162] on div "Planned Maint London (Luton) Planned Maint London (Luton) Planned Maint Dusseld…" at bounding box center [673, 184] width 1173 height 315
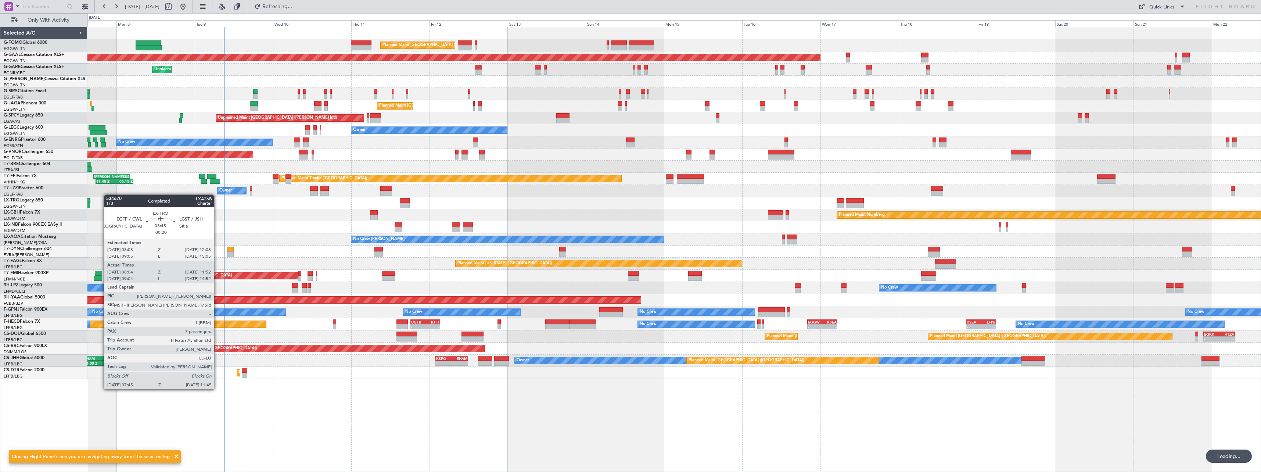
click at [93, 399] on div "Planned Maint London (Luton) Planned Maint London (Luton) Planned Maint Dusseld…" at bounding box center [673, 249] width 1173 height 445
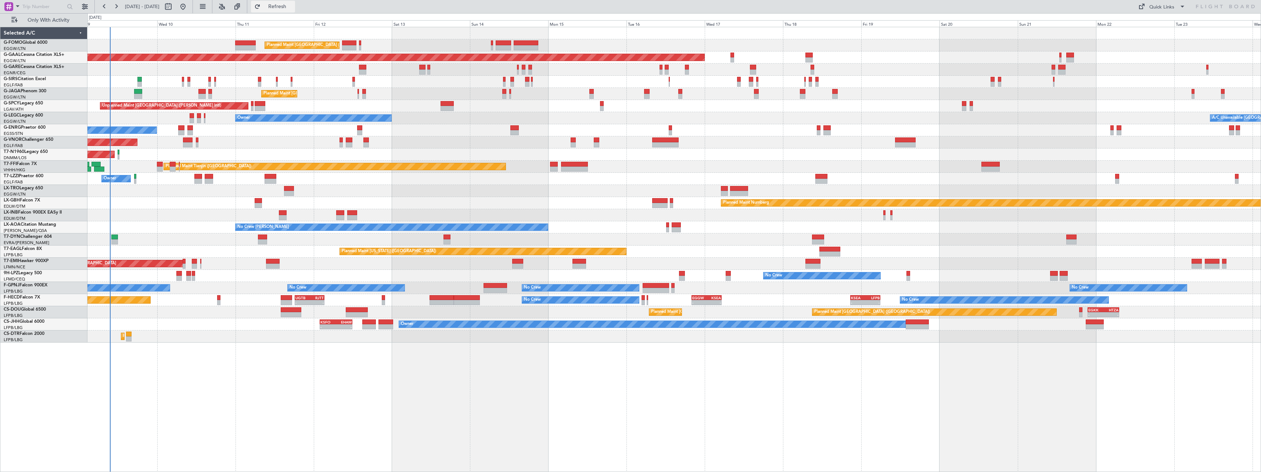
click at [293, 9] on span "Refresh" at bounding box center [277, 6] width 31 height 5
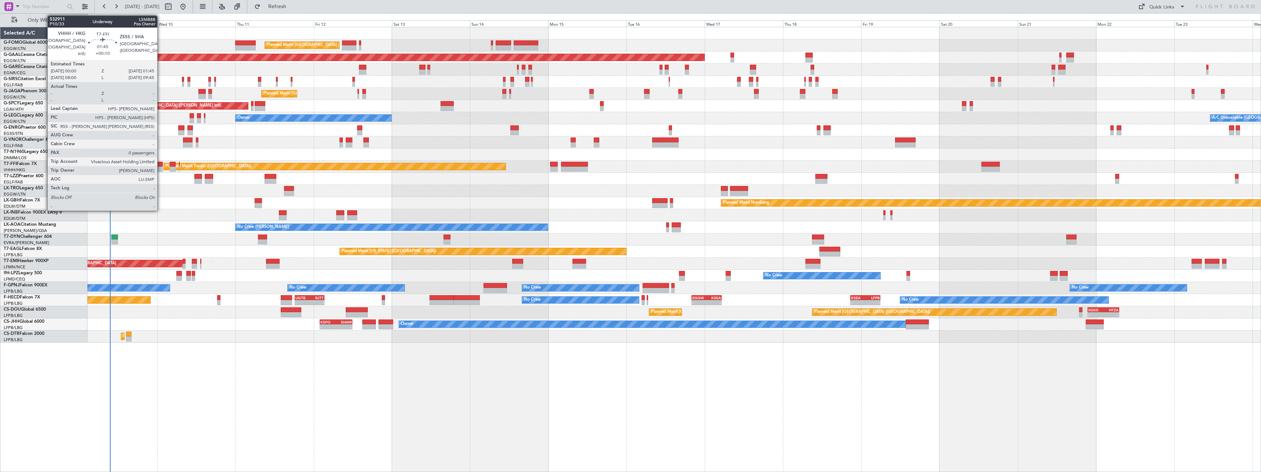
click at [161, 166] on div at bounding box center [160, 168] width 6 height 5
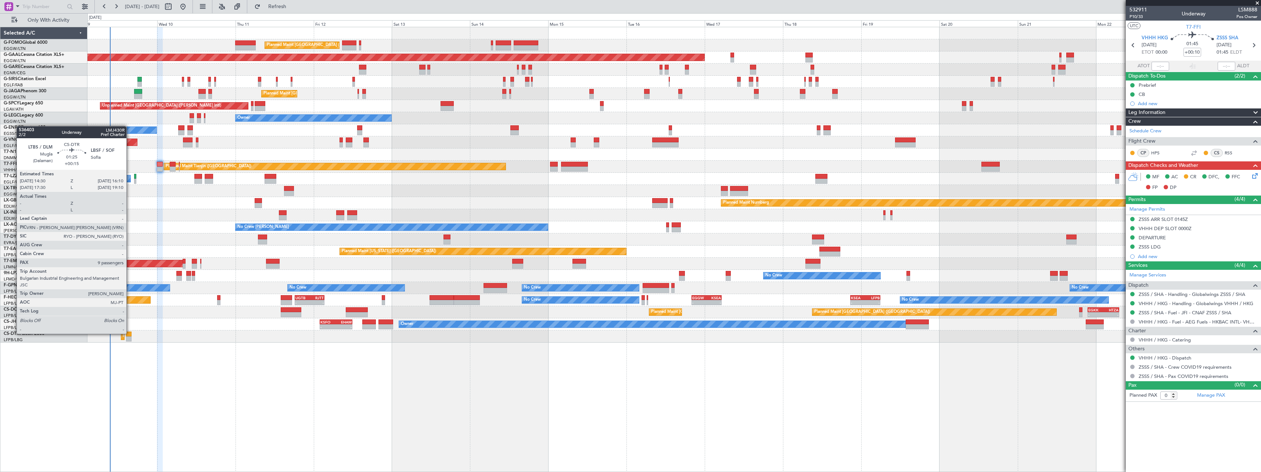
click at [130, 333] on div at bounding box center [129, 333] width 6 height 5
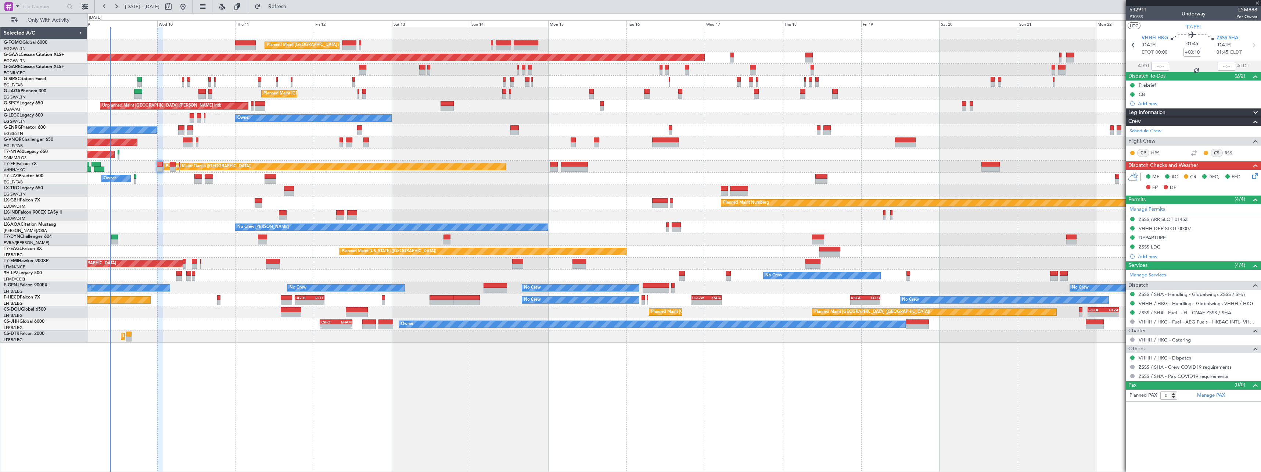
type input "+00:15"
type input "9"
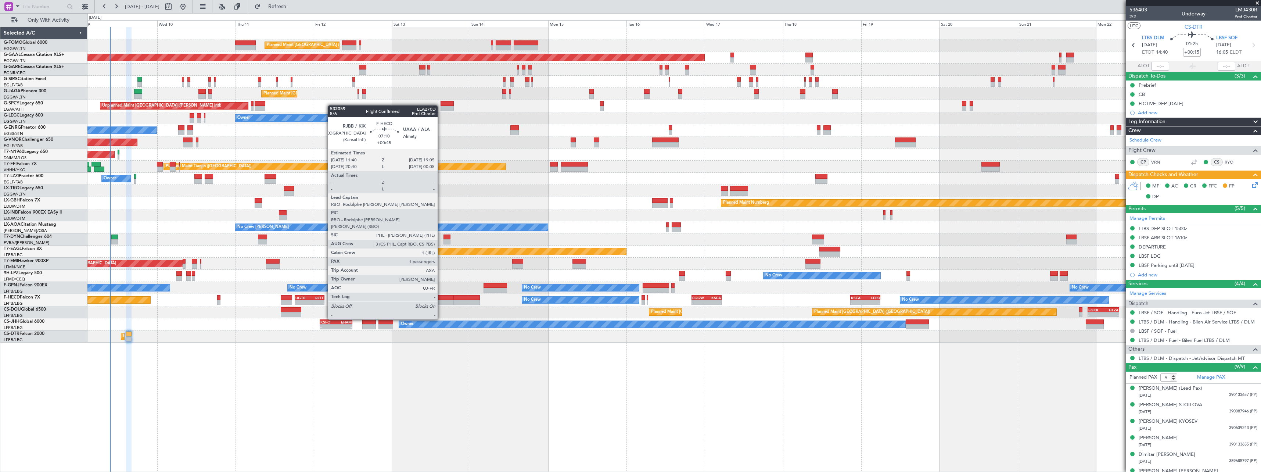
click at [441, 299] on div at bounding box center [441, 297] width 24 height 5
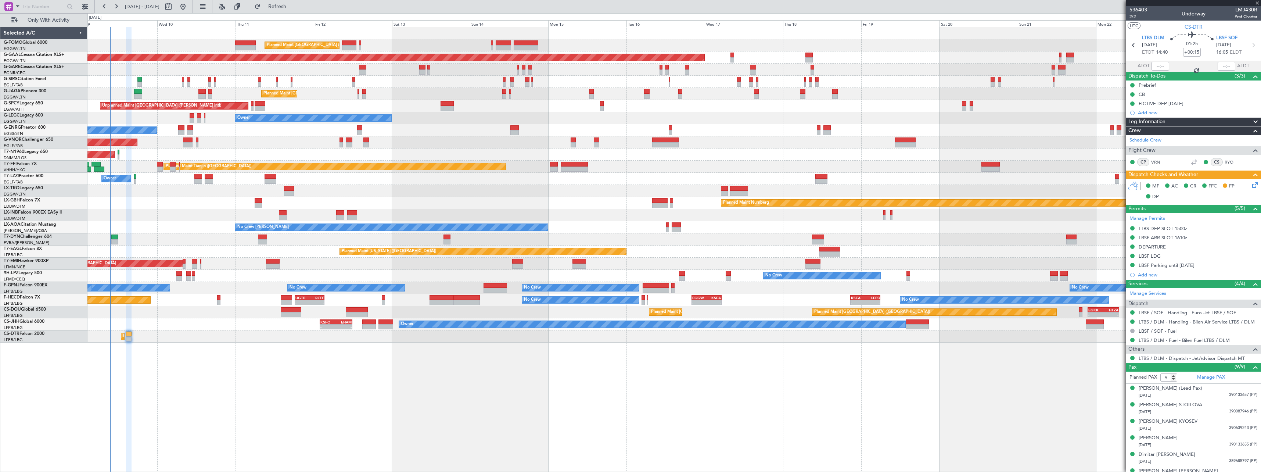
type input "+00:45"
type input "1"
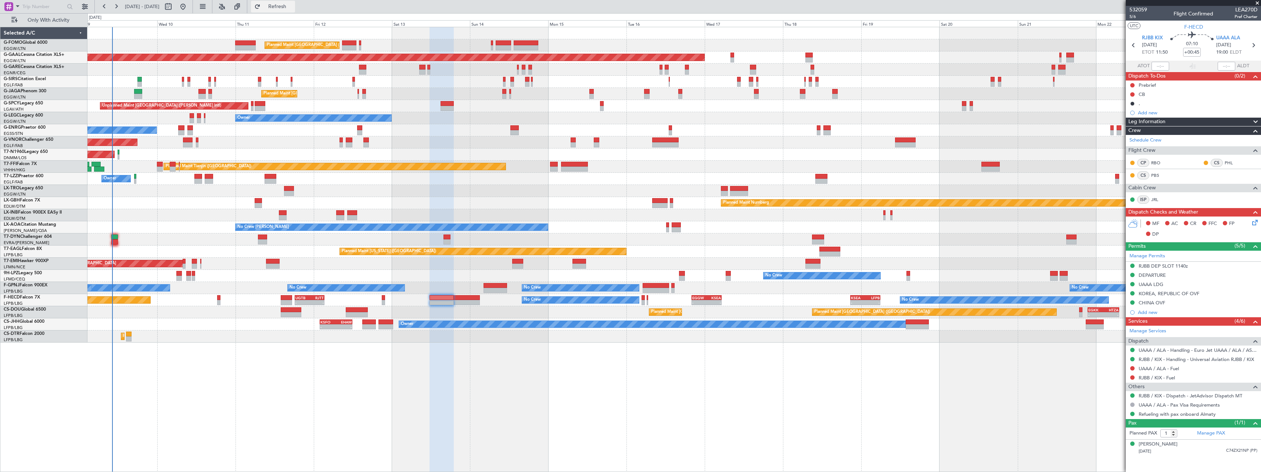
click at [293, 4] on span "Refresh" at bounding box center [277, 6] width 31 height 5
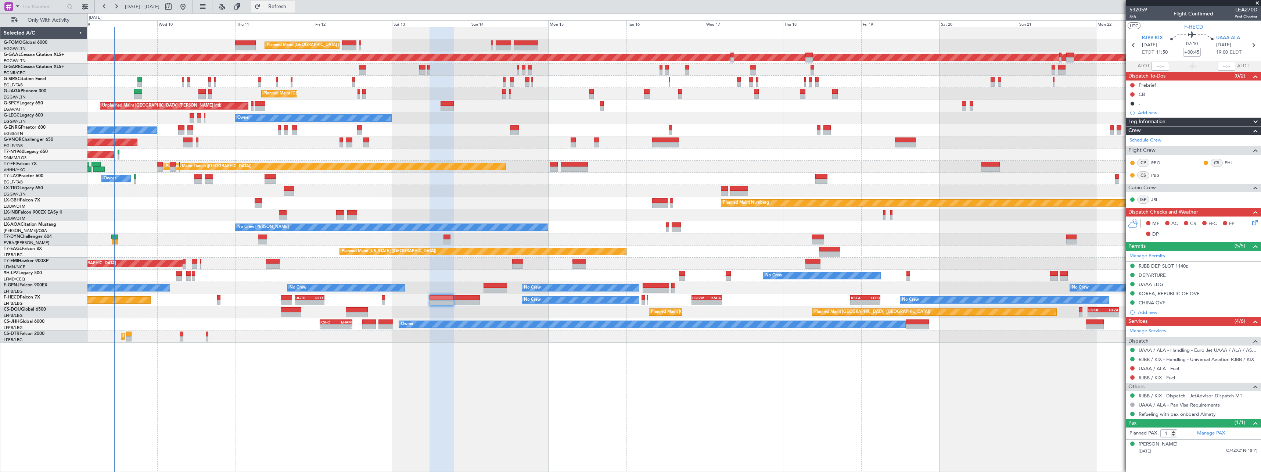
click at [293, 4] on span "Refresh" at bounding box center [277, 6] width 31 height 5
click at [293, 8] on span "Refresh" at bounding box center [277, 6] width 31 height 5
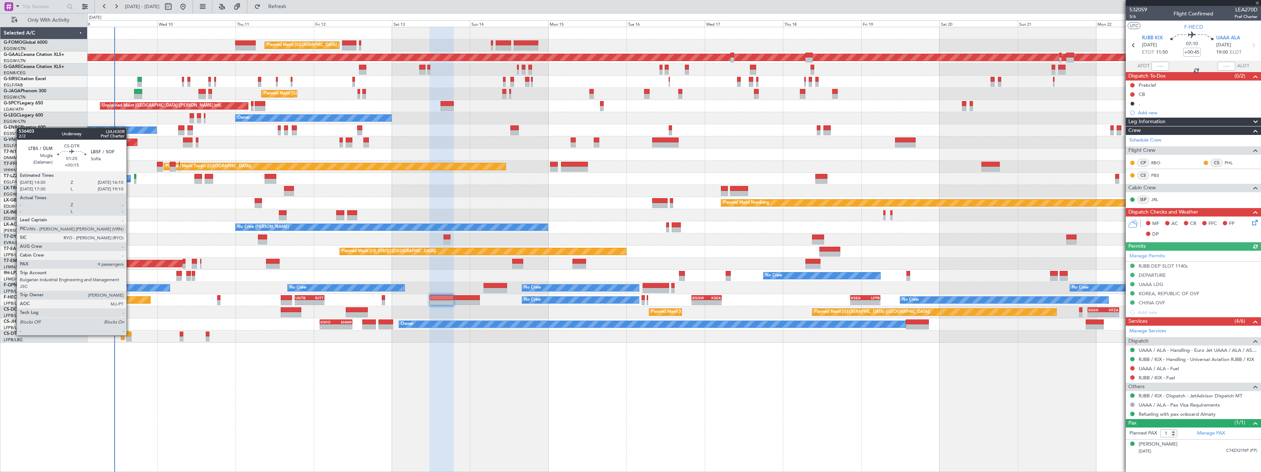
click at [130, 334] on div at bounding box center [129, 333] width 6 height 5
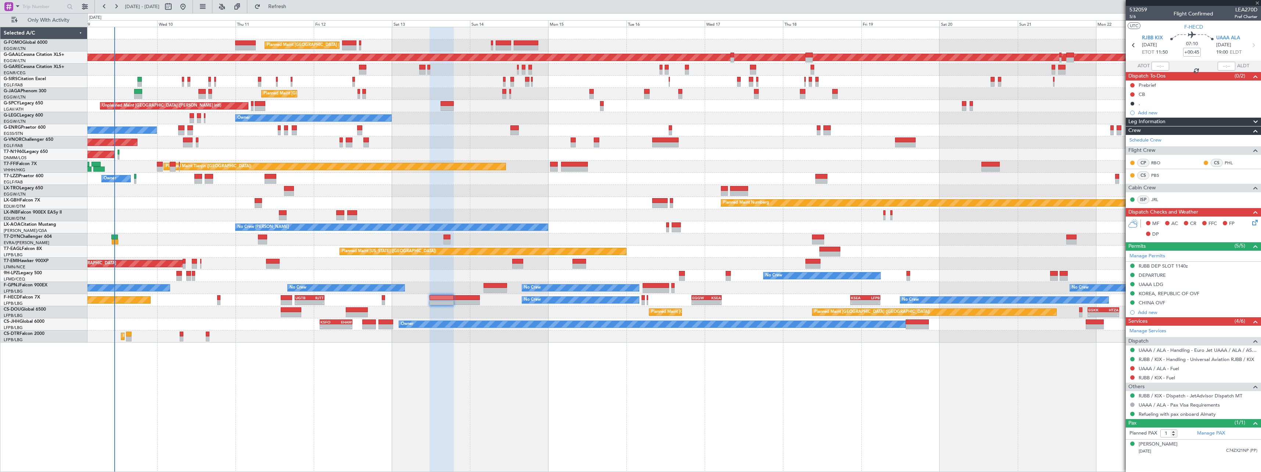
type input "+00:15"
type input "9"
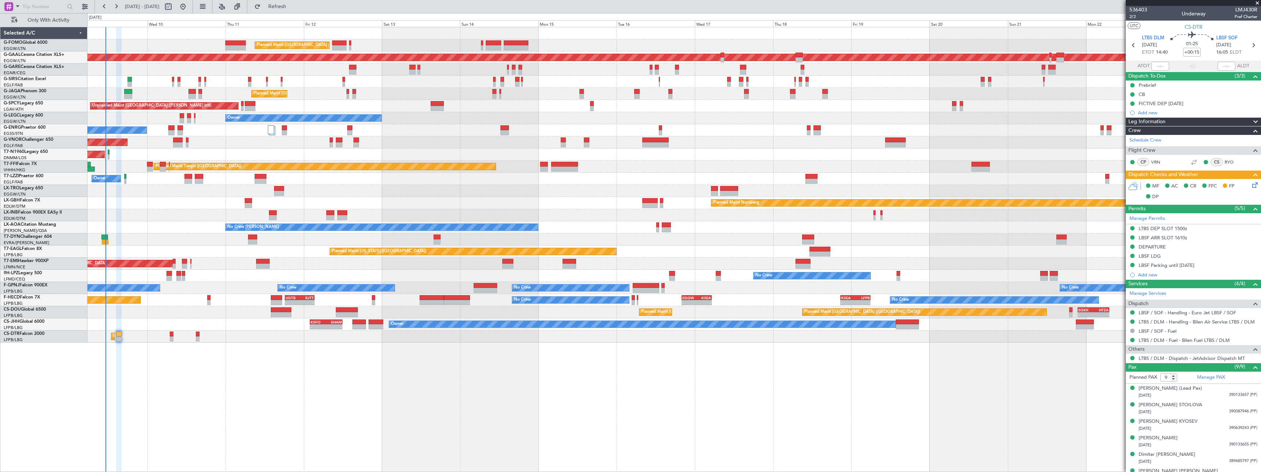
click at [739, 349] on div "Planned Maint London (Luton) Planned Maint London (Luton) Planned Maint Dusseld…" at bounding box center [673, 249] width 1173 height 445
click at [295, 2] on button "Refresh" at bounding box center [273, 7] width 44 height 12
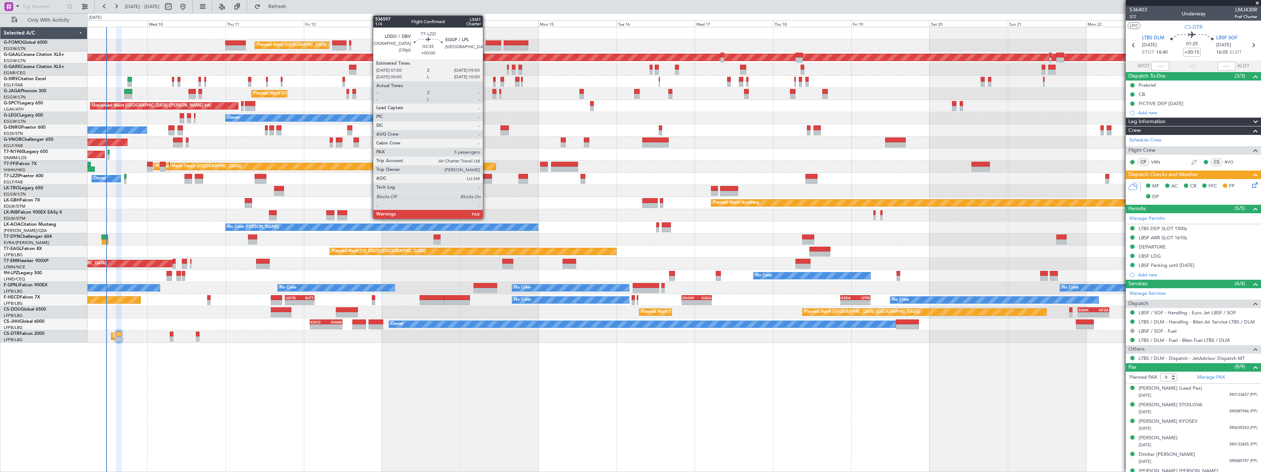
click at [486, 176] on div at bounding box center [488, 176] width 10 height 5
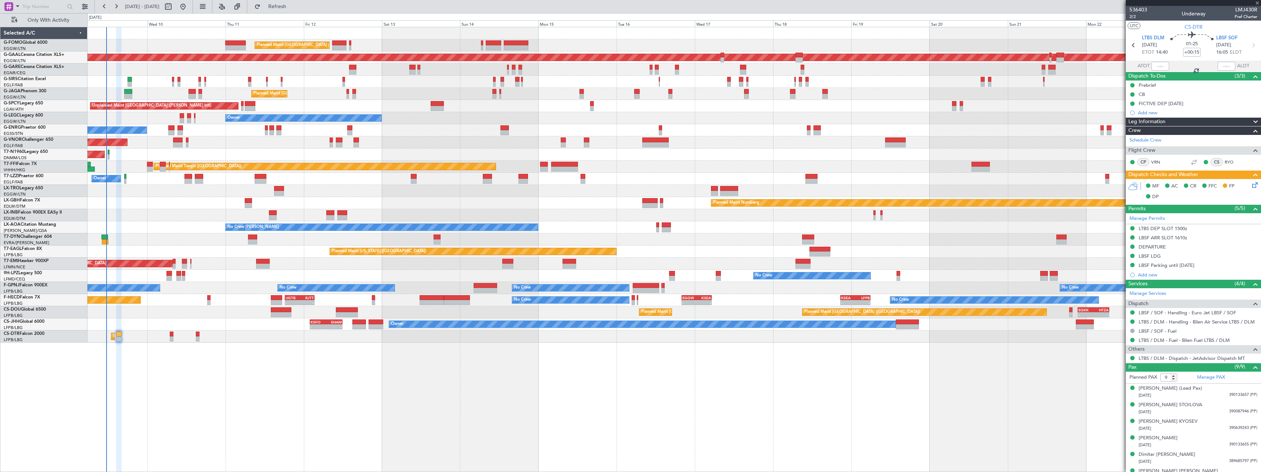
type input "5"
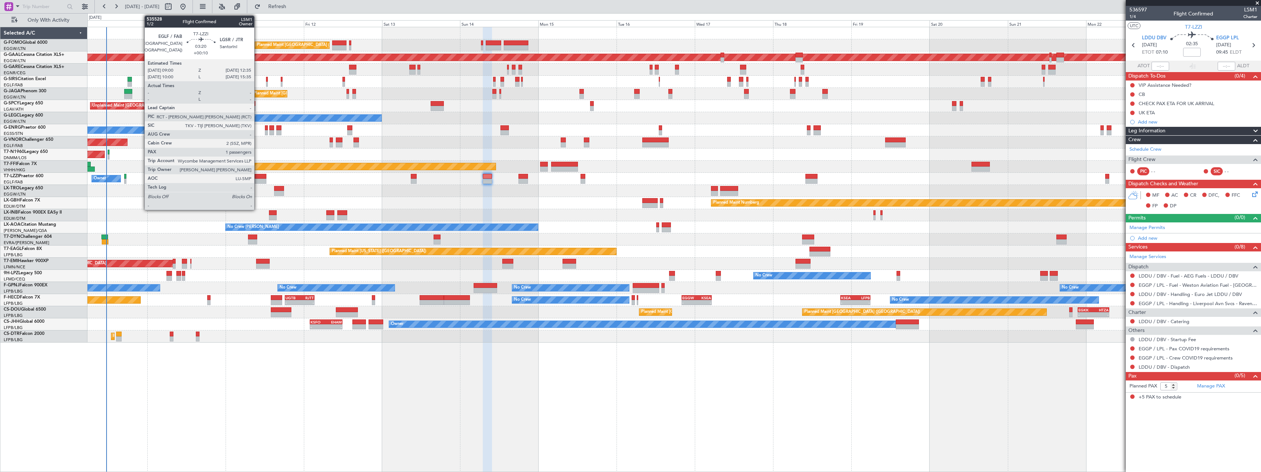
click at [258, 176] on div at bounding box center [261, 176] width 12 height 5
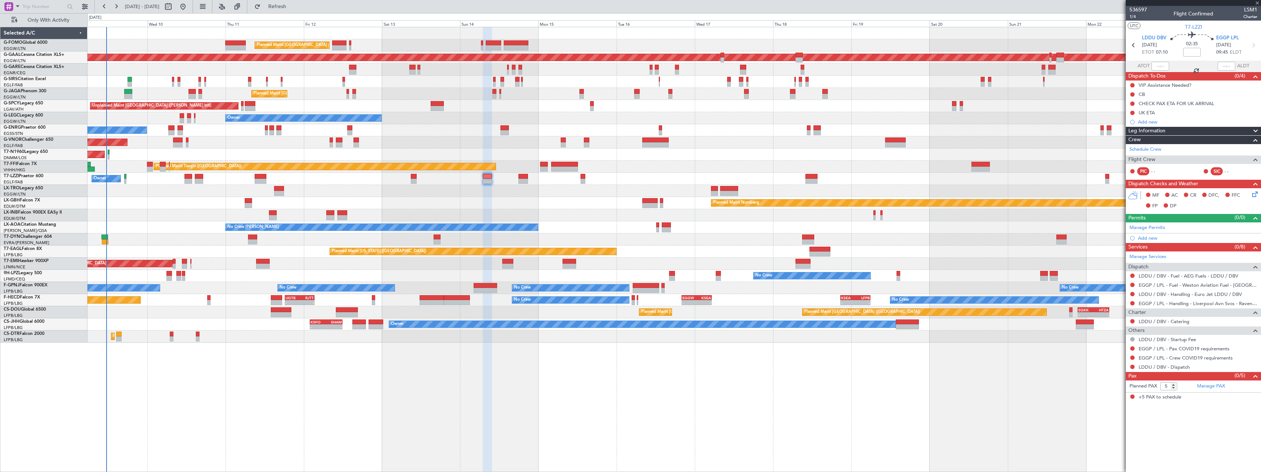
type input "+00:10"
type input "1"
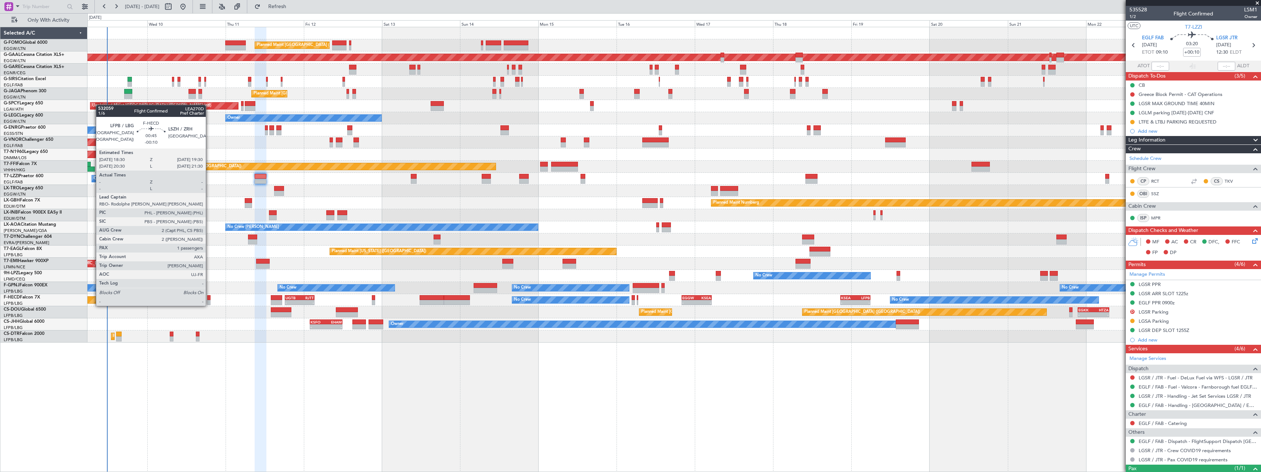
click at [209, 298] on div at bounding box center [208, 297] width 3 height 5
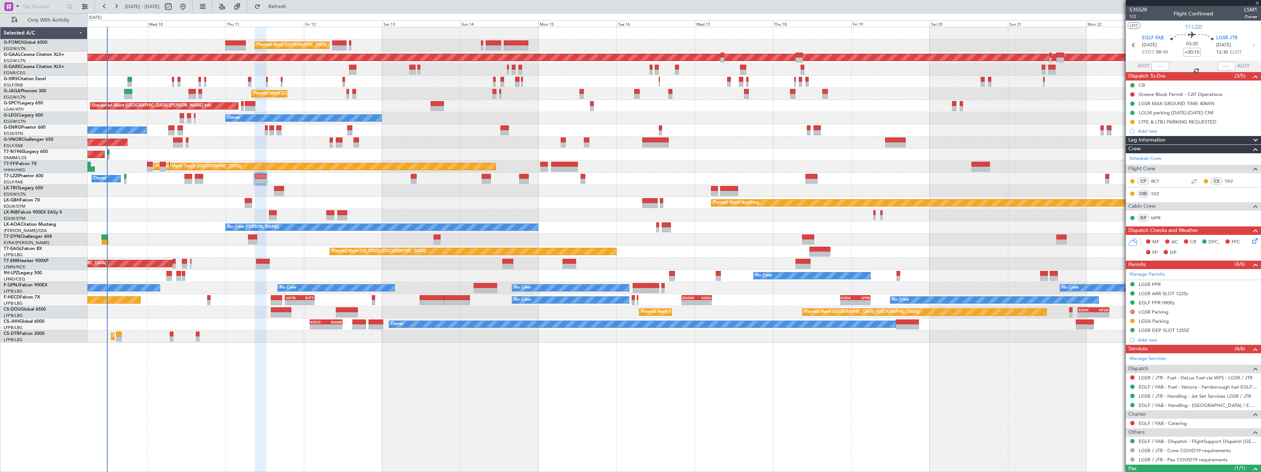
type input "-00:10"
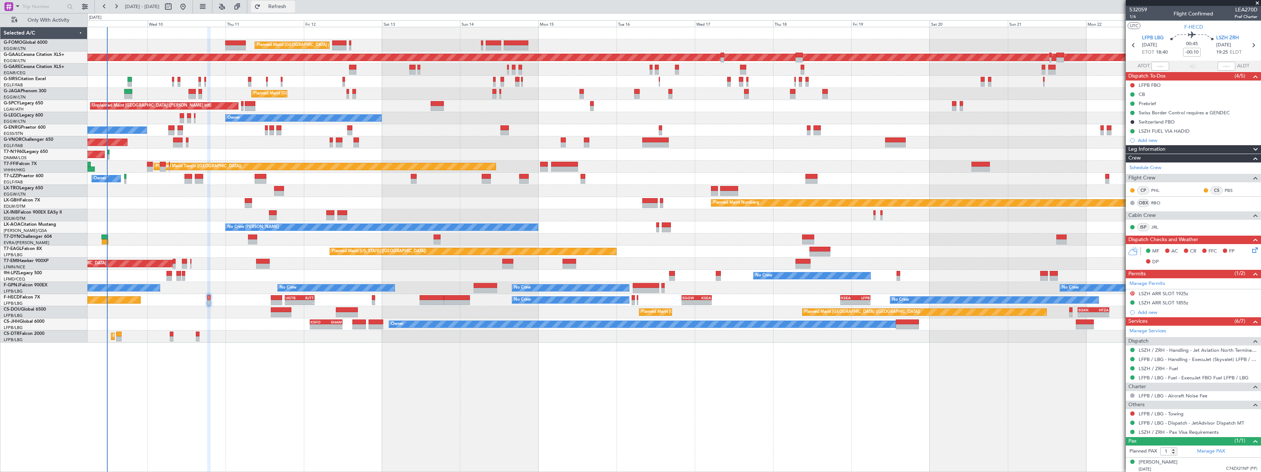
click at [293, 7] on span "Refresh" at bounding box center [277, 6] width 31 height 5
click at [293, 4] on span "Refresh" at bounding box center [277, 6] width 31 height 5
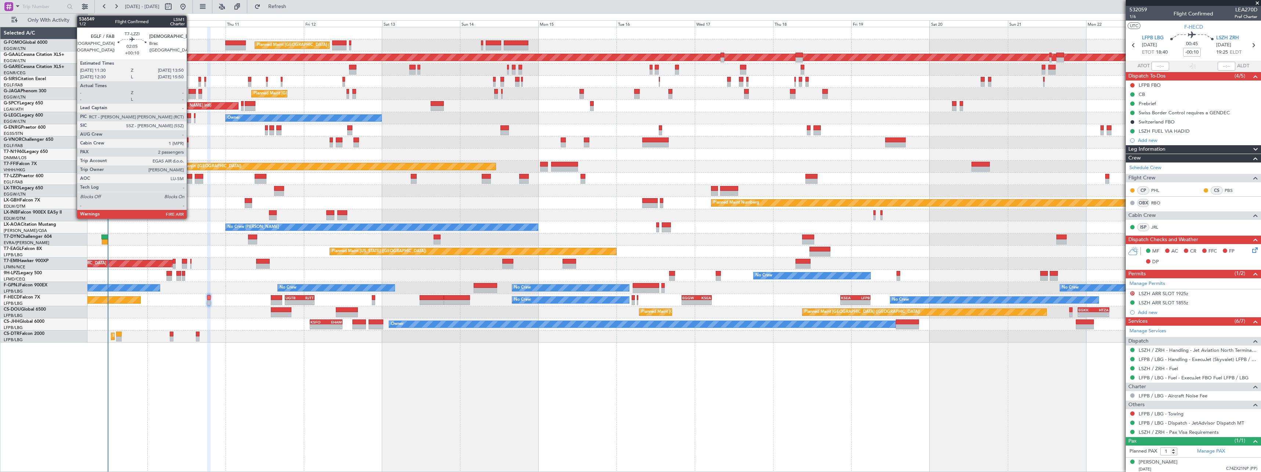
click at [190, 175] on div at bounding box center [188, 176] width 8 height 5
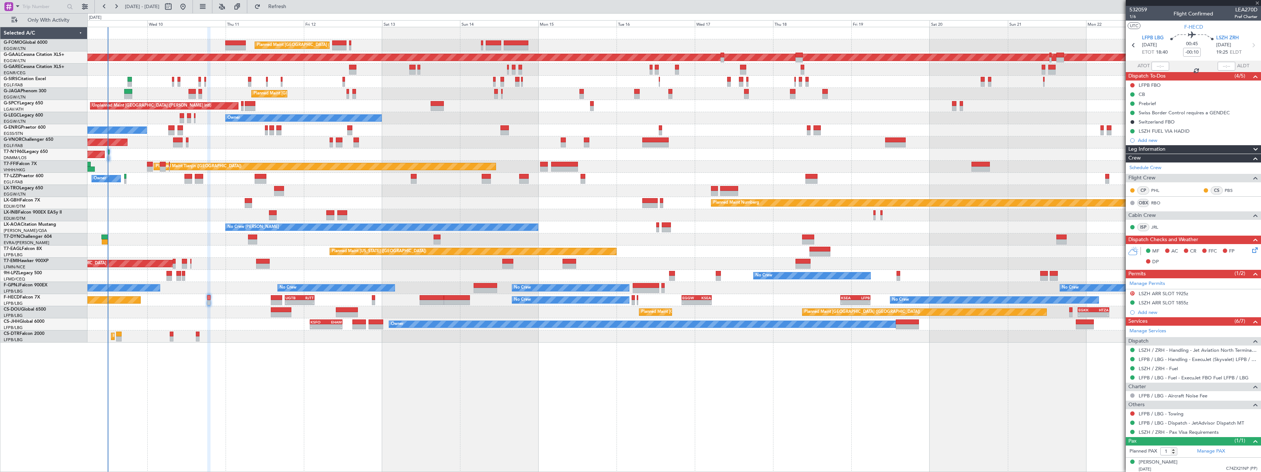
type input "+00:10"
type input "2"
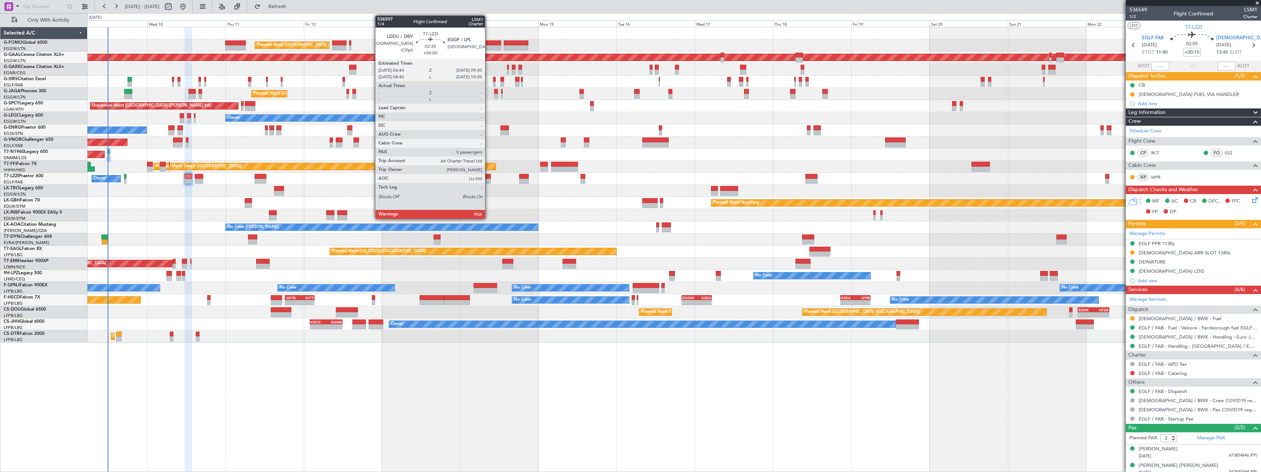
click at [488, 179] on div at bounding box center [487, 181] width 10 height 5
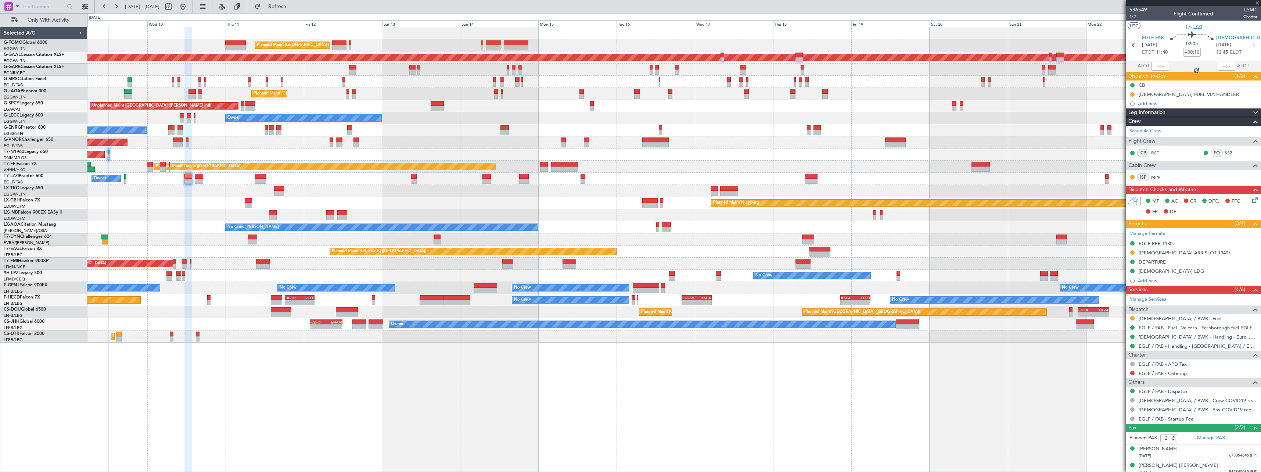
type input "5"
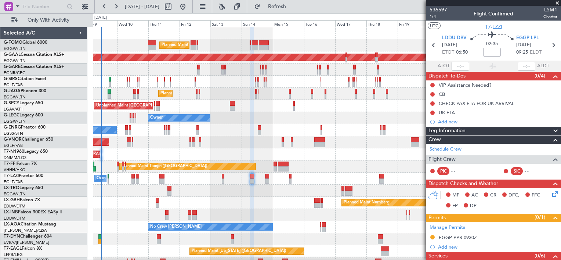
scroll to position [82, 0]
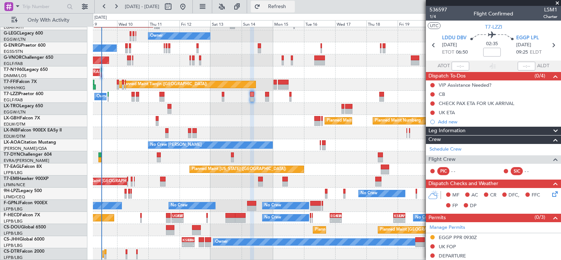
click at [293, 6] on span "Refresh" at bounding box center [277, 6] width 31 height 5
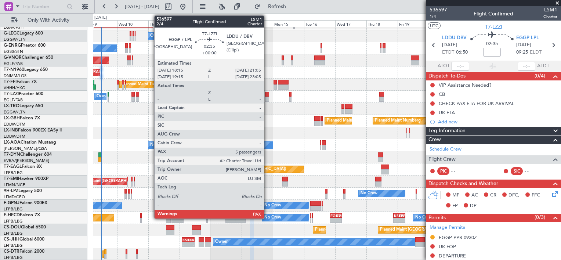
click at [267, 94] on div at bounding box center [267, 94] width 4 height 5
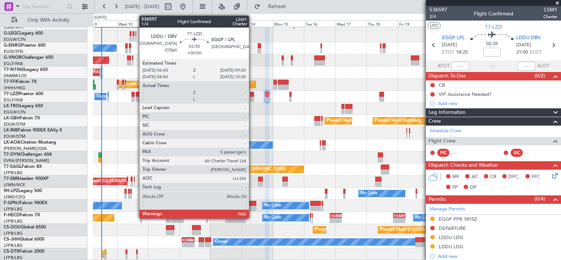
click at [252, 96] on div at bounding box center [252, 94] width 4 height 5
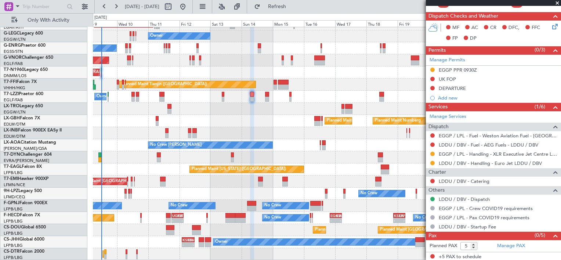
scroll to position [0, 0]
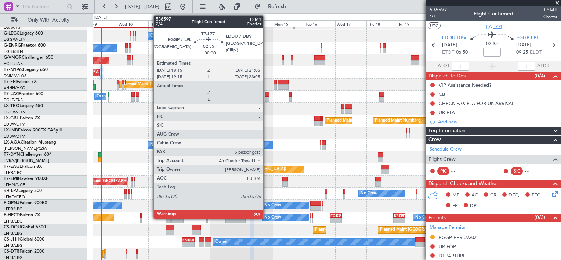
click at [267, 95] on div at bounding box center [267, 94] width 4 height 5
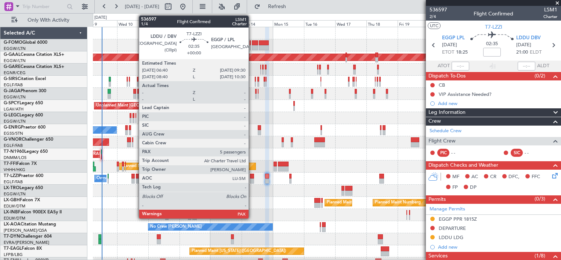
click at [252, 179] on div at bounding box center [252, 181] width 4 height 5
